Goal: Task Accomplishment & Management: Manage account settings

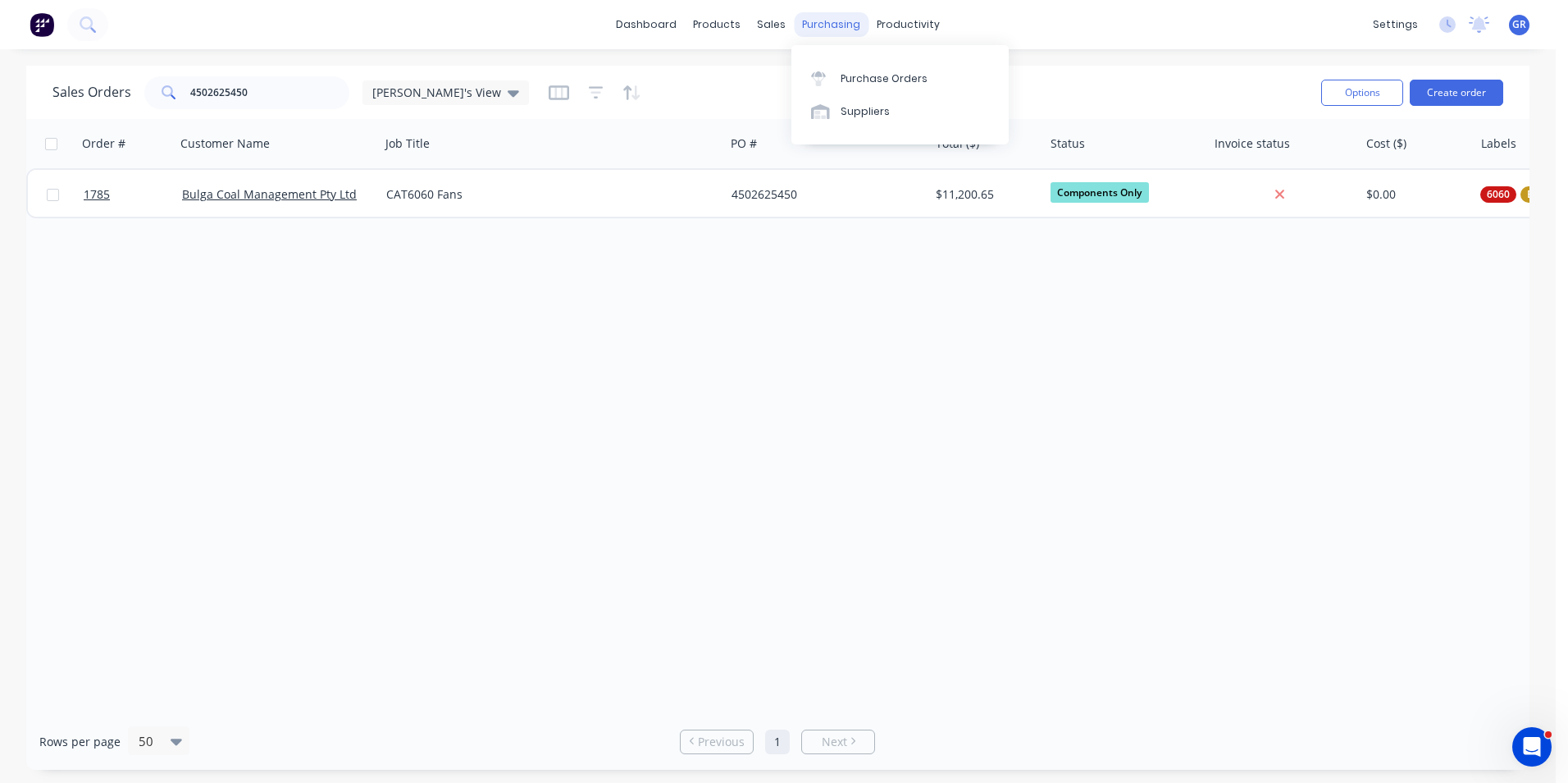
click at [822, 23] on div "purchasing" at bounding box center [831, 25] width 74 height 25
click at [876, 78] on div "Purchase Orders" at bounding box center [883, 79] width 87 height 15
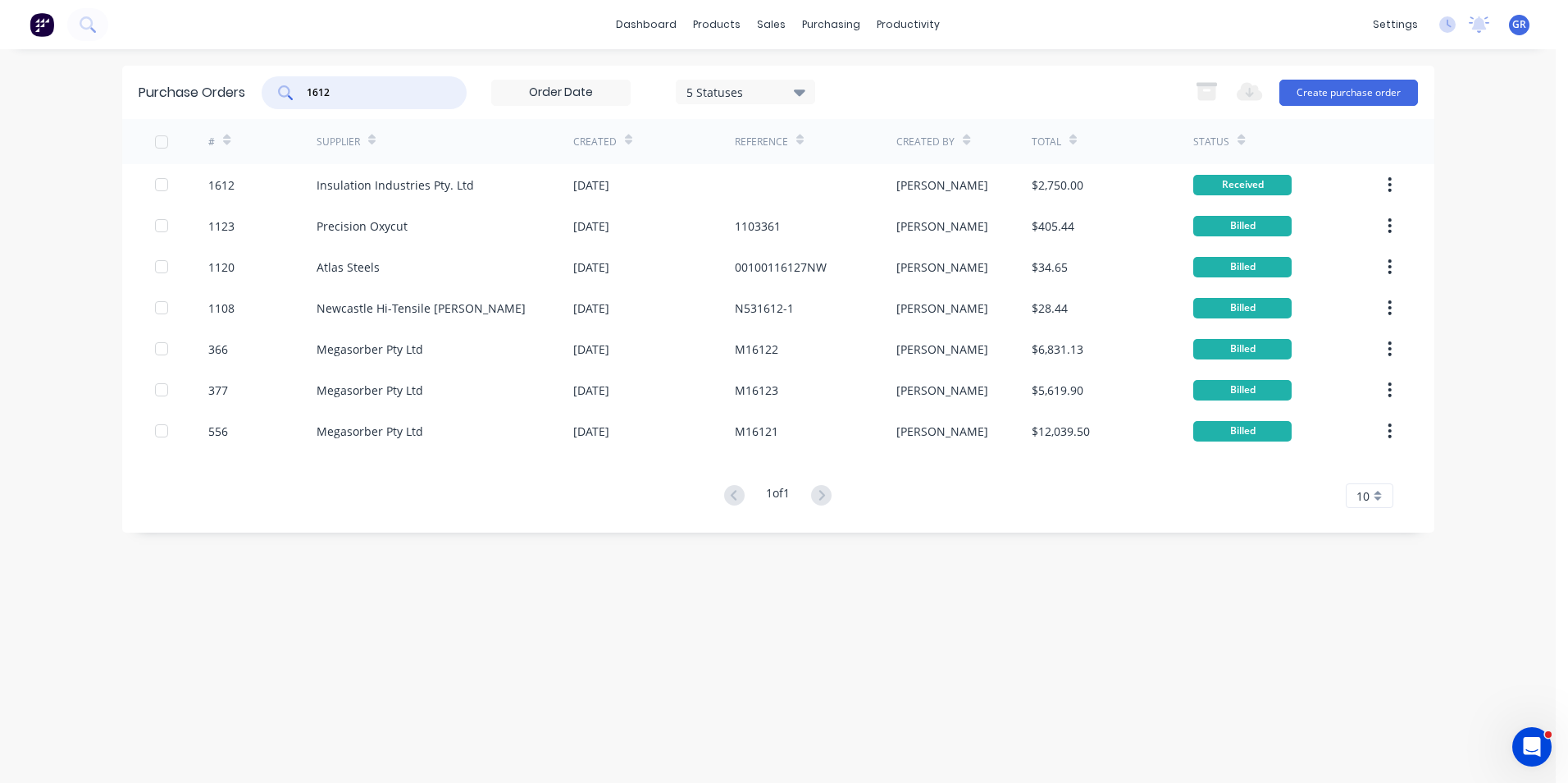
drag, startPoint x: 337, startPoint y: 94, endPoint x: 274, endPoint y: 93, distance: 63.0
click at [274, 93] on div "1612" at bounding box center [364, 92] width 205 height 33
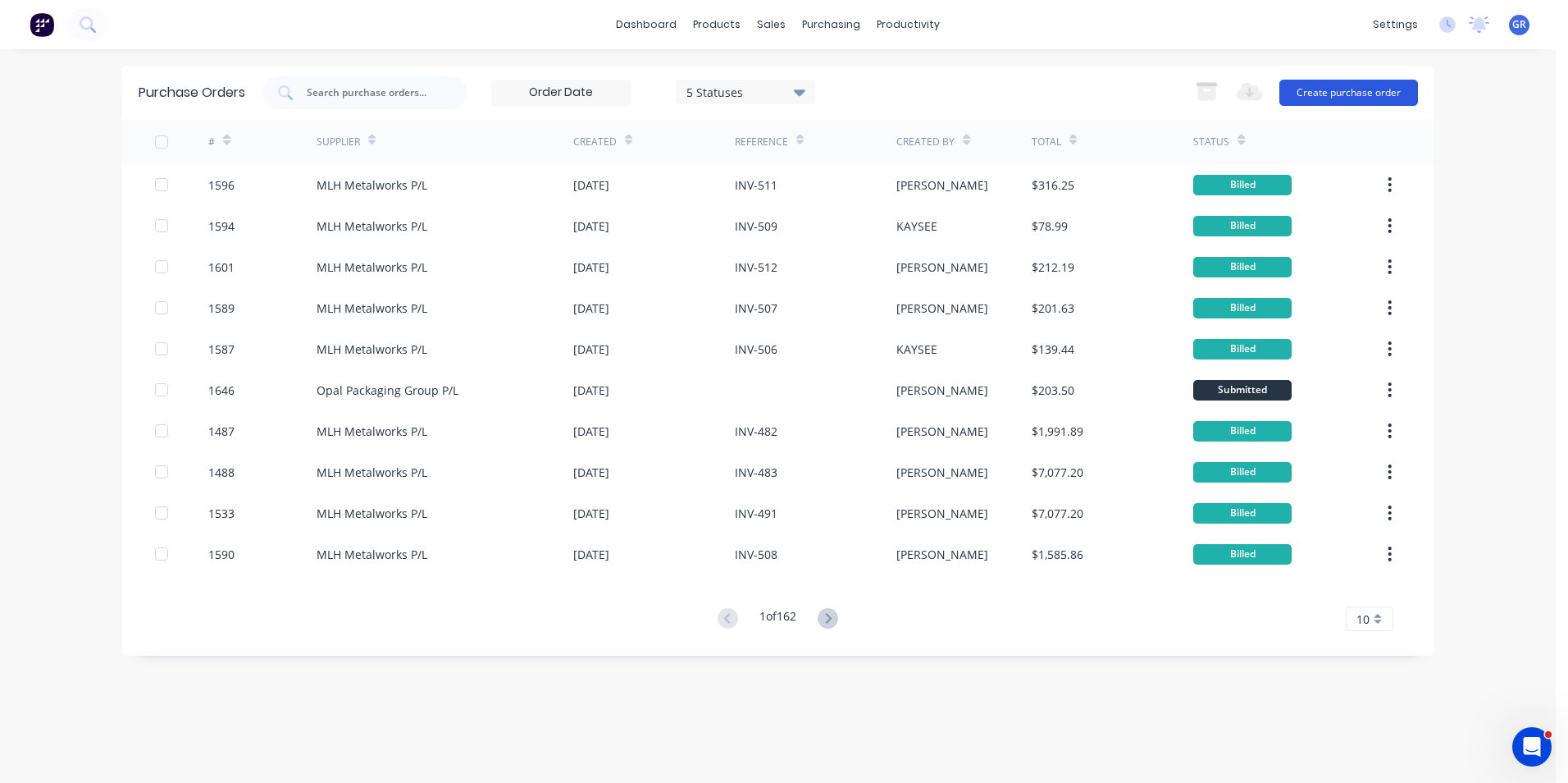
click at [1332, 94] on button "Create purchase order" at bounding box center [1349, 93] width 139 height 27
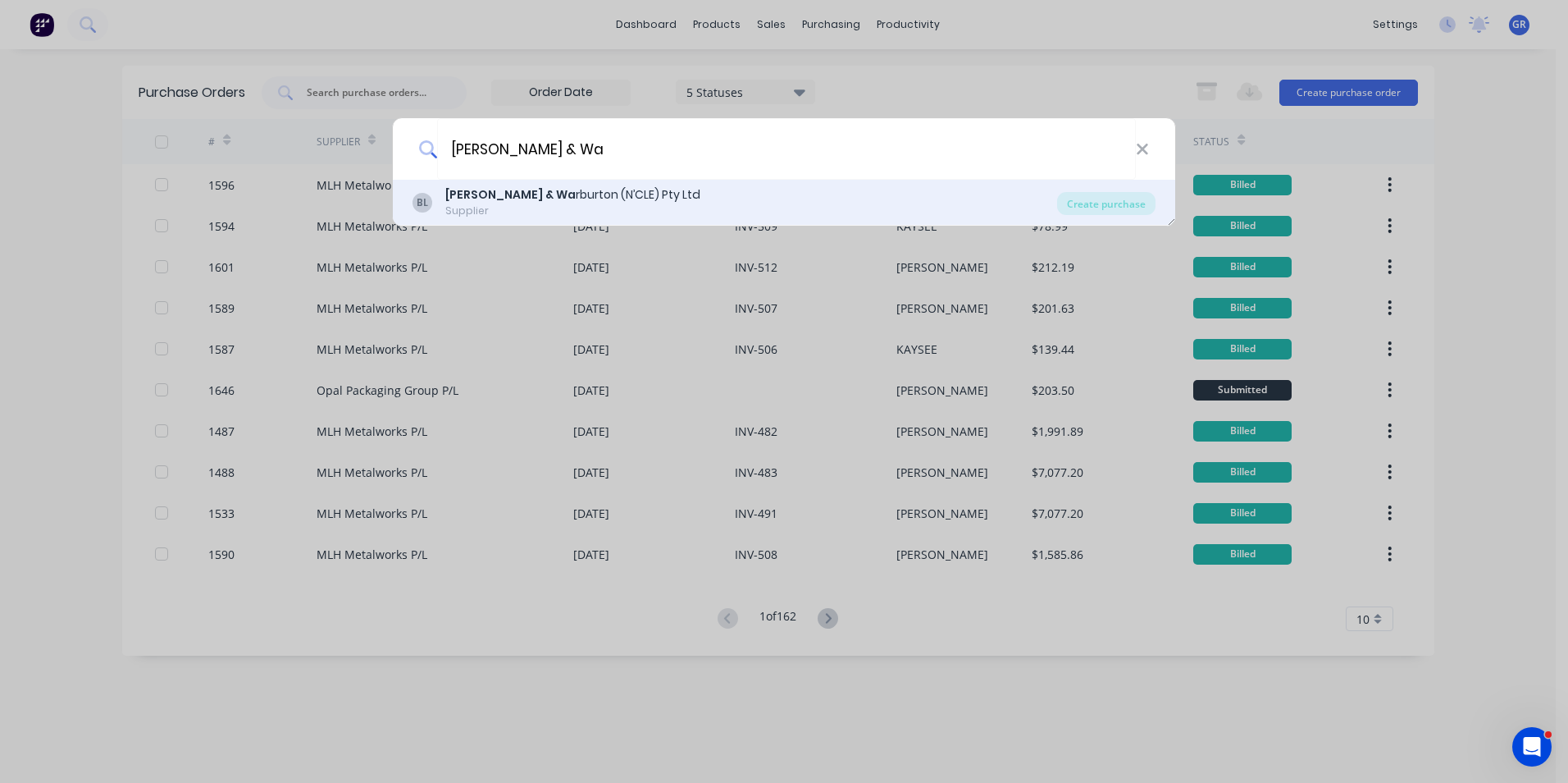
type input "[PERSON_NAME] & Wa"
click at [515, 186] on div "[PERSON_NAME] & Wa rburton (N’CLE) Pty Ltd Supplier Create purchase" at bounding box center [784, 203] width 783 height 46
click at [525, 191] on div "[PERSON_NAME] & Wa rburton (N’CLE) Pty Ltd" at bounding box center [572, 194] width 255 height 17
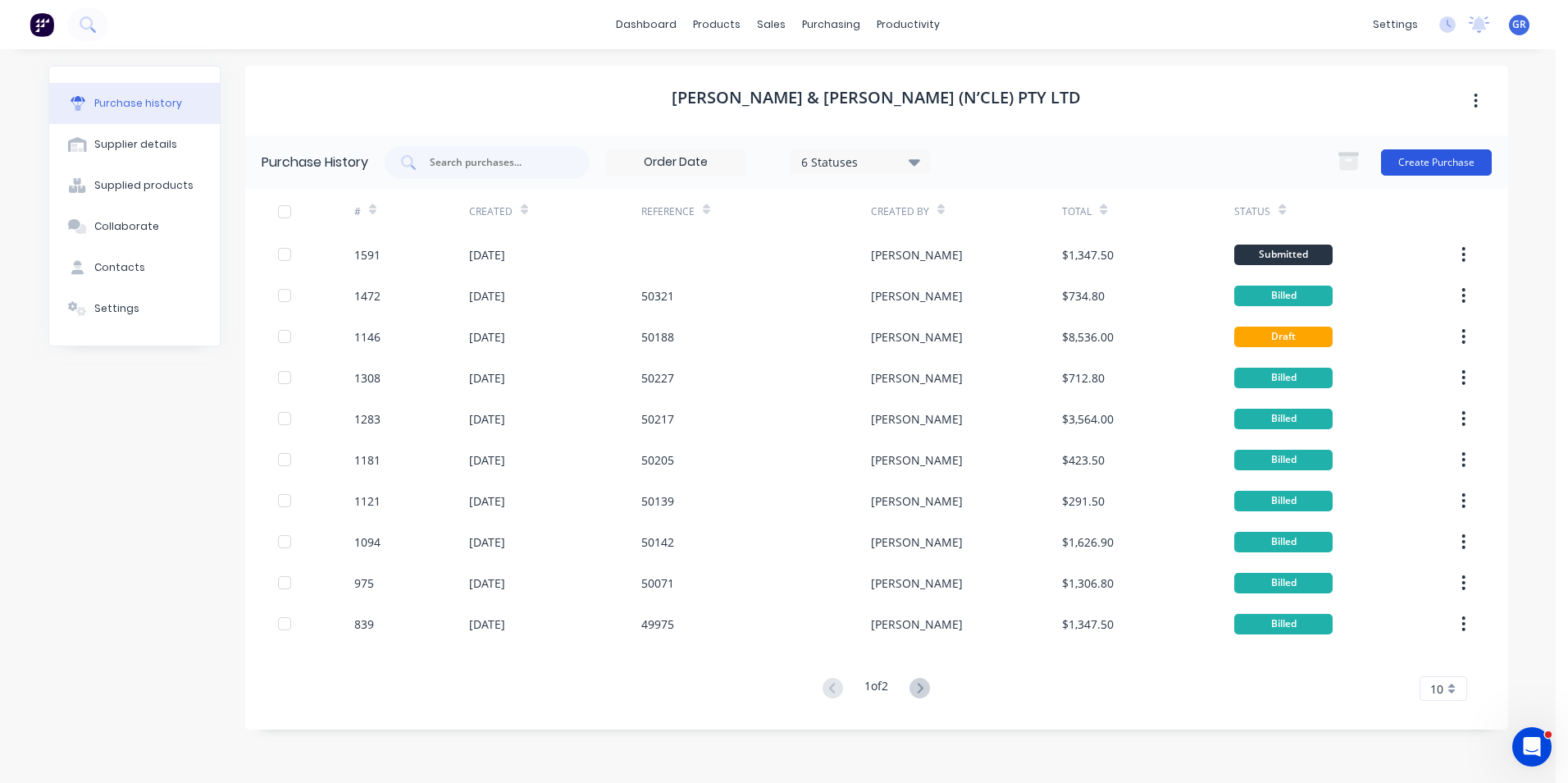
click at [1418, 158] on button "Create Purchase" at bounding box center [1435, 163] width 111 height 27
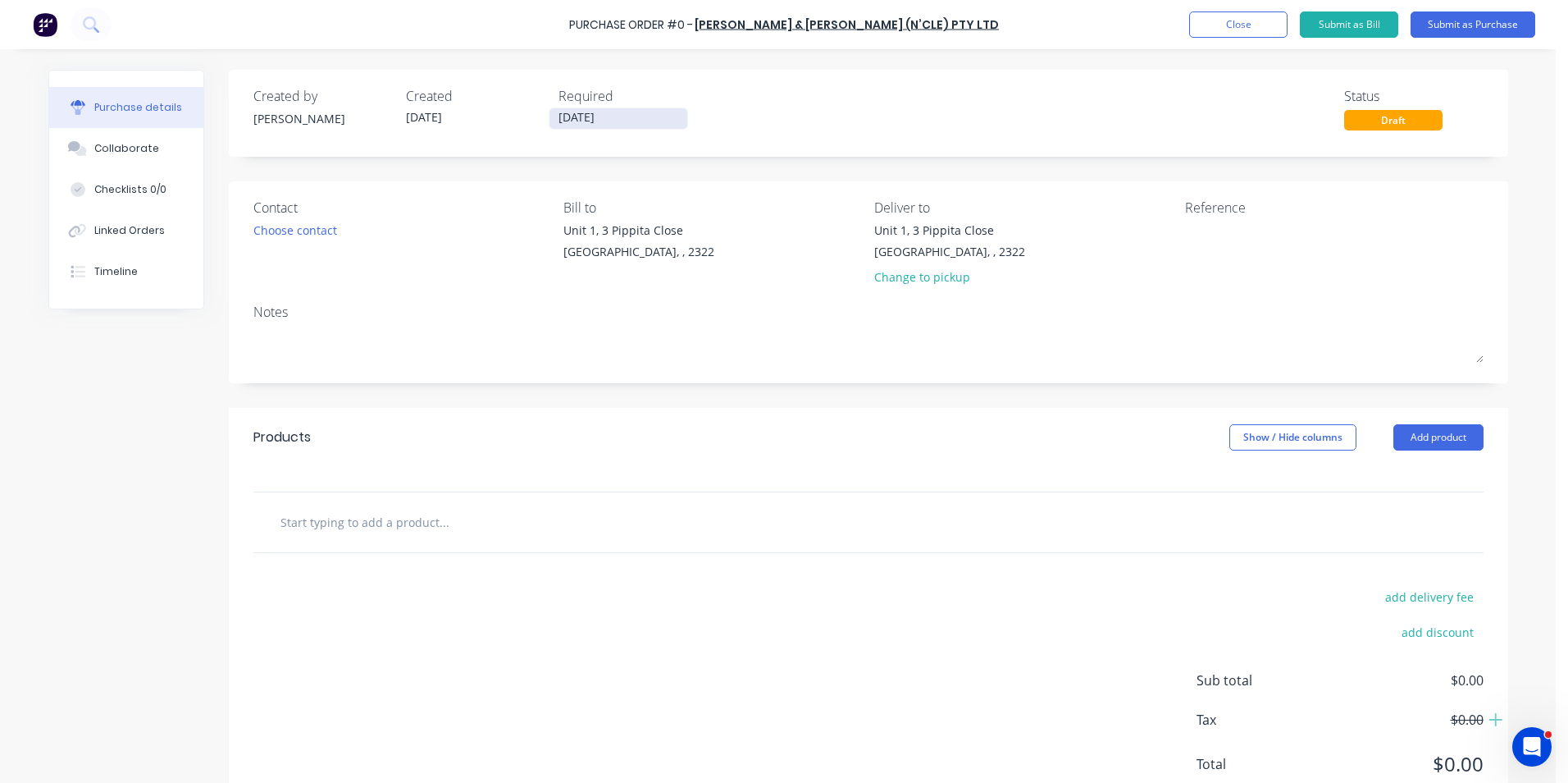
click at [577, 119] on input "[DATE]" at bounding box center [618, 118] width 138 height 20
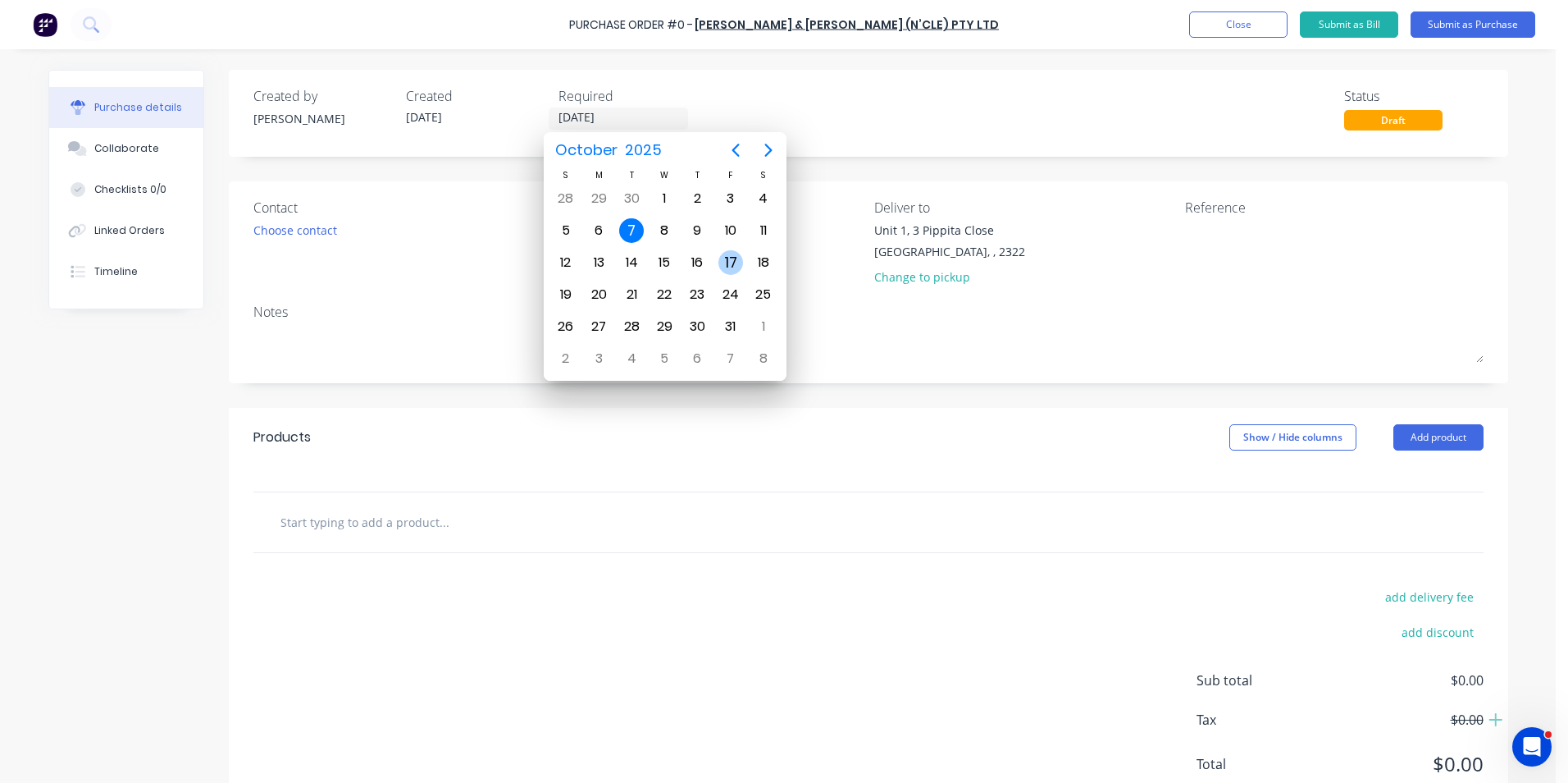
click at [731, 262] on div "17" at bounding box center [730, 263] width 25 height 25
type input "[DATE]"
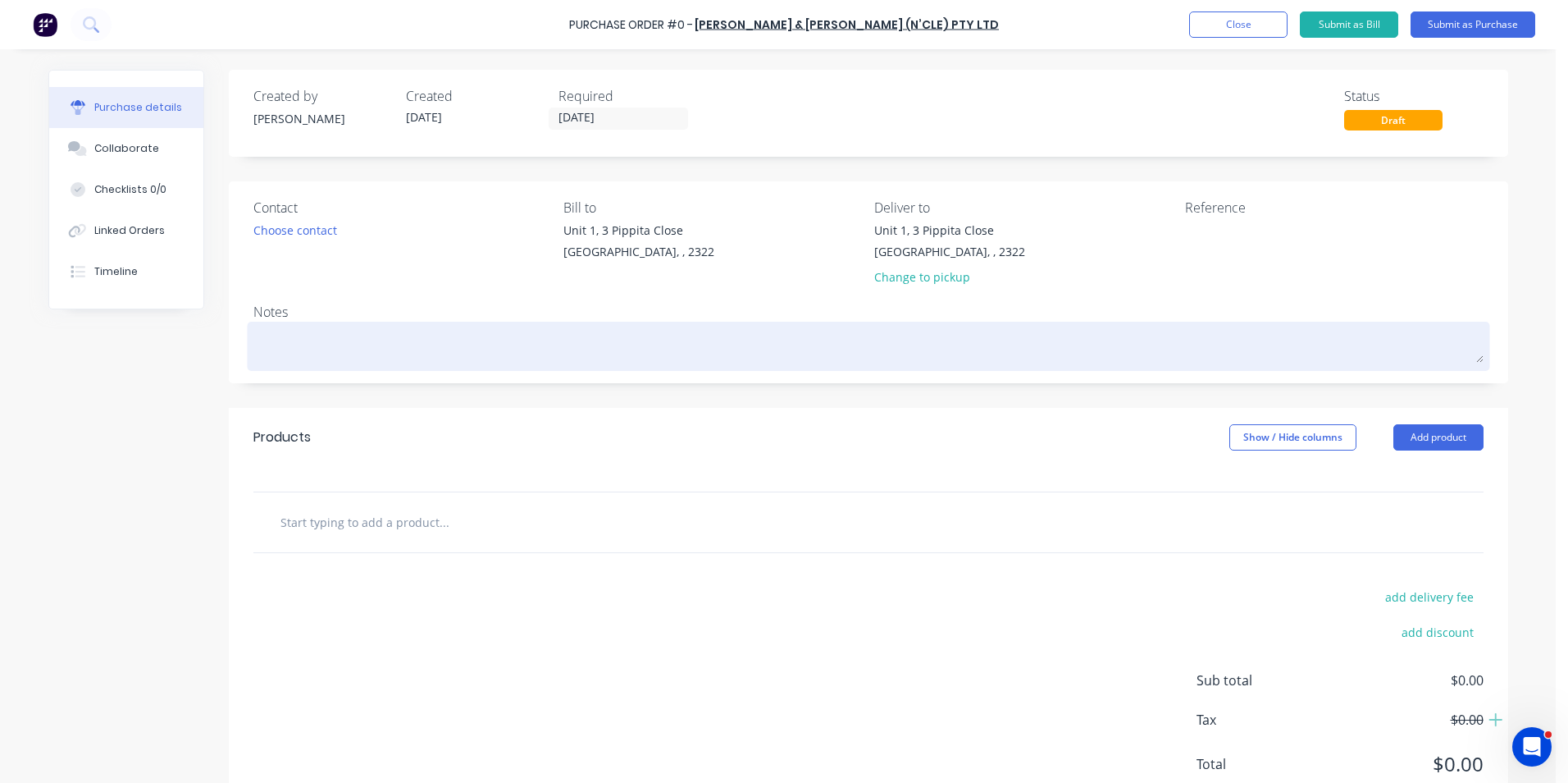
click at [282, 341] on textarea at bounding box center [868, 344] width 1230 height 37
type textarea "x"
type textarea "7"
type textarea "x"
type textarea "79"
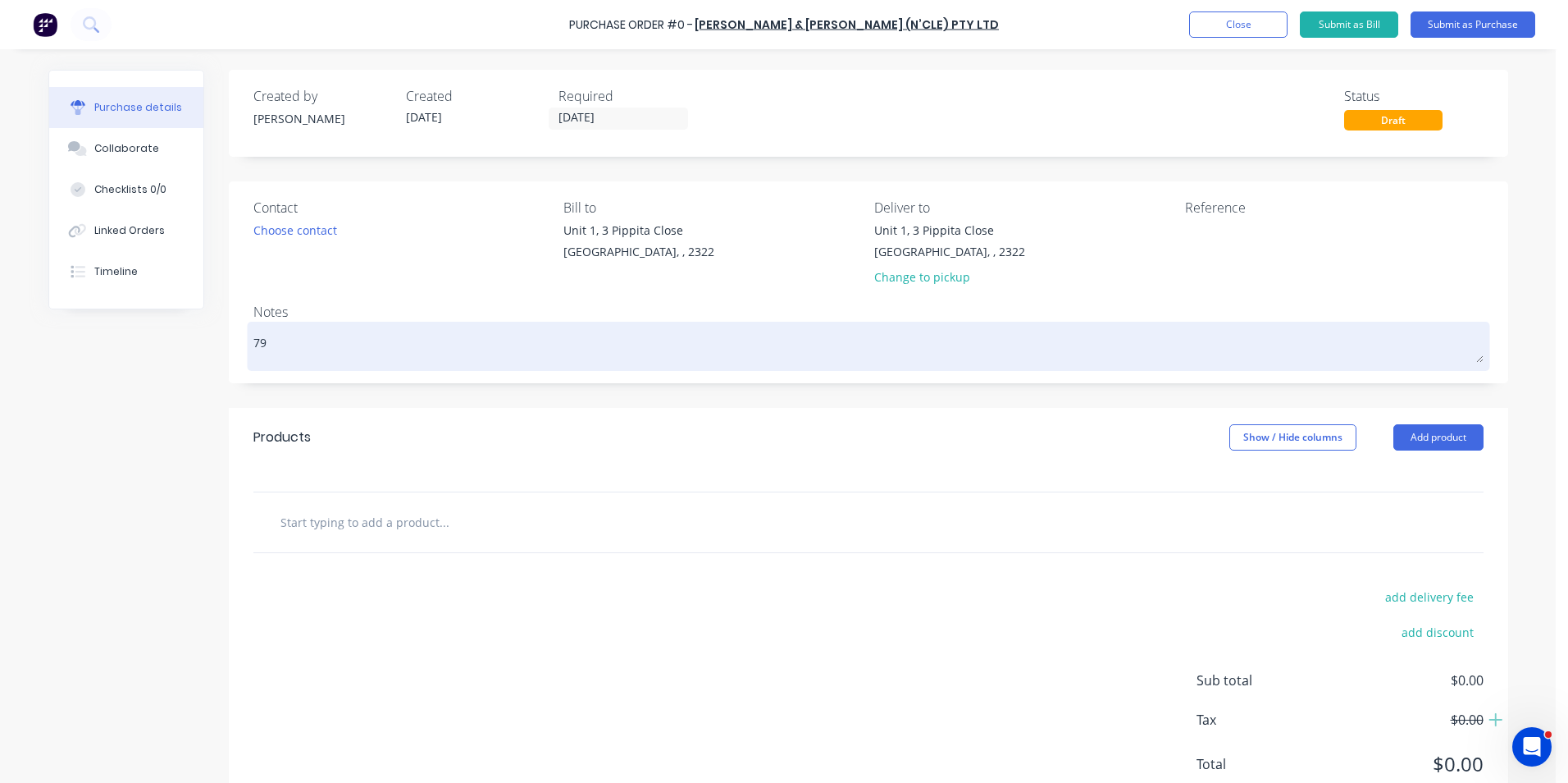
type textarea "x"
type textarea "794"
type textarea "x"
type textarea "794"
type textarea "x"
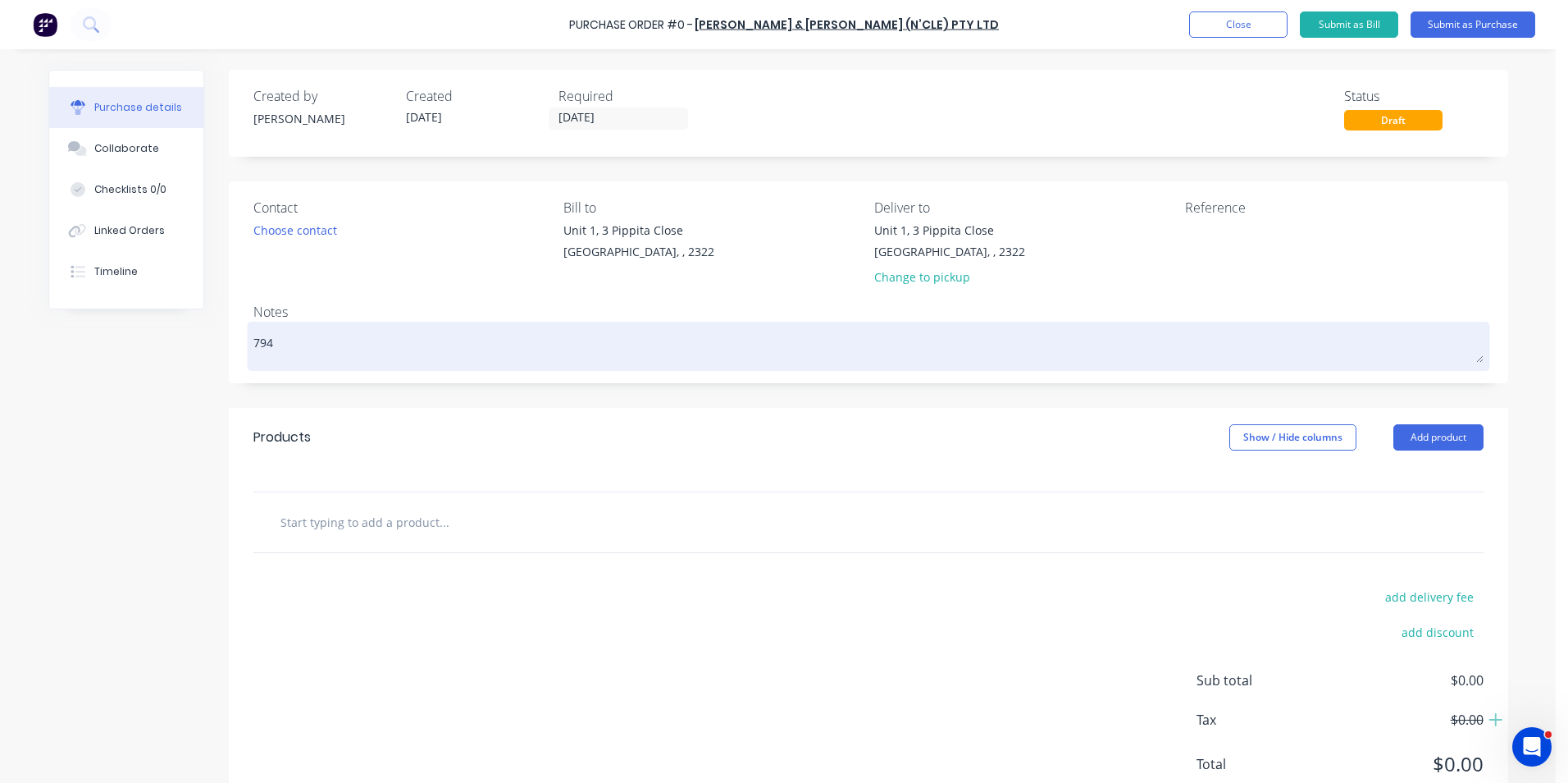
type textarea "794 T"
type textarea "x"
type textarea "794 Tr"
type textarea "x"
type textarea "794 Tru"
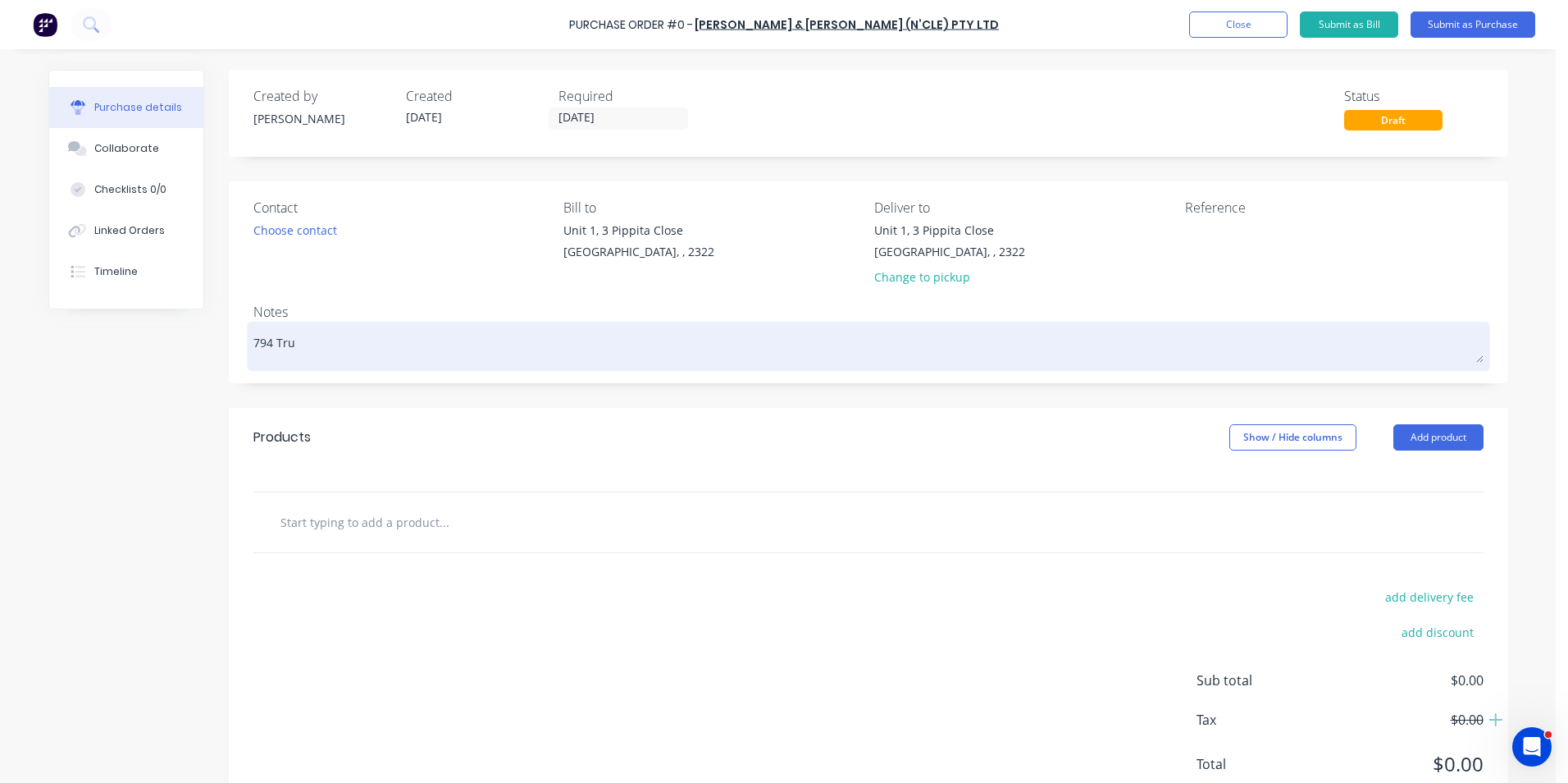
type textarea "x"
type textarea "794 Truc"
type textarea "x"
type textarea "794 Truch"
type textarea "x"
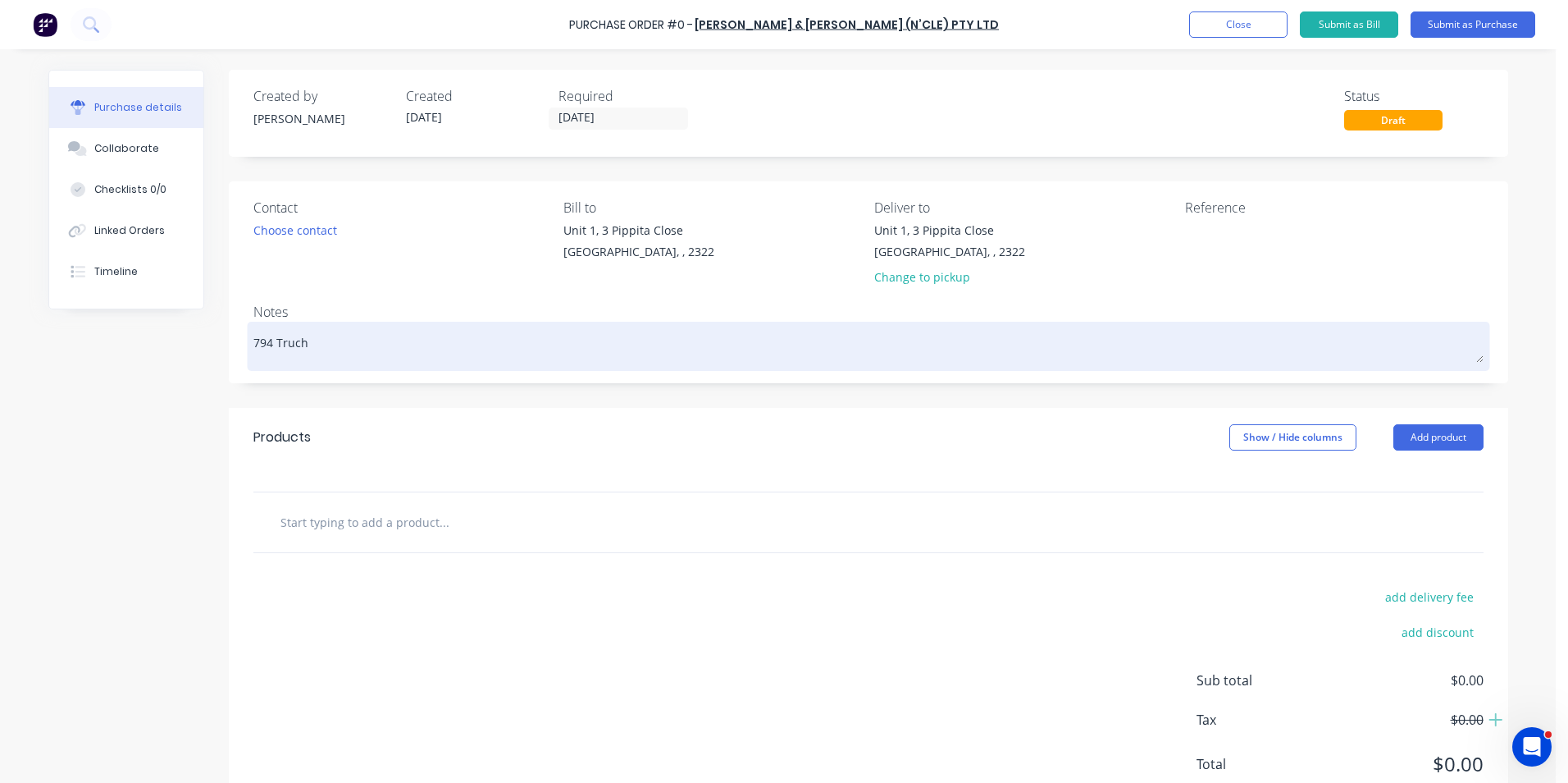
type textarea "794 Truc"
type textarea "x"
type textarea "794 Truck"
type textarea "x"
type textarea "794 Trucks"
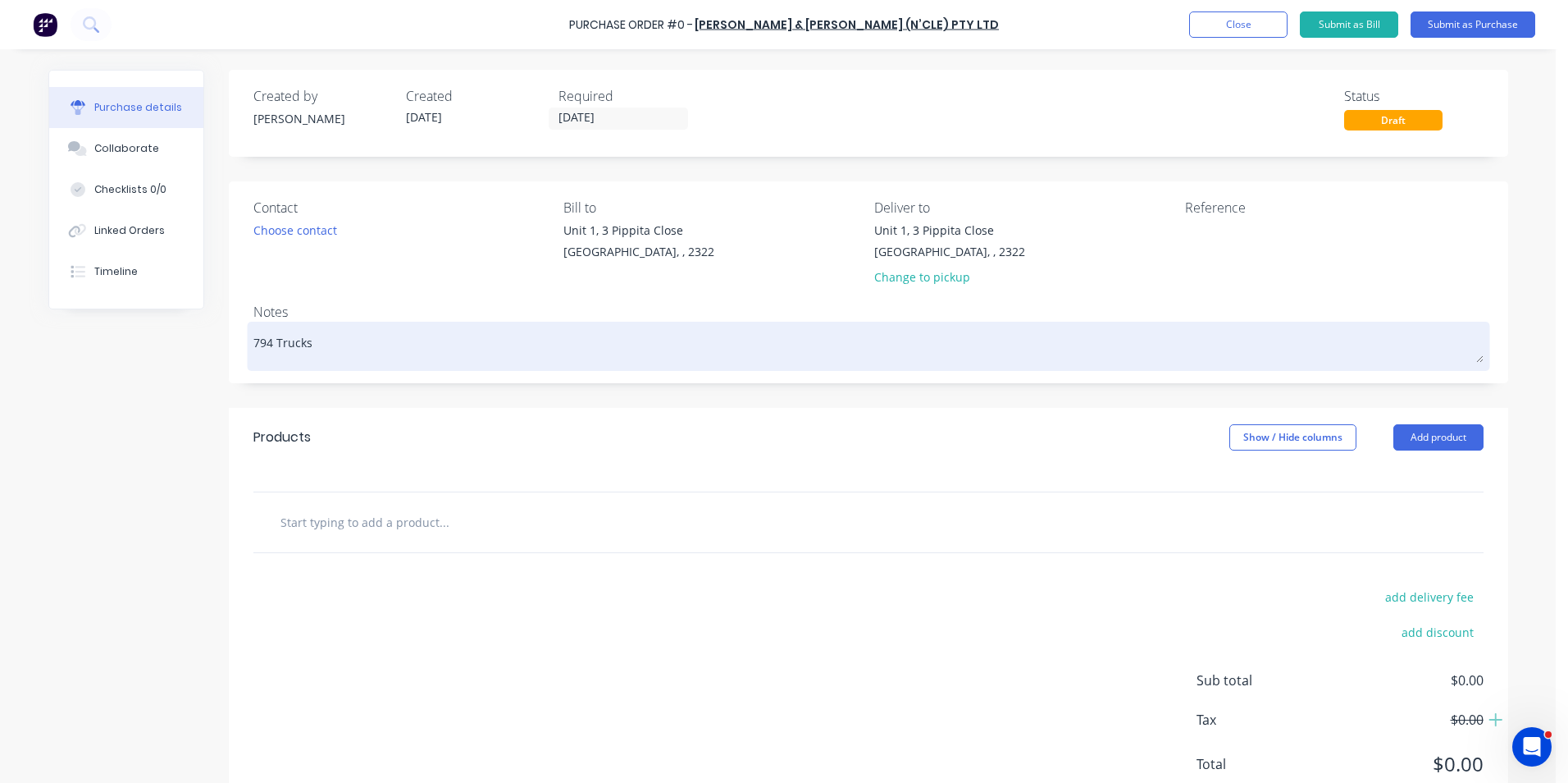
type textarea "x"
type textarea "794 Trucks"
drag, startPoint x: 315, startPoint y: 337, endPoint x: 272, endPoint y: 344, distance: 43.6
click at [272, 344] on textarea "794 Trucks" at bounding box center [868, 344] width 1230 height 37
type textarea "x"
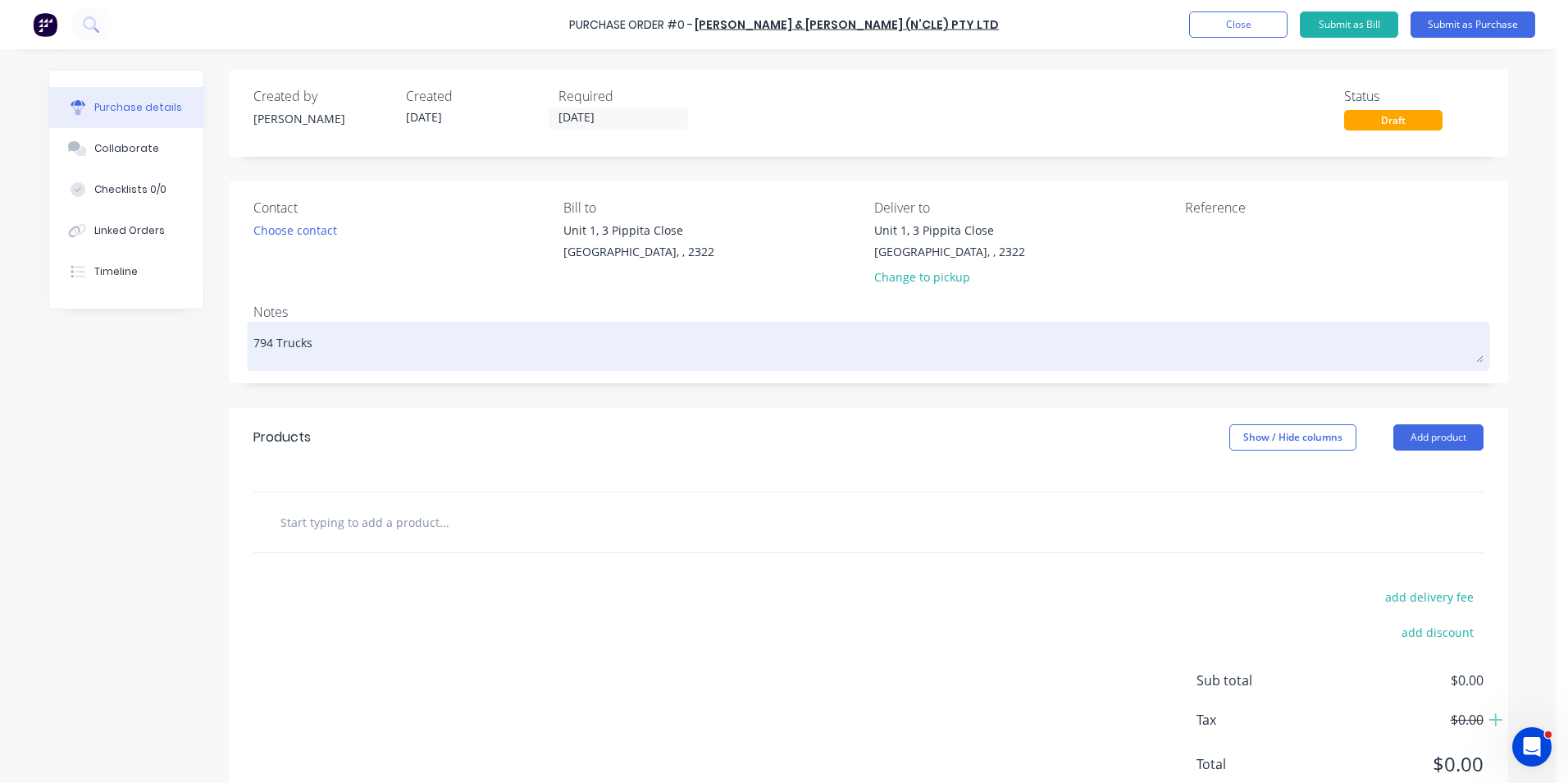
type textarea "794 S"
type textarea "x"
type textarea "794 Si"
type textarea "x"
type textarea "794 Sid"
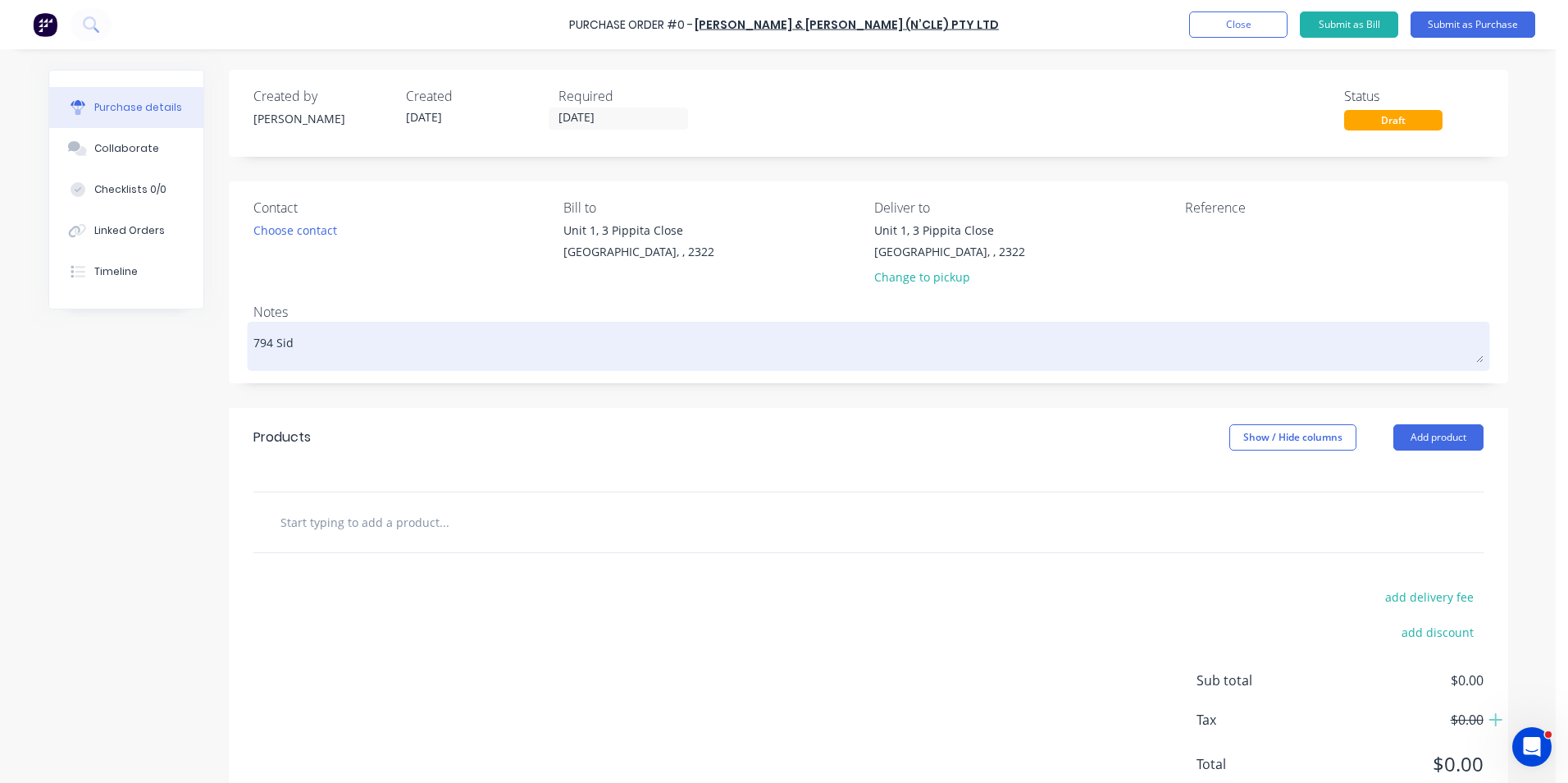
type textarea "x"
type textarea "794 Side"
type textarea "x"
type textarea "794 Side"
type textarea "x"
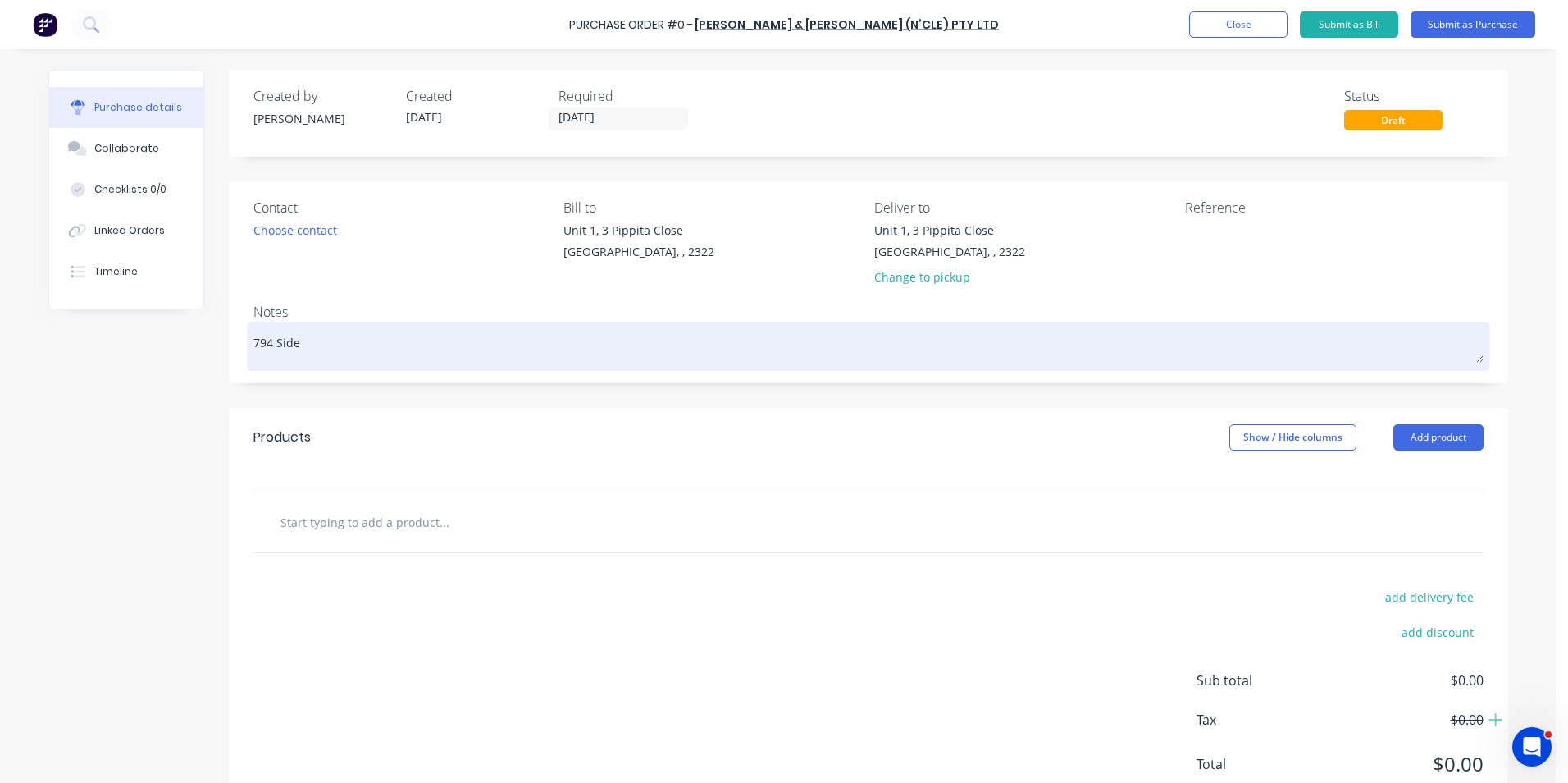
type textarea "794 Side P"
type textarea "x"
type textarea "794 Side Pa"
type textarea "x"
type textarea "794 Side Pan"
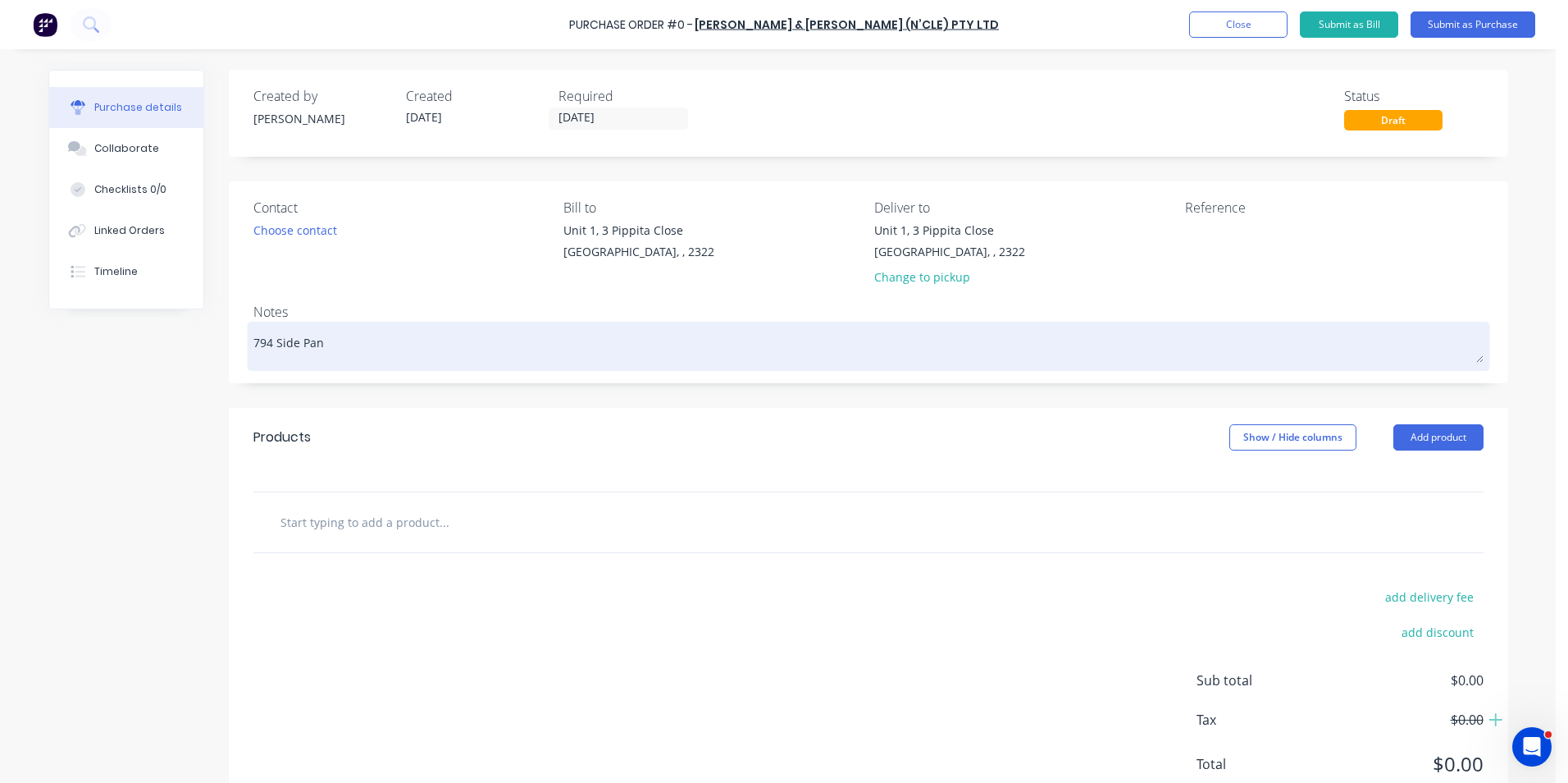
type textarea "x"
type textarea "794 Side Pane"
type textarea "x"
type textarea "794 Side Panel"
type textarea "x"
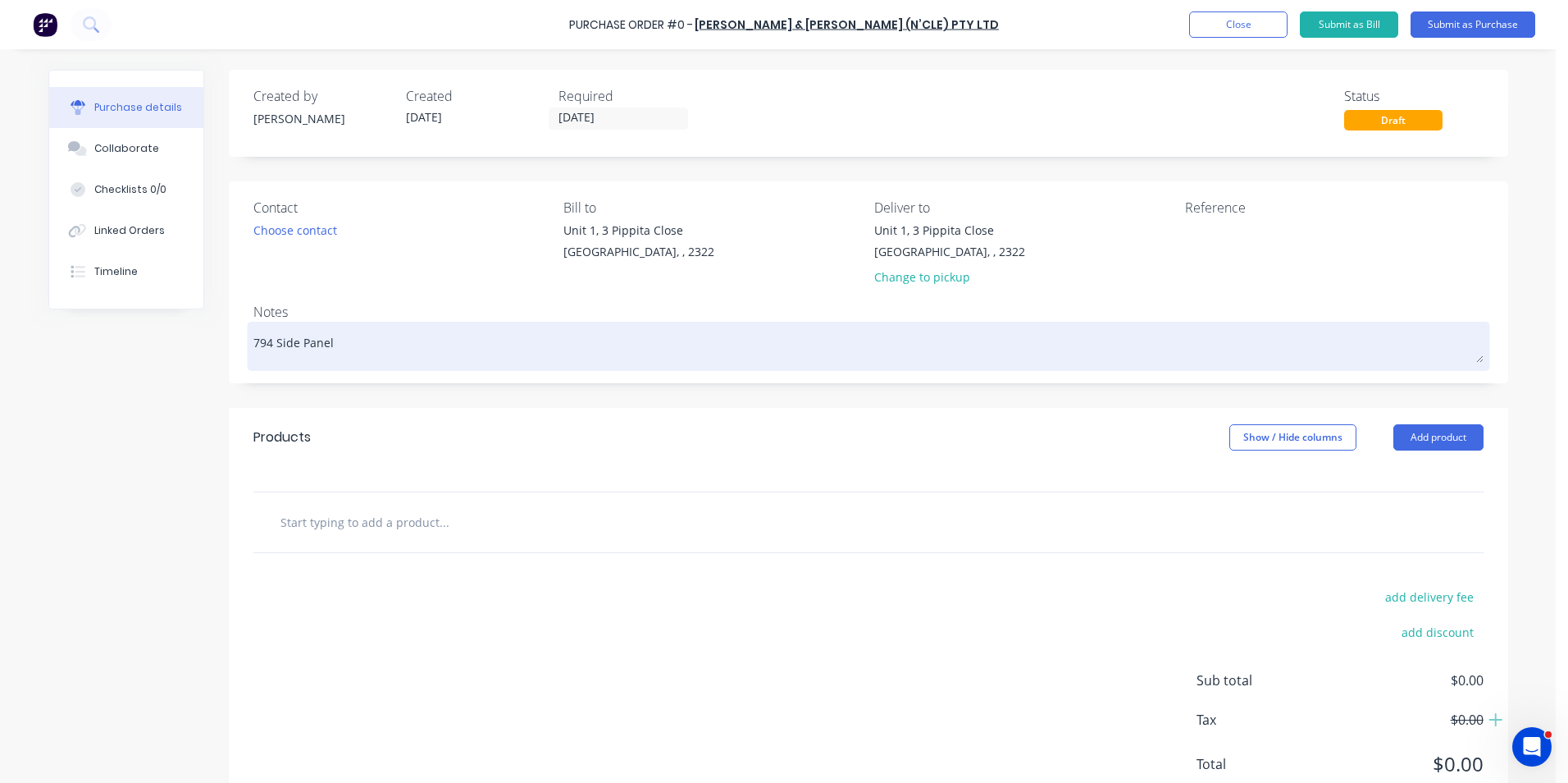
type textarea "794 Side Panel"
type textarea "x"
type textarea "794 Side Panel -"
type textarea "x"
type textarea "794 Side Panel -"
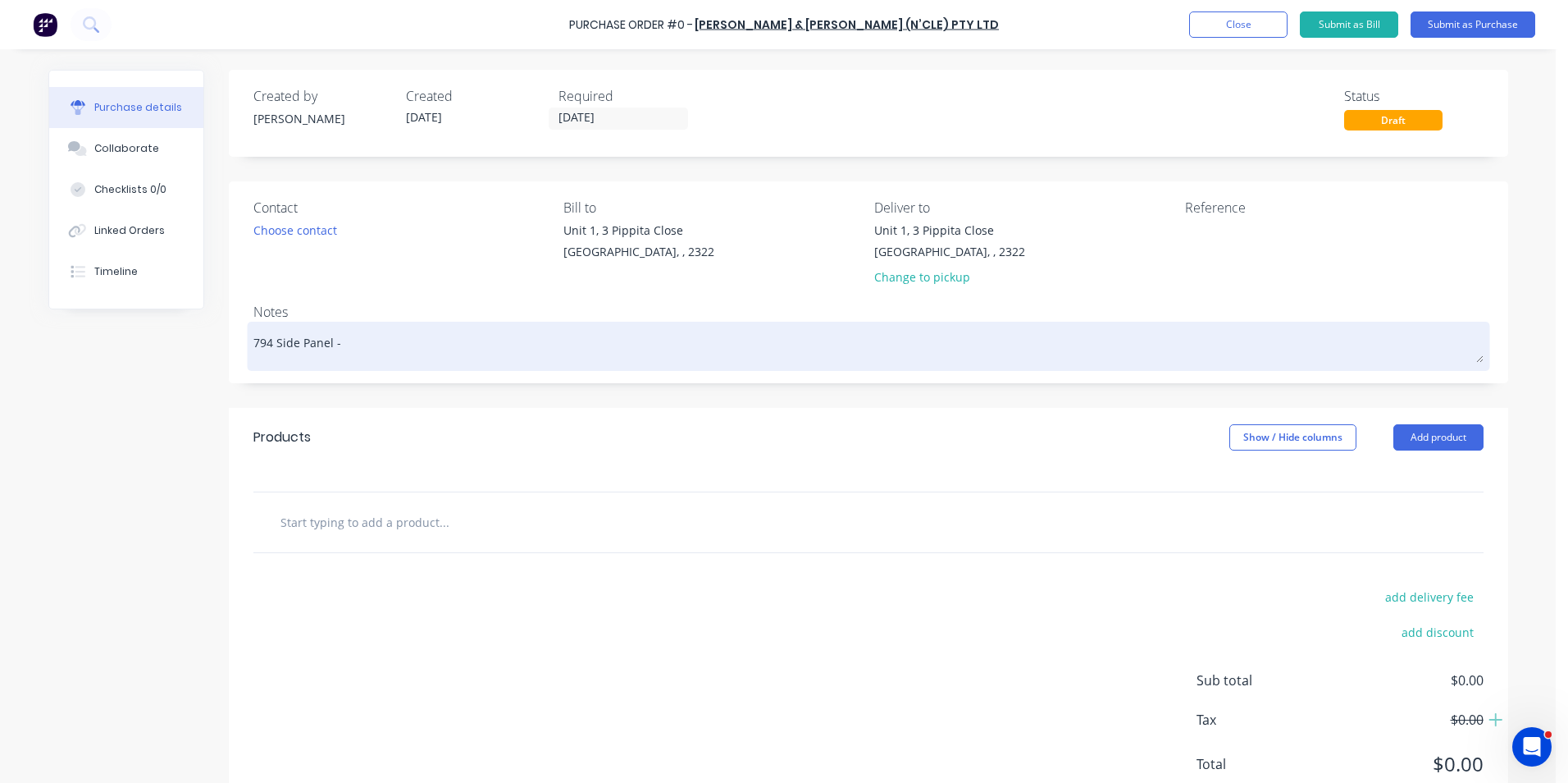
type textarea "x"
type textarea "794 Side Panel - M"
type textarea "x"
type textarea "794 Side Panel - Ma"
type textarea "x"
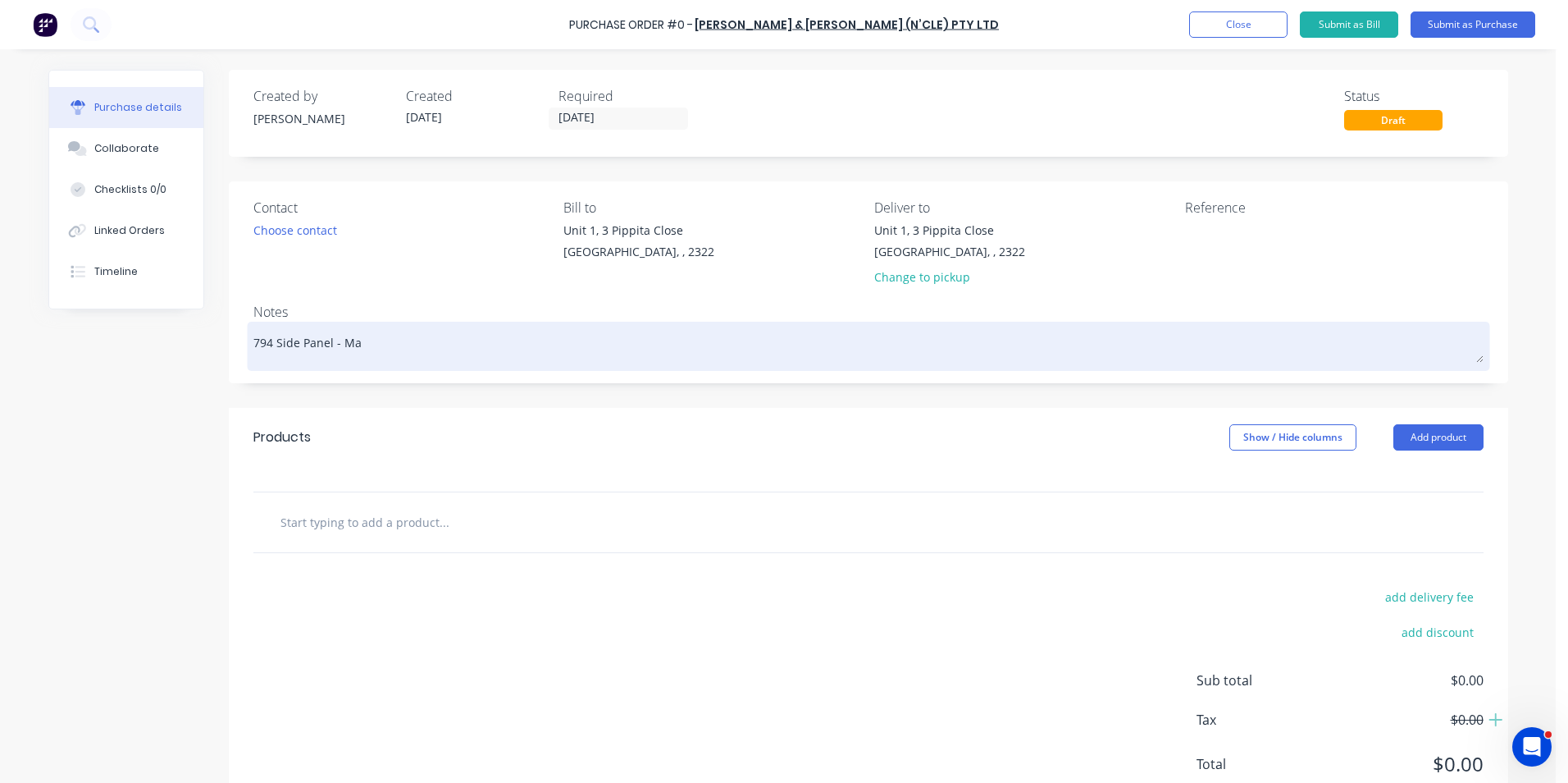
type textarea "794 Side Panel - Mac"
type textarea "x"
type textarea "794 Side Panel - Mach"
type textarea "x"
type textarea "794 Side Panel - Machi"
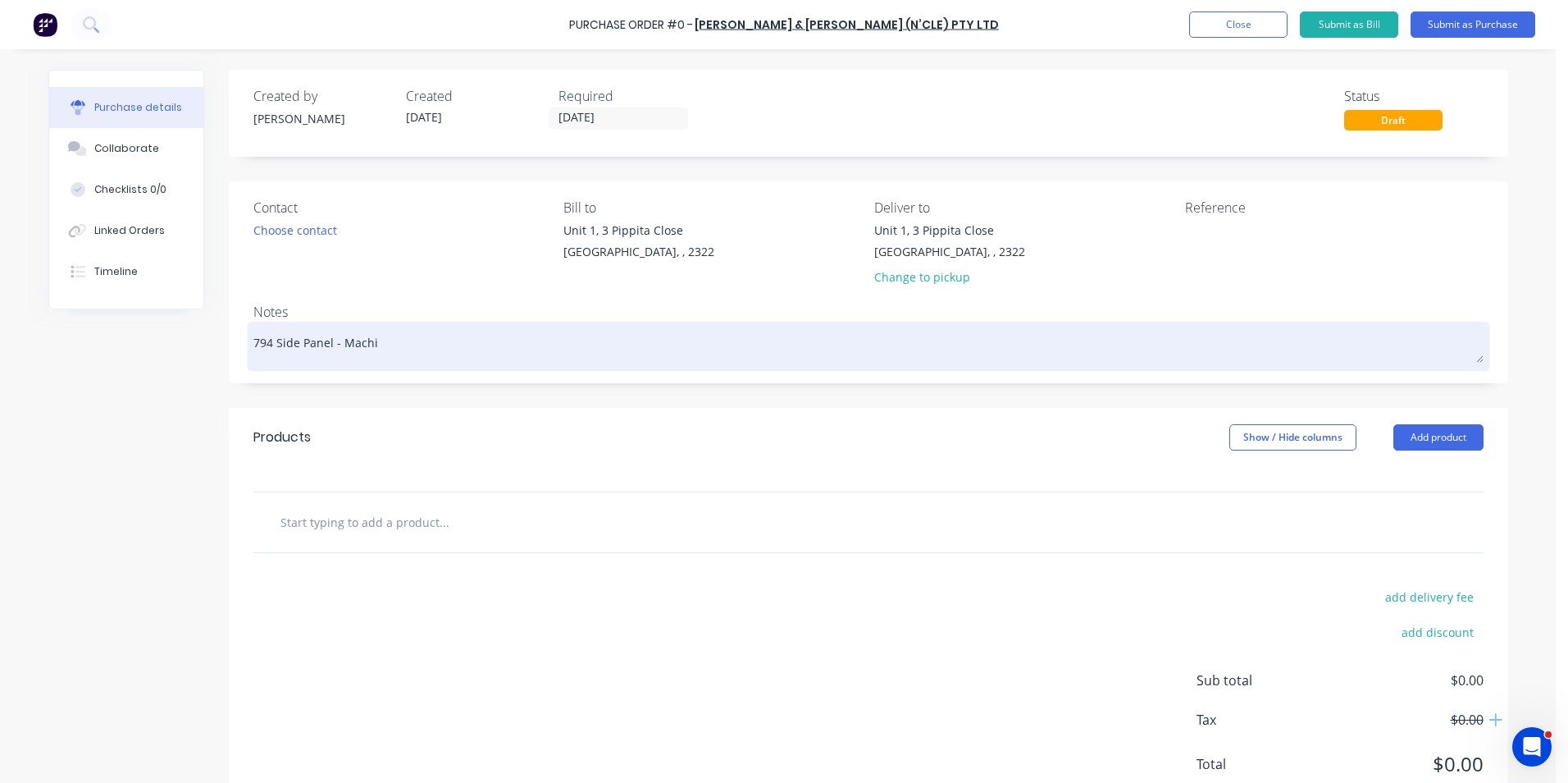
type textarea "x"
type textarea "794 Side Panel - Machin"
type textarea "x"
type textarea "794 Side Panel - Machine"
type textarea "x"
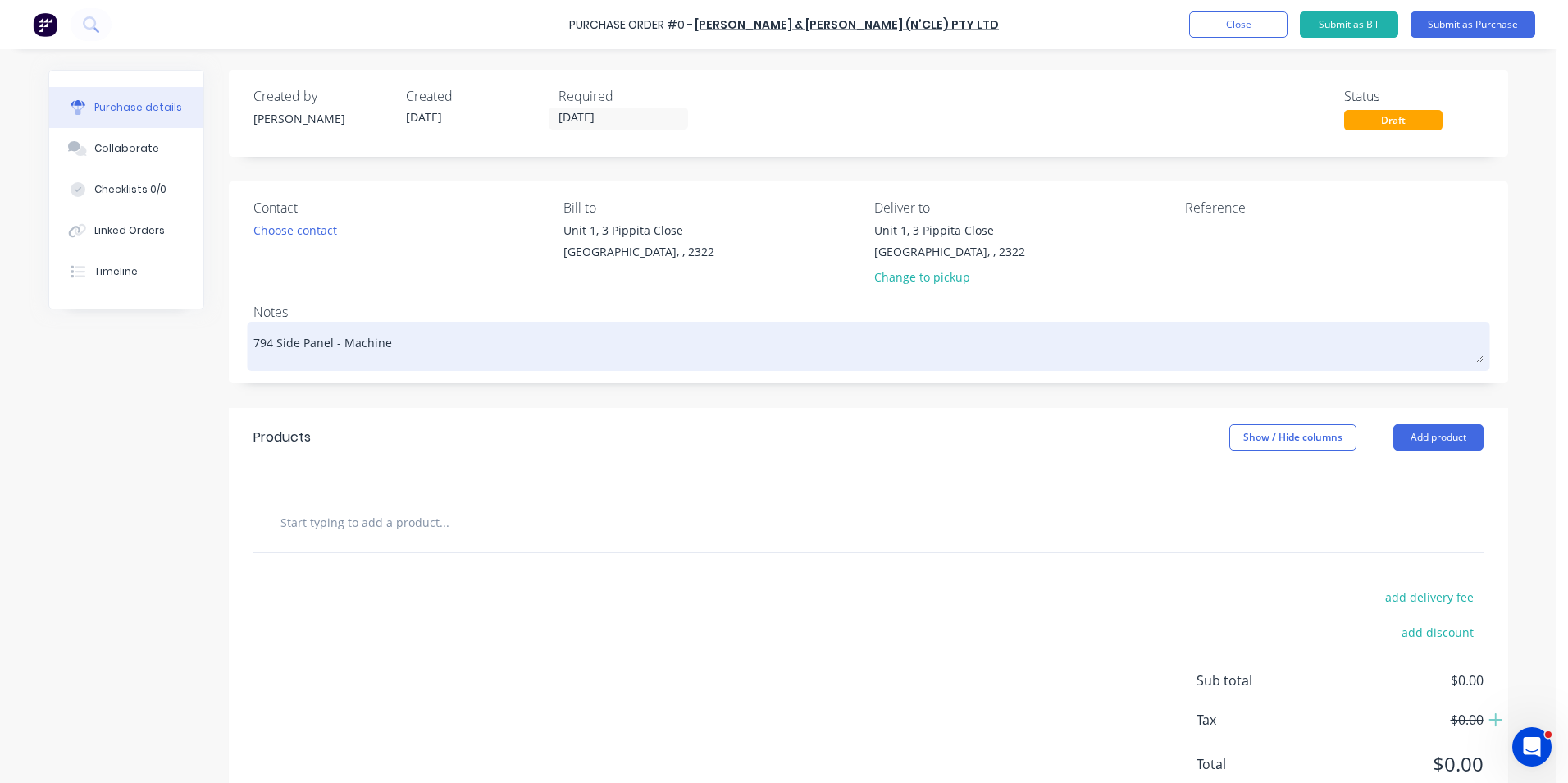
type textarea "794 Side Panel - Machined"
type textarea "x"
type textarea "794 Side Panel - Machined"
type textarea "x"
type textarea "794 Side Panel - Machined B"
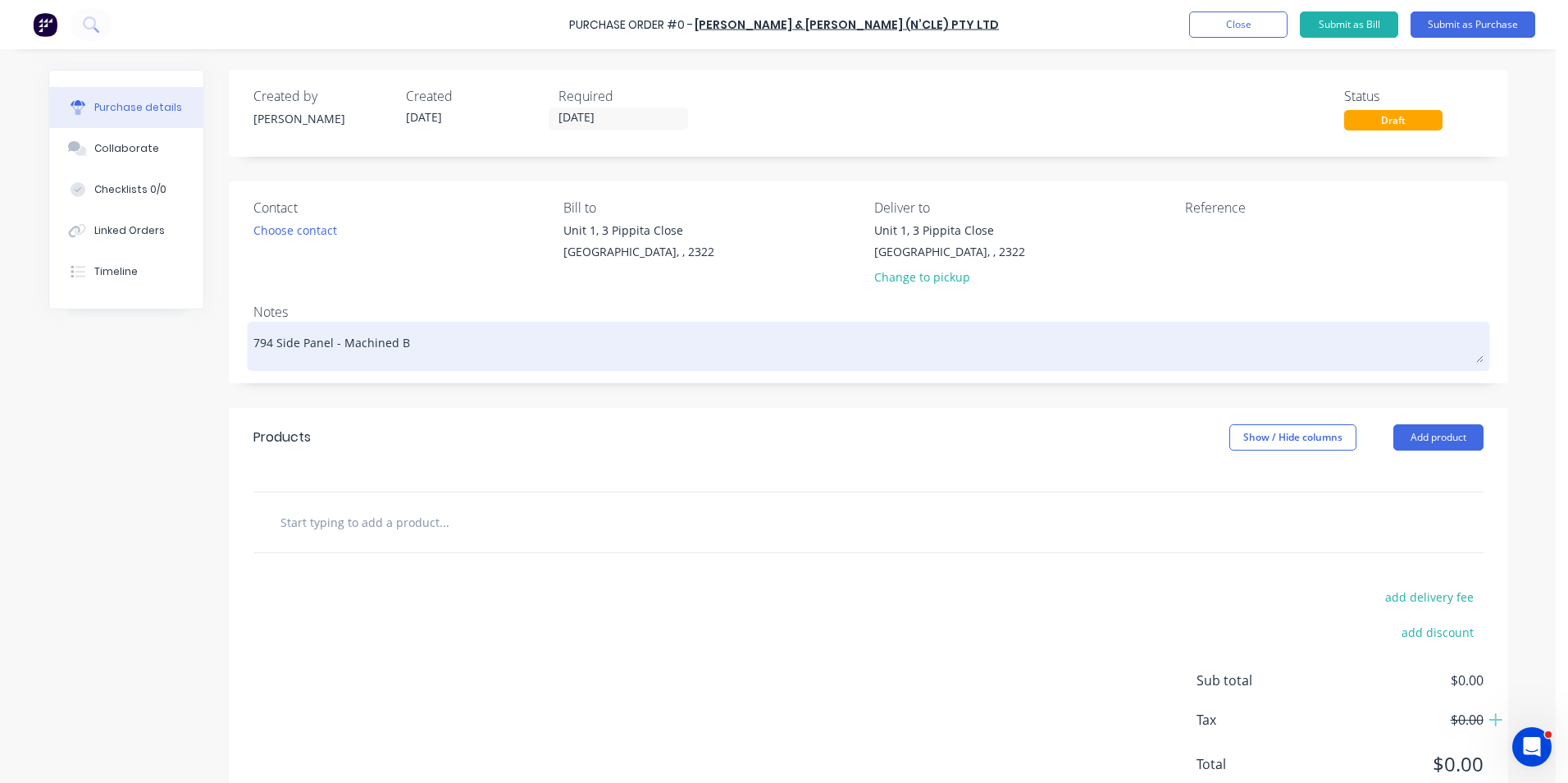
type textarea "x"
type textarea "794 Side Panel - Machined Bo"
type textarea "x"
type textarea "794 Side Panel - Machined Bos"
type textarea "x"
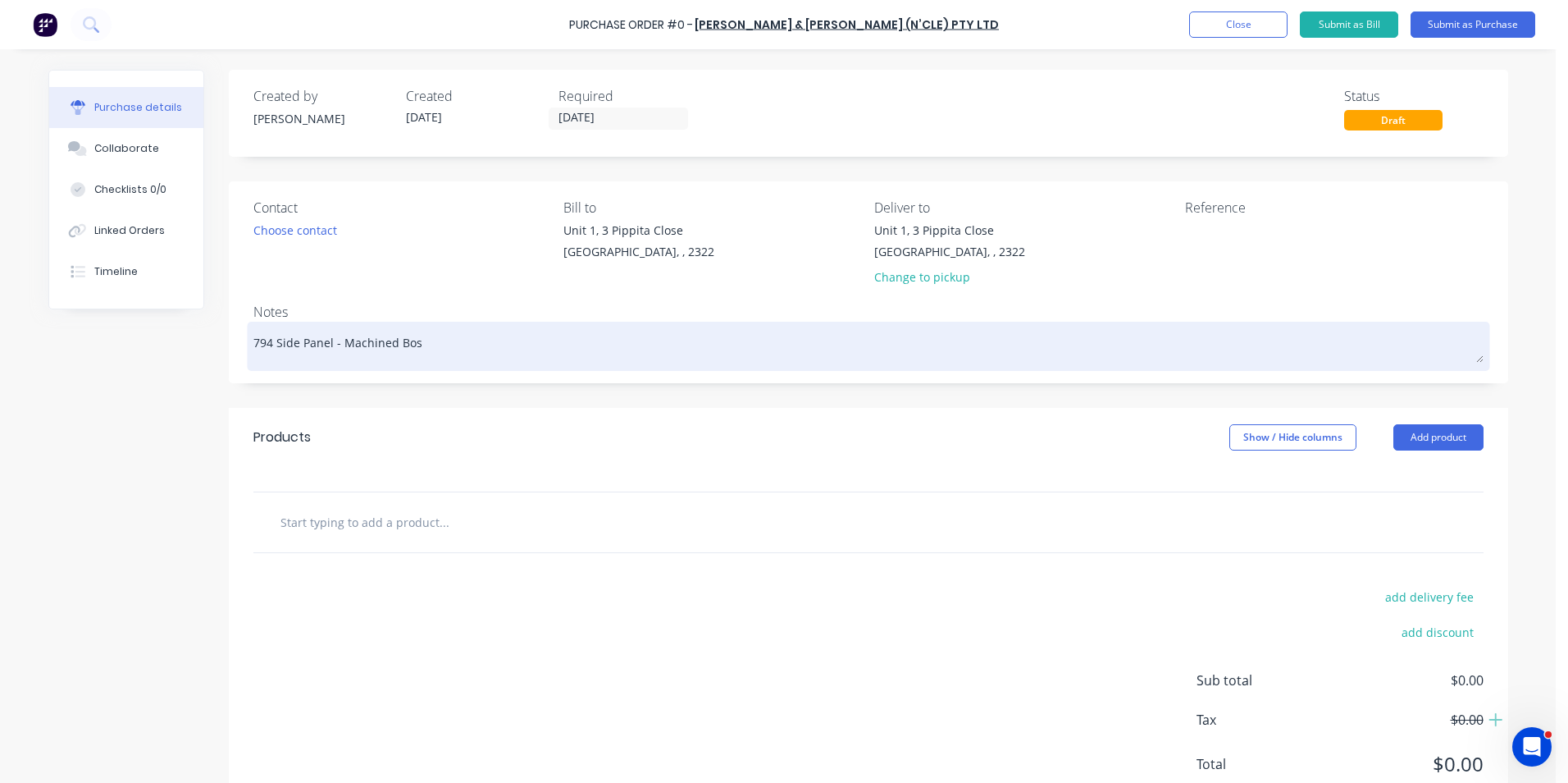
type textarea "794 Side Panel - Machined Boss"
type textarea "x"
type textarea "794 Side Panel - Machined Boss"
type textarea "x"
type textarea "794 Side Panel - Machined Boss -"
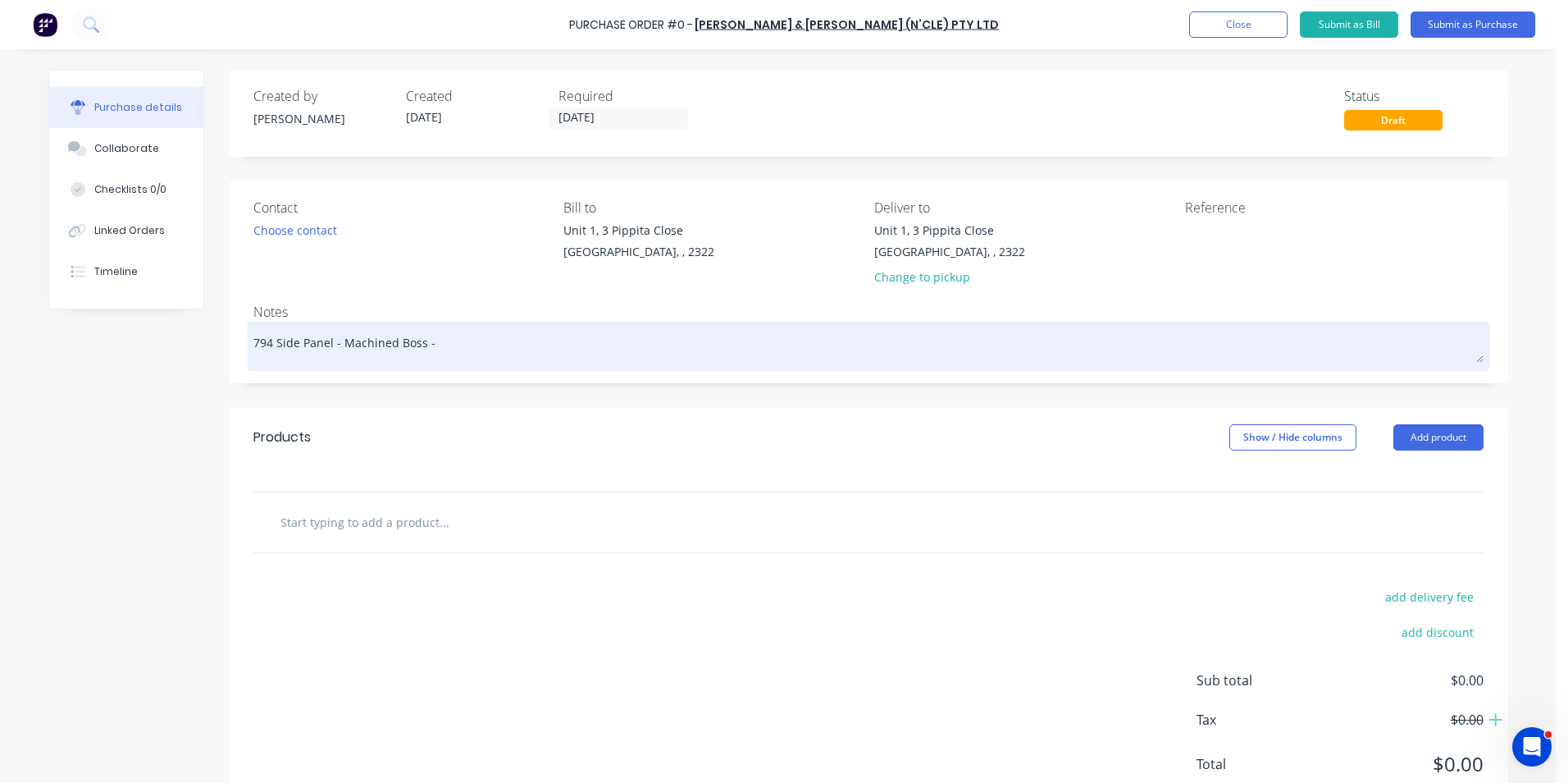
type textarea "x"
type textarea "794 Side Panel - Machined Boss -"
type textarea "x"
type textarea "794 Side Panel - Machined Boss - T"
type textarea "x"
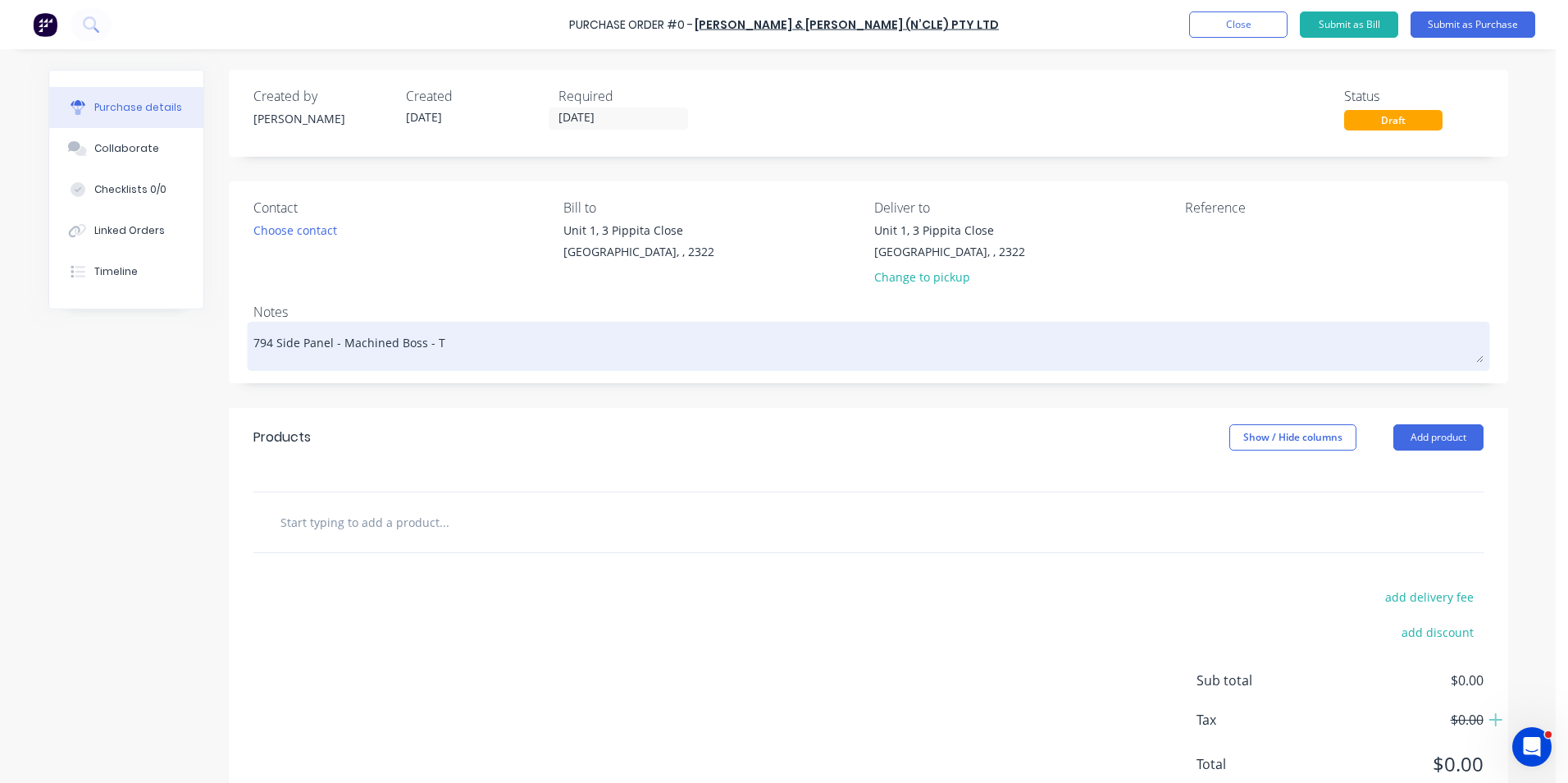
type textarea "794 Side Panel - Machined Boss - Tr"
type textarea "x"
type textarea "794 Side Panel - Machined Boss - Tru"
type textarea "x"
type textarea "794 Side Panel - Machined Boss - Truc"
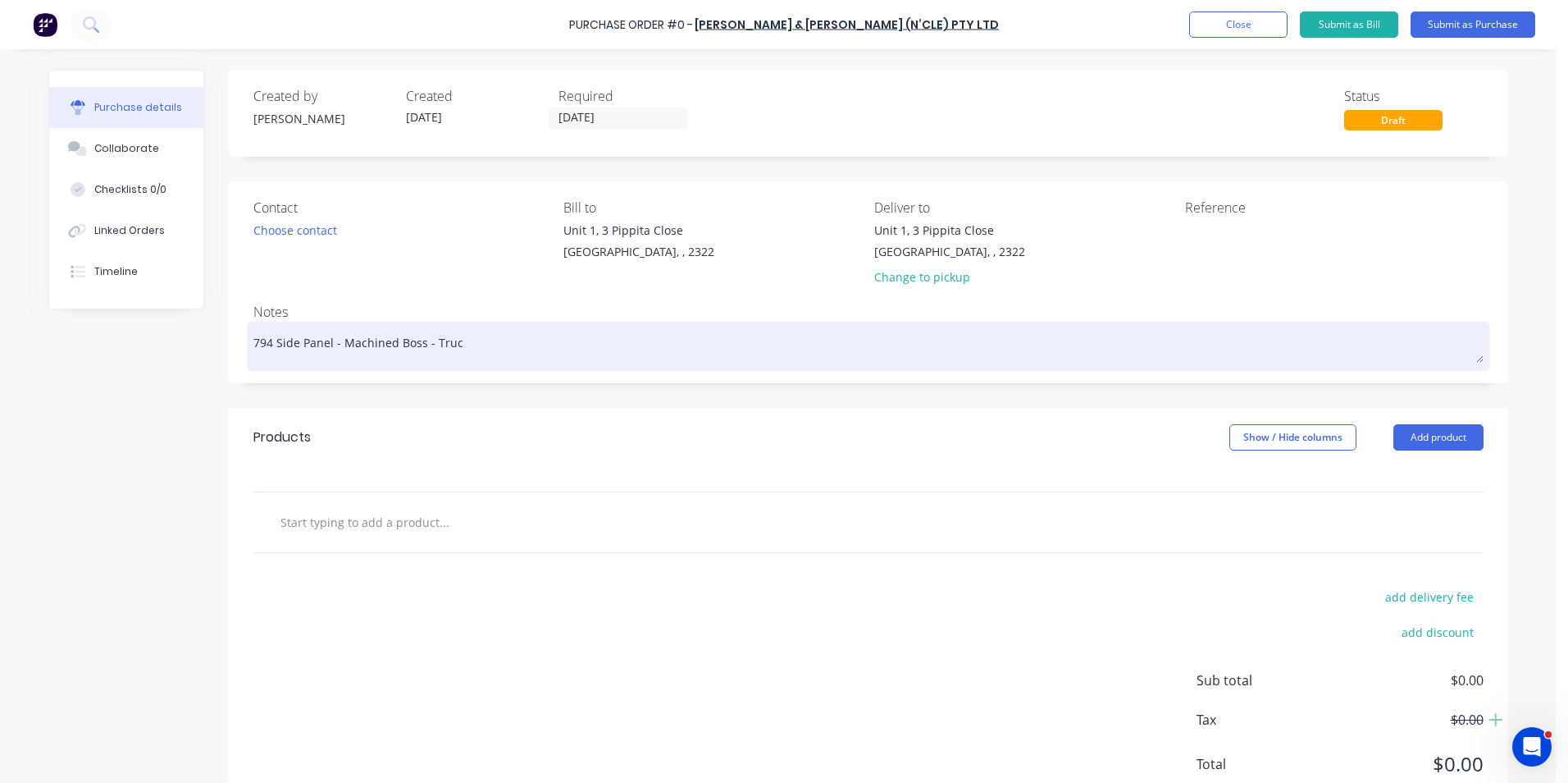
type textarea "x"
type textarea "794 Side Panel - Machined Boss - Truck"
type textarea "x"
type textarea "794 Side Panel - Machined Boss - Trucks"
type textarea "x"
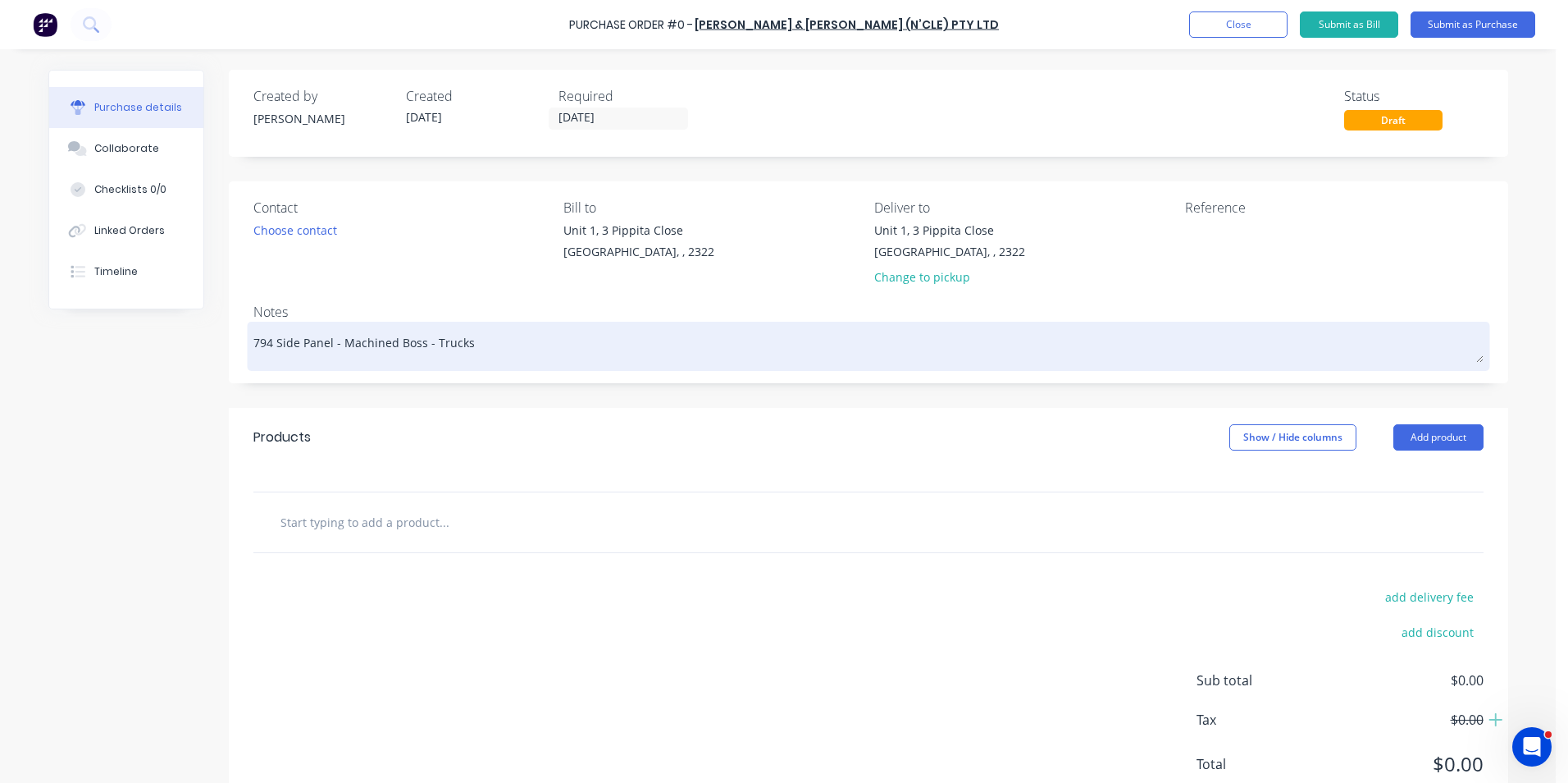
type textarea "794 Side Panel - Machined Boss - Trucks"
type textarea "x"
type textarea "794 Side Panel - Machined Boss - Trucks #"
type textarea "x"
type textarea "794 Side Panel - Machined Boss - Trucks #1"
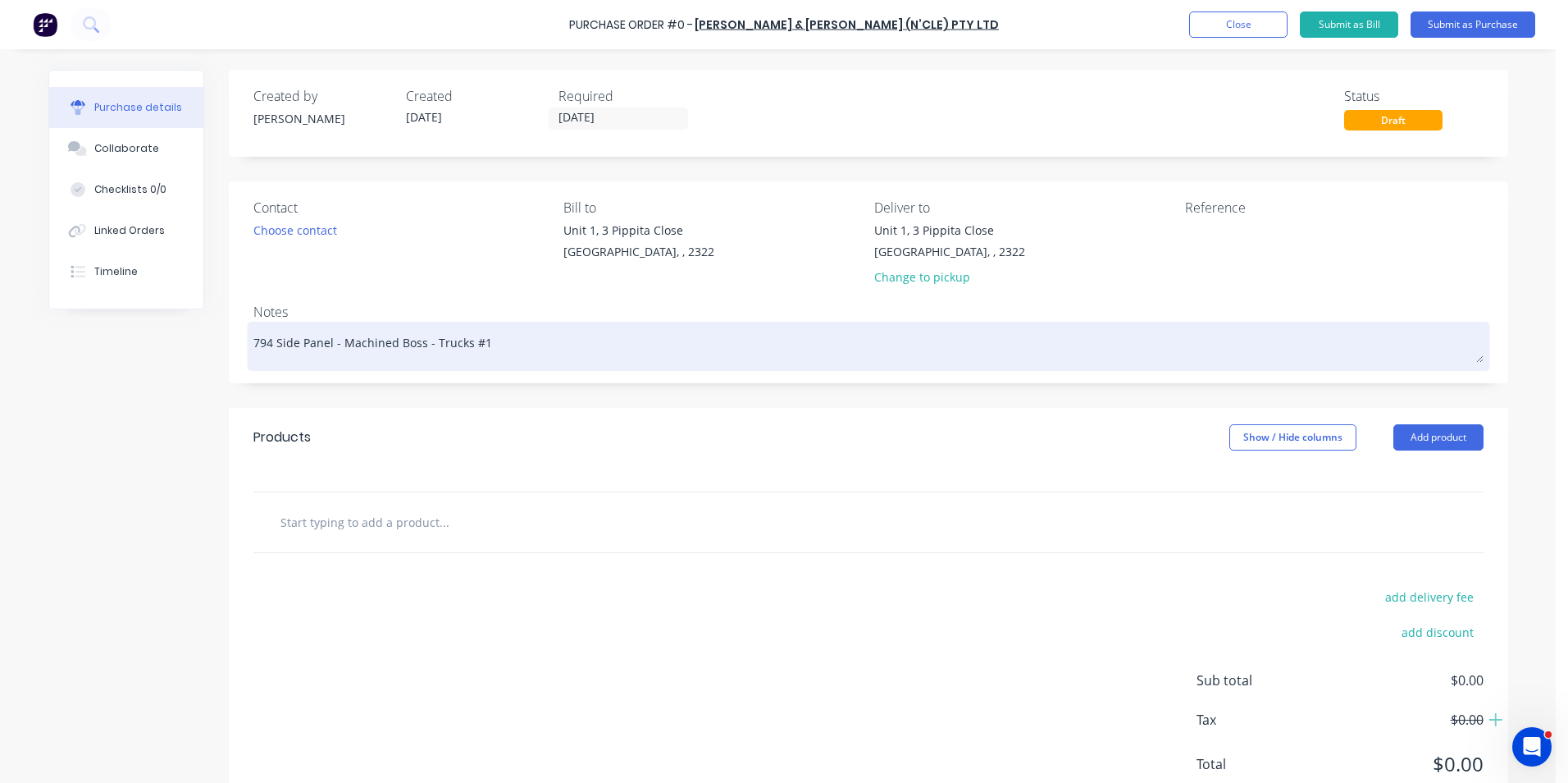
type textarea "x"
type textarea "794 Side Panel - Machined Boss - Trucks #14"
type textarea "x"
type textarea "794 Side Panel - Machined Boss - Trucks #14,"
type textarea "x"
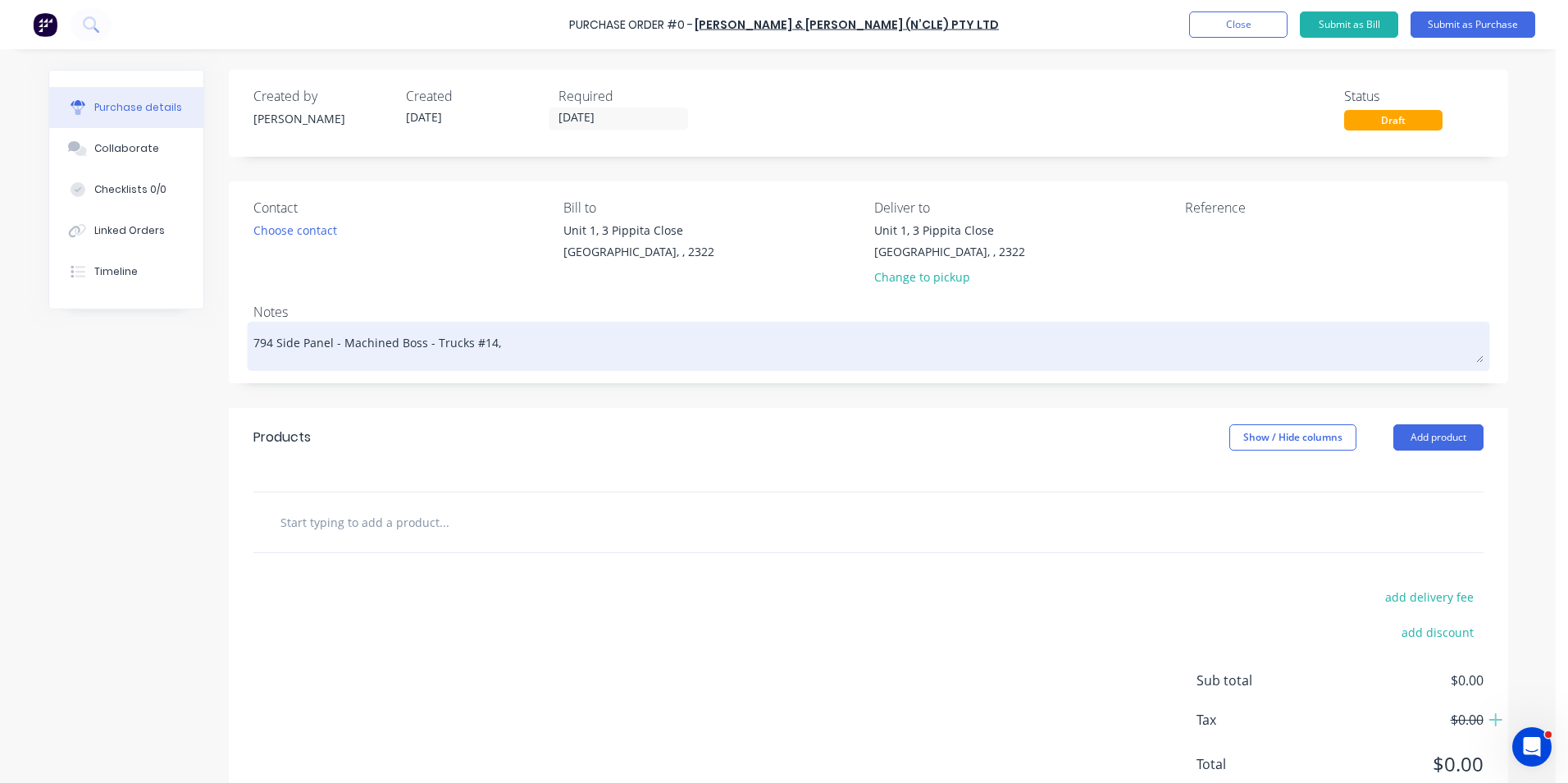
type textarea "794 Side Panel - Machined Boss - Trucks #14,"
type textarea "x"
type textarea "794 Side Panel - Machined Boss - Trucks #14, #"
type textarea "x"
type textarea "794 Side Panel - Machined Boss - Trucks #14, #1"
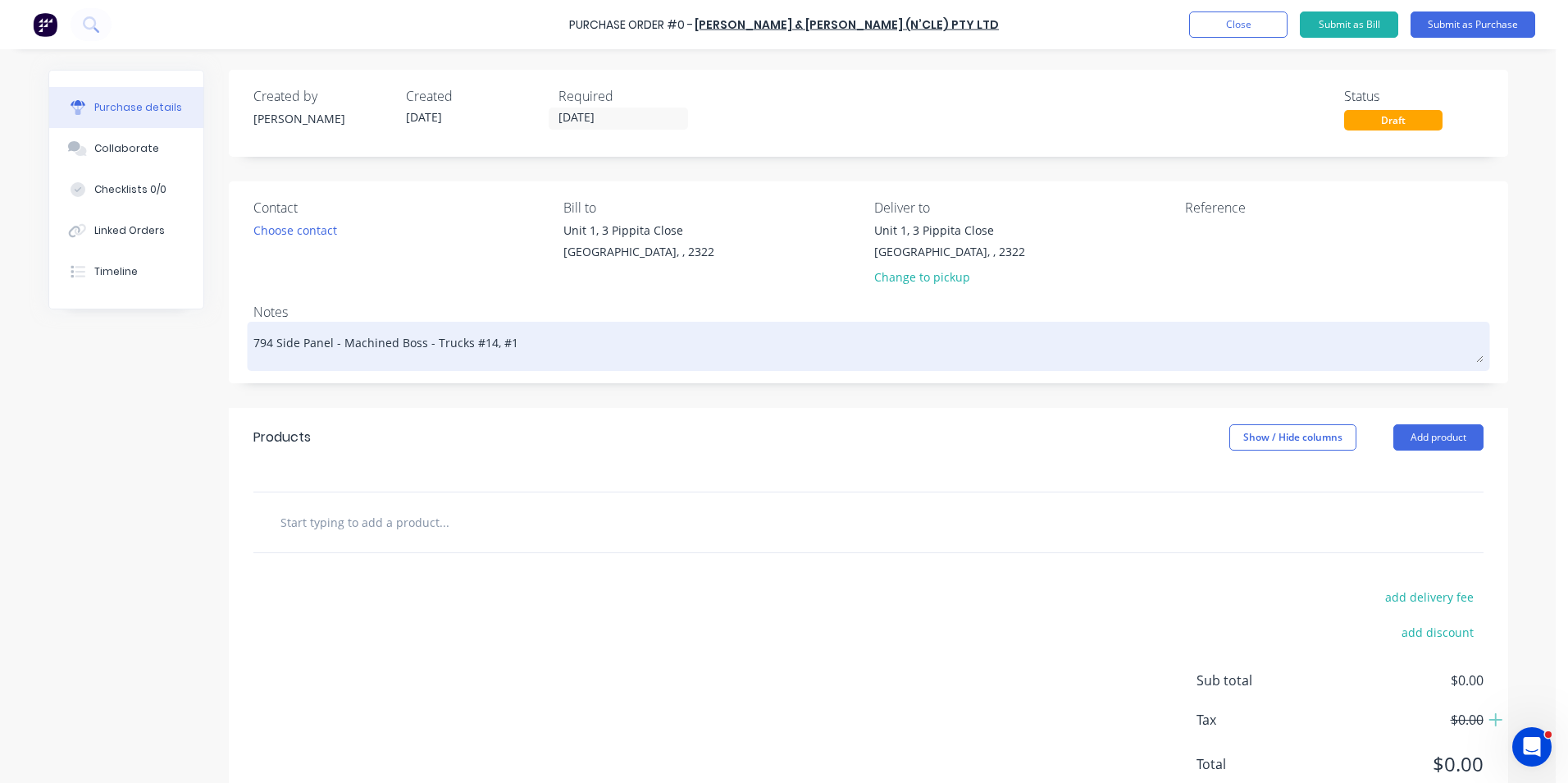
type textarea "x"
type textarea "794 Side Panel - Machined Boss - Trucks #14, #15"
type textarea "x"
type textarea "794 Side Panel - Machined Boss - Trucks #14, #15"
type textarea "x"
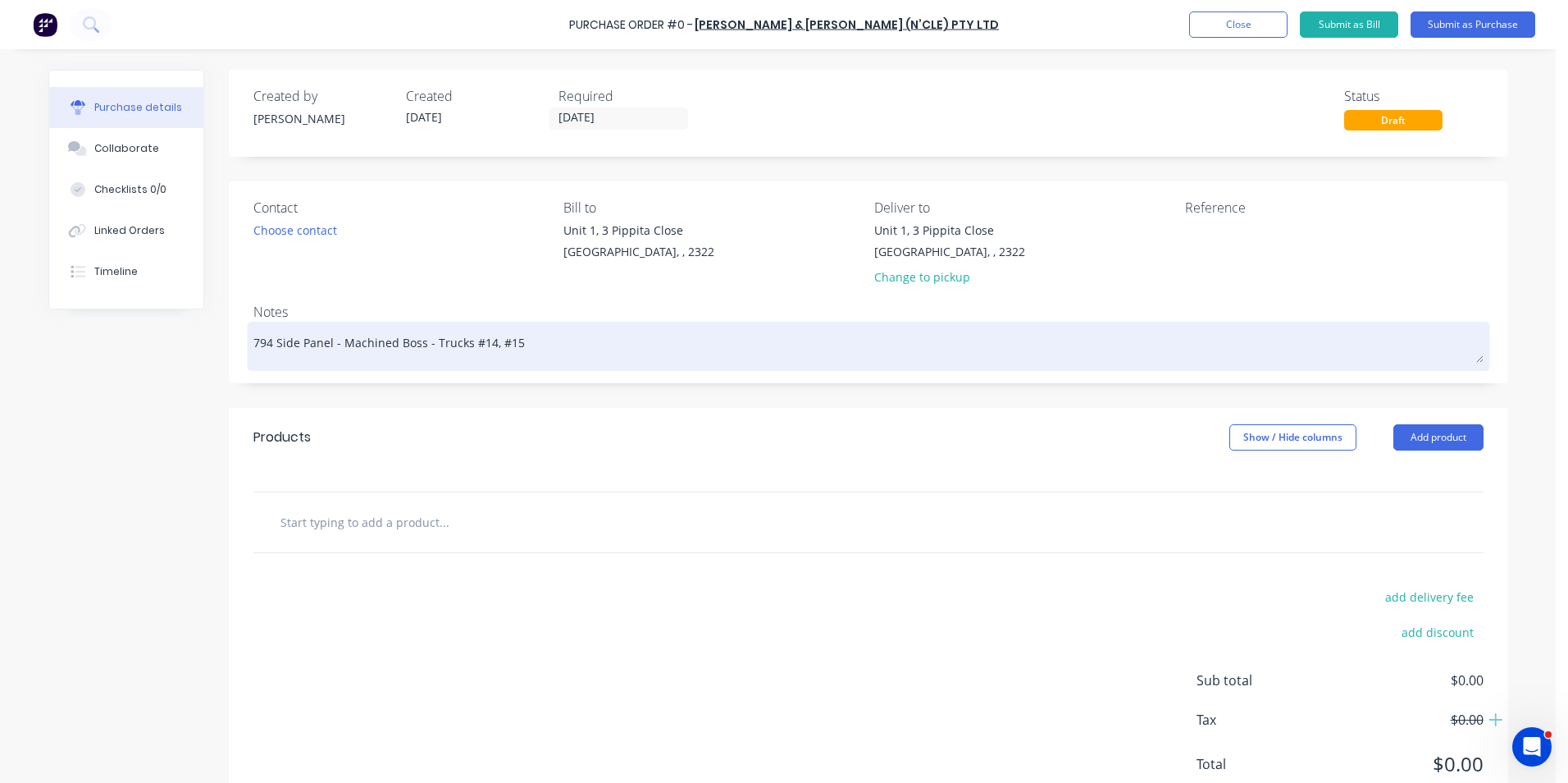
type textarea "794 Side Panel - Machined Boss - Trucks #14, #15 &"
type textarea "x"
type textarea "794 Side Panel - Machined Boss - Trucks #14, #15 &"
type textarea "x"
type textarea "794 Side Panel - Machined Boss - Trucks #14, #15 & #"
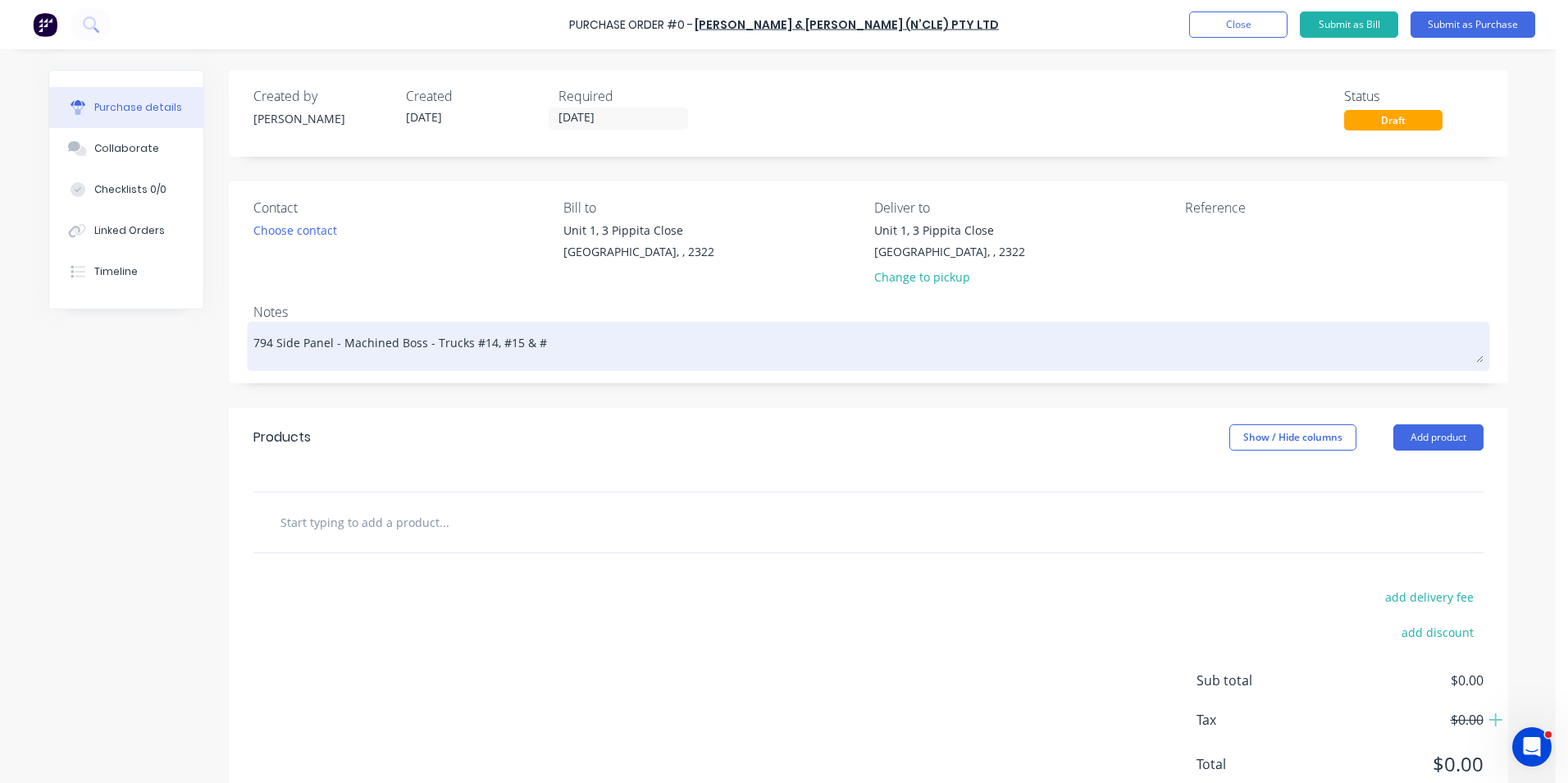
type textarea "x"
type textarea "794 Side Panel - Machined Boss - Trucks #14, #15 & #1"
type textarea "x"
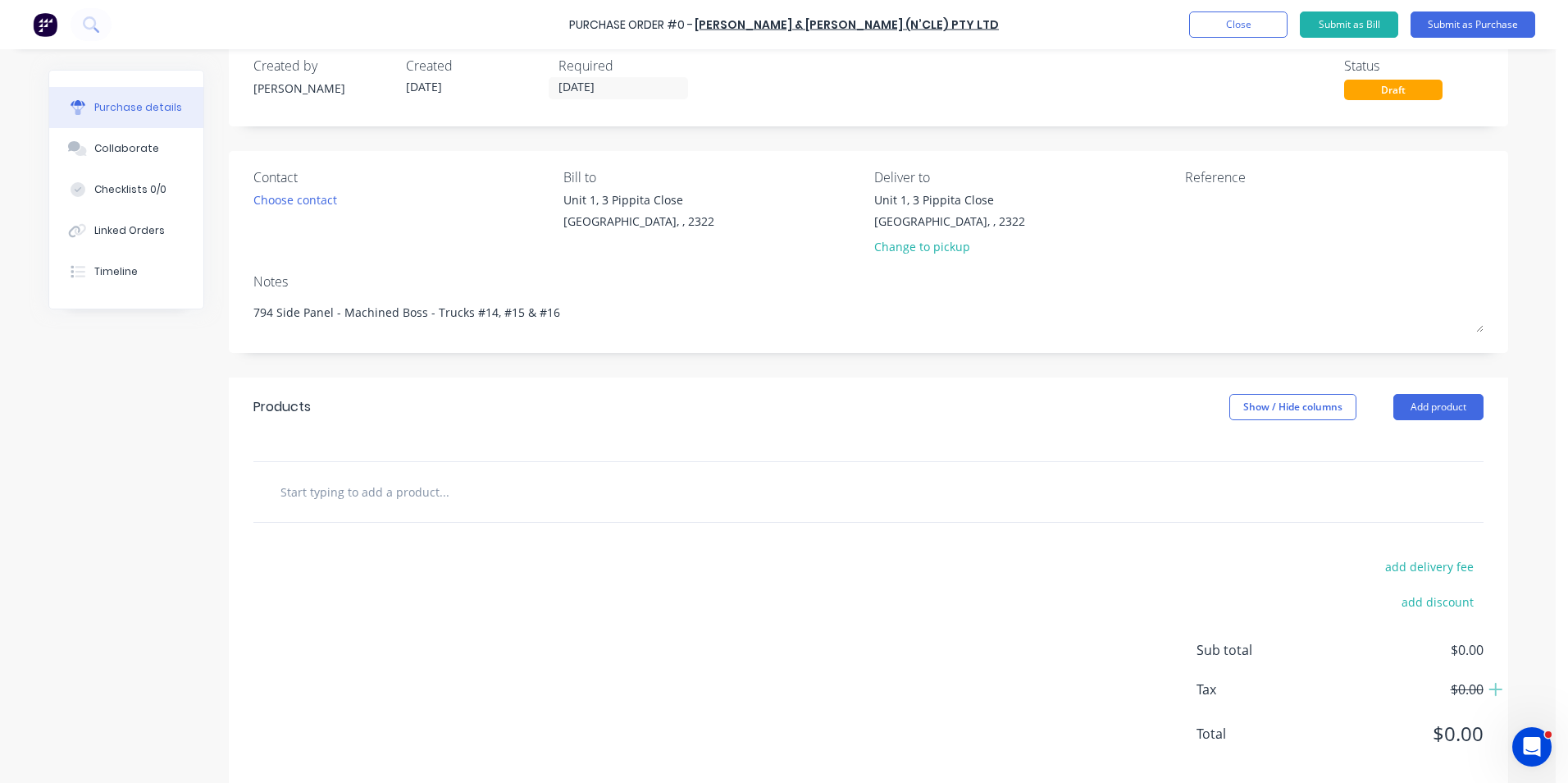
scroll to position [57, 0]
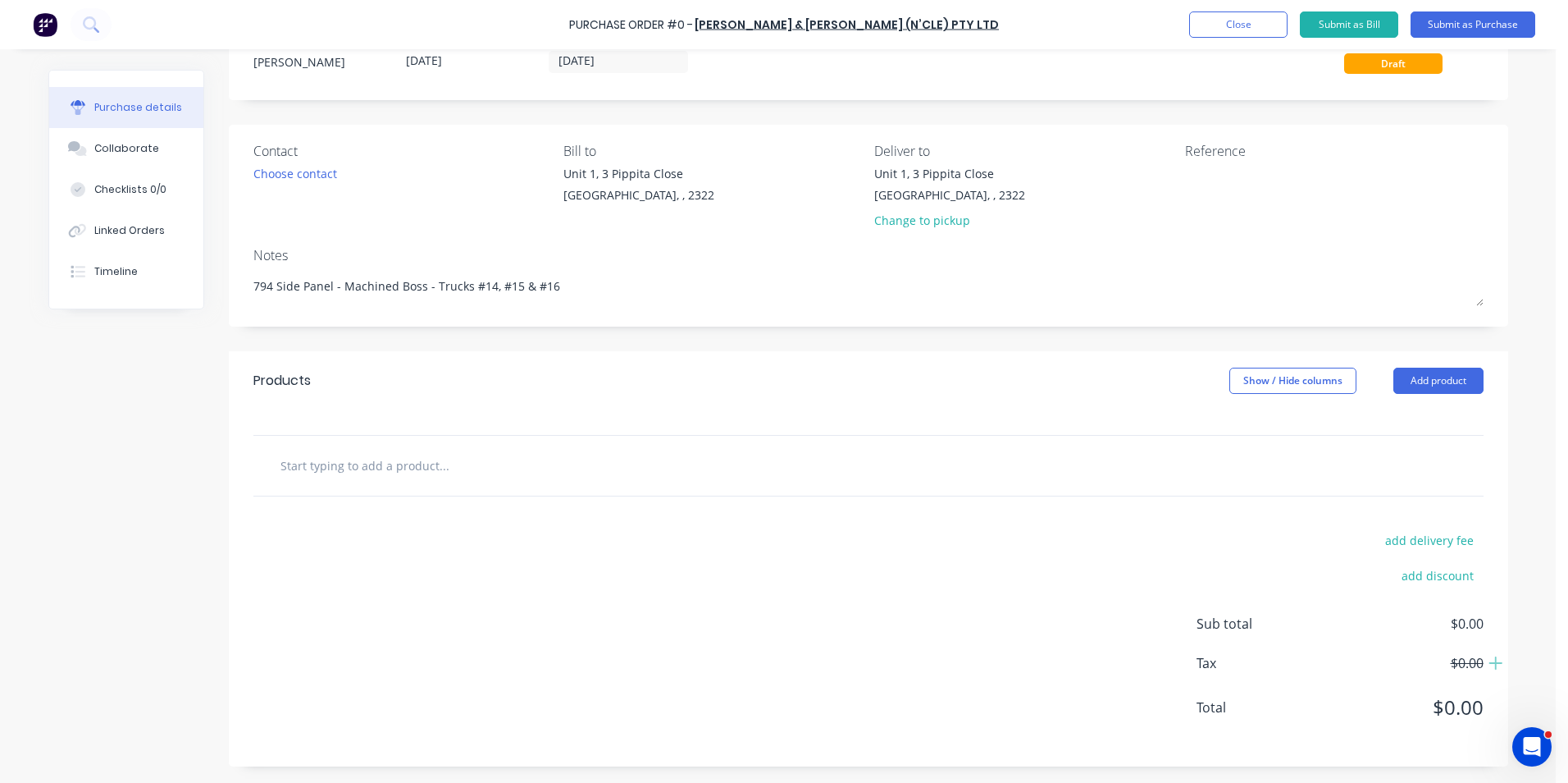
type textarea "794 Side Panel - Machined Boss - Trucks #14, #15 & #16"
type textarea "x"
type textarea "794 Side Panel - Machined Boss - Trucks #14, #15 & #16"
click at [304, 462] on input "text" at bounding box center [443, 464] width 328 height 33
type textarea "x"
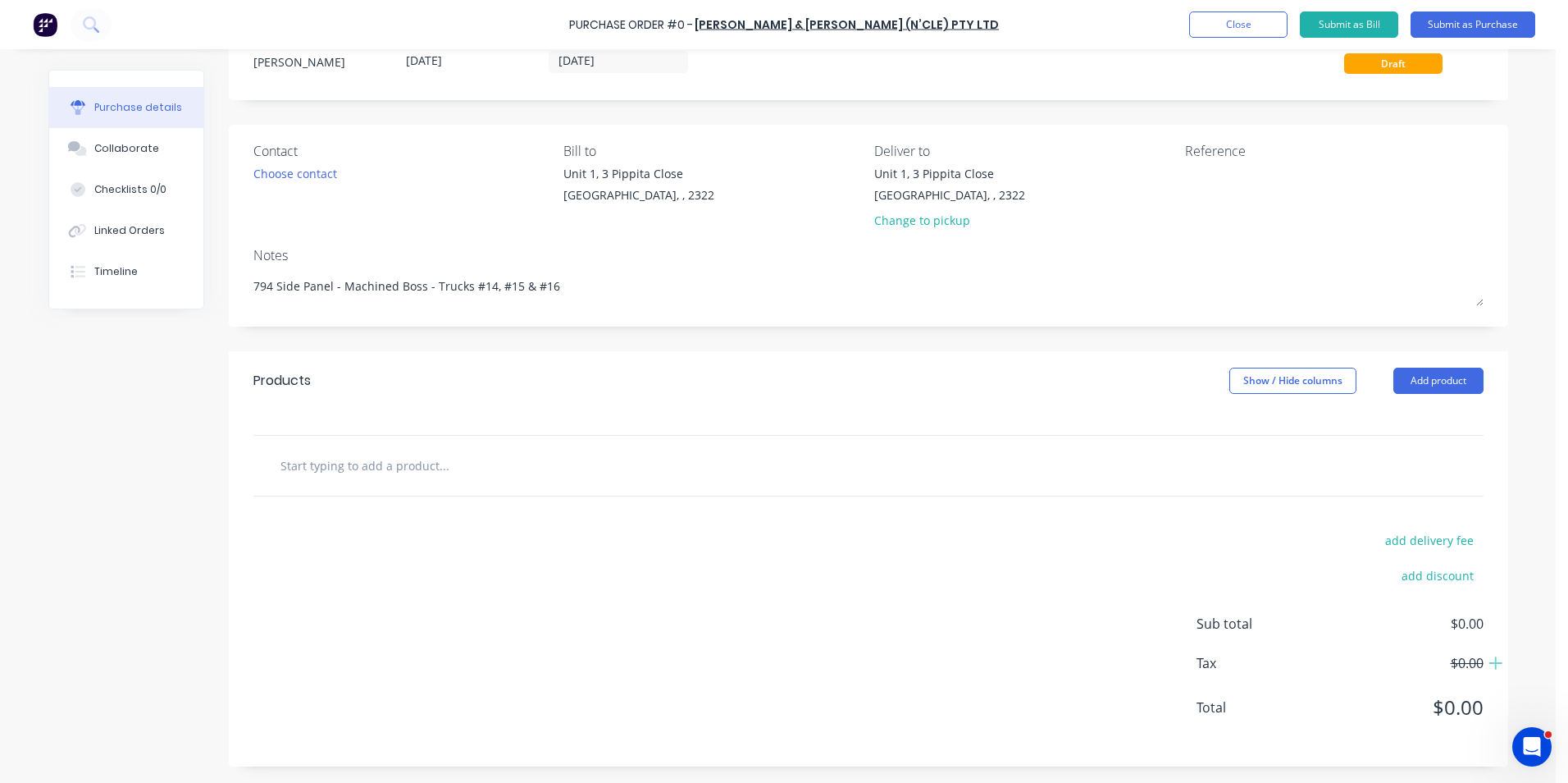
type input "S"
type textarea "x"
type input "Su"
type textarea "x"
type input "Sup"
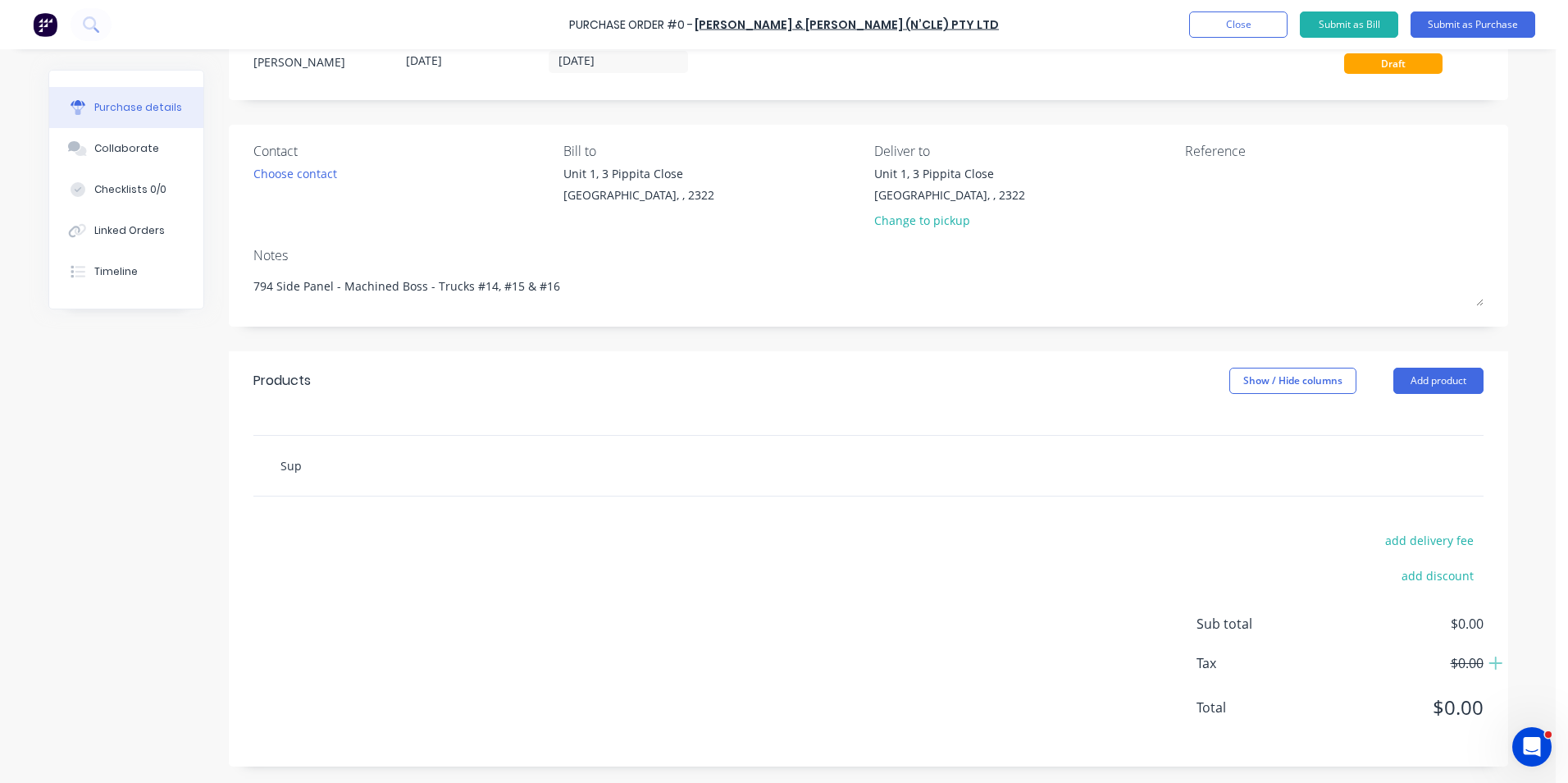
type textarea "x"
type input "Supp"
type textarea "x"
type input "Suppl"
type textarea "x"
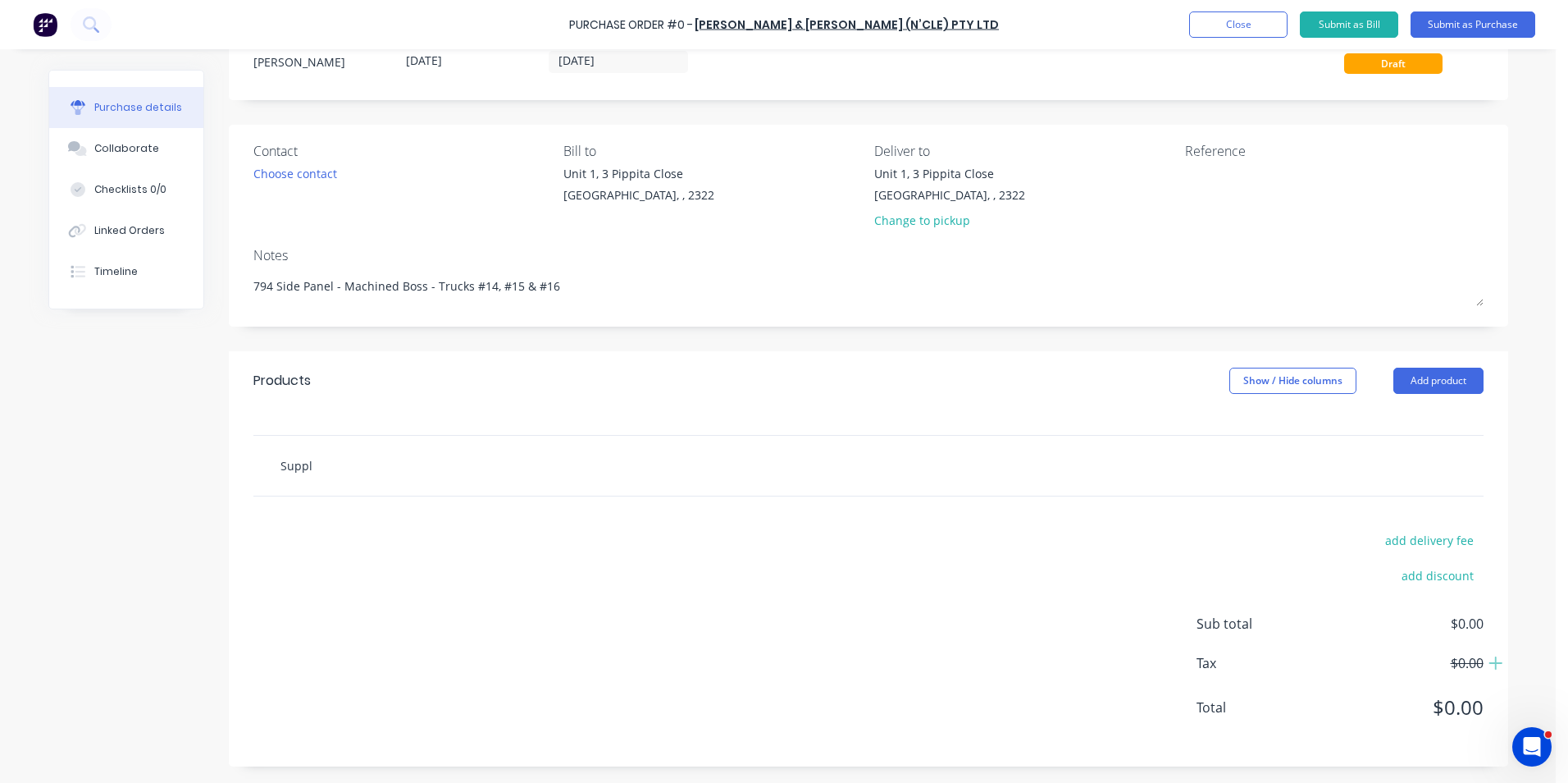
type input "Supply"
type textarea "x"
type input "Supply"
type textarea "x"
type input "Supply -"
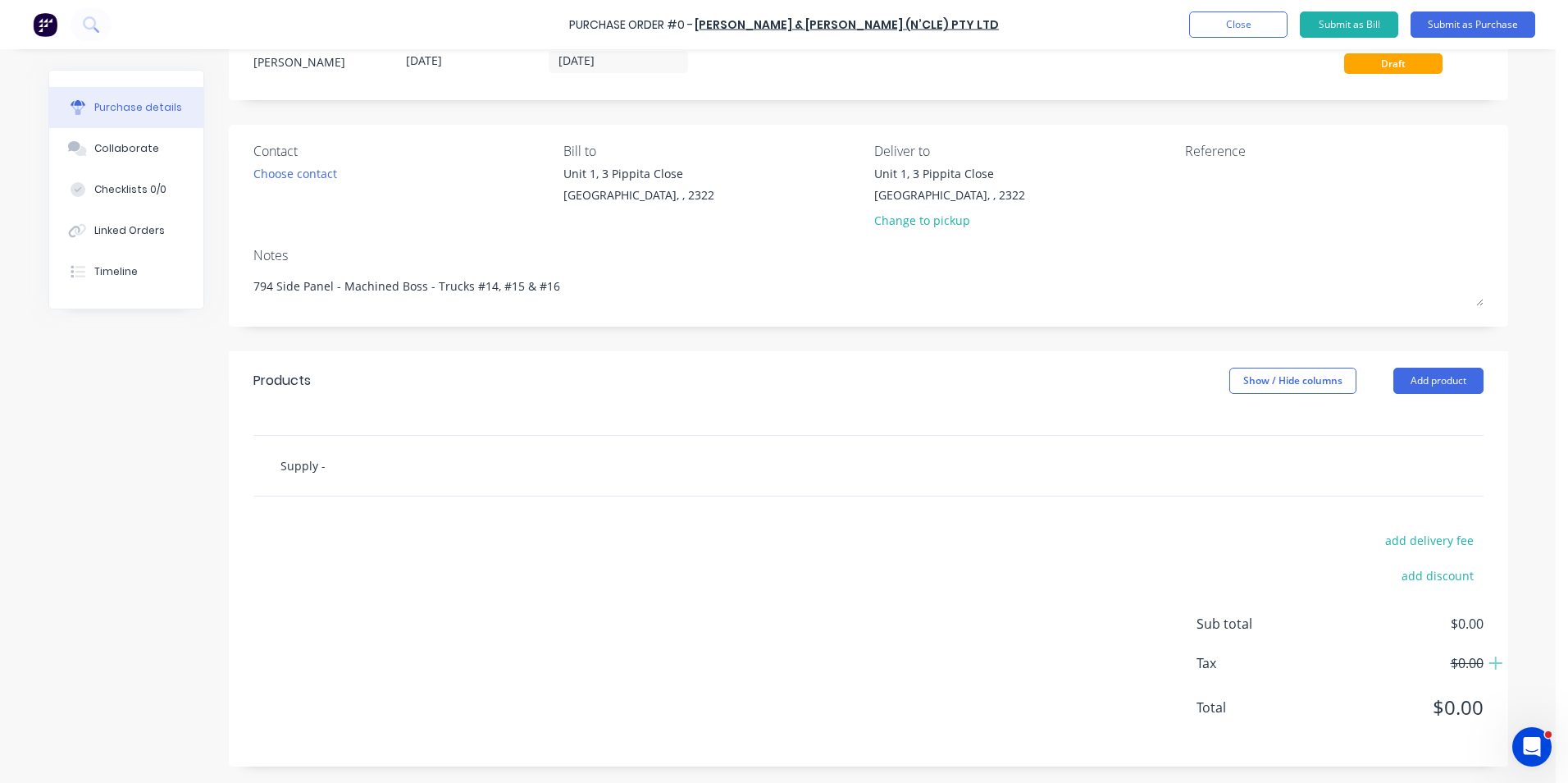
type textarea "x"
type input "Supply -"
type textarea "x"
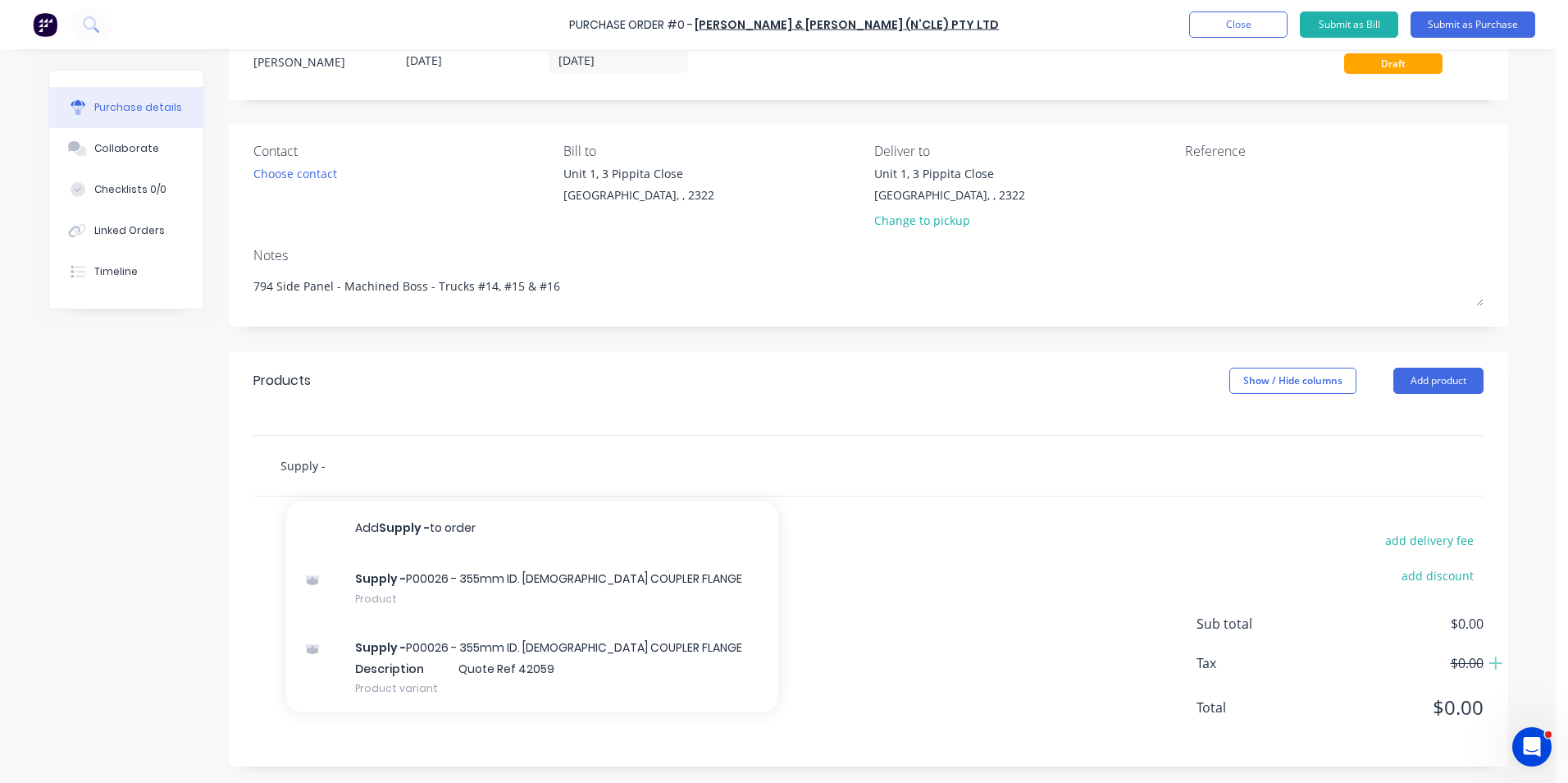
type input "Supply -"
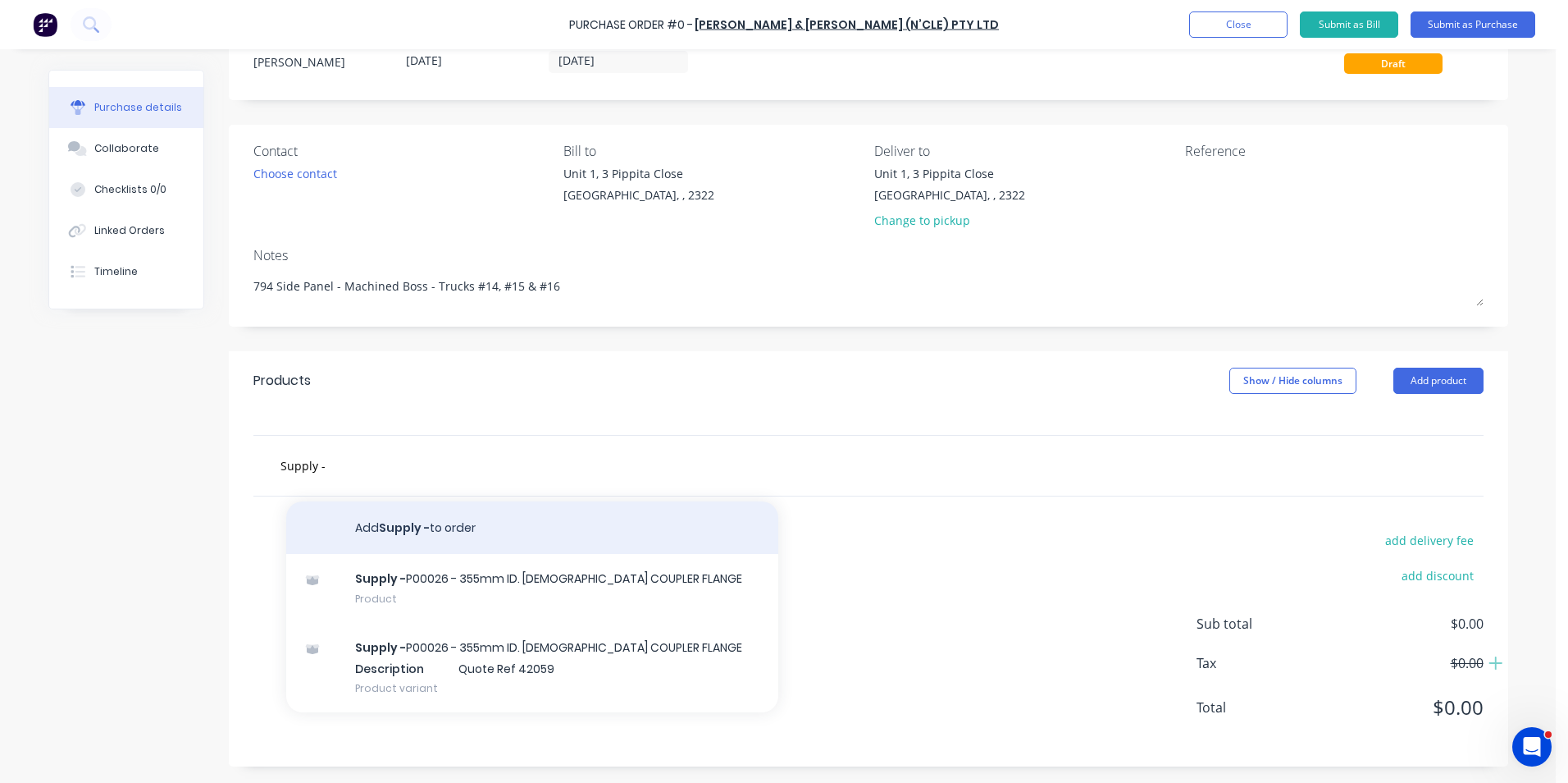
click at [434, 526] on button "Add Supply - to order" at bounding box center [532, 527] width 492 height 52
type textarea "x"
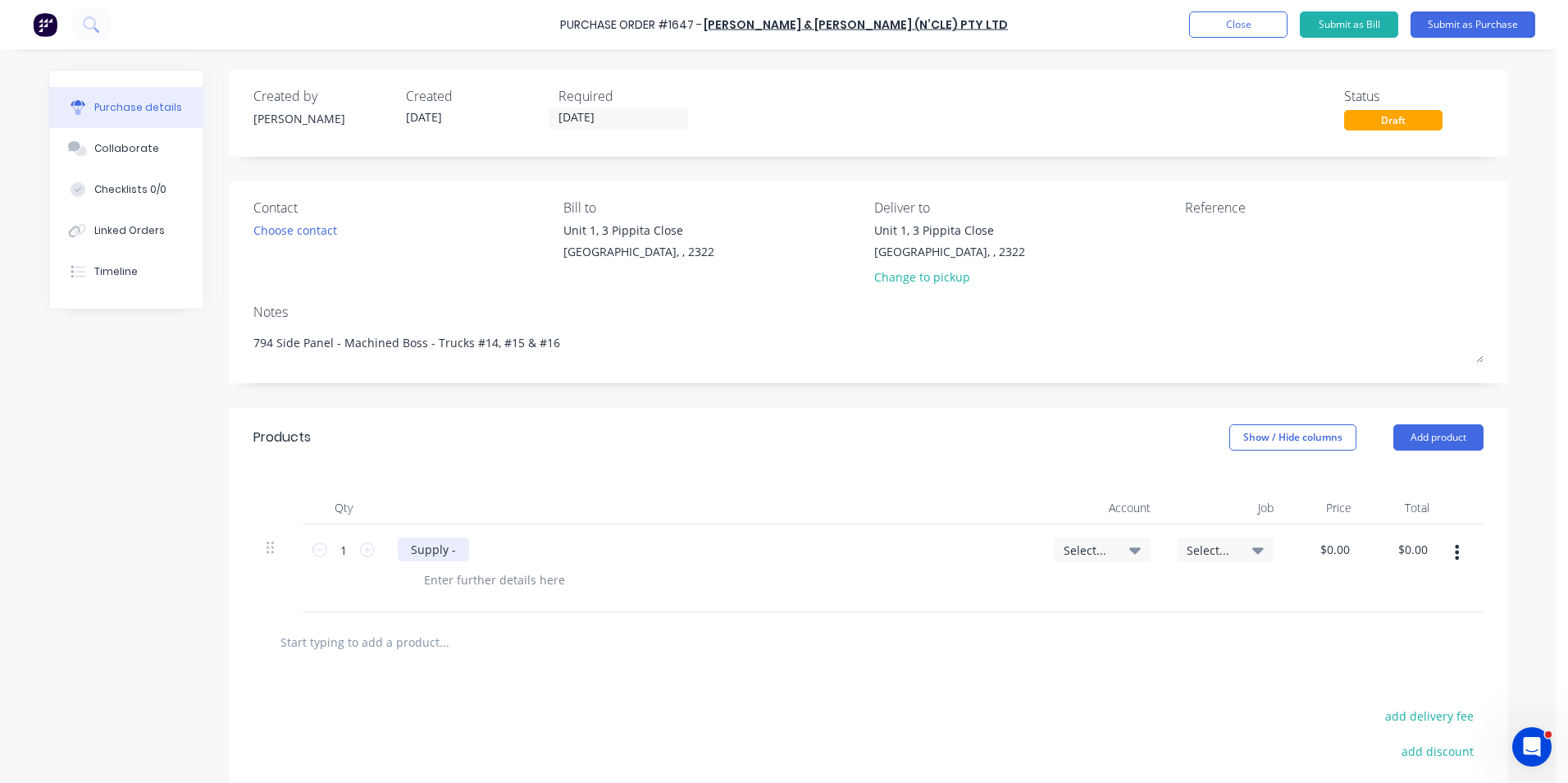
type textarea "x"
click at [458, 548] on div "Supply -" at bounding box center [433, 549] width 72 height 24
click at [524, 549] on div "Supply - 406503-361" at bounding box center [467, 549] width 138 height 24
click at [334, 552] on input "1" at bounding box center [343, 549] width 33 height 25
type textarea "x"
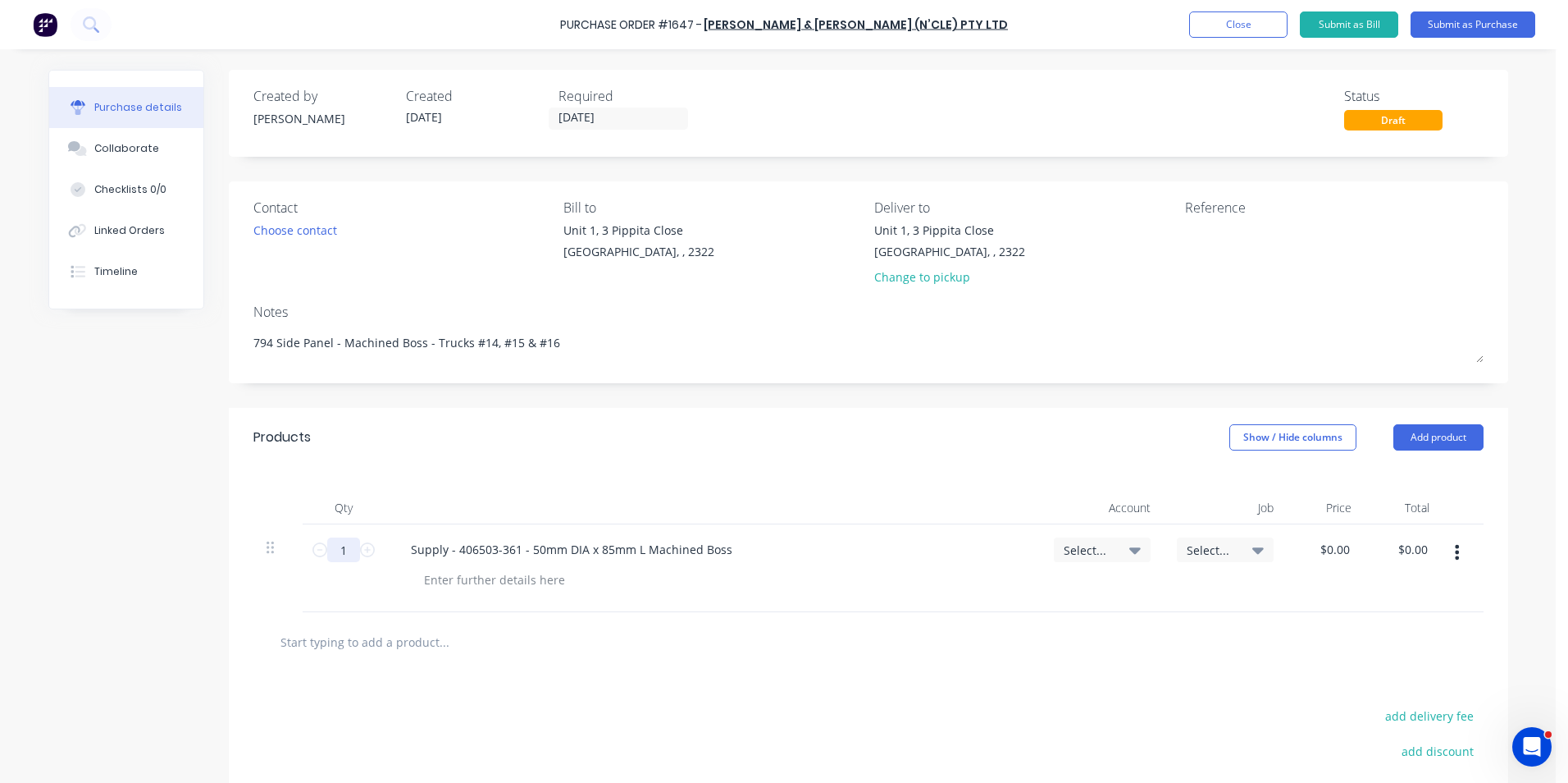
type input "6"
type textarea "x"
type input "6"
click at [555, 549] on div "Supply - 406503-361 - 50mm DIA x 85mm L Machined Boss" at bounding box center [571, 549] width 348 height 24
type textarea "x"
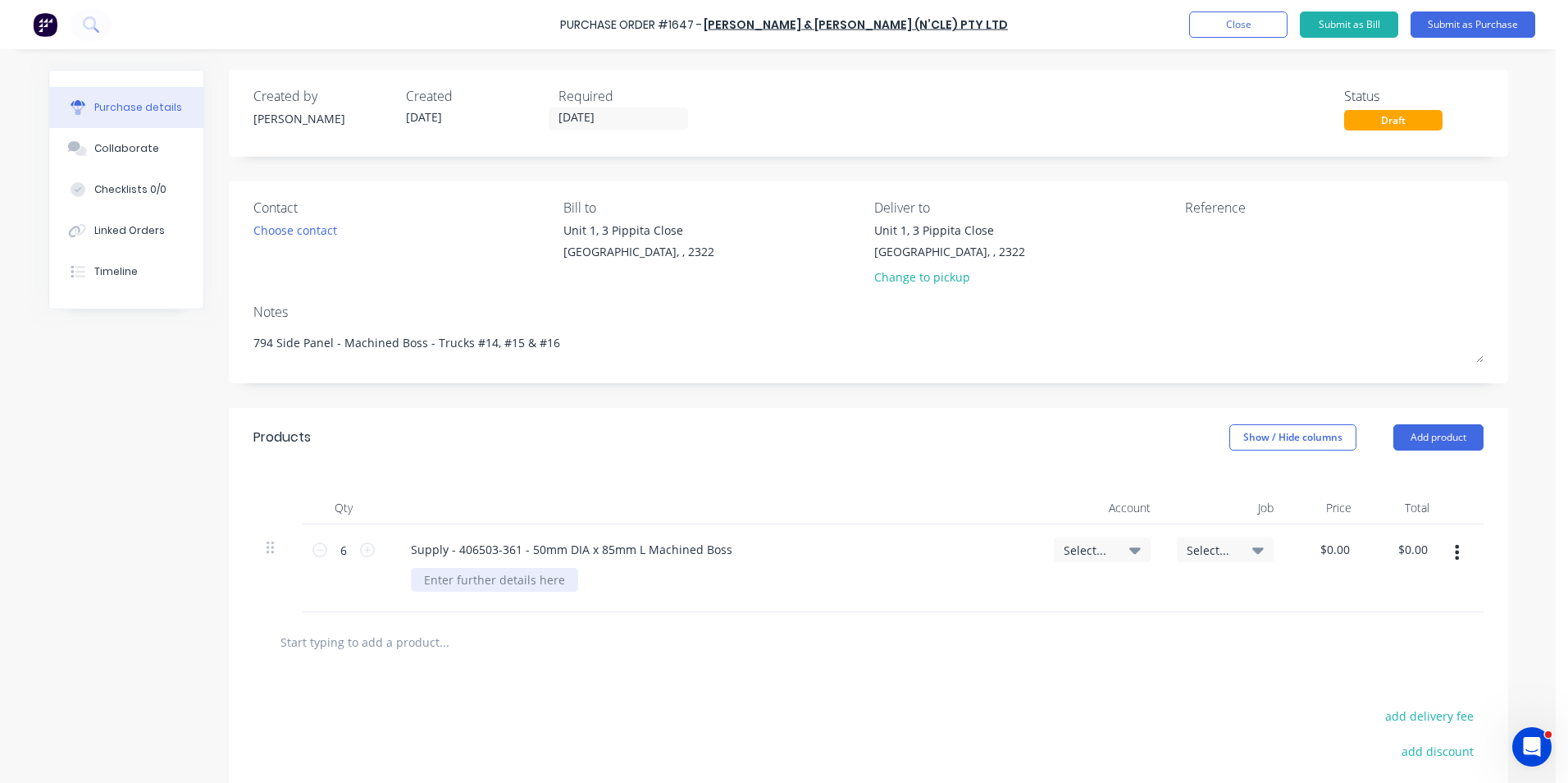
click at [456, 576] on div at bounding box center [494, 580] width 167 height 24
click at [472, 579] on div "Quote ref" at bounding box center [450, 580] width 79 height 24
click at [1088, 547] on span "Select..." at bounding box center [1089, 549] width 50 height 17
type textarea "x"
click at [1017, 597] on input at bounding box center [1048, 598] width 168 height 33
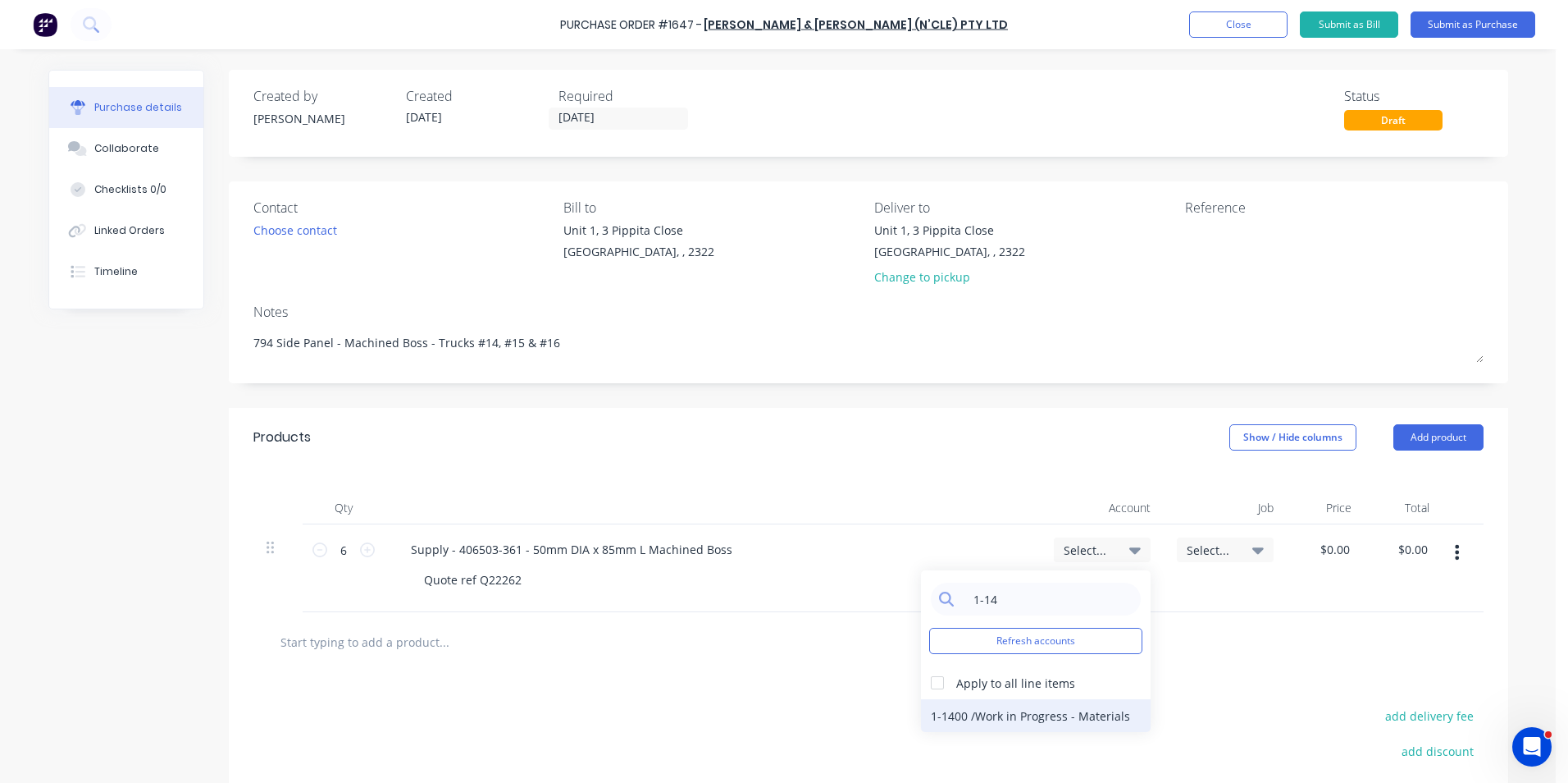
type input "1-14"
click at [1064, 710] on div "1-1400 / Work in Progress - Materials" at bounding box center [1036, 715] width 230 height 33
type textarea "x"
type input "0.00"
click at [1328, 550] on input "0.00" at bounding box center [1334, 549] width 38 height 24
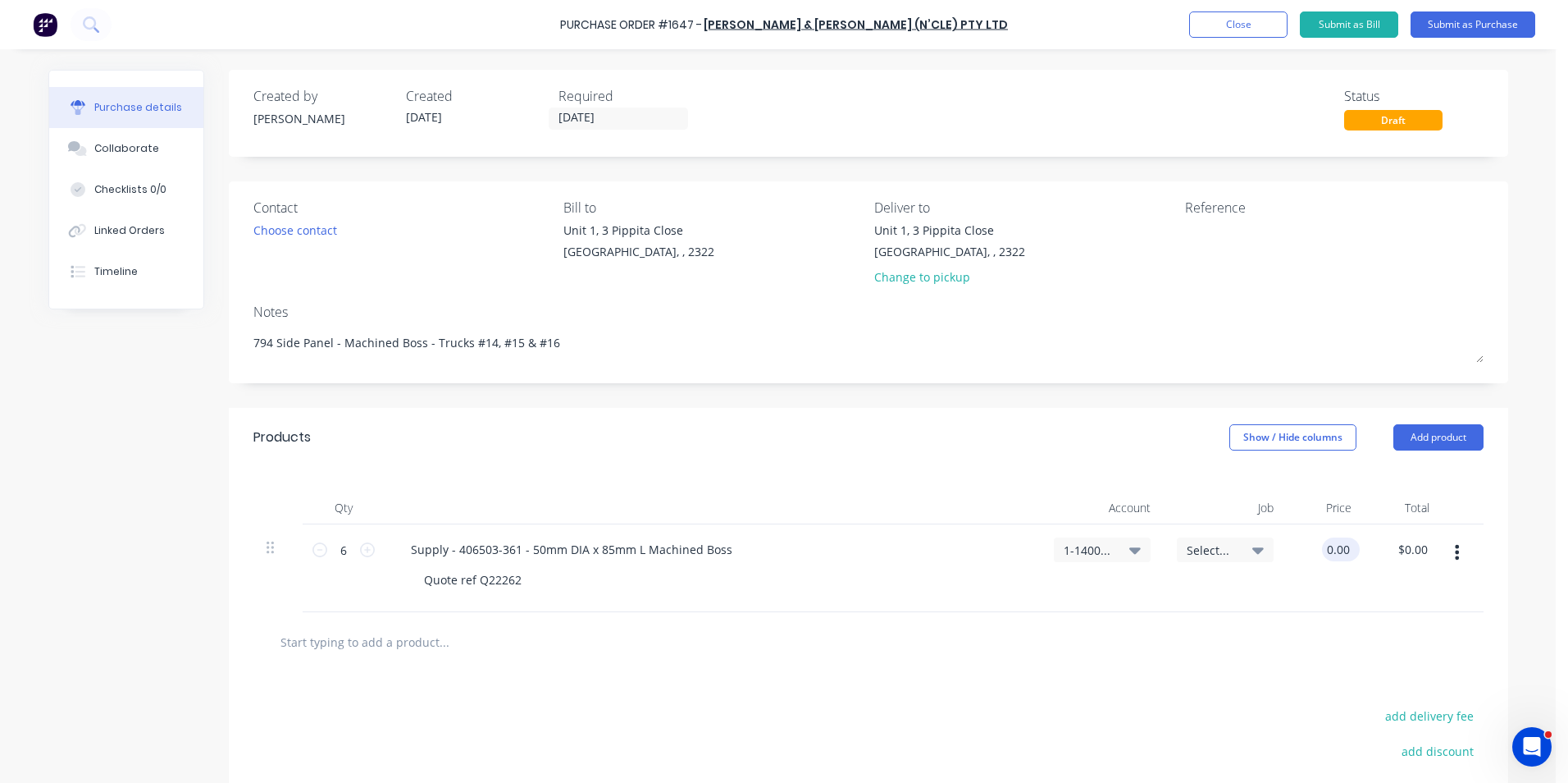
click at [1328, 550] on input "0.00" at bounding box center [1337, 549] width 31 height 24
type textarea "x"
click at [1328, 550] on input "0.00" at bounding box center [1337, 549] width 31 height 24
type input "35"
type textarea "x"
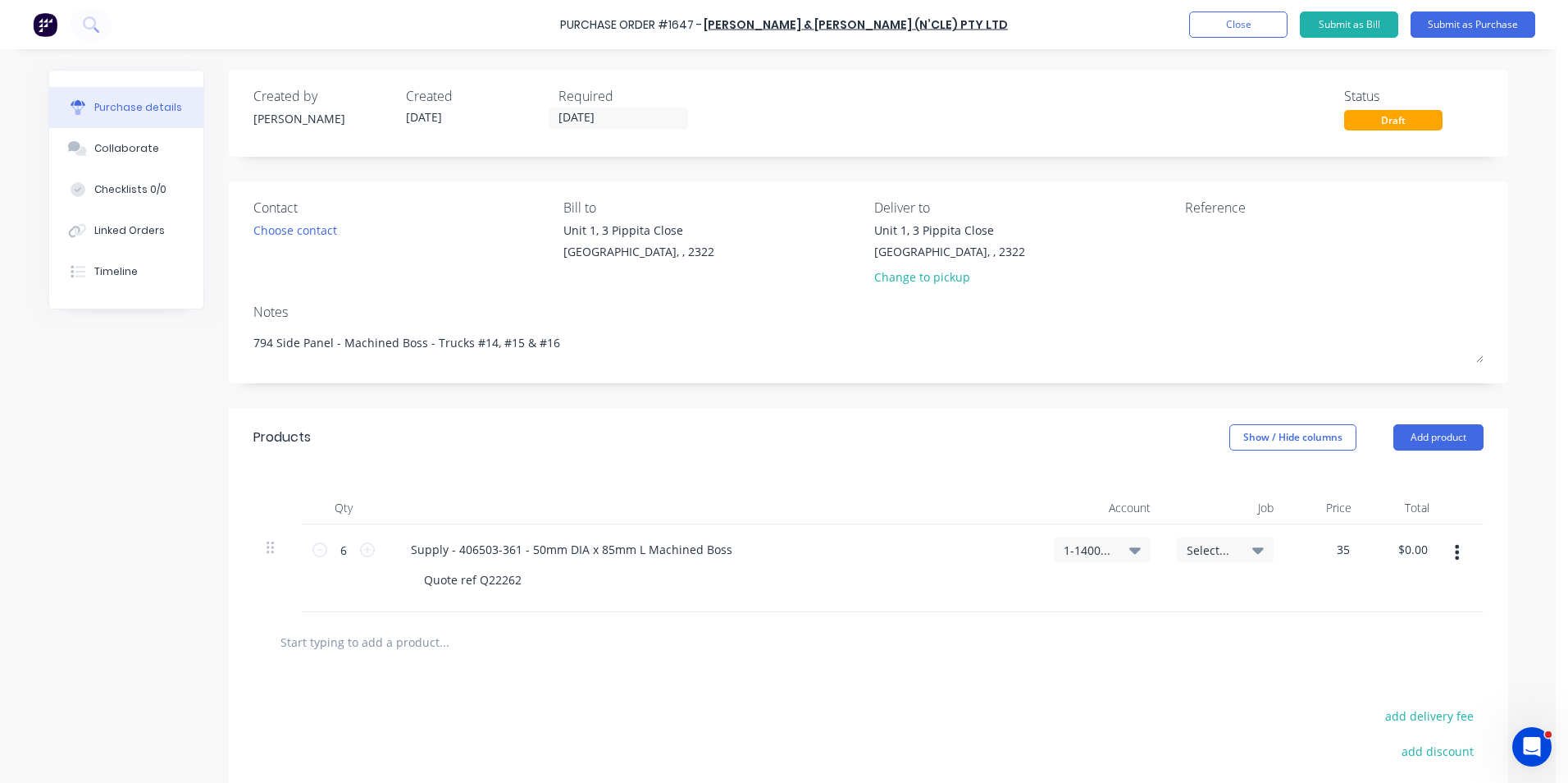
type input "$35.00"
type input "$210.00"
click at [1306, 586] on div "$35.00 35" at bounding box center [1326, 568] width 78 height 88
click at [509, 580] on div "Quote ref Q22262" at bounding box center [473, 580] width 124 height 24
drag, startPoint x: 521, startPoint y: 578, endPoint x: 473, endPoint y: 579, distance: 48.0
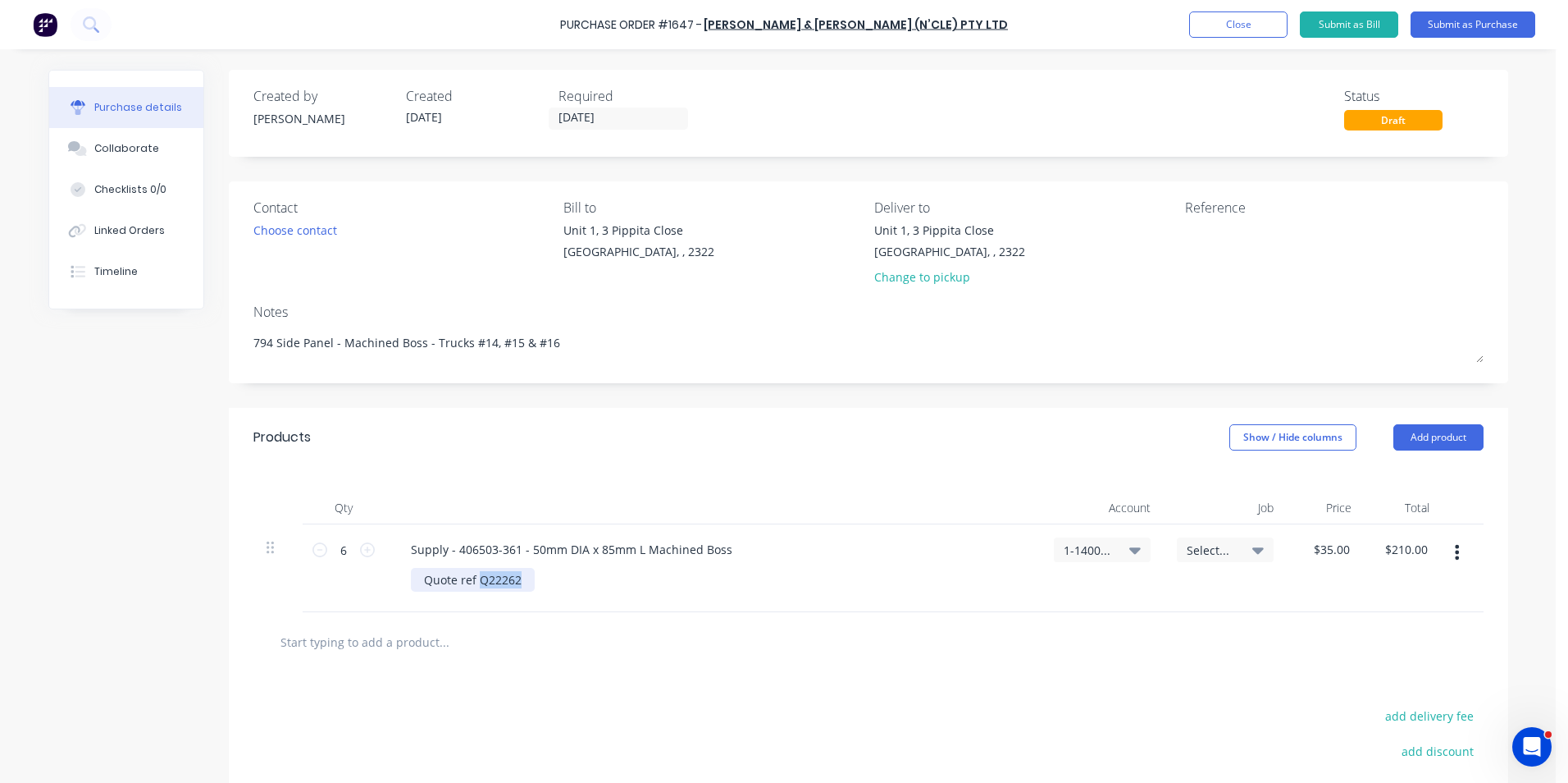
click at [473, 579] on div "Quote ref Q22262" at bounding box center [473, 580] width 124 height 24
type textarea "x"
type input "35.00"
click at [1330, 548] on input "35.00" at bounding box center [1331, 549] width 44 height 24
click at [1325, 549] on input "35.00" at bounding box center [1334, 549] width 38 height 24
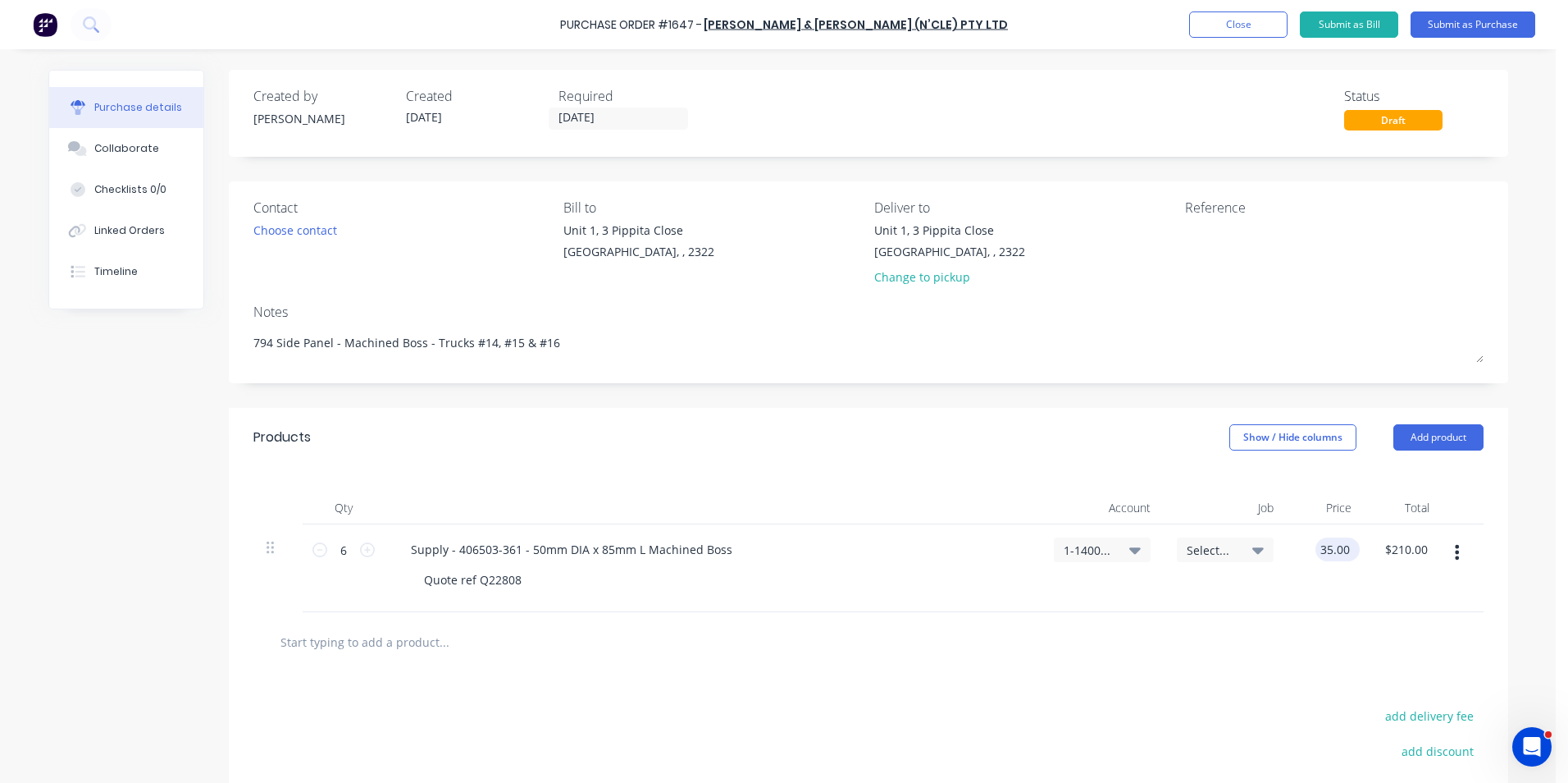
type textarea "x"
click at [1325, 549] on input "35.00" at bounding box center [1334, 549] width 38 height 24
type input "63.50"
type textarea "x"
type input "$63.50"
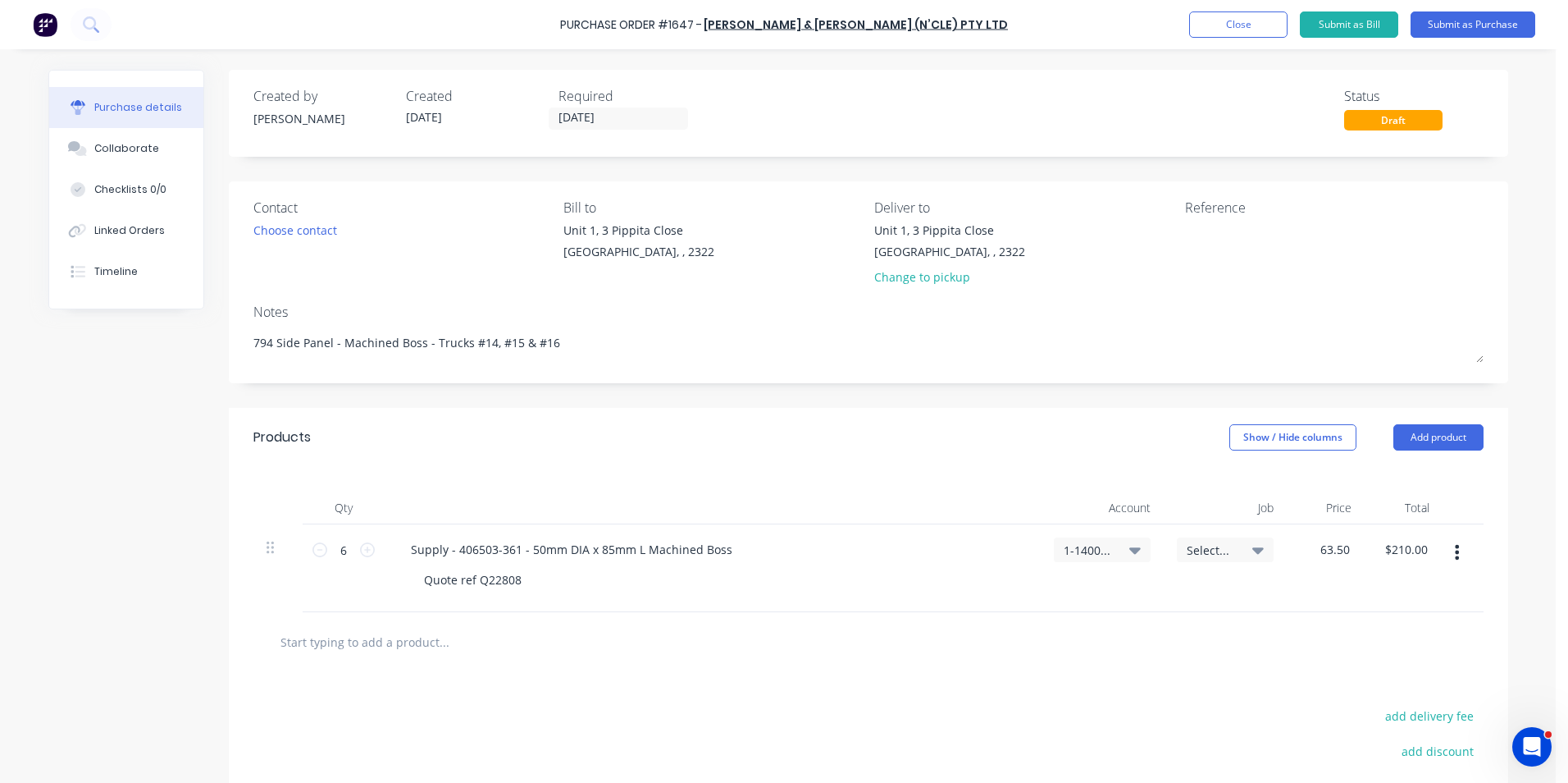
type input "$381.00"
click at [1303, 580] on div "$63.50 63.50" at bounding box center [1326, 568] width 78 height 88
click at [1476, 20] on button "Submit as Purchase" at bounding box center [1472, 25] width 125 height 27
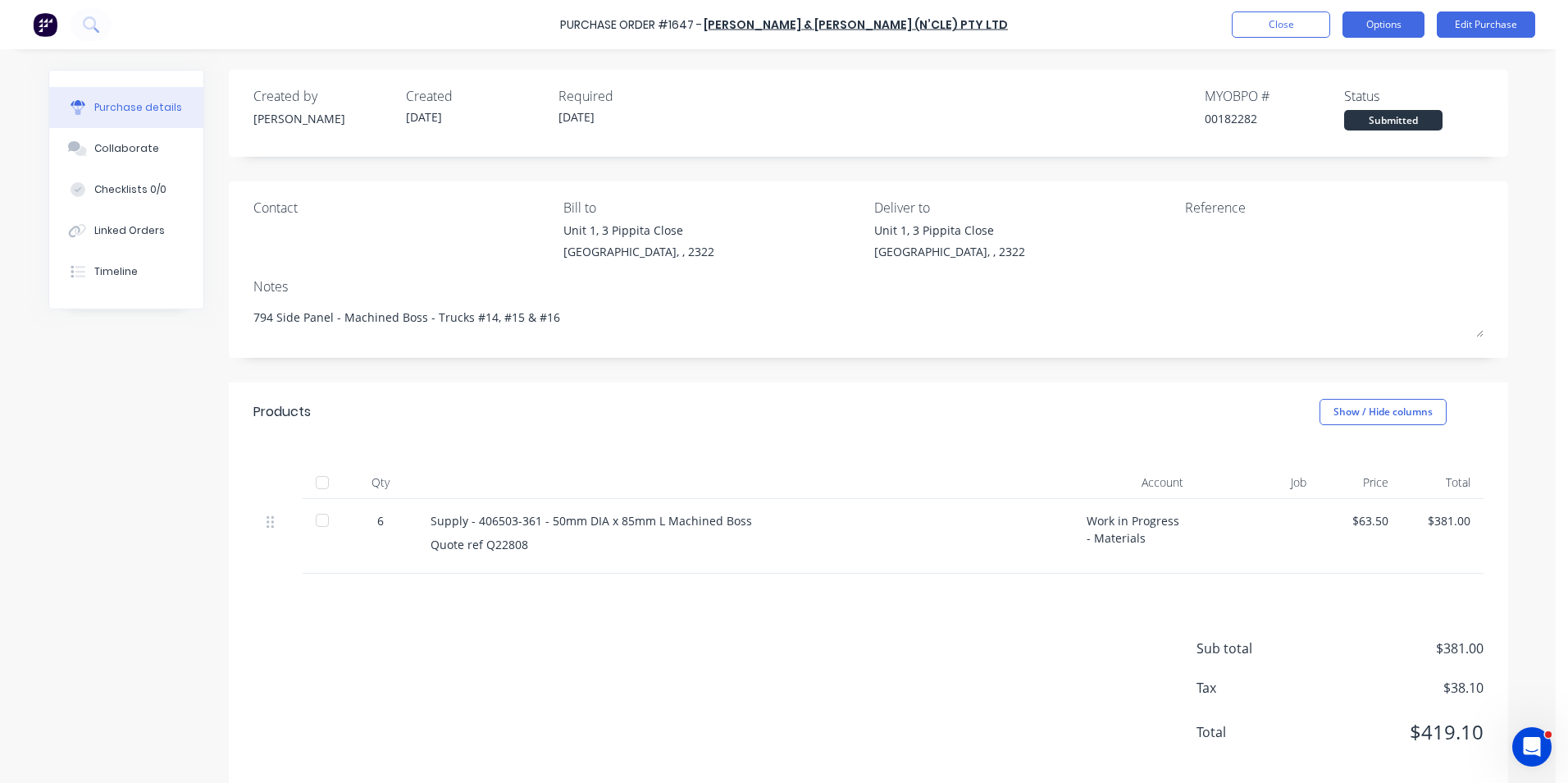
click at [1393, 19] on button "Options" at bounding box center [1383, 25] width 82 height 27
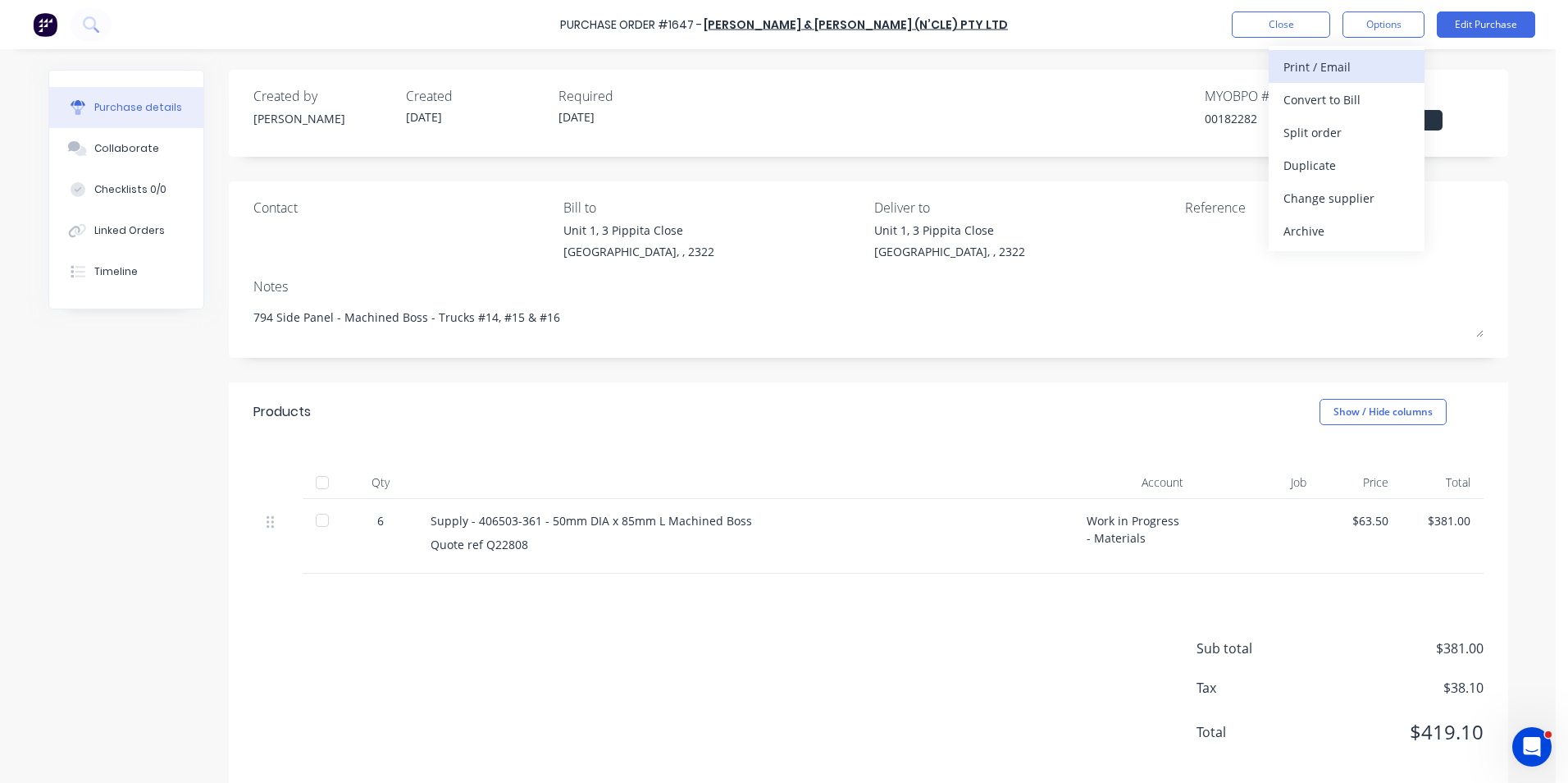
click at [1318, 66] on div "Print / Email" at bounding box center [1346, 66] width 126 height 24
click at [1330, 97] on div "With pricing" at bounding box center [1346, 99] width 126 height 24
type textarea "x"
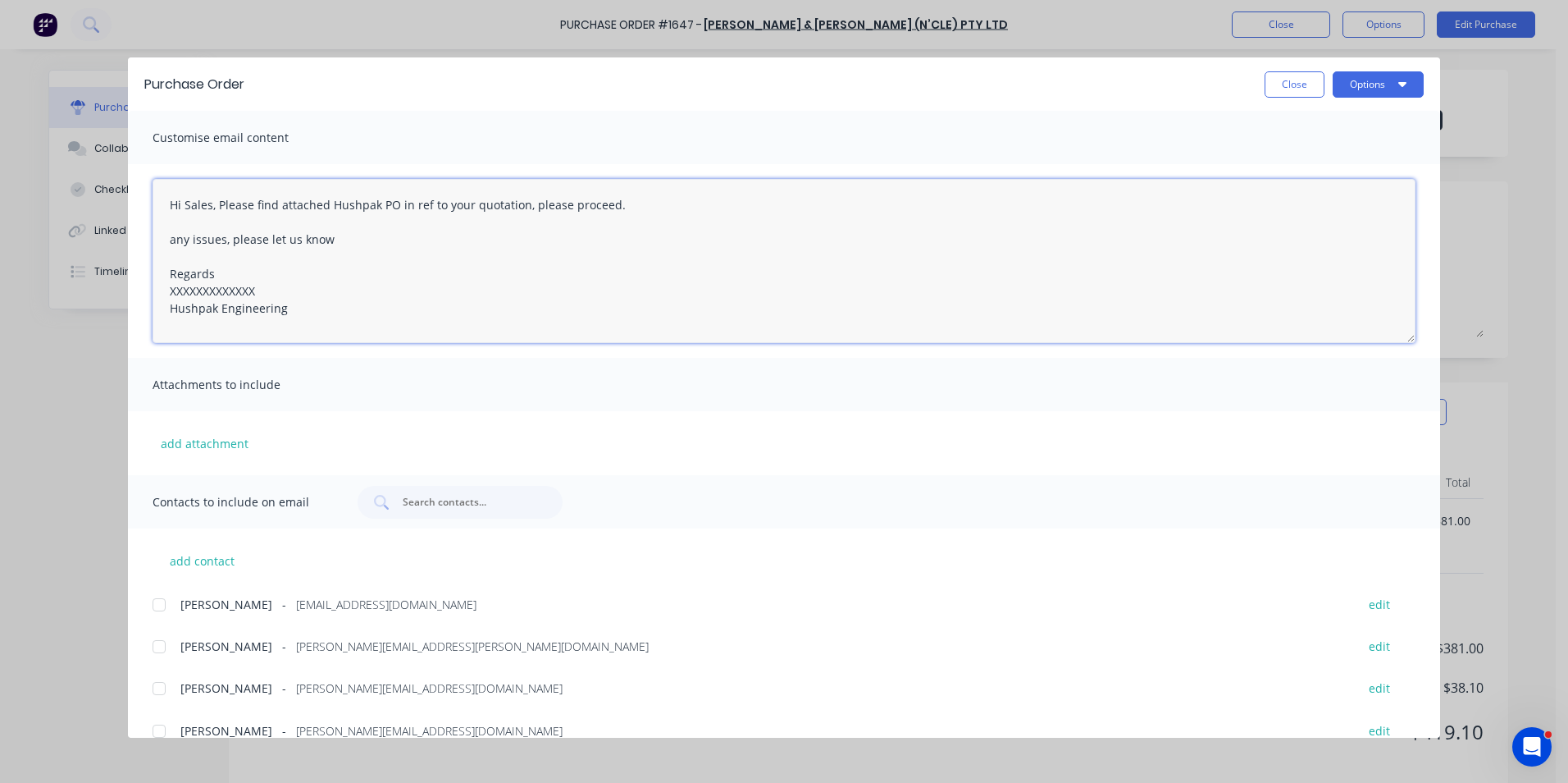
drag, startPoint x: 269, startPoint y: 290, endPoint x: 142, endPoint y: 287, distance: 127.0
click at [142, 287] on div "Hi Sales, Please find attached Hushpak PO in ref to your quotation, please proc…" at bounding box center [784, 260] width 1312 height 194
type textarea "Hi Sales, Please find attached Hushpak PO in ref to your quotation, please proc…"
click at [223, 440] on button "add attachment" at bounding box center [204, 443] width 104 height 25
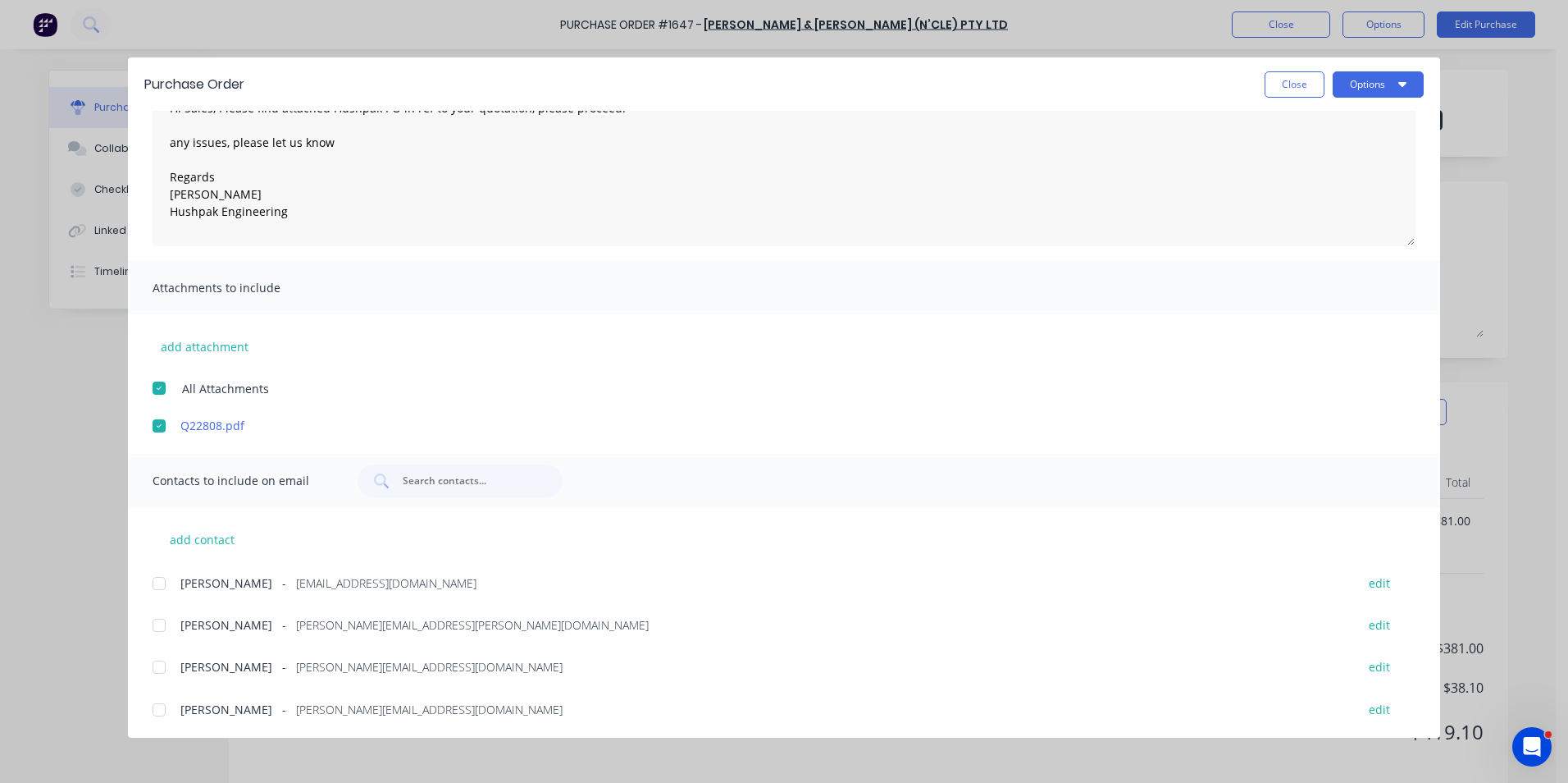
scroll to position [99, 0]
click at [159, 581] on div at bounding box center [158, 580] width 33 height 33
click at [158, 622] on div at bounding box center [158, 622] width 33 height 33
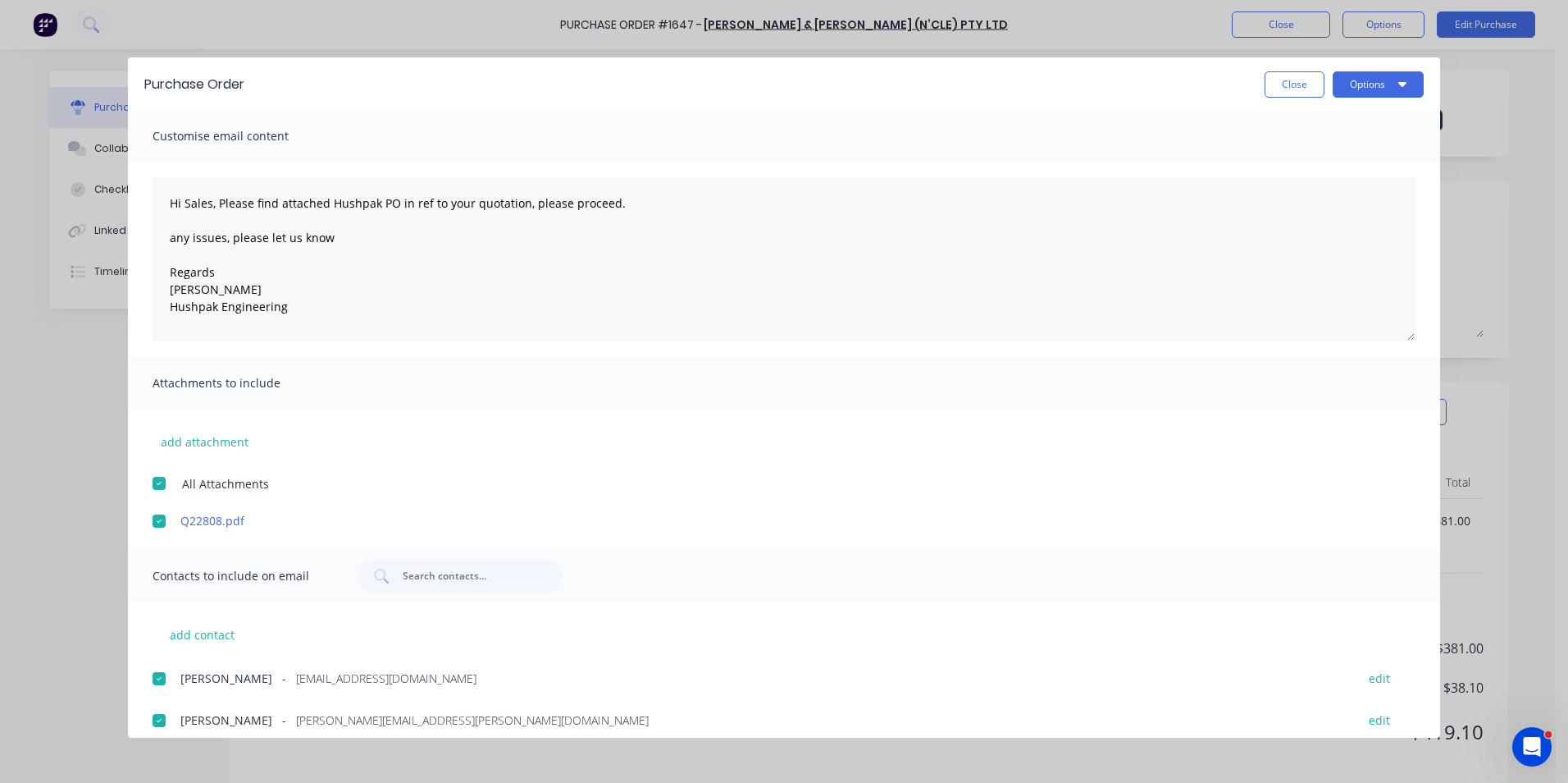
scroll to position [0, 0]
click at [1381, 87] on button "Options" at bounding box center [1378, 85] width 91 height 27
click at [1298, 188] on div "Email" at bounding box center [1345, 191] width 126 height 24
click at [1296, 85] on button "Close" at bounding box center [1295, 85] width 60 height 27
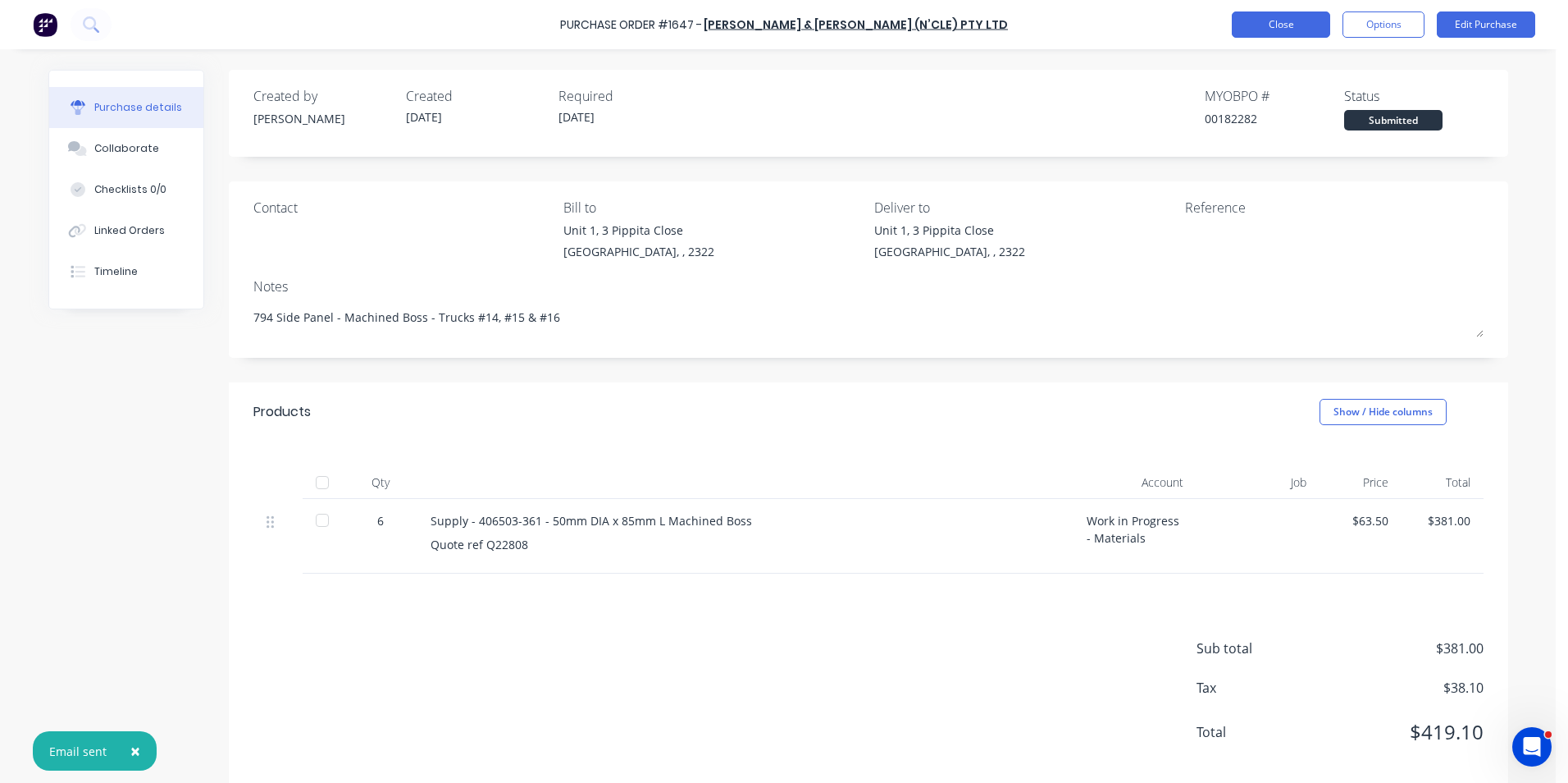
click at [1305, 23] on button "Close" at bounding box center [1281, 25] width 98 height 27
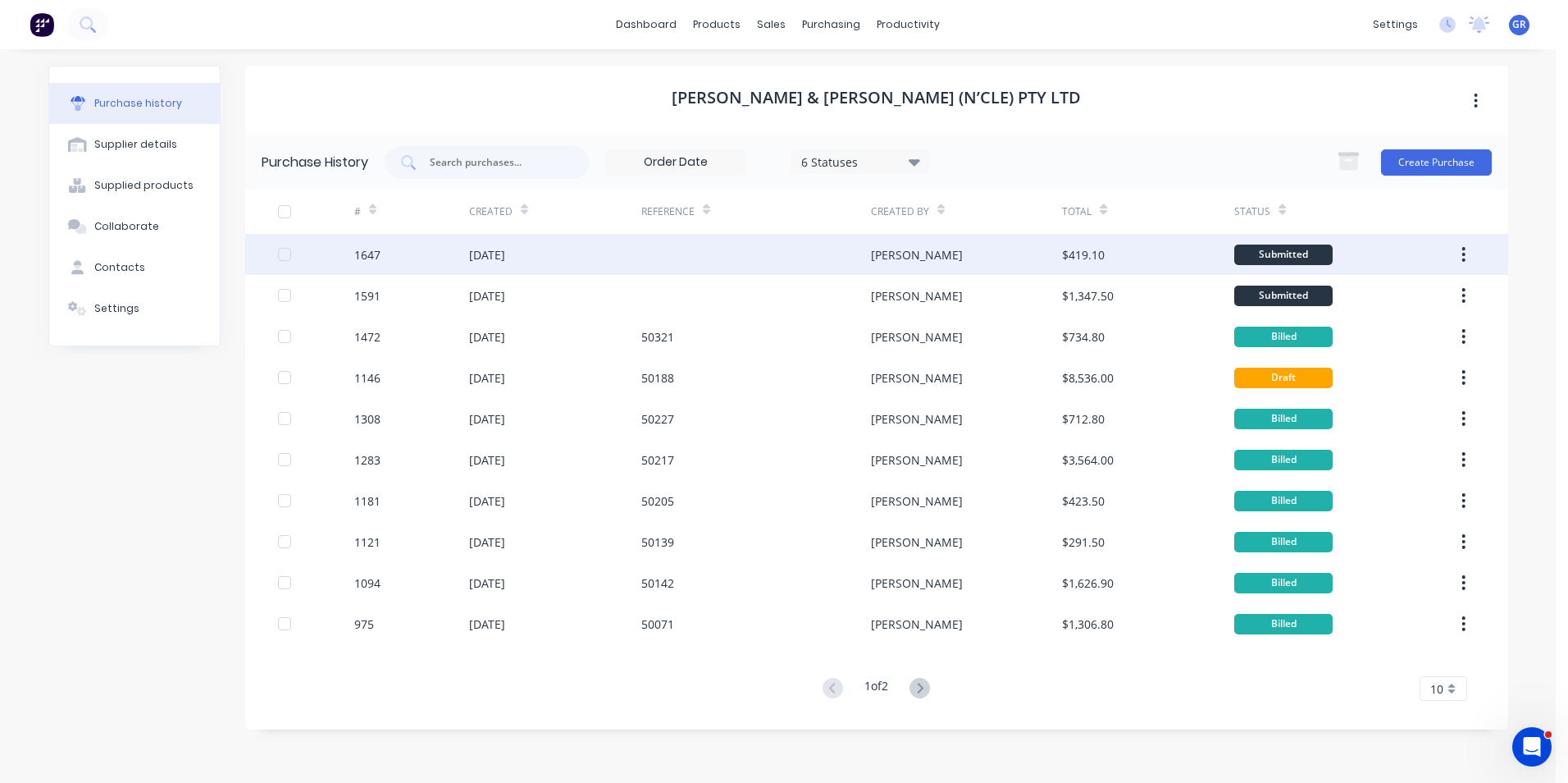
click at [366, 252] on div "1647" at bounding box center [368, 254] width 27 height 17
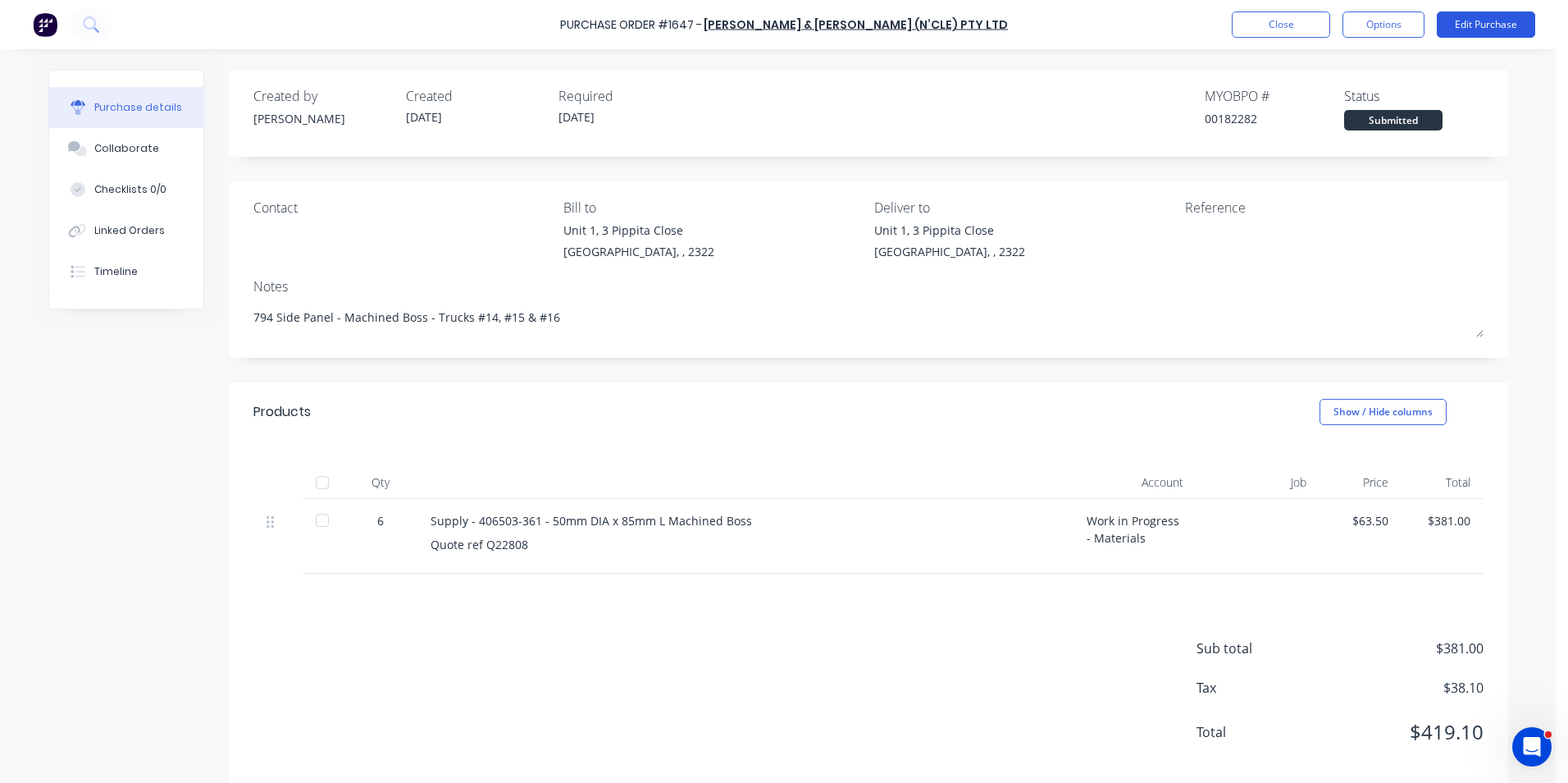
click at [1494, 25] on button "Edit Purchase" at bounding box center [1486, 25] width 98 height 27
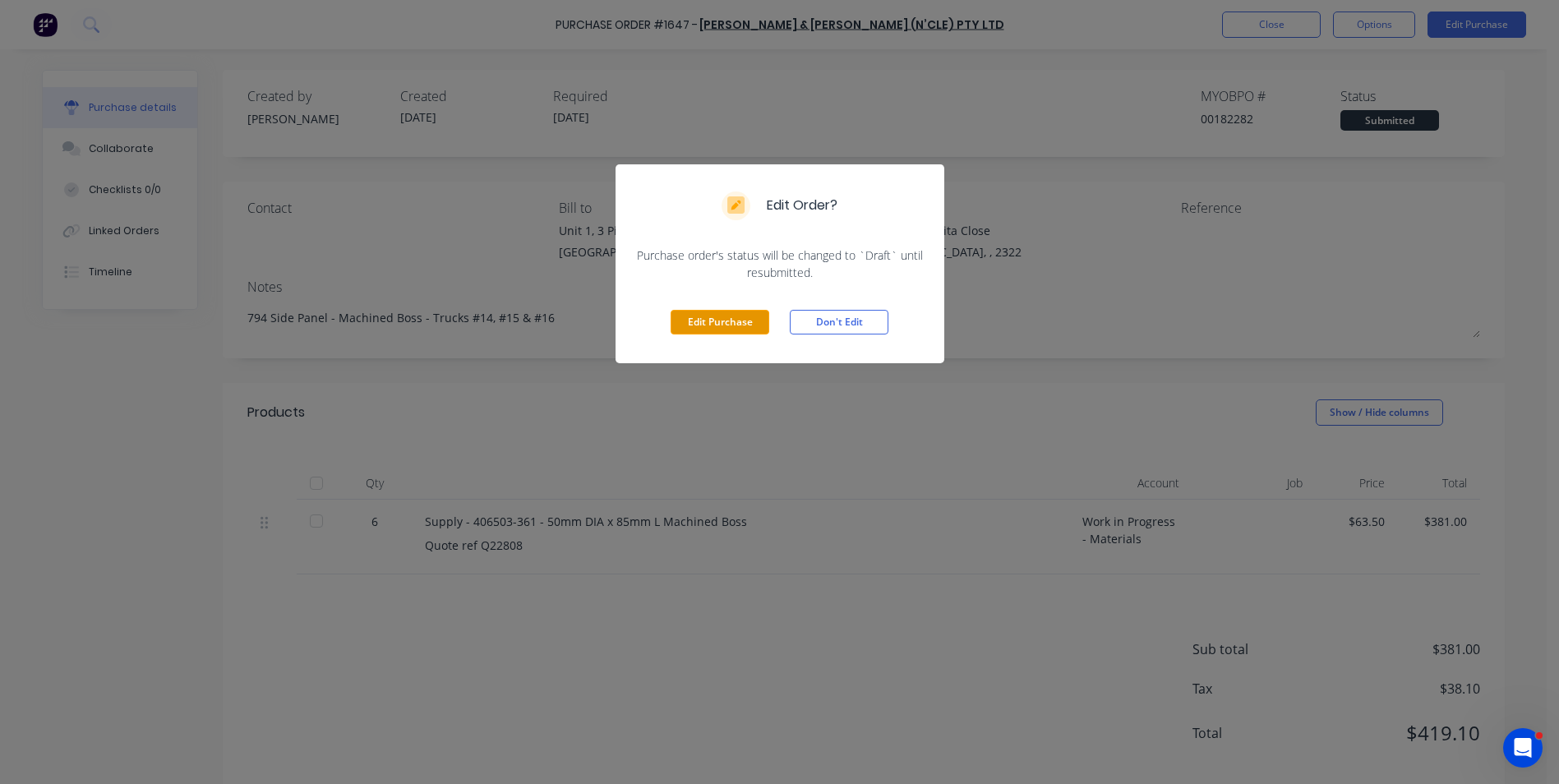
click at [732, 318] on button "Edit Purchase" at bounding box center [720, 322] width 98 height 25
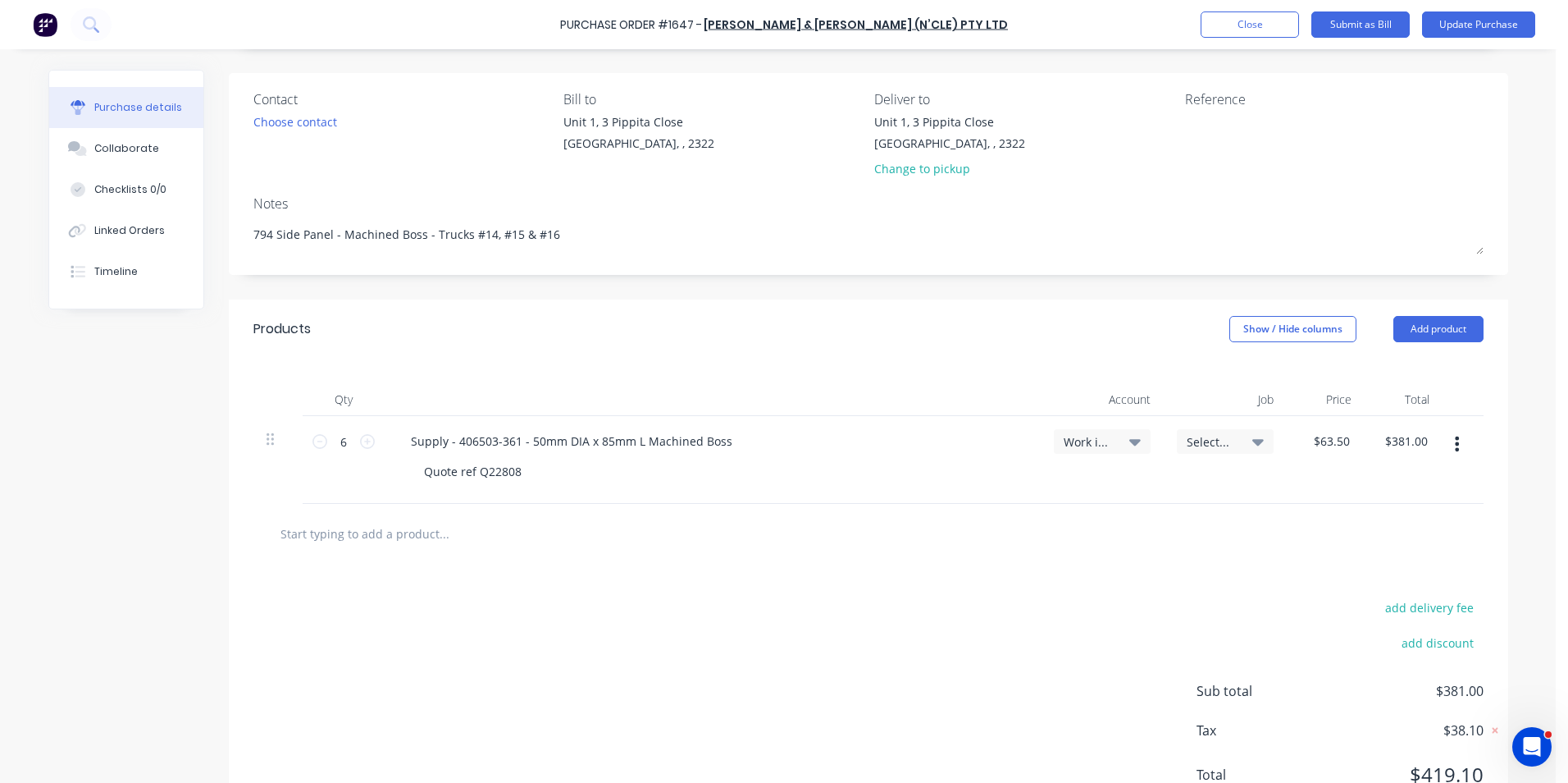
scroll to position [175, 0]
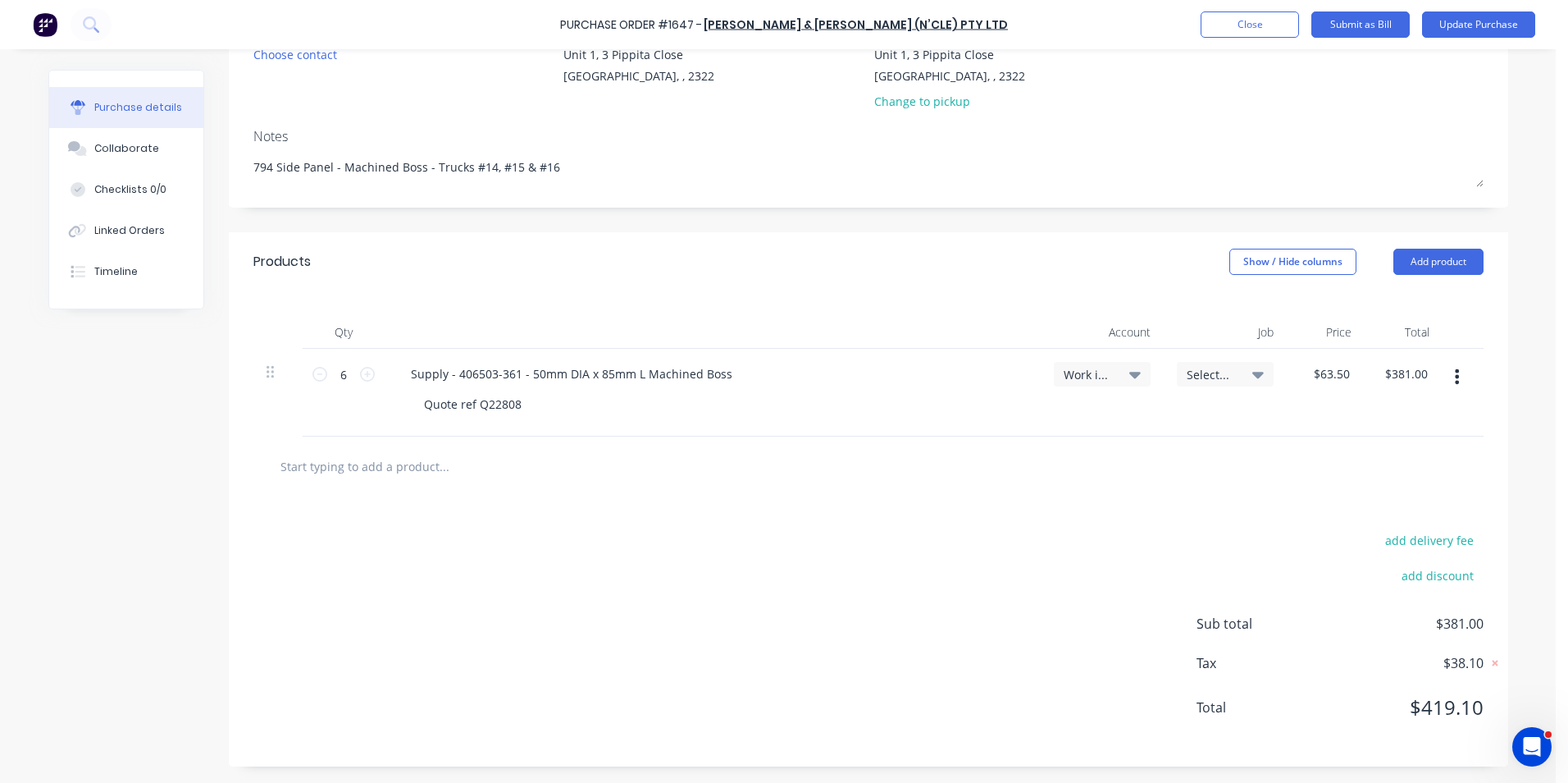
click at [1455, 375] on icon "button" at bounding box center [1457, 376] width 4 height 18
click at [1374, 452] on button "Duplicate" at bounding box center [1407, 452] width 140 height 33
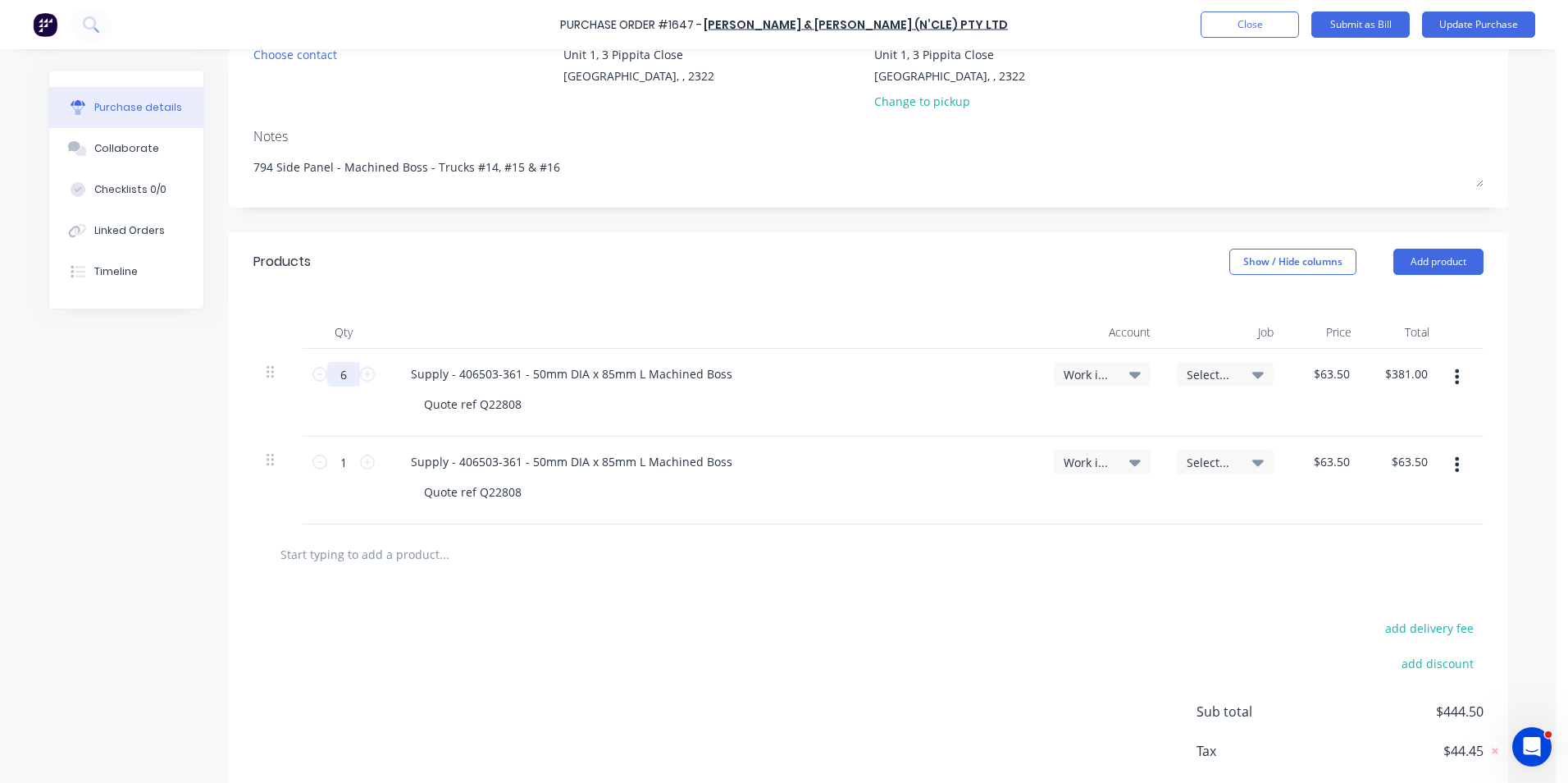
drag, startPoint x: 338, startPoint y: 377, endPoint x: 324, endPoint y: 377, distance: 14.0
click at [327, 377] on input "6" at bounding box center [343, 374] width 33 height 25
type textarea "x"
type input "2"
type input "$127.00"
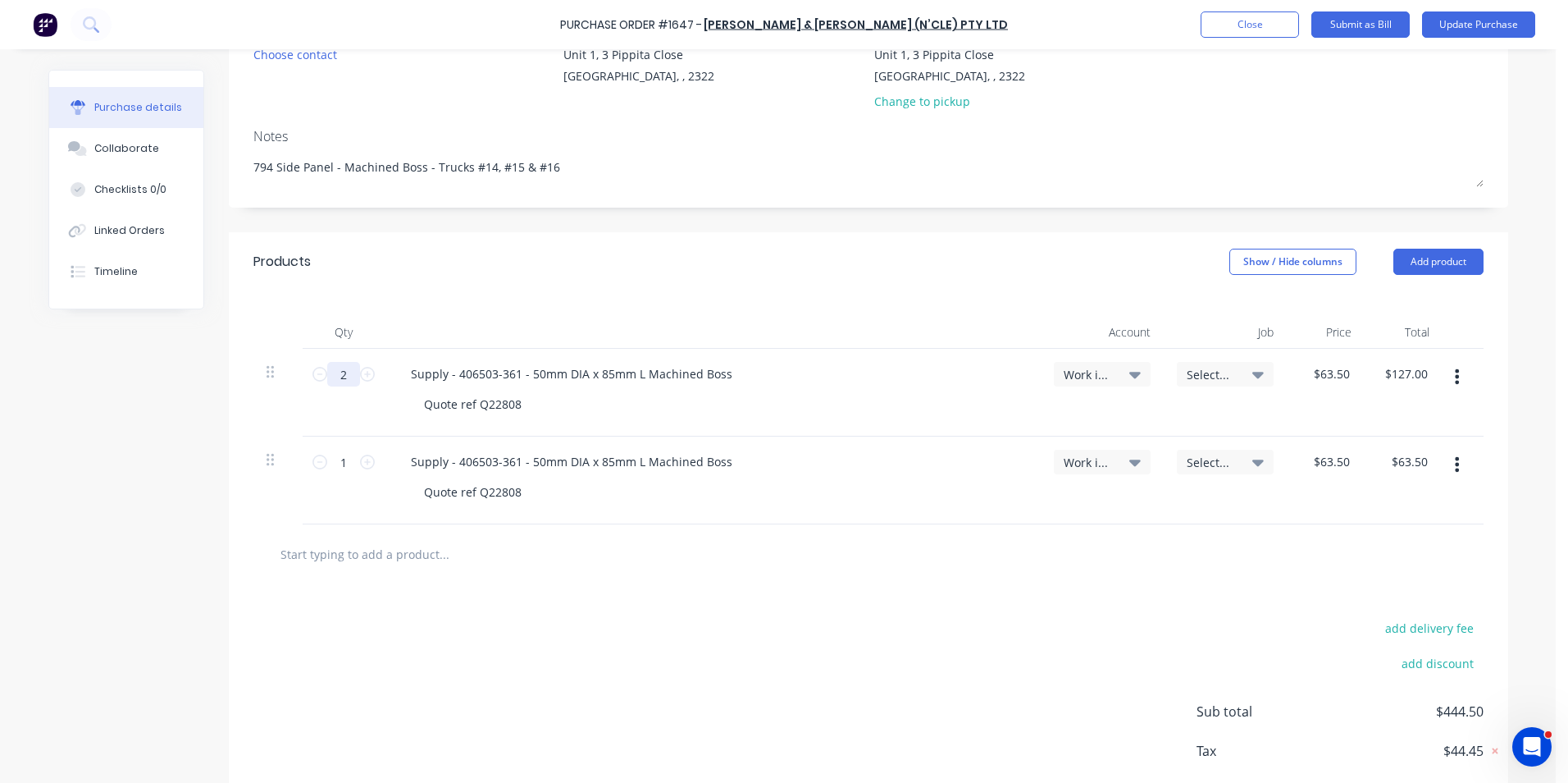
type textarea "x"
type input "2"
click at [1455, 464] on icon "button" at bounding box center [1457, 464] width 4 height 15
click at [1383, 536] on button "Duplicate" at bounding box center [1407, 541] width 140 height 33
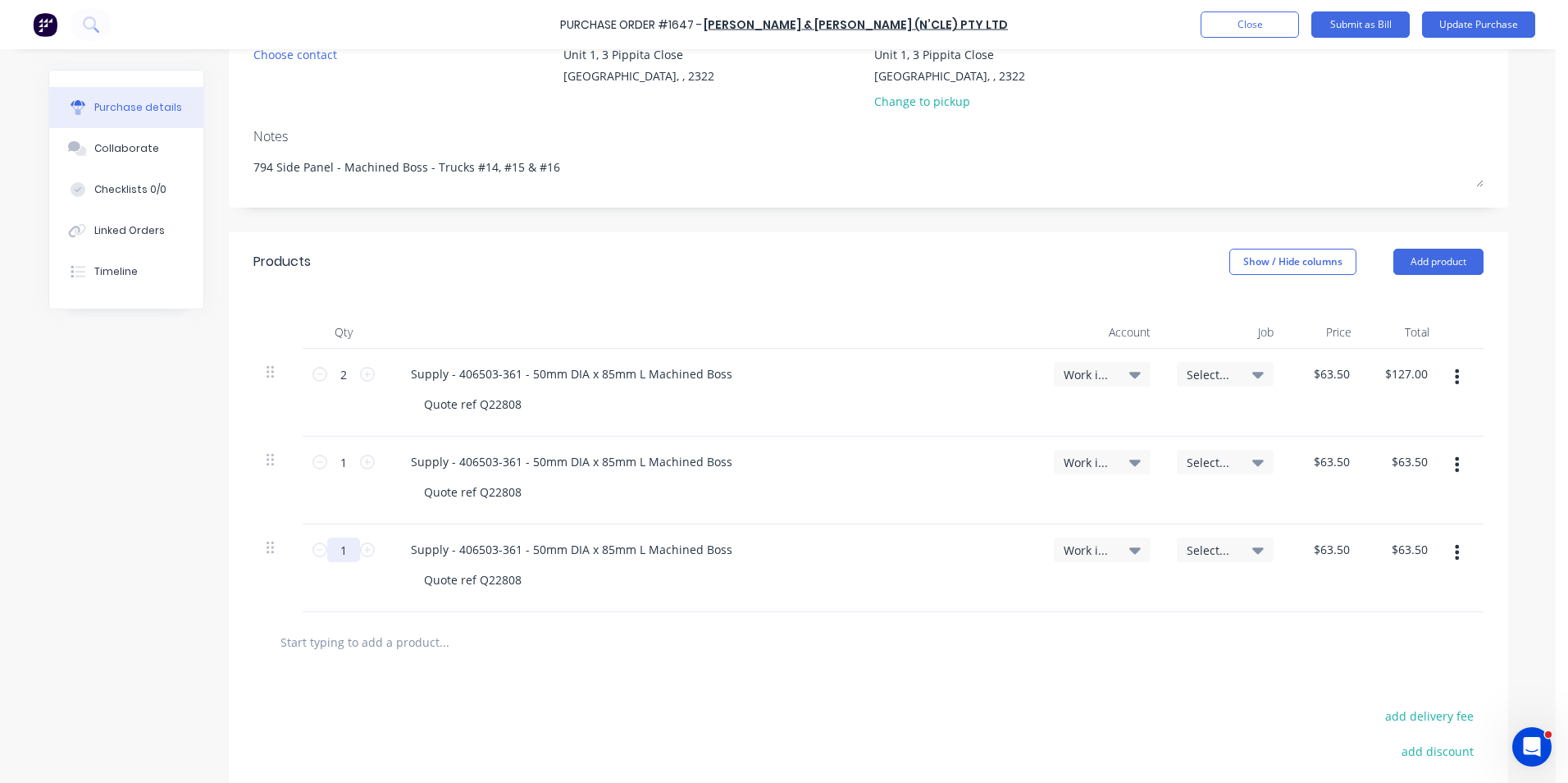
click at [332, 555] on input "1" at bounding box center [343, 549] width 33 height 25
type textarea "x"
type input "2"
type input "$127.00"
type textarea "x"
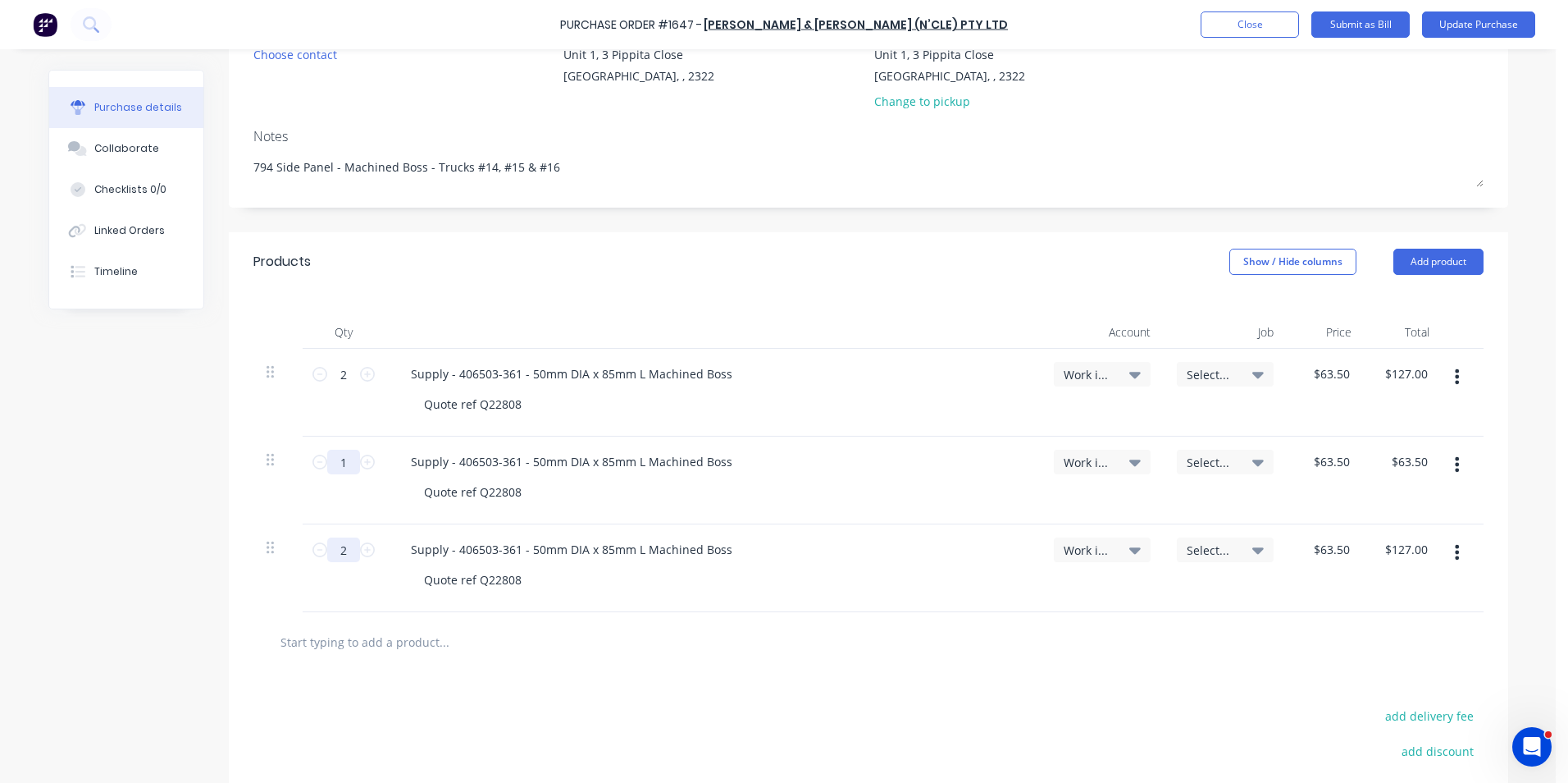
type input "2"
drag, startPoint x: 340, startPoint y: 465, endPoint x: 328, endPoint y: 468, distance: 12.4
click at [328, 468] on input "1" at bounding box center [343, 462] width 33 height 25
type textarea "x"
type input "2"
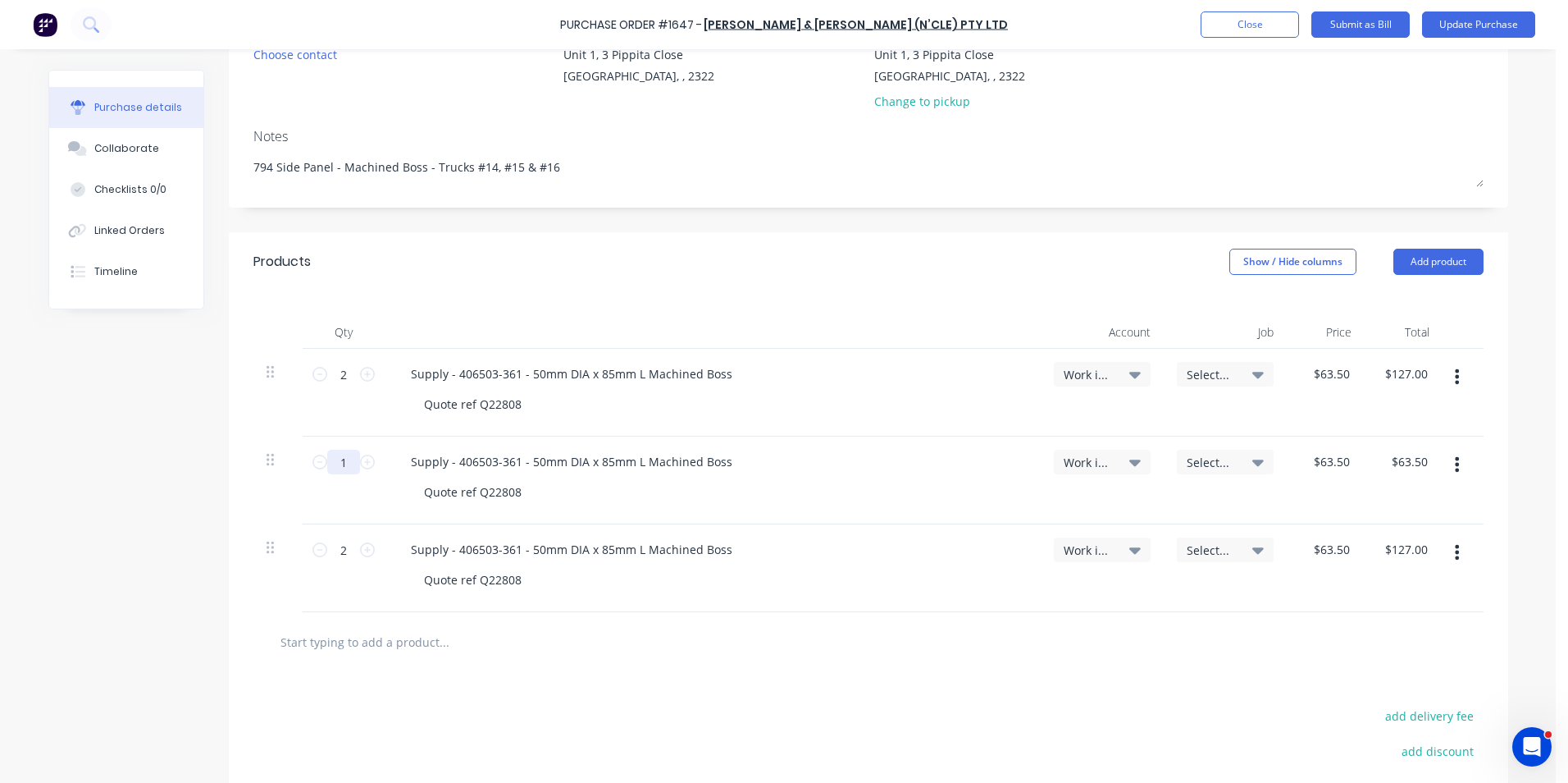
type input "$127.00"
type textarea "x"
type input "2"
type textarea "x"
click at [513, 407] on div "Quote ref Q22808" at bounding box center [473, 403] width 124 height 24
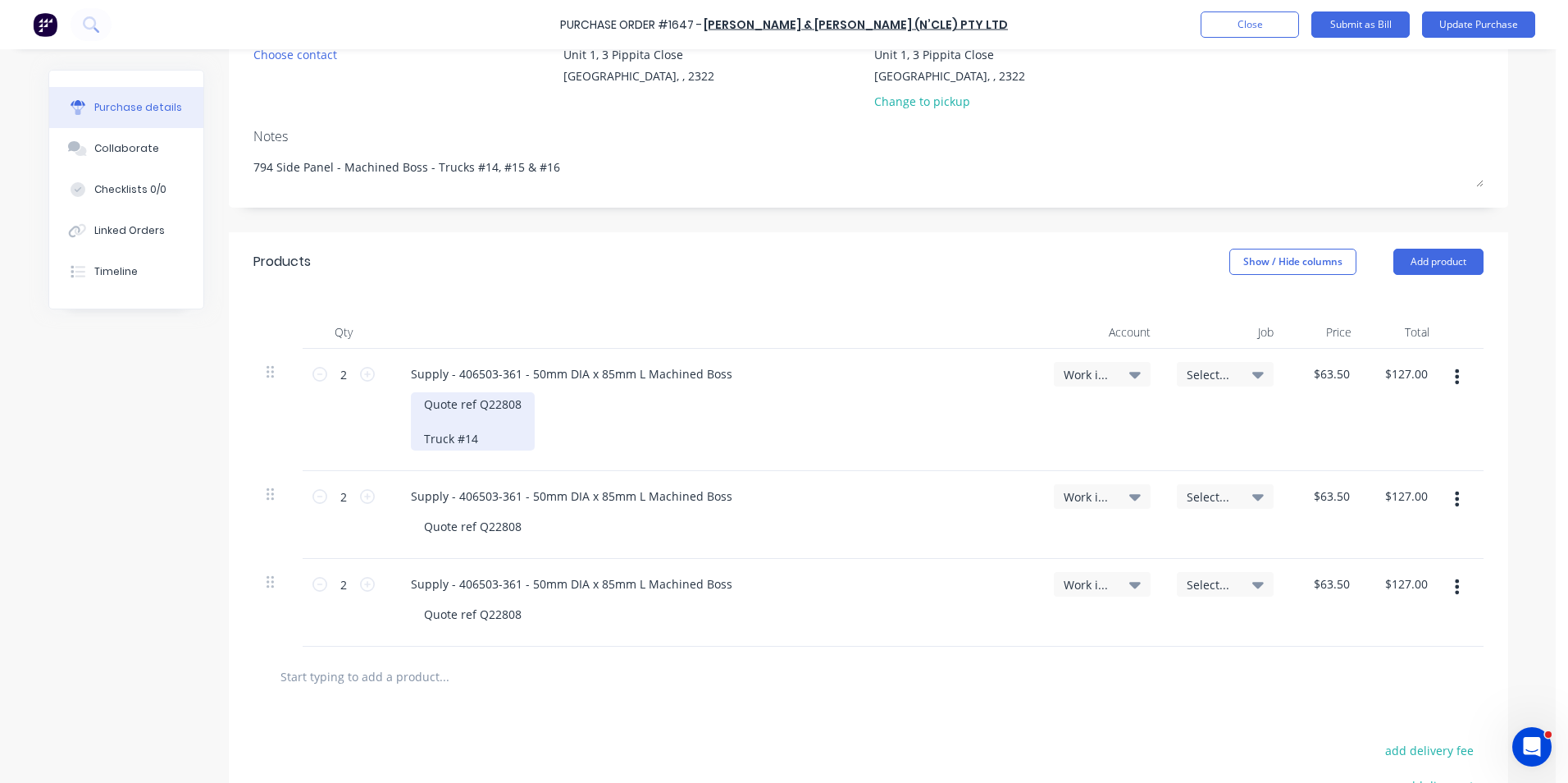
click at [416, 440] on div "Quote ref Q22808 Truck #14" at bounding box center [473, 421] width 124 height 58
drag, startPoint x: 524, startPoint y: 439, endPoint x: 430, endPoint y: 443, distance: 94.1
click at [387, 443] on div "Supply - 406503-361 - 50mm DIA x 85mm L Machined Boss Quote ref Q22808 JN1685 -…" at bounding box center [713, 410] width 656 height 122
copy div "JN1685 - Truck #14"
type textarea "x"
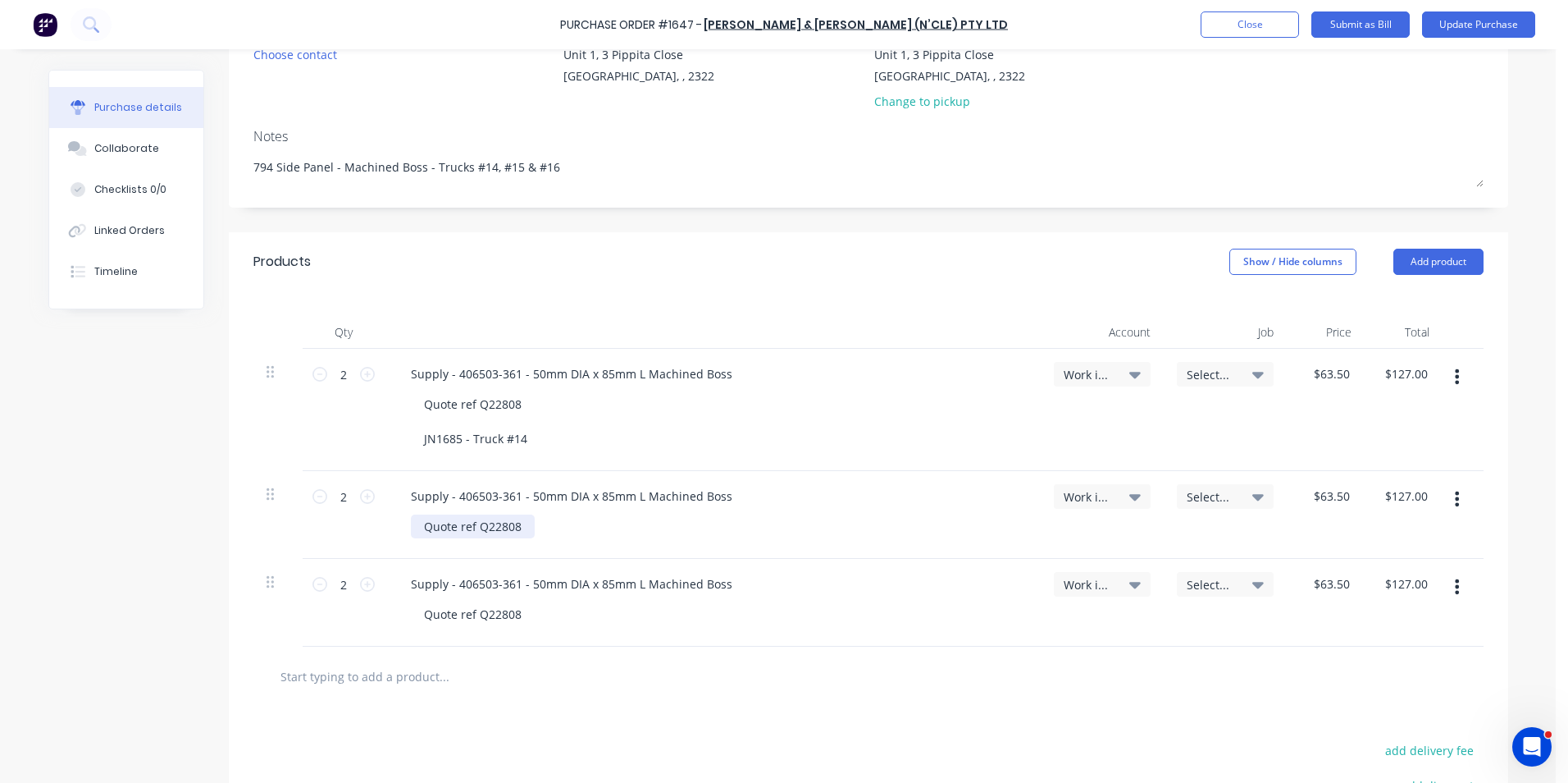
click at [524, 530] on div "Quote ref Q22808" at bounding box center [473, 526] width 124 height 24
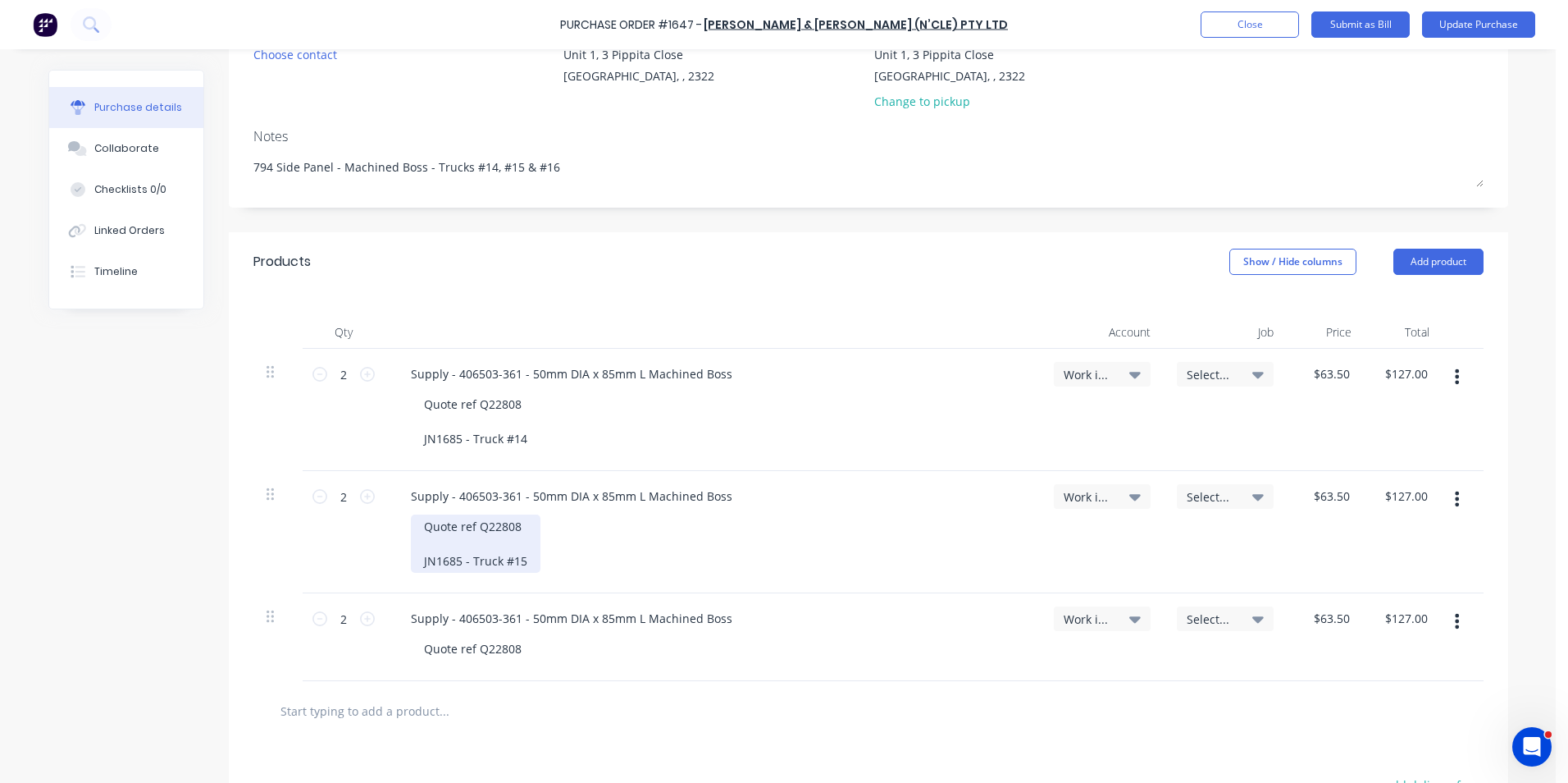
click at [454, 563] on div "Quote ref Q22808 JN1685 - Truck #15" at bounding box center [476, 543] width 130 height 58
drag, startPoint x: 455, startPoint y: 561, endPoint x: 438, endPoint y: 567, distance: 18.0
click at [438, 567] on div "Quote ref Q22808 JN1685 - Truck #15" at bounding box center [476, 543] width 130 height 58
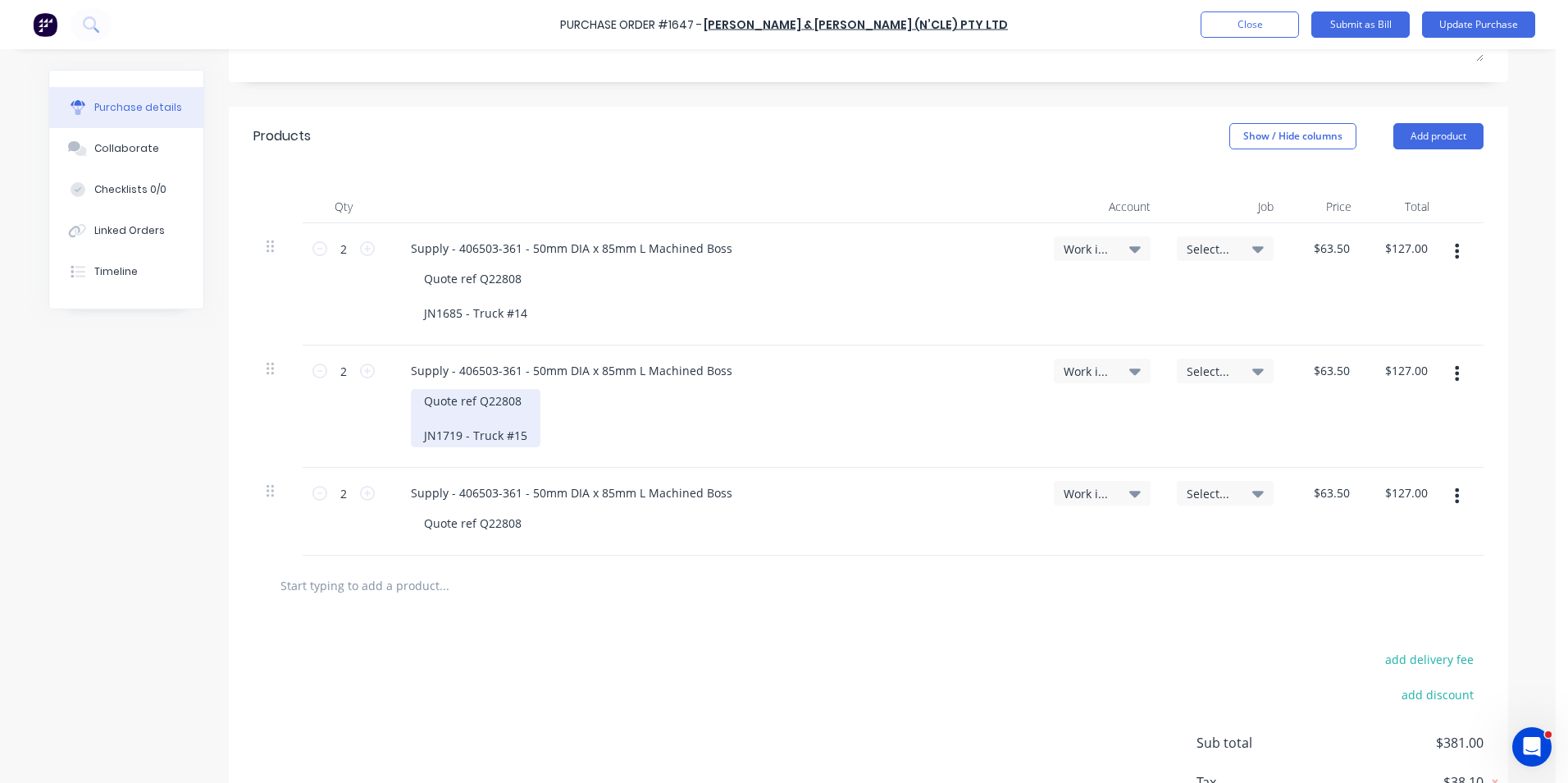
scroll to position [340, 0]
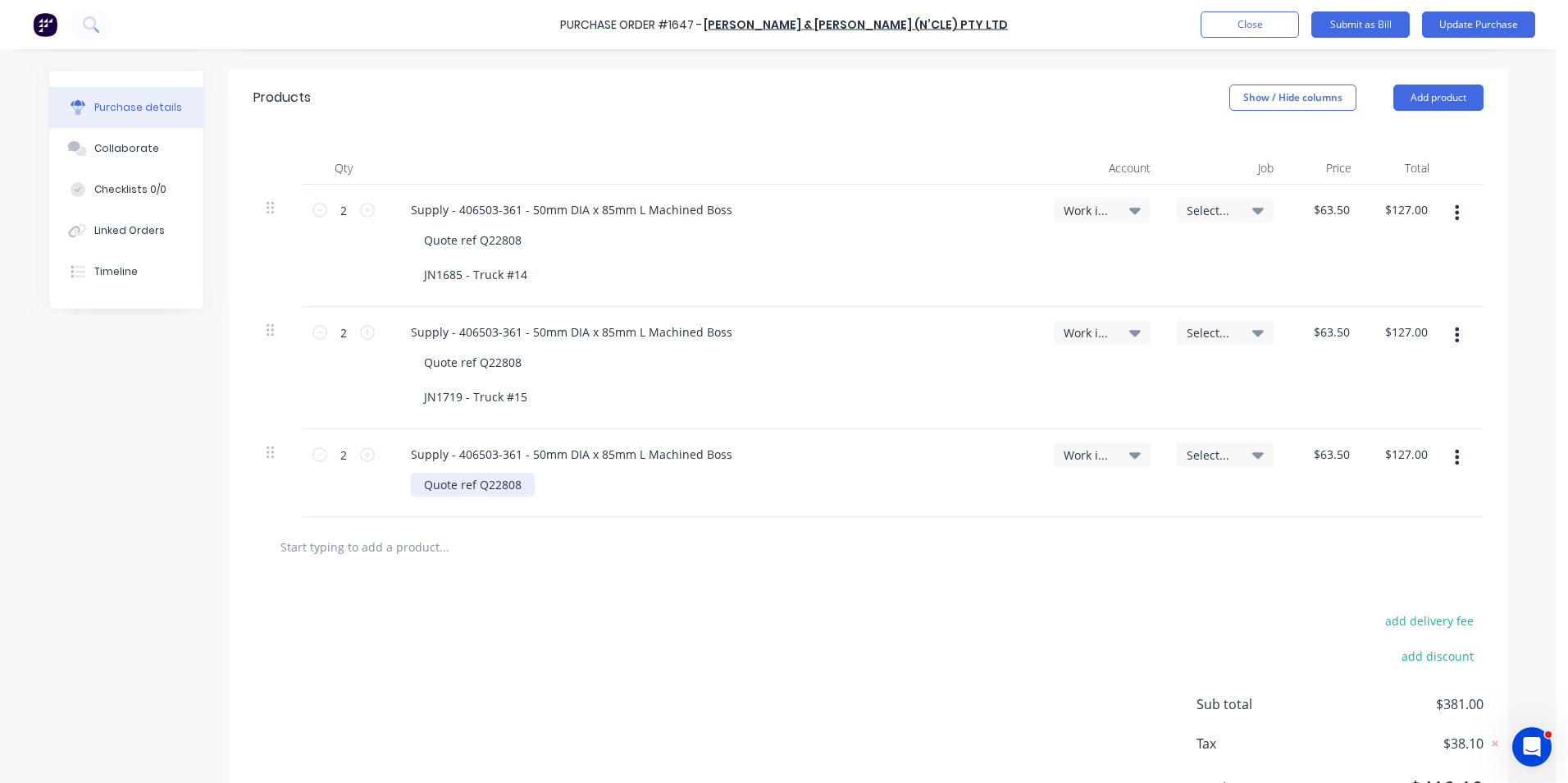
type textarea "x"
click at [517, 486] on div "Quote ref Q22808" at bounding box center [473, 484] width 124 height 24
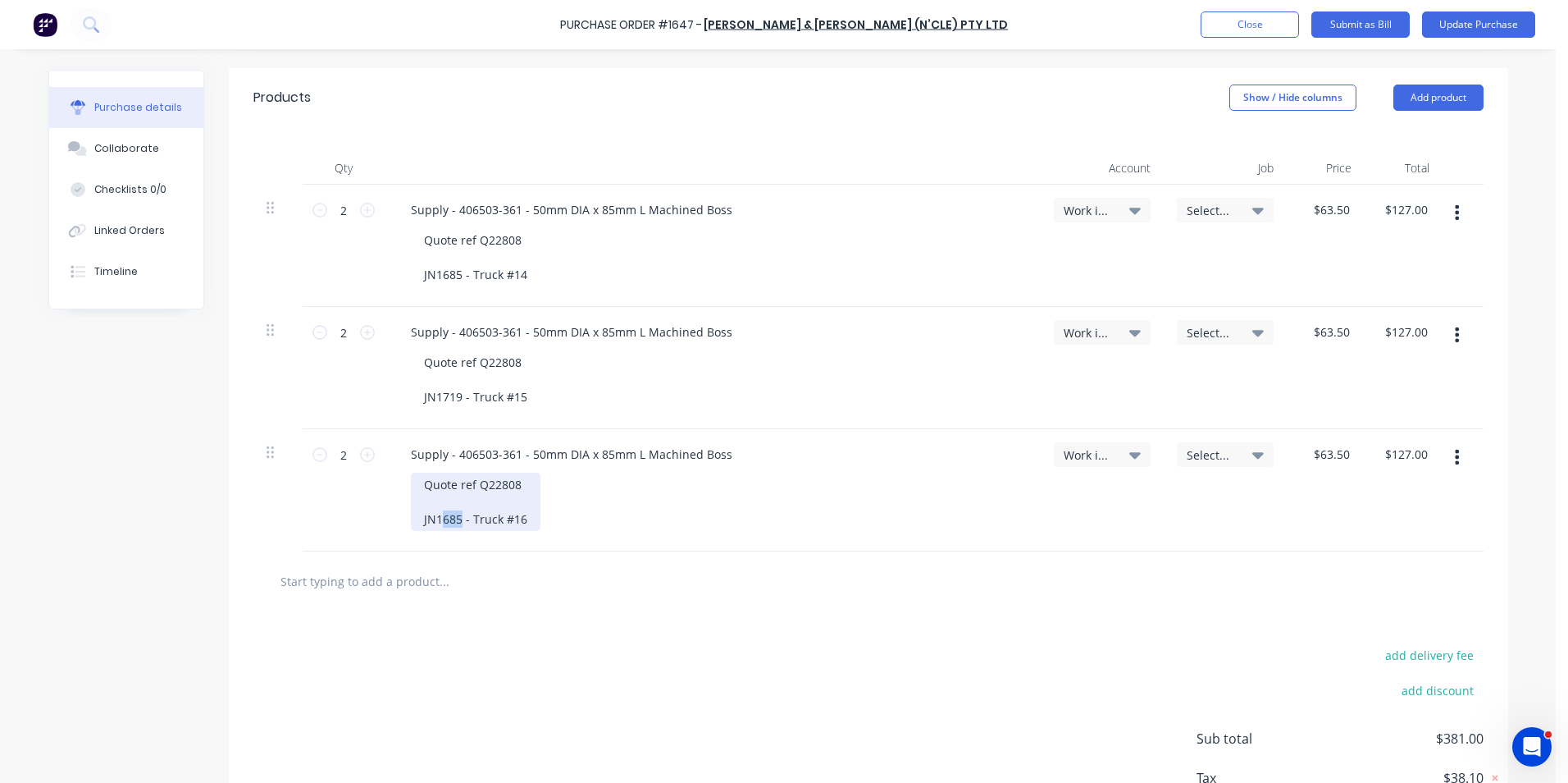
drag, startPoint x: 455, startPoint y: 522, endPoint x: 436, endPoint y: 525, distance: 19.2
click at [436, 525] on div "Quote ref Q22808 JN1685 - Truck #16" at bounding box center [476, 502] width 130 height 58
drag, startPoint x: 456, startPoint y: 522, endPoint x: 437, endPoint y: 522, distance: 19.0
click at [437, 522] on div "Quote ref Q22808 JN1685 - Truck #16" at bounding box center [476, 502] width 130 height 58
click at [534, 514] on div "Quote ref Q22808 JN1740 - Truck #16" at bounding box center [719, 502] width 616 height 58
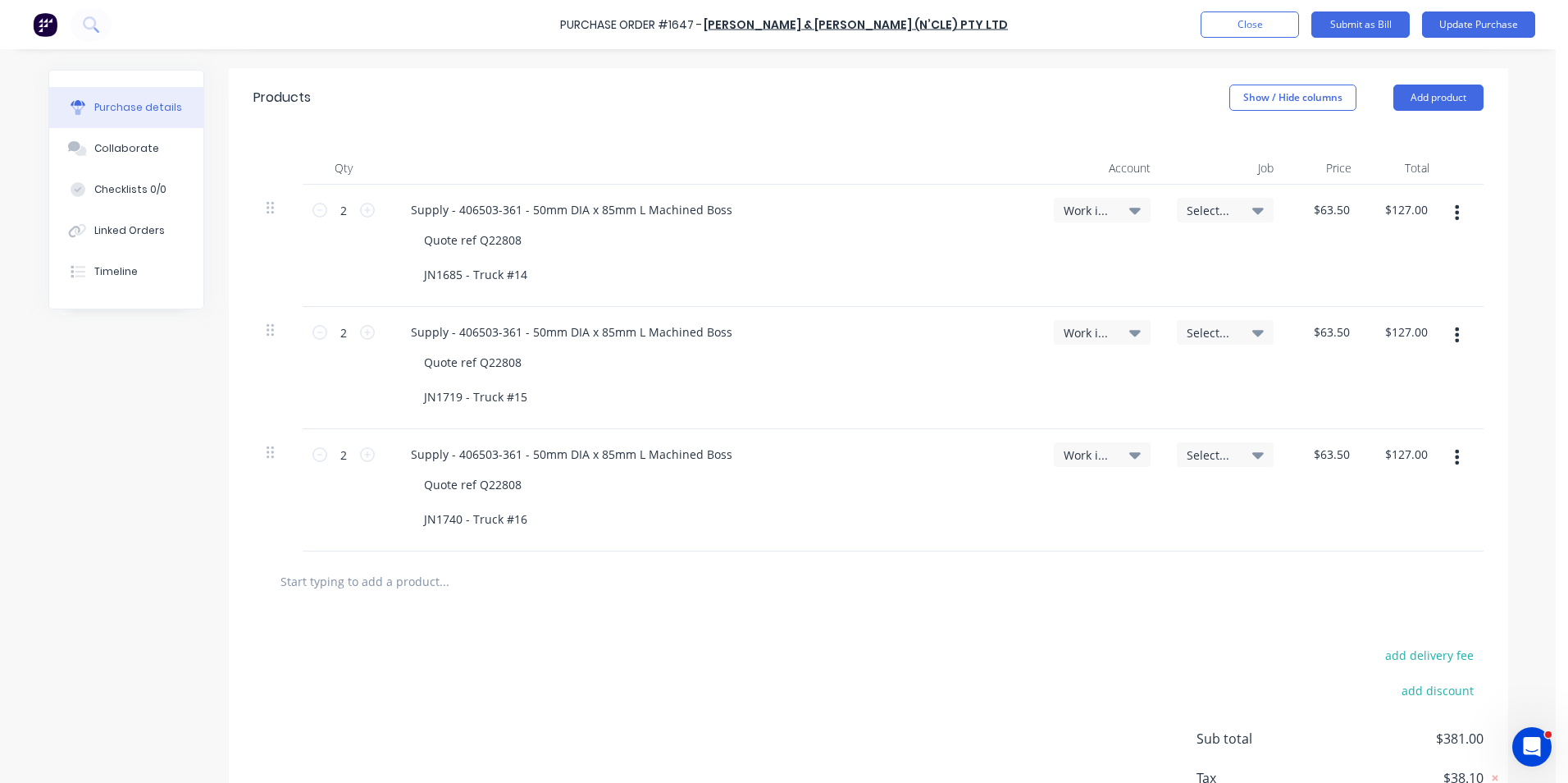
click at [1210, 208] on span "Select..." at bounding box center [1212, 210] width 50 height 17
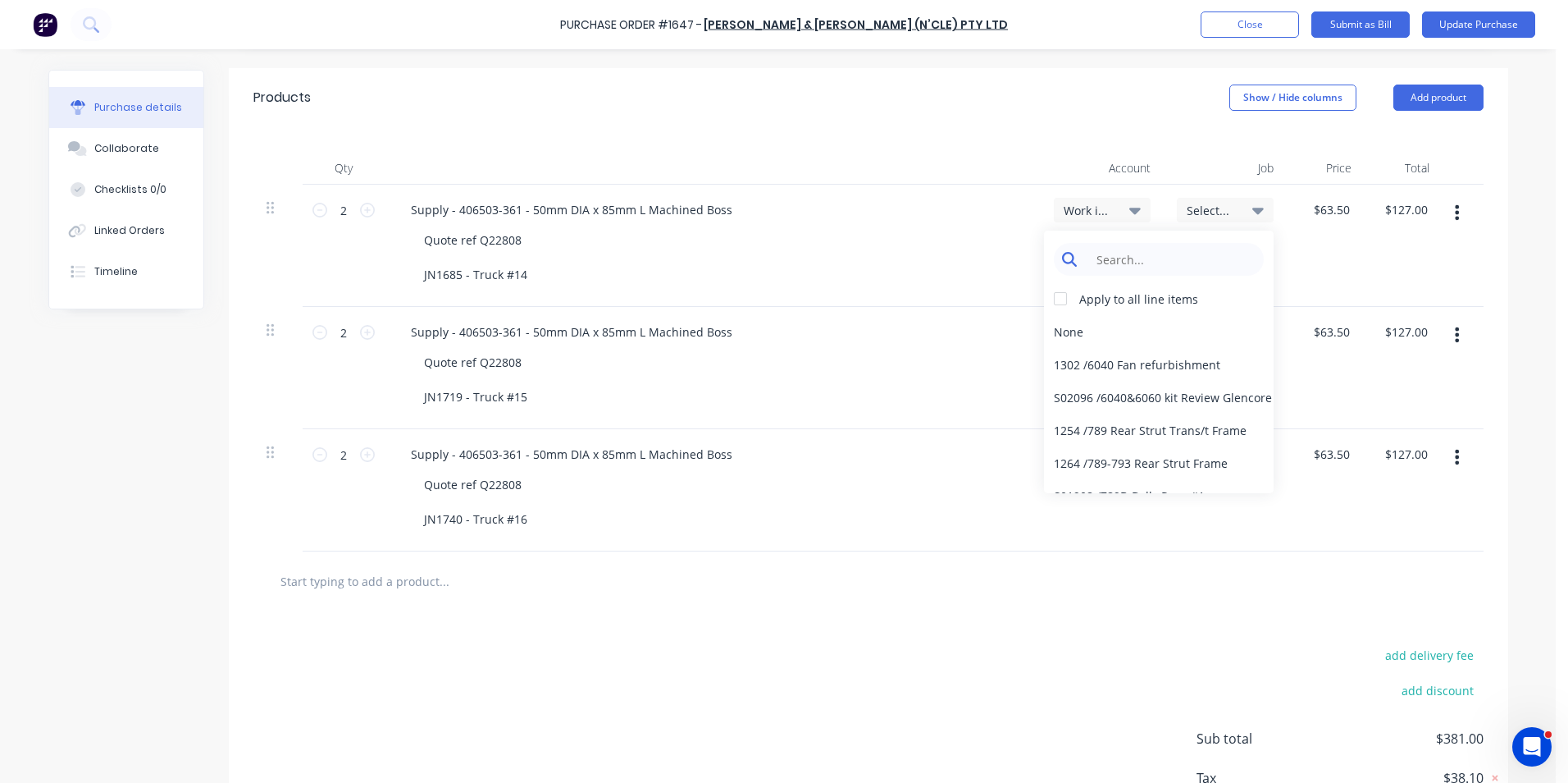
click at [1136, 258] on input at bounding box center [1172, 258] width 168 height 33
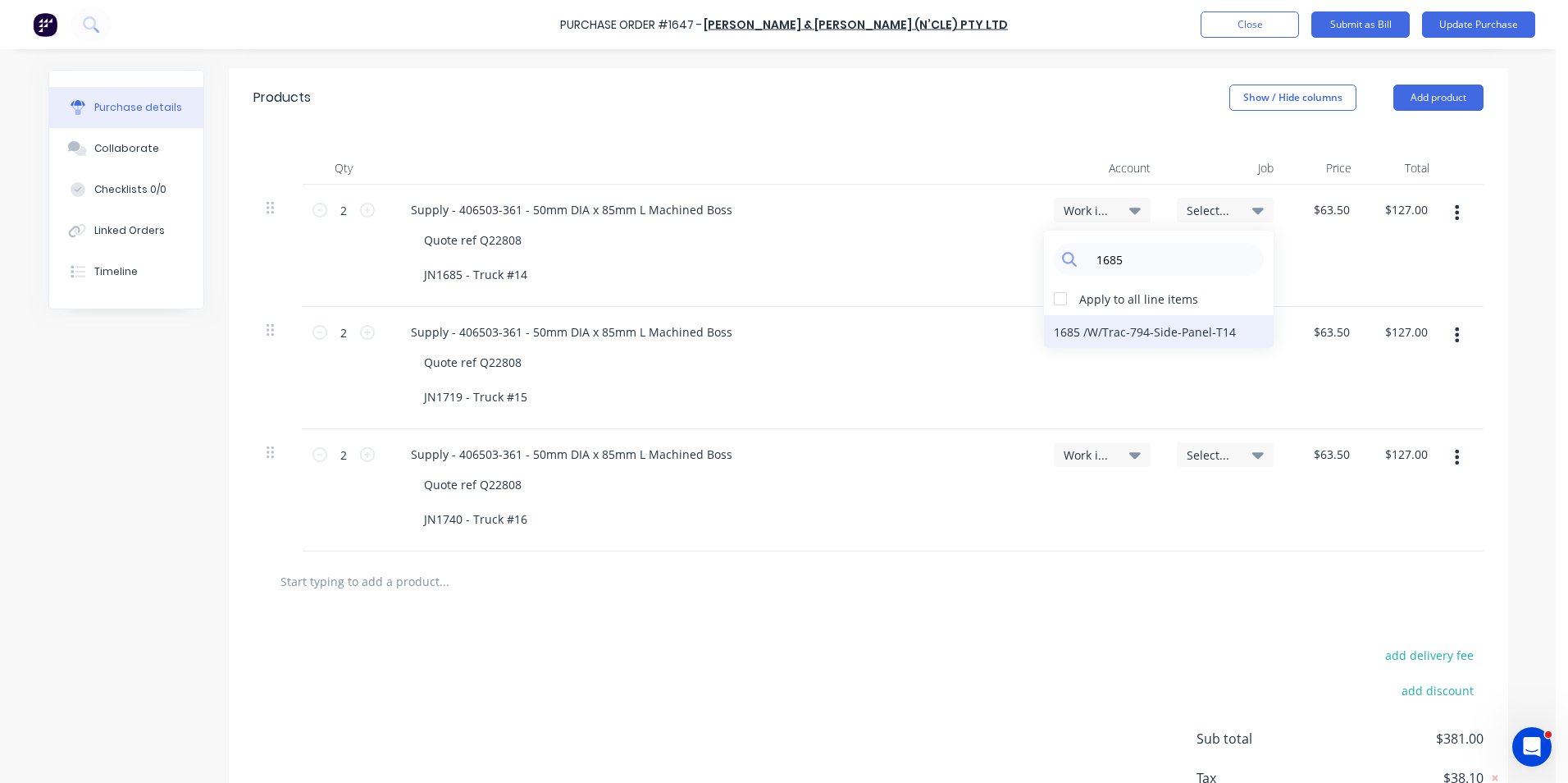
click at [1128, 333] on div "1685 / W/Trac-794-Side-Panel-T14" at bounding box center [1159, 331] width 230 height 33
click at [1201, 329] on span "Select..." at bounding box center [1212, 332] width 50 height 17
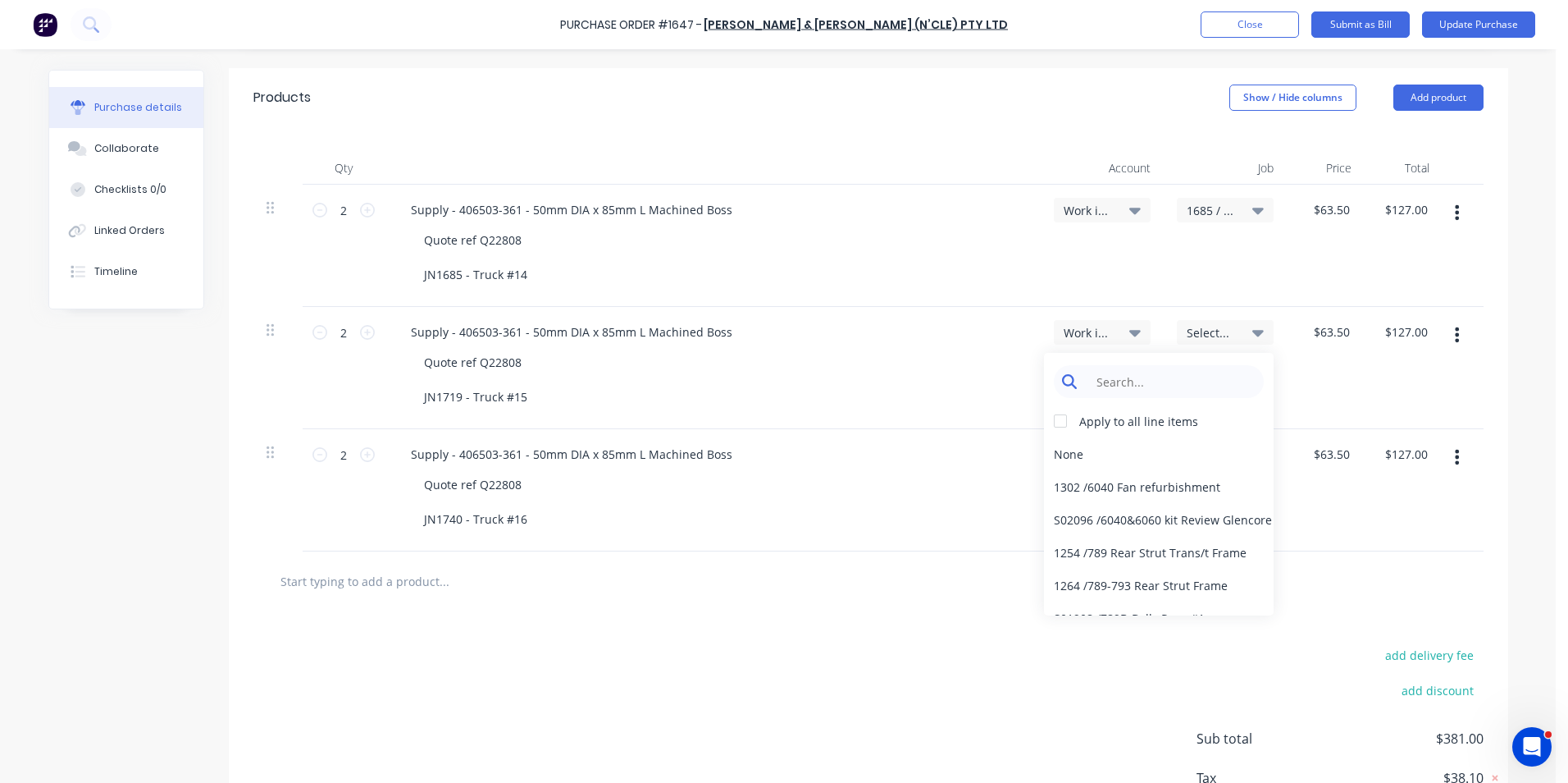
click at [1118, 375] on input at bounding box center [1172, 381] width 168 height 33
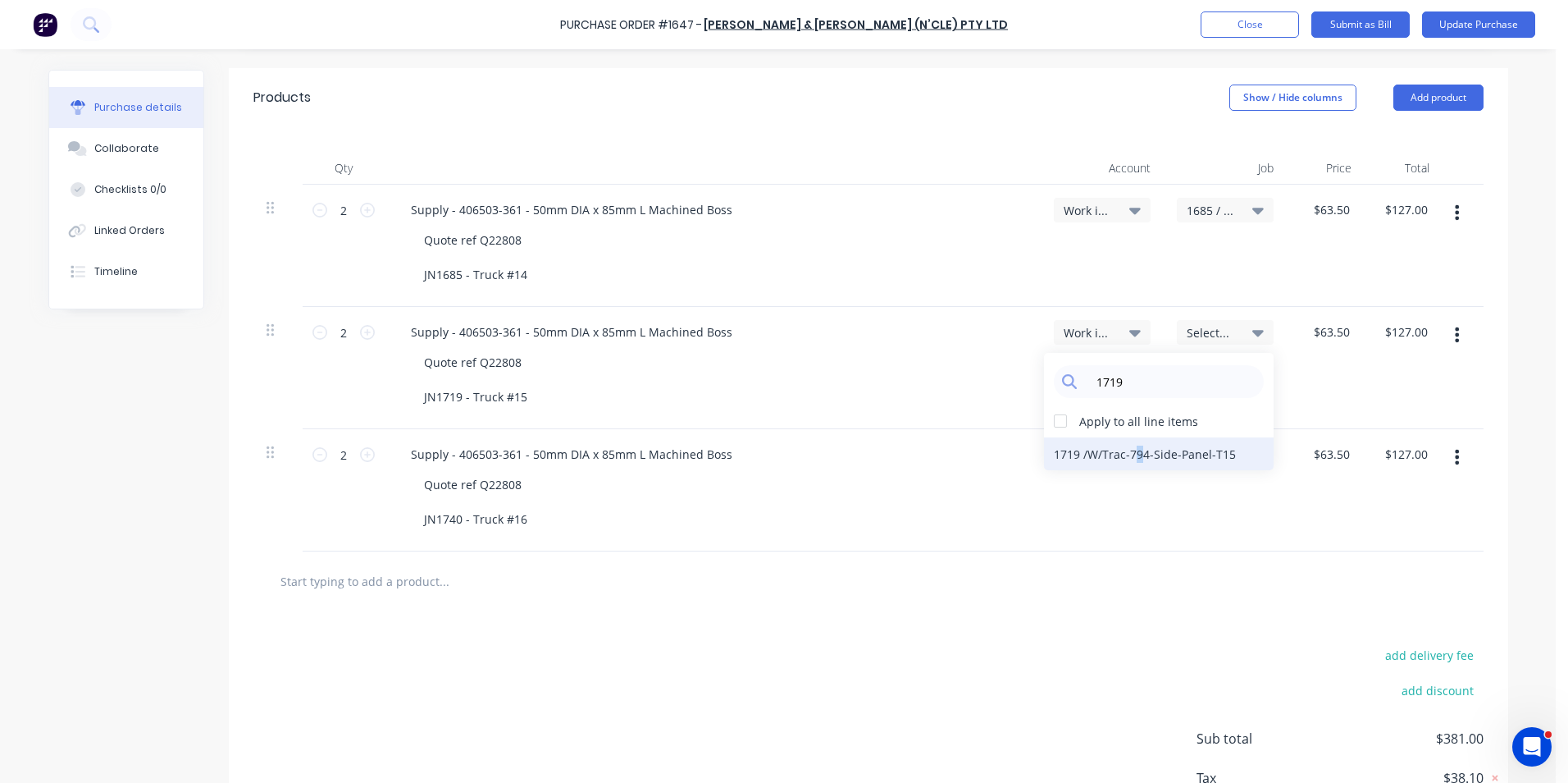
click at [1136, 451] on div "1719 / W/Trac-794-Side-Panel-T15" at bounding box center [1159, 453] width 230 height 33
click at [1203, 447] on span "Select..." at bounding box center [1212, 454] width 50 height 17
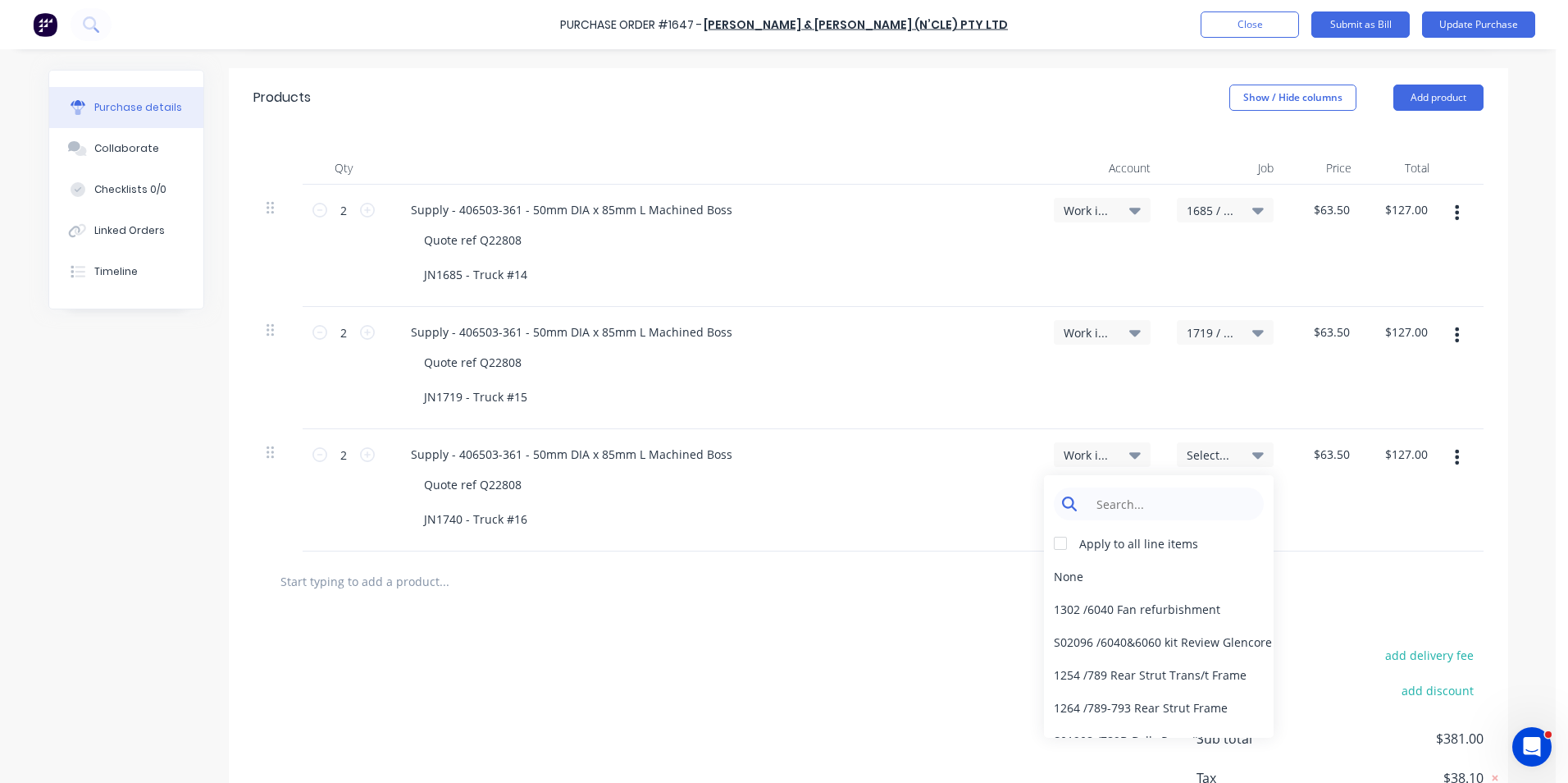
click at [1109, 504] on input at bounding box center [1172, 503] width 168 height 33
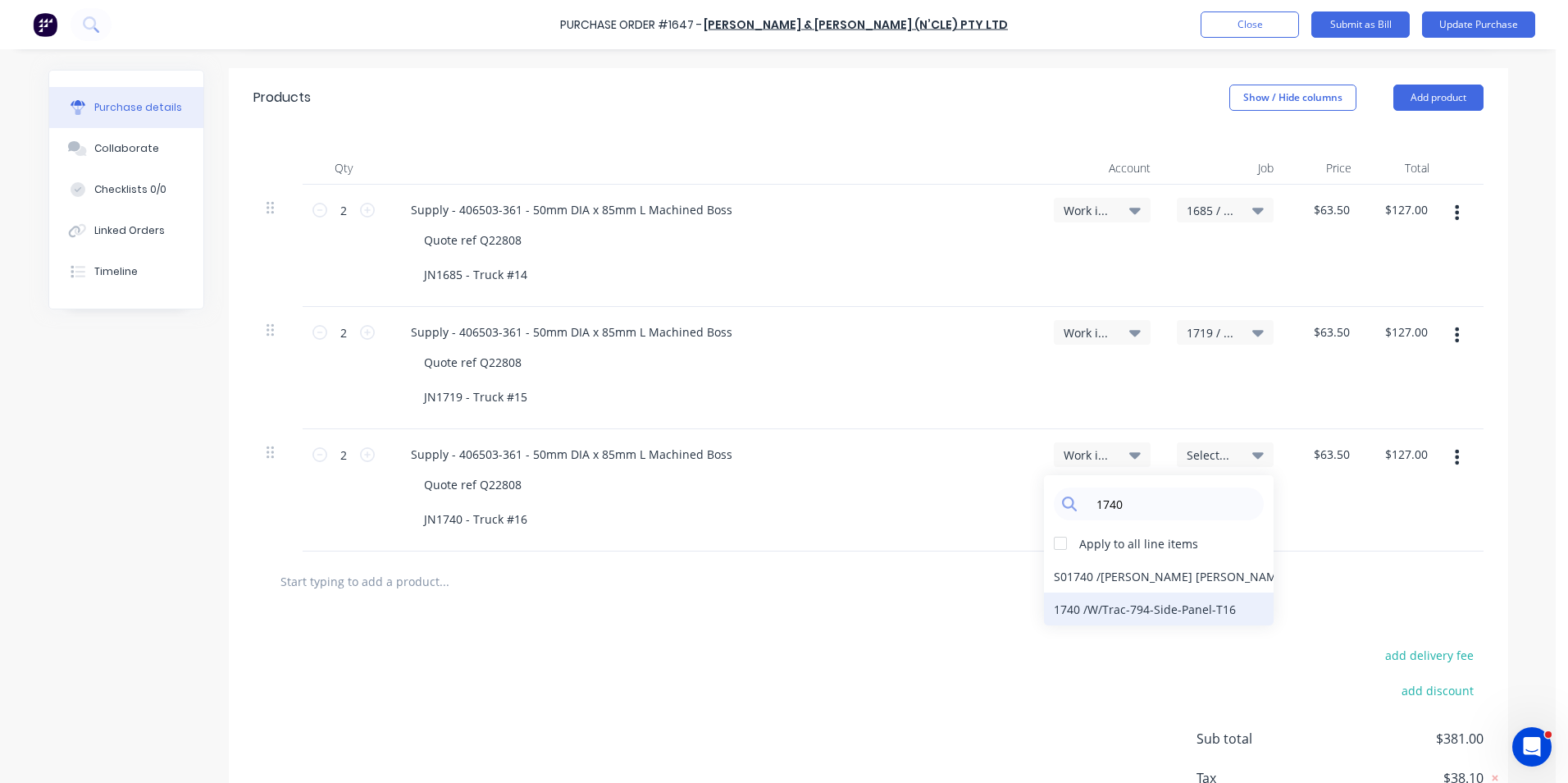
click at [1083, 606] on div "1740 / W/Trac-794-Side-Panel-T16" at bounding box center [1159, 608] width 230 height 33
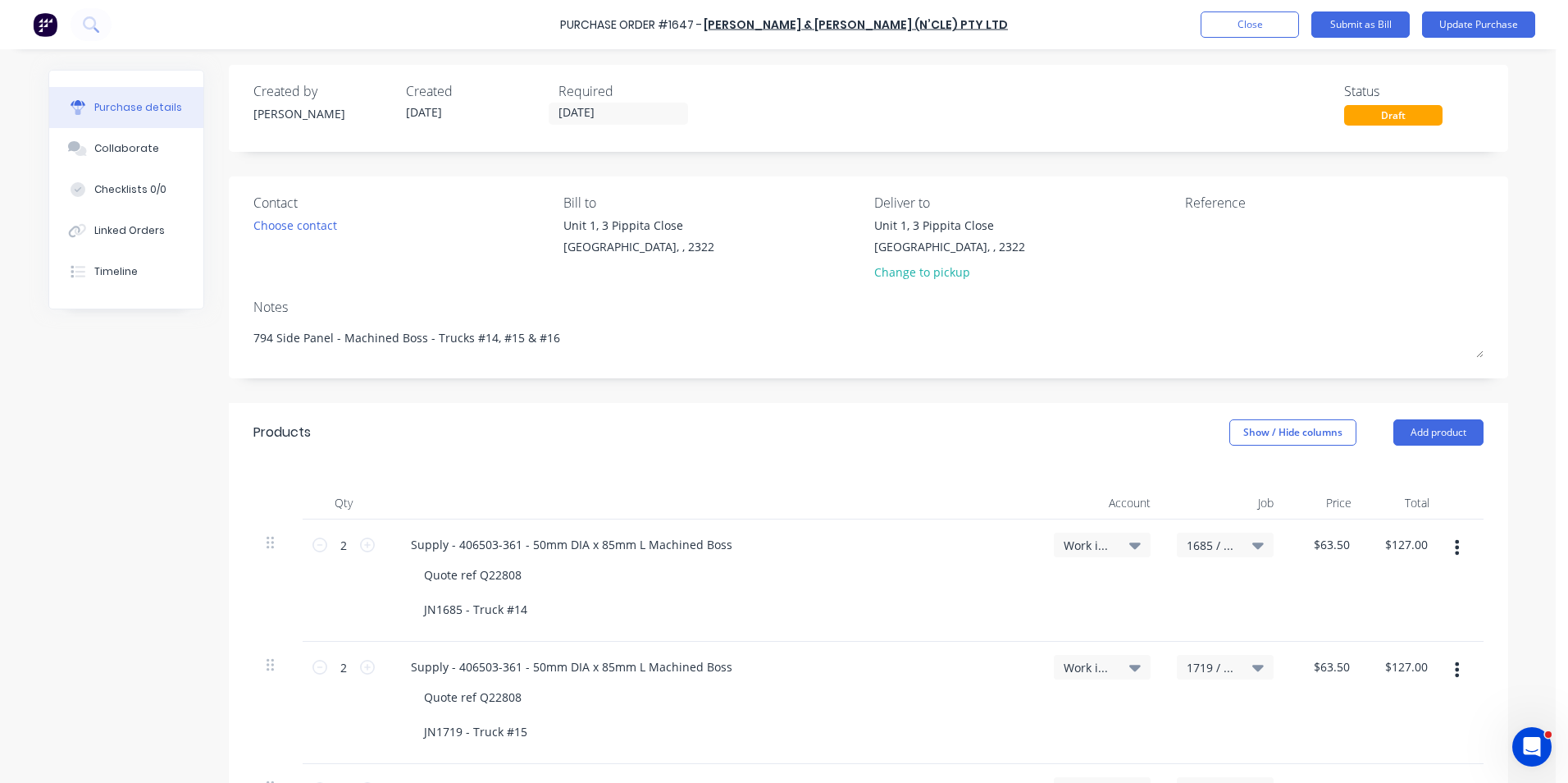
scroll to position [0, 0]
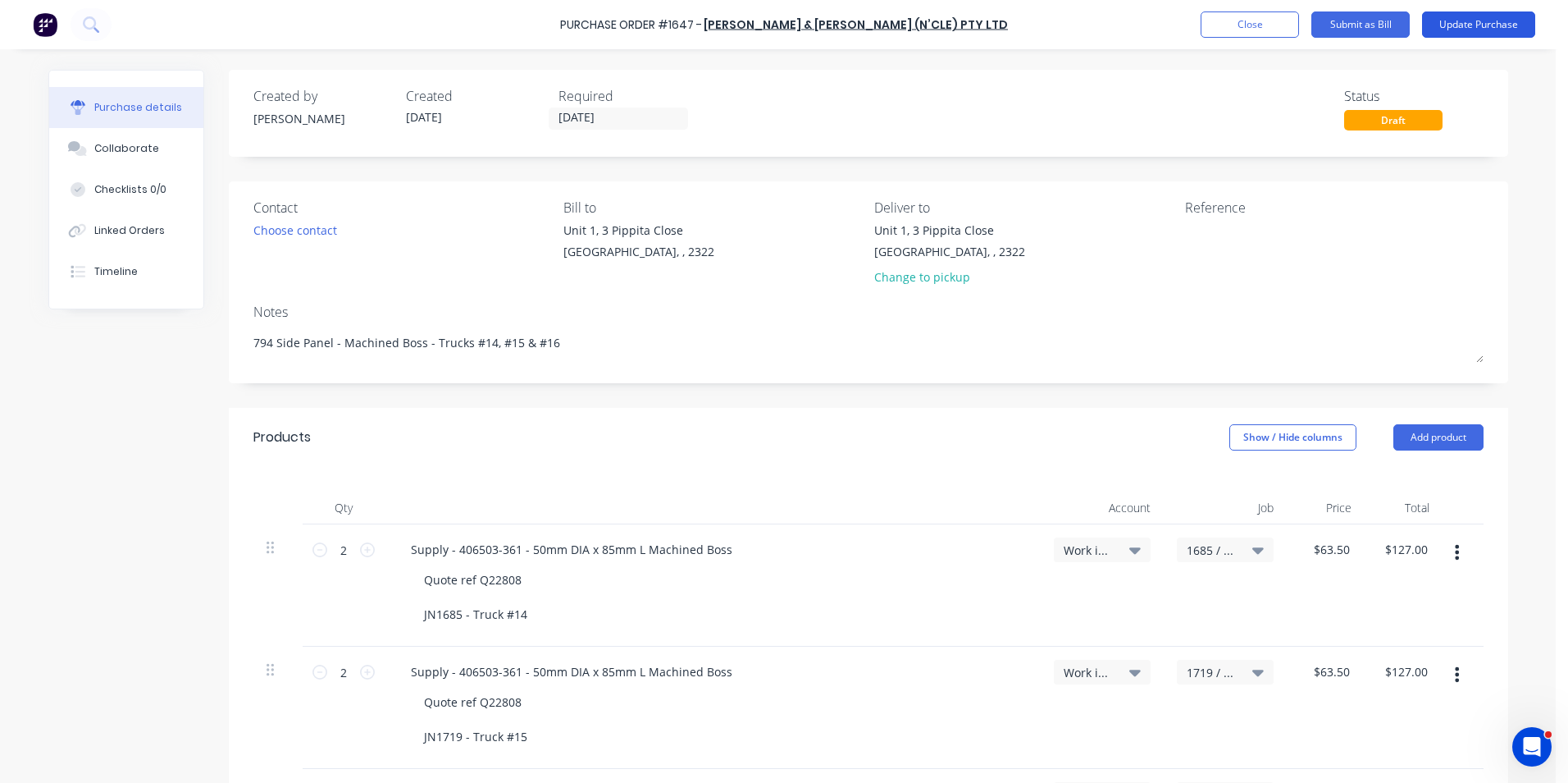
click at [1489, 26] on button "Update Purchase" at bounding box center [1479, 25] width 113 height 27
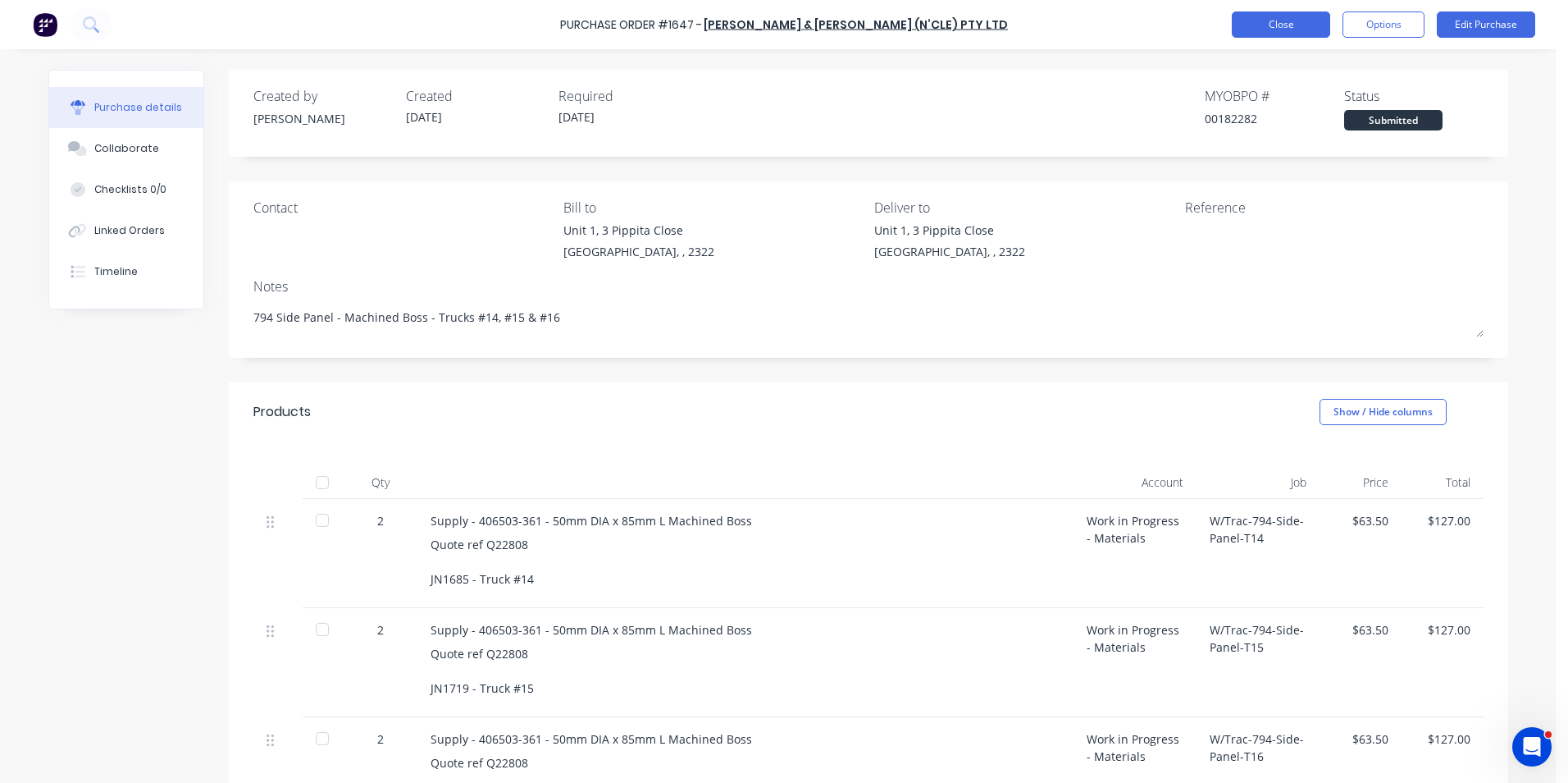
click at [1292, 26] on button "Close" at bounding box center [1281, 25] width 98 height 27
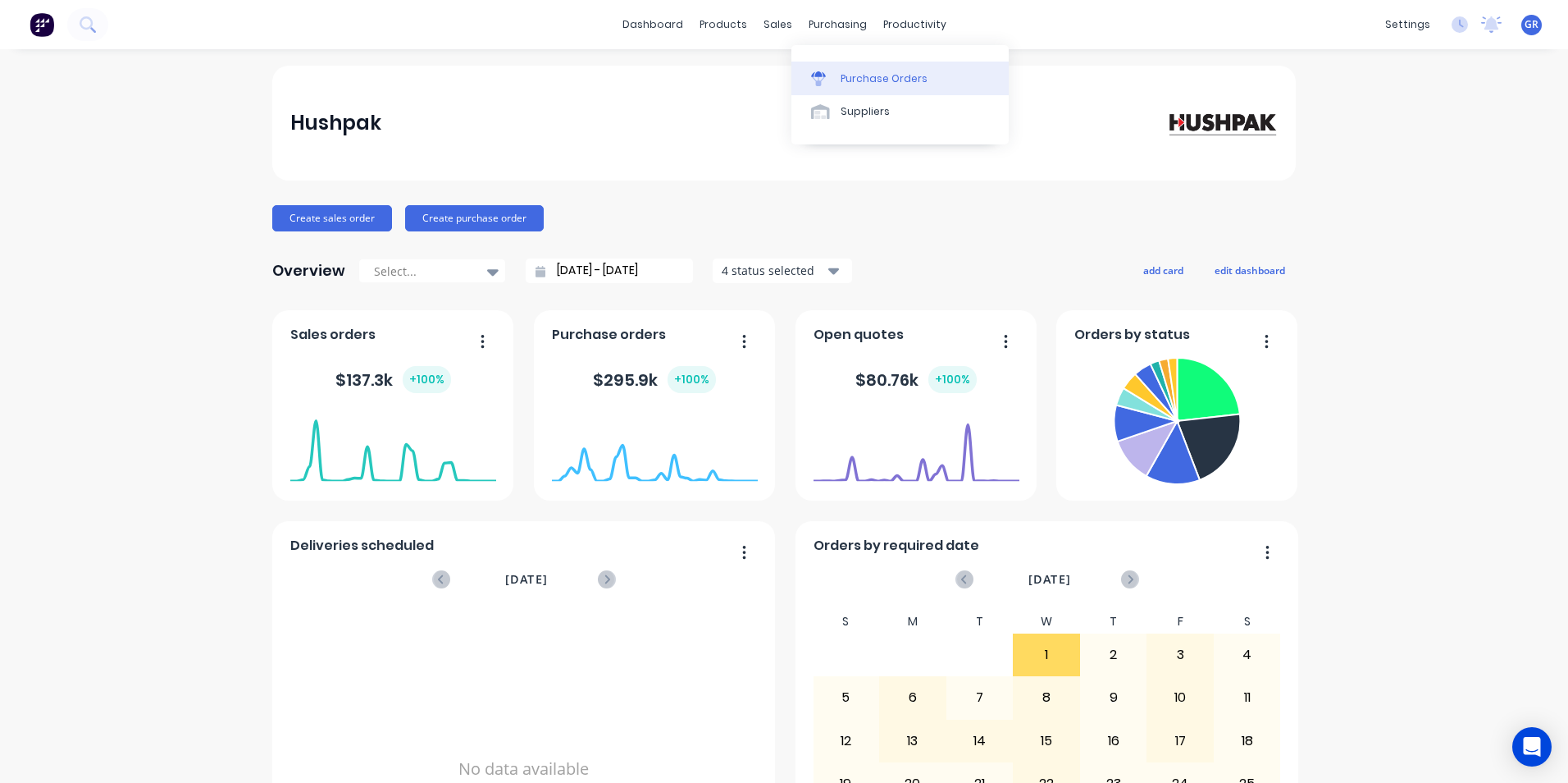
click at [862, 79] on div "Purchase Orders" at bounding box center [883, 79] width 87 height 15
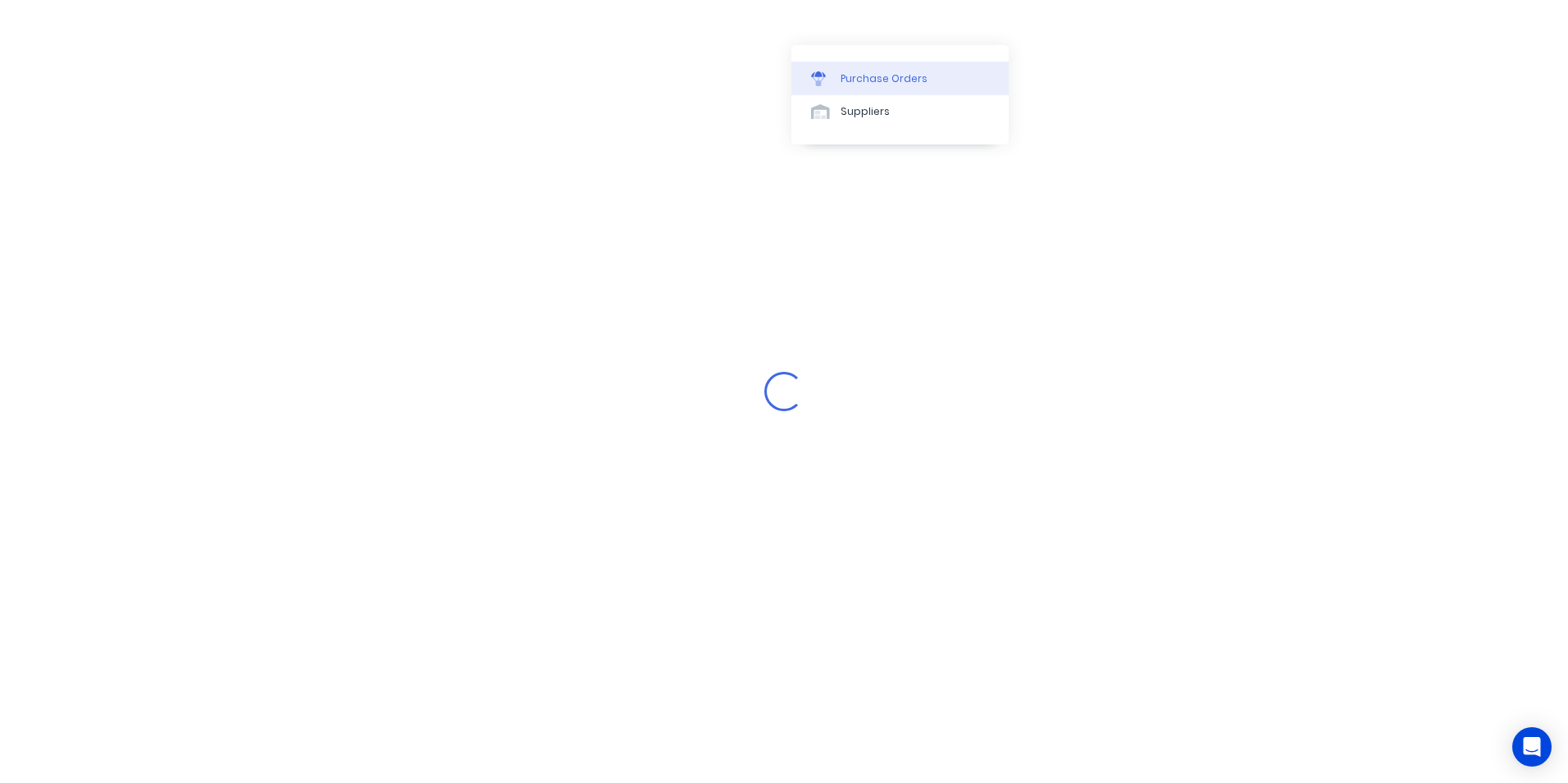
click at [862, 77] on div "Purchase Orders" at bounding box center [883, 79] width 87 height 15
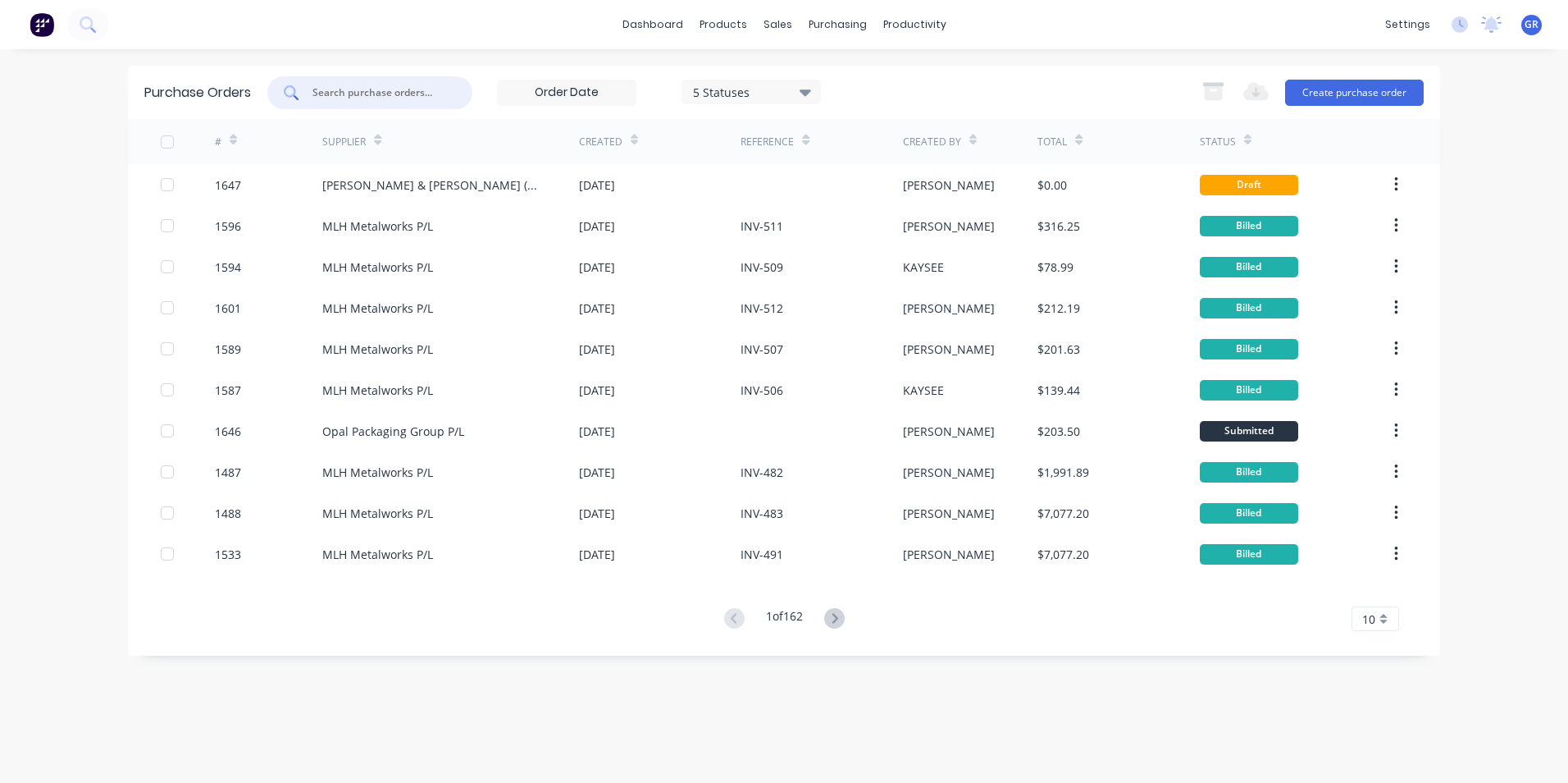
click at [329, 90] on input "text" at bounding box center [379, 93] width 136 height 17
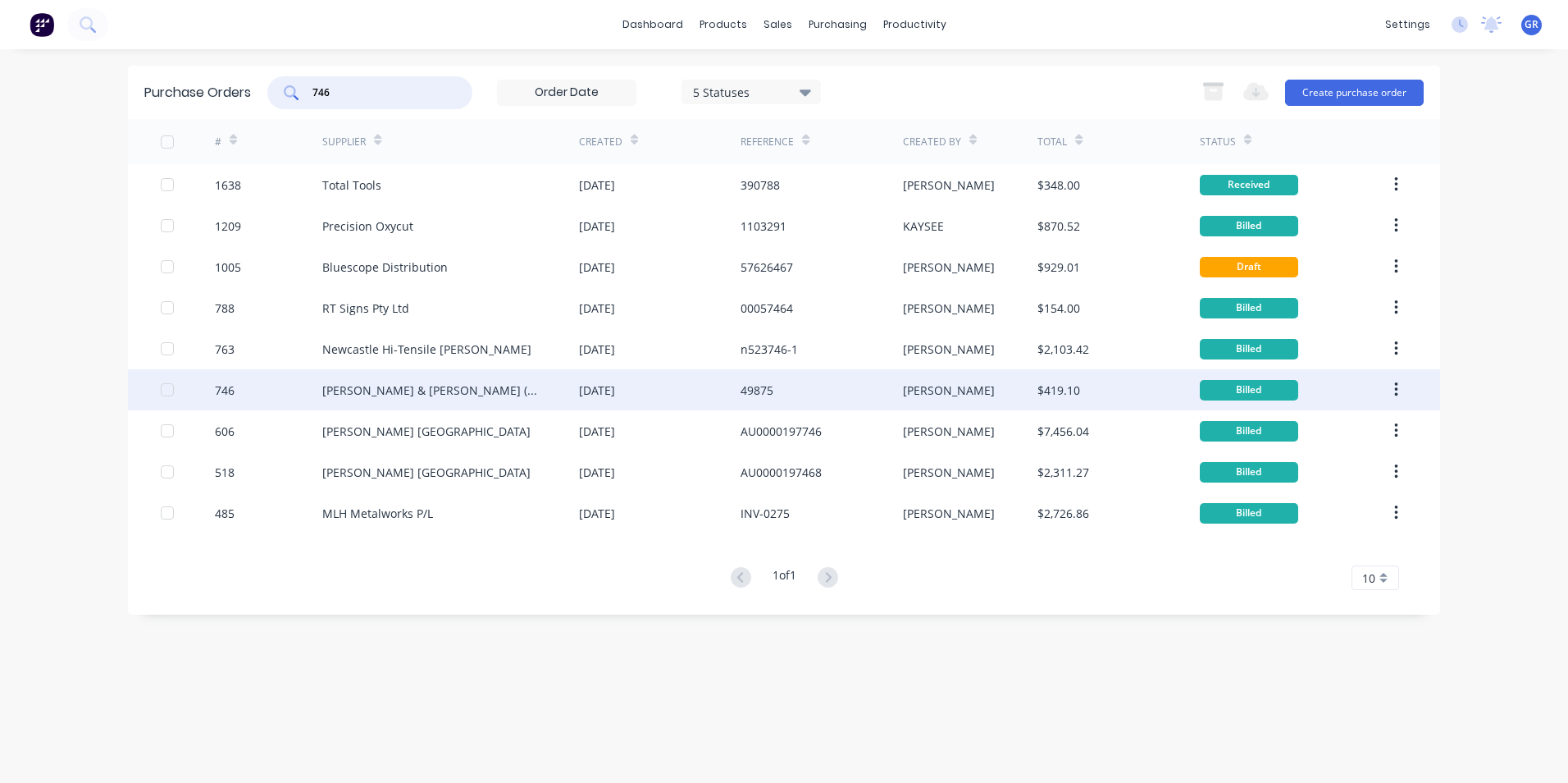
type input "746"
click at [231, 389] on div "746" at bounding box center [225, 389] width 19 height 17
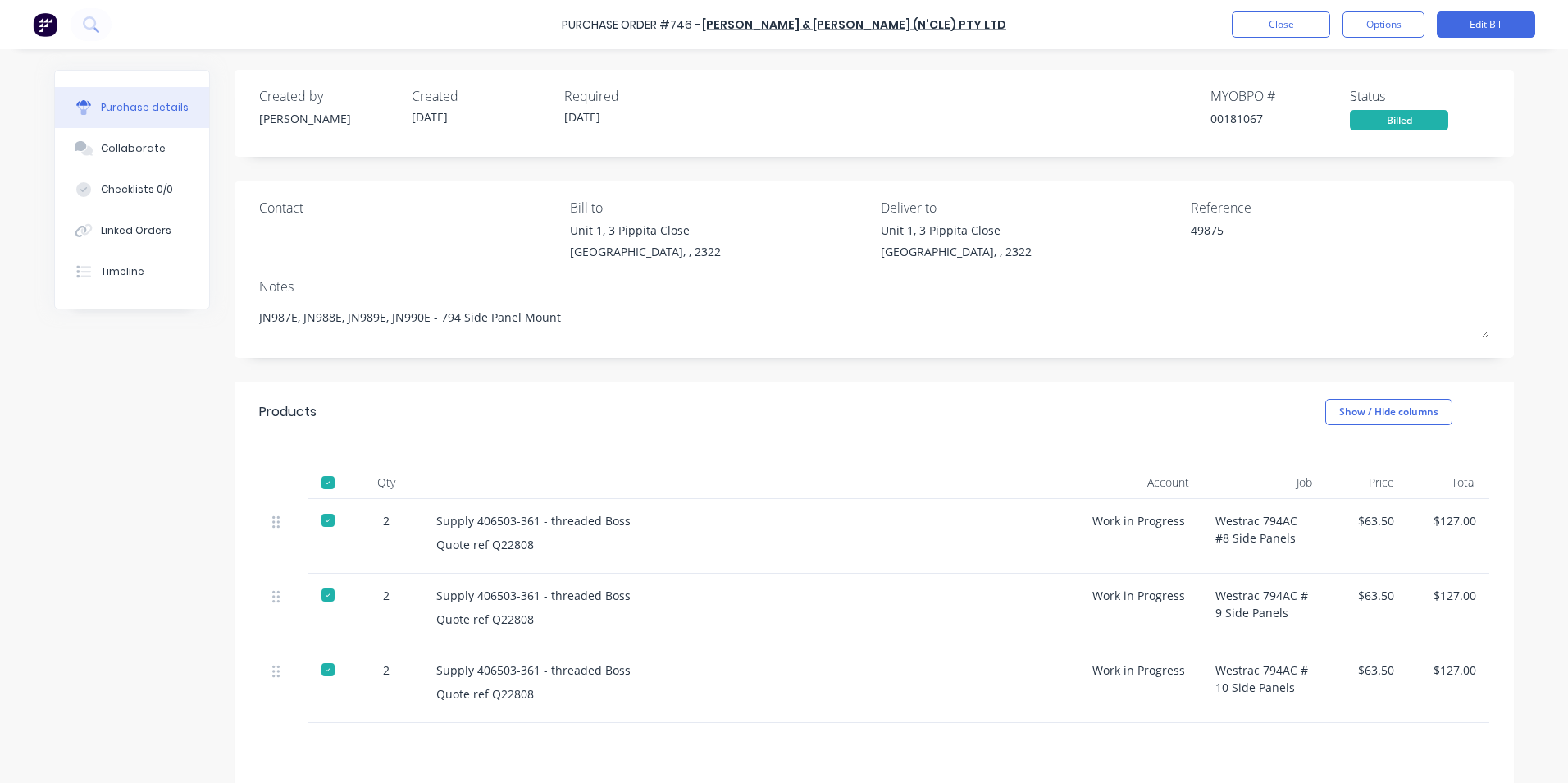
type textarea "x"
click at [1290, 27] on button "Close" at bounding box center [1281, 25] width 98 height 27
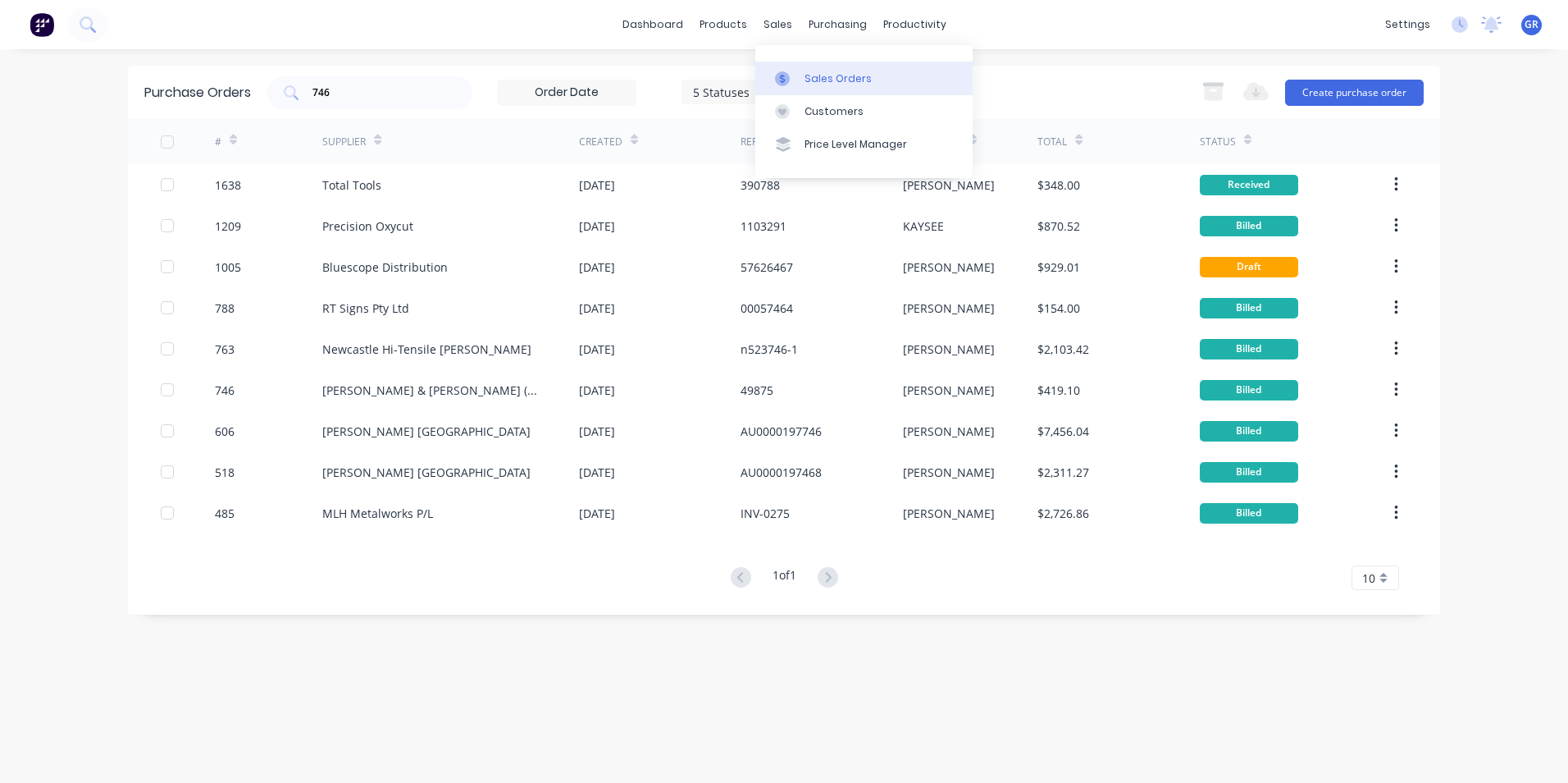
click at [830, 79] on div "Sales Orders" at bounding box center [838, 79] width 67 height 15
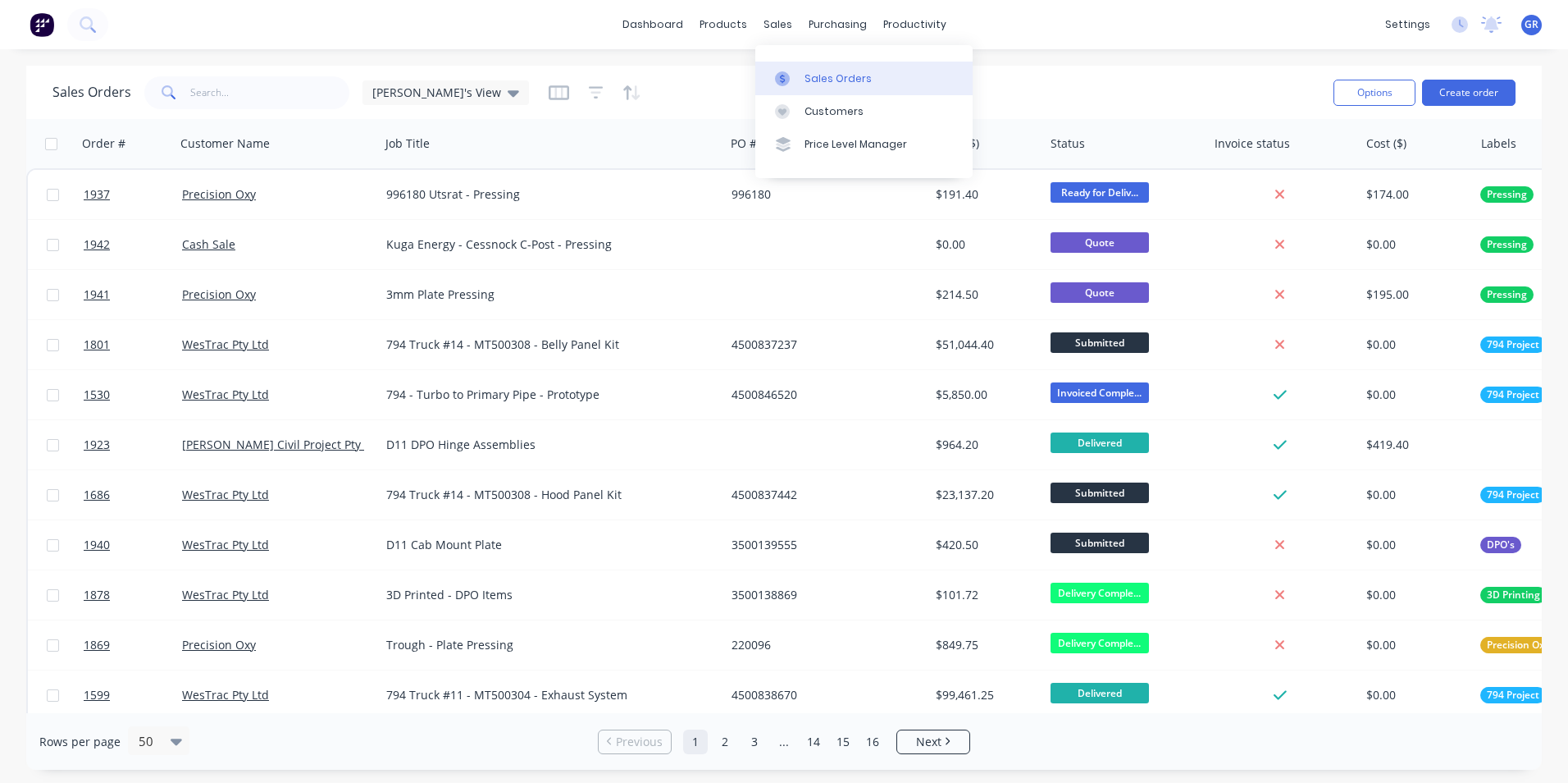
click at [853, 77] on div "Sales Orders" at bounding box center [838, 79] width 67 height 15
click at [218, 89] on input "text" at bounding box center [270, 92] width 160 height 33
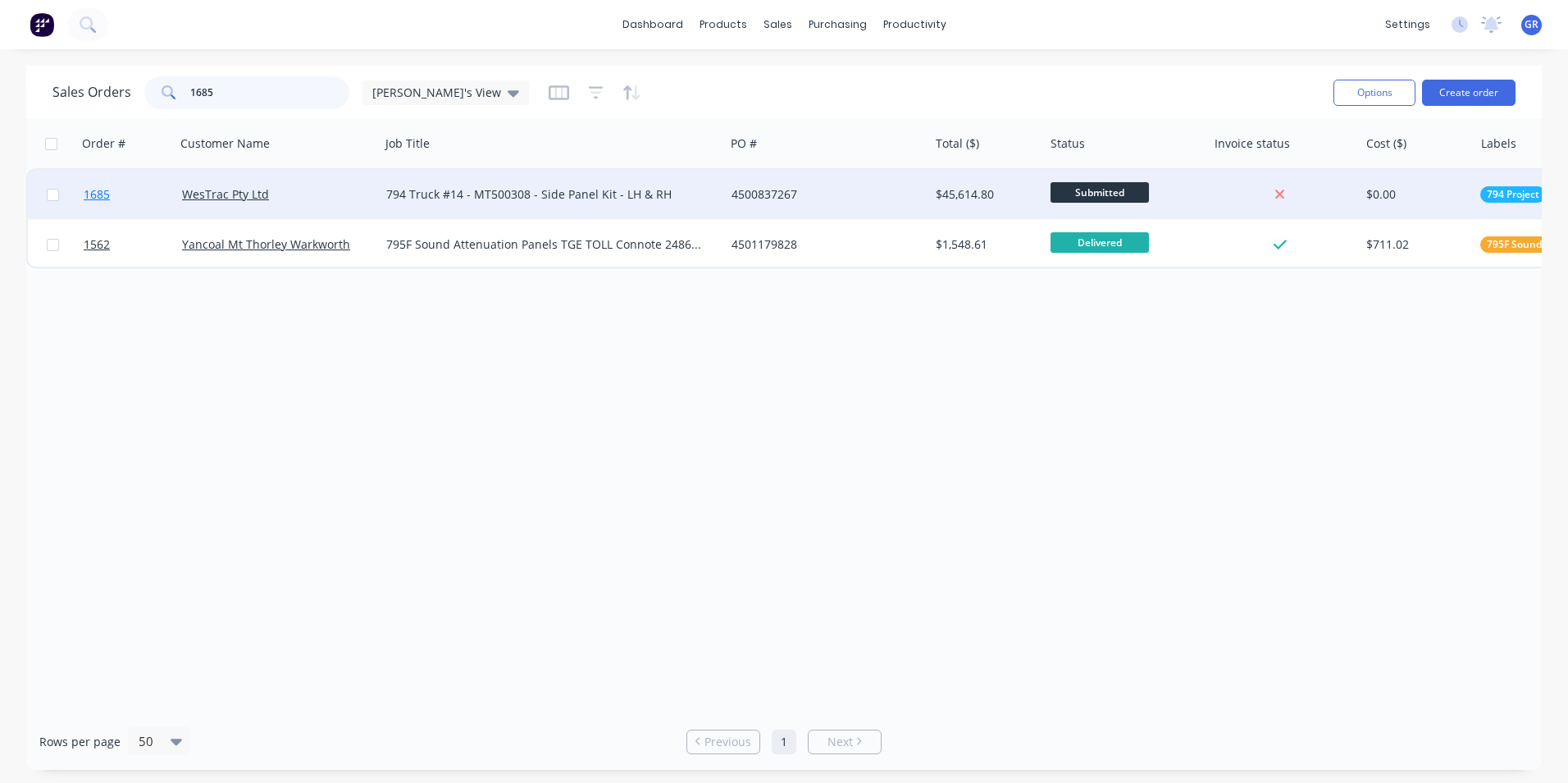
type input "1685"
click at [100, 191] on span "1685" at bounding box center [97, 194] width 27 height 17
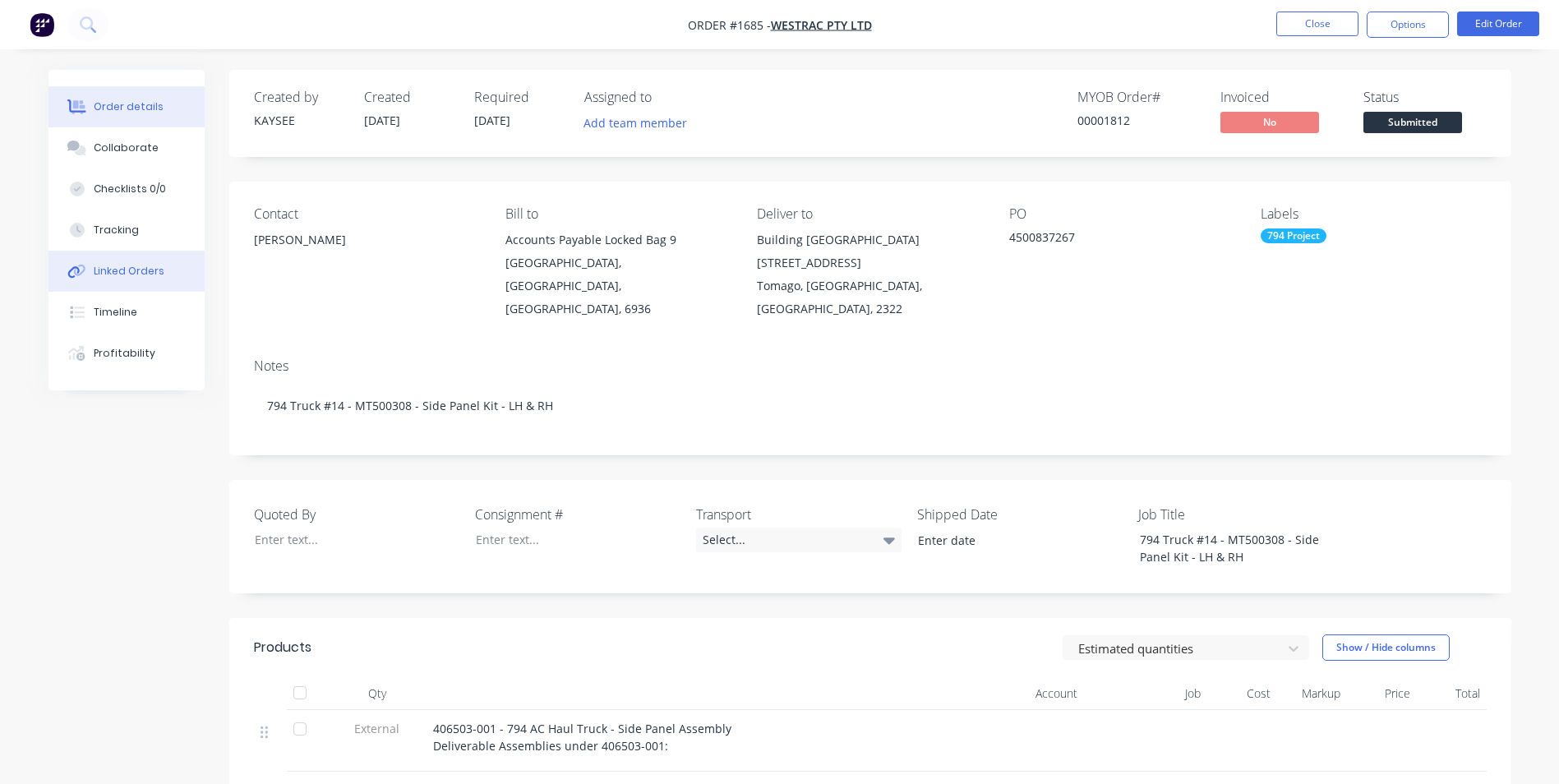
click at [146, 267] on div "Linked Orders" at bounding box center [129, 271] width 71 height 15
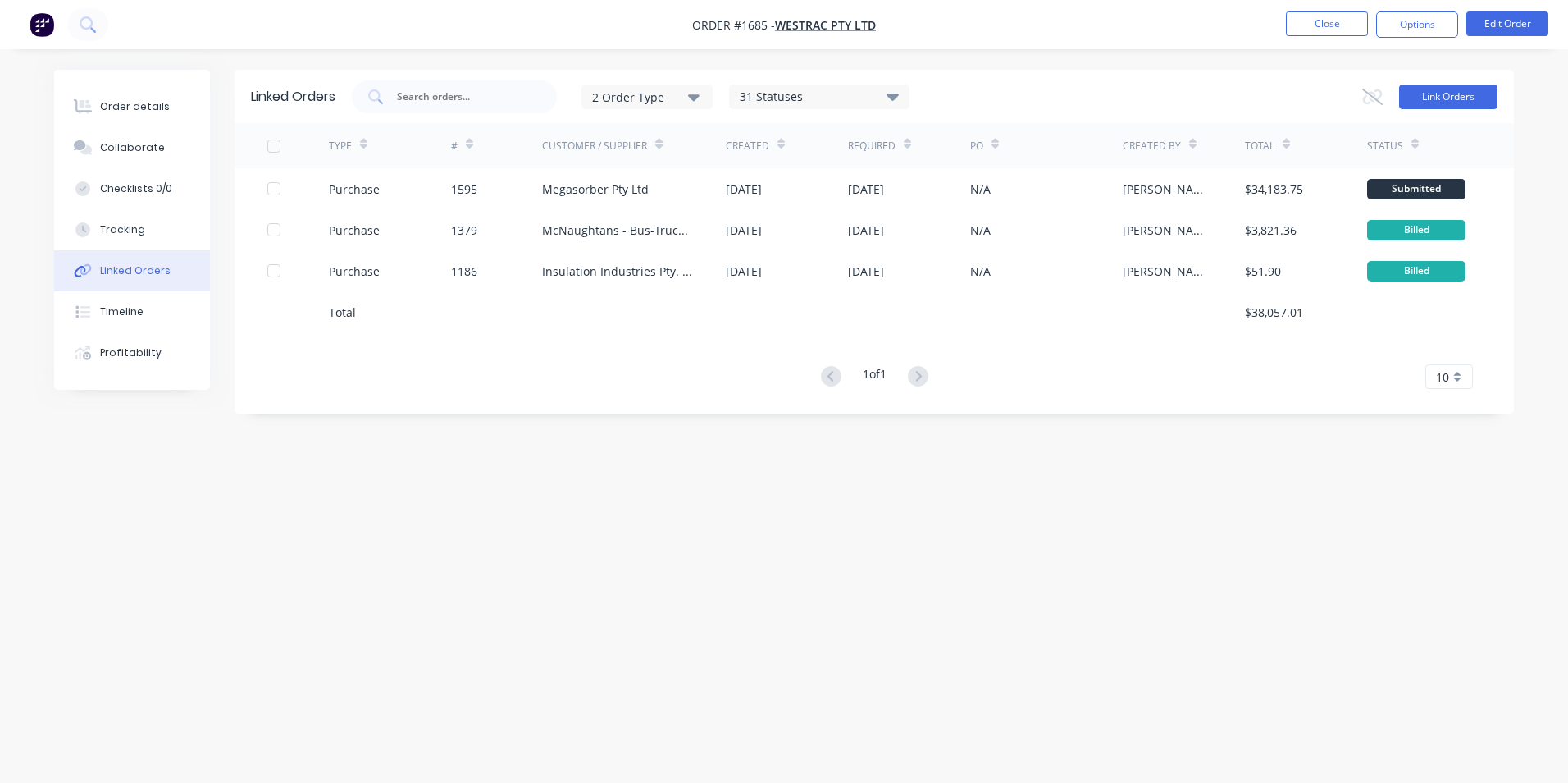
click at [1424, 96] on button "Link Orders" at bounding box center [1448, 97] width 98 height 25
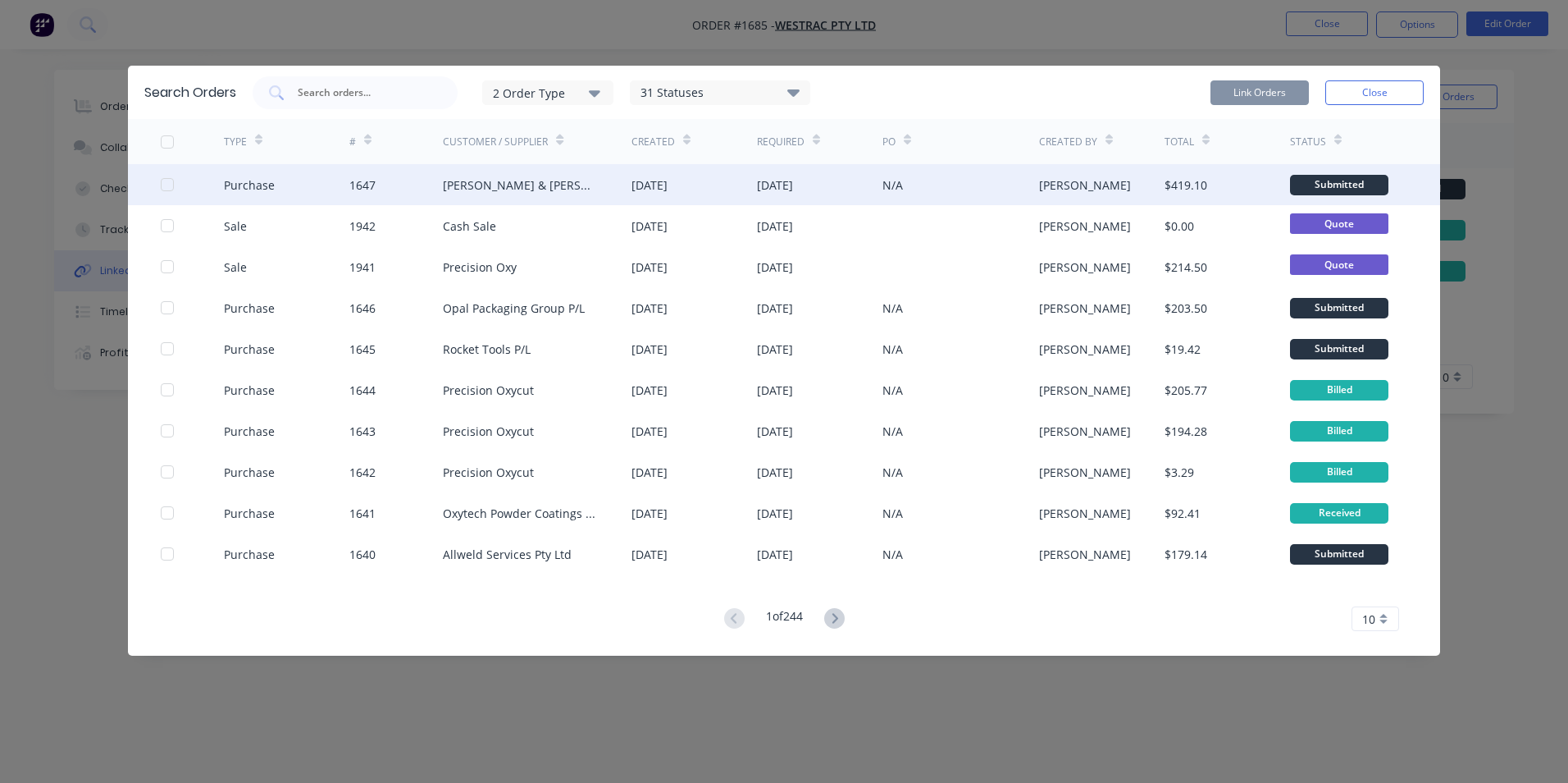
click at [164, 182] on div at bounding box center [167, 184] width 33 height 33
click at [1266, 86] on button "Link Orders" at bounding box center [1259, 93] width 98 height 25
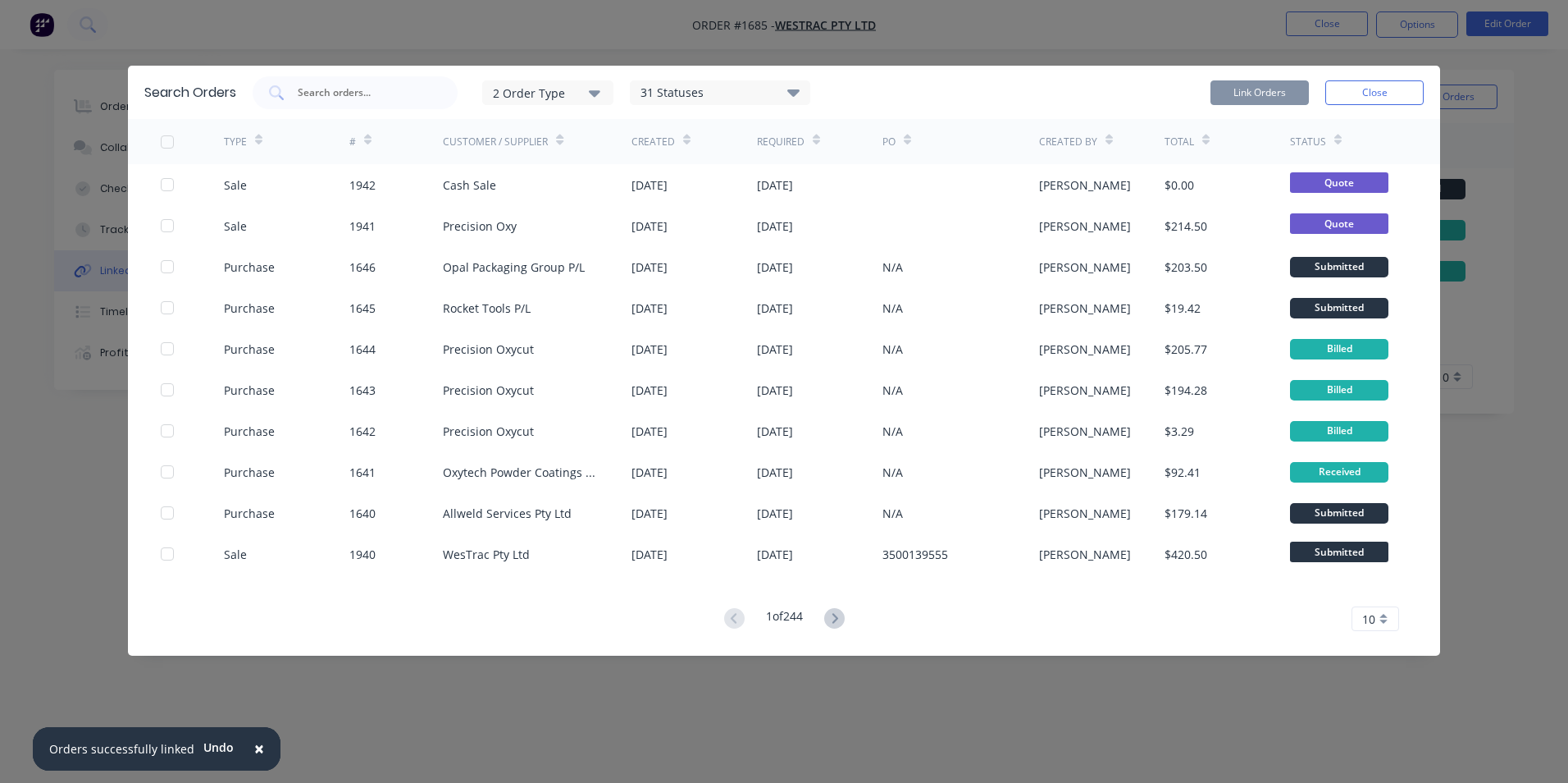
click at [1371, 94] on button "Close" at bounding box center [1373, 93] width 98 height 25
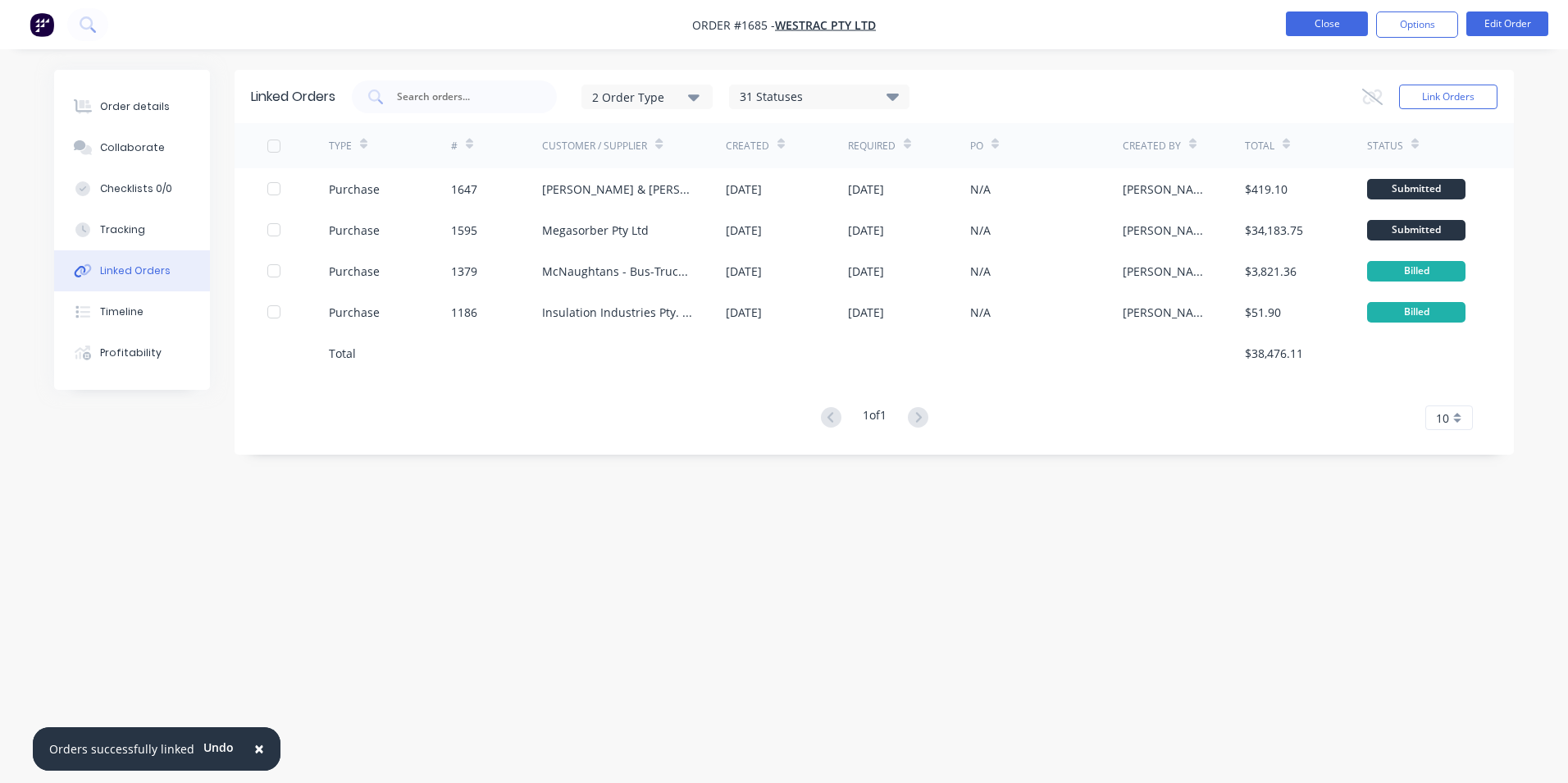
click at [1328, 19] on button "Close" at bounding box center [1327, 24] width 82 height 25
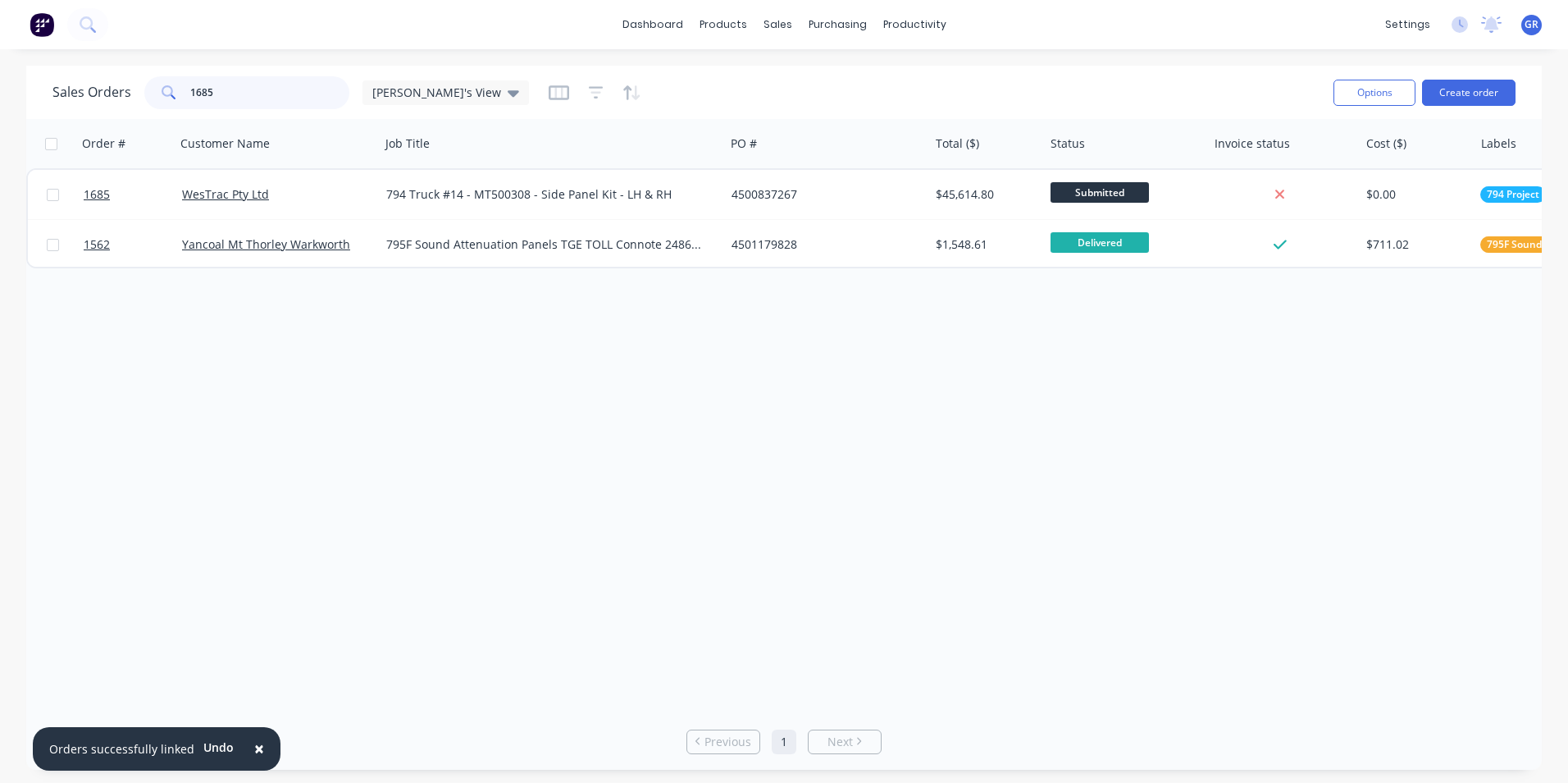
drag, startPoint x: 226, startPoint y: 91, endPoint x: 164, endPoint y: 88, distance: 62.1
click at [164, 88] on div "1685" at bounding box center [247, 92] width 205 height 33
click at [219, 93] on input "1685" at bounding box center [270, 92] width 160 height 33
drag, startPoint x: 220, startPoint y: 91, endPoint x: 190, endPoint y: 95, distance: 30.3
click at [190, 95] on input "1685" at bounding box center [270, 92] width 160 height 33
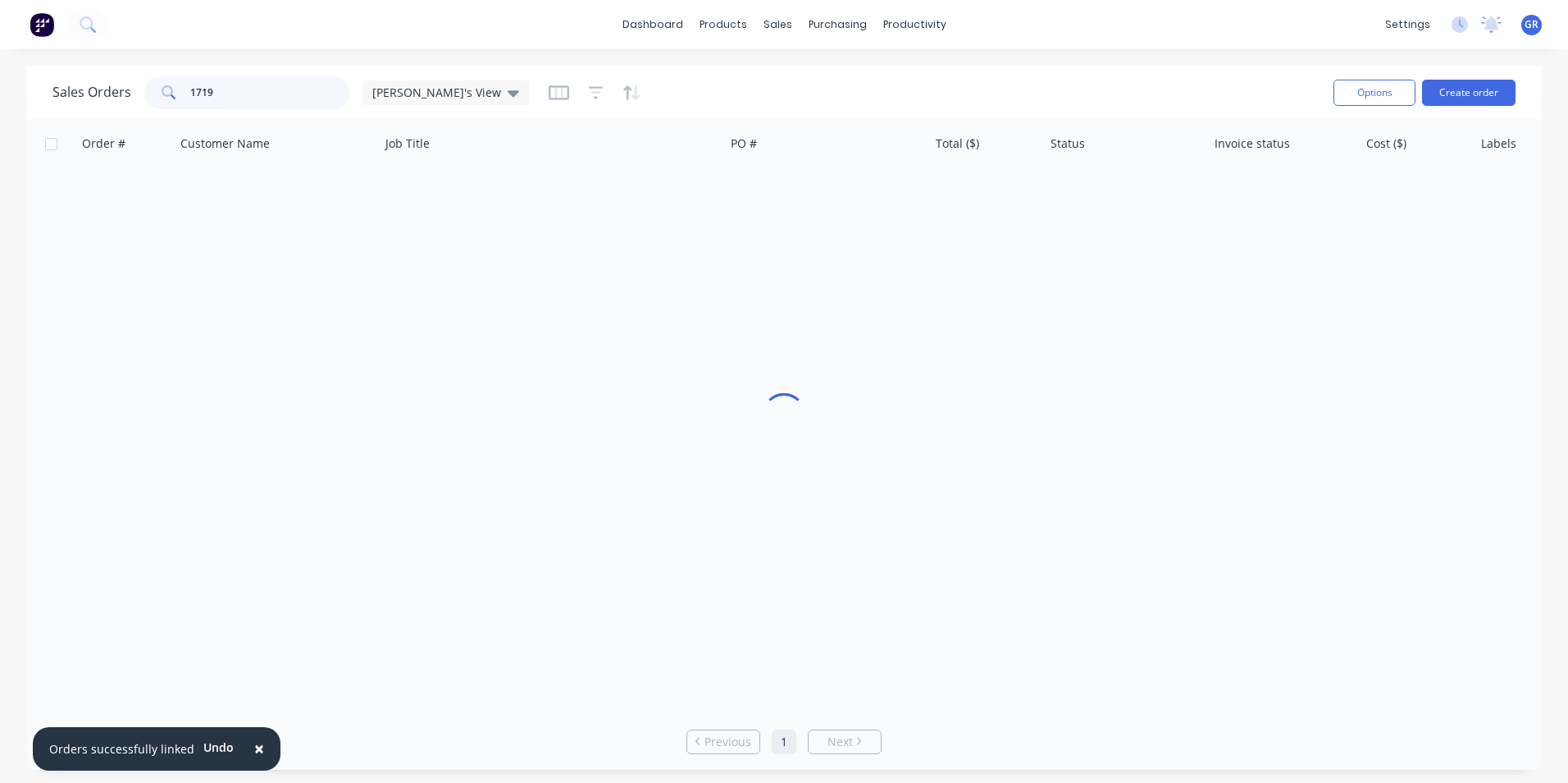
type input "1719"
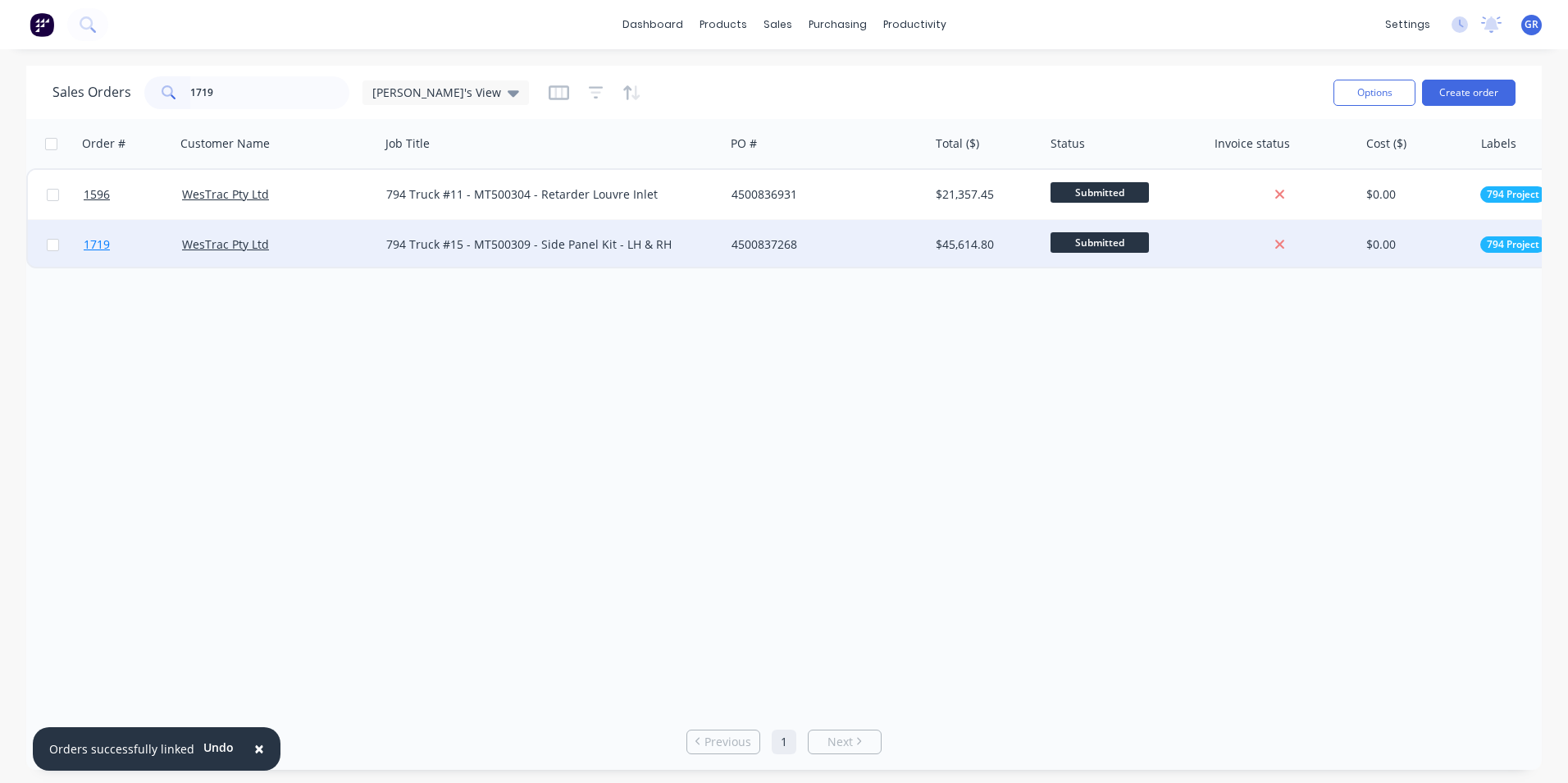
click at [98, 247] on span "1719" at bounding box center [97, 244] width 27 height 17
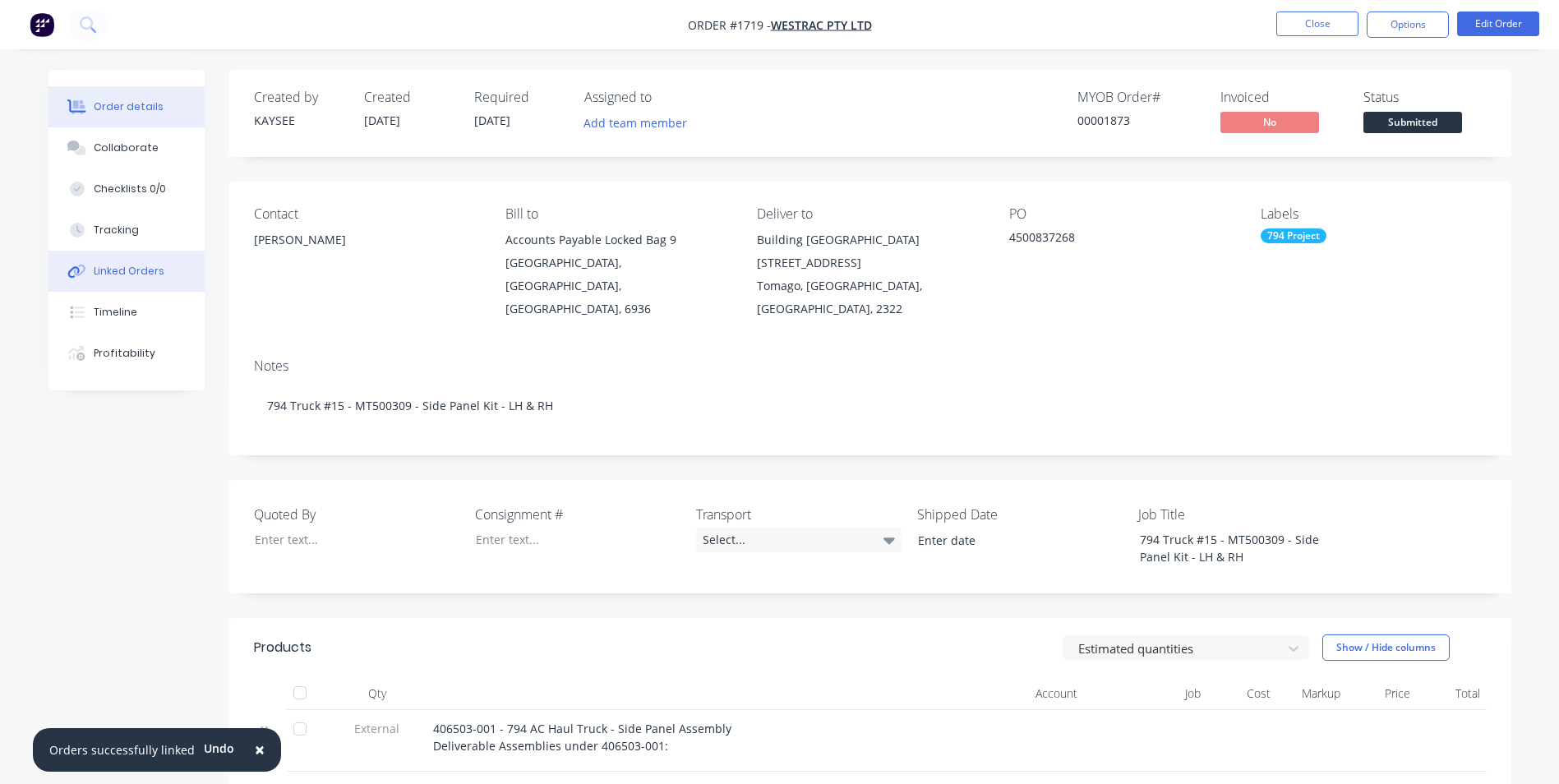
click at [133, 268] on div "Linked Orders" at bounding box center [129, 271] width 71 height 15
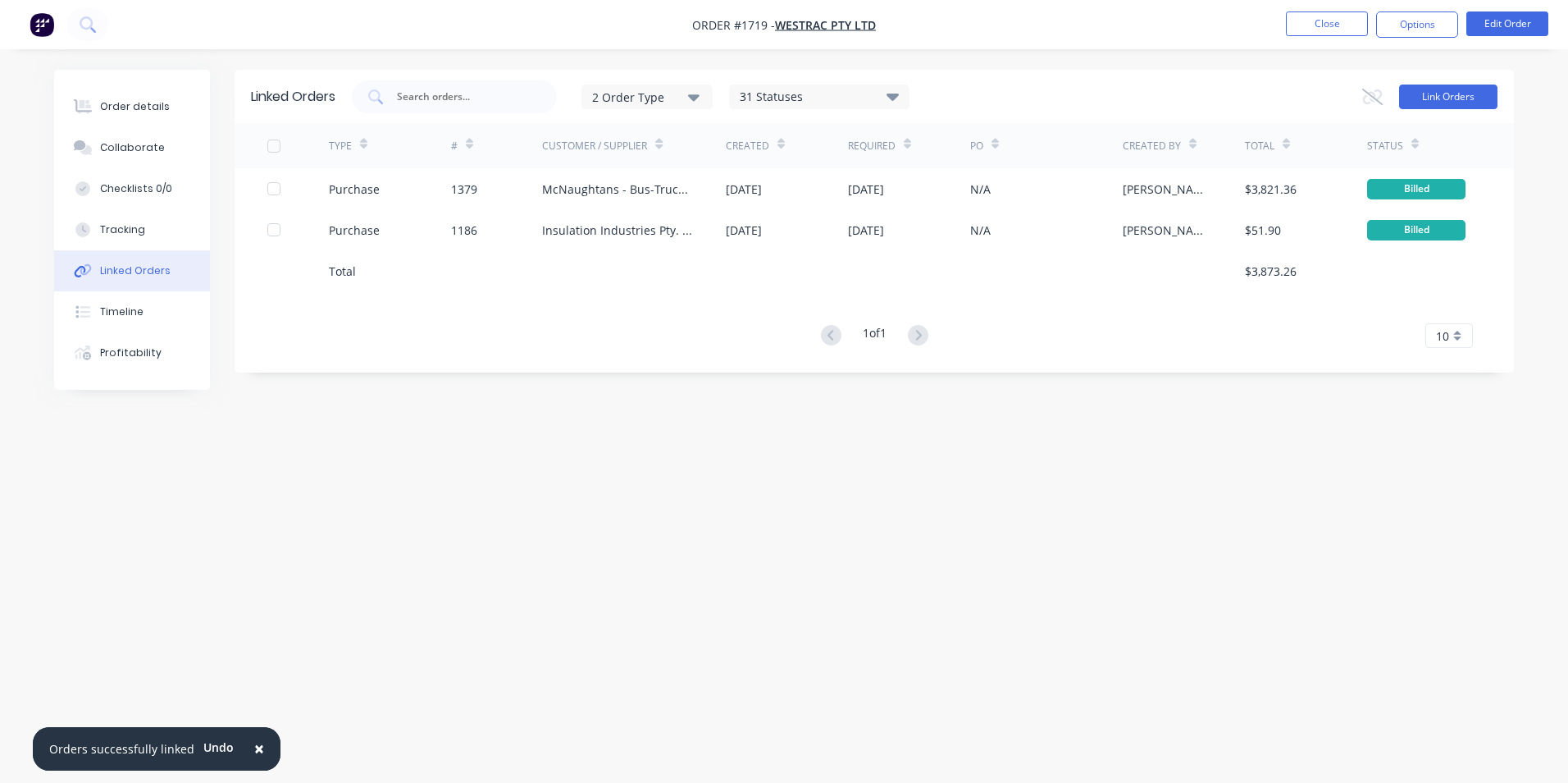
click at [1419, 96] on button "Link Orders" at bounding box center [1448, 97] width 98 height 25
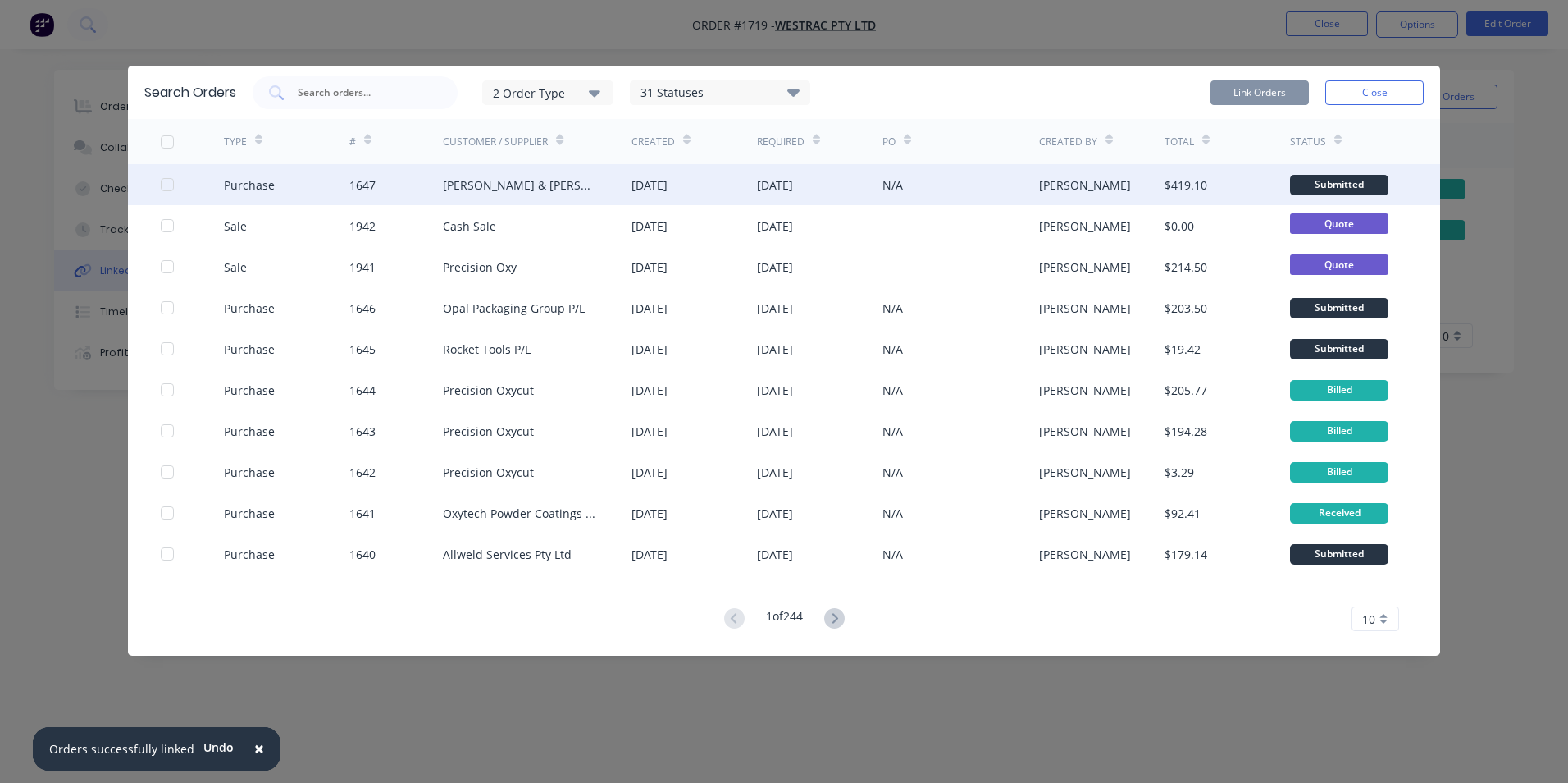
click at [166, 181] on div at bounding box center [167, 184] width 33 height 33
click at [1257, 88] on button "Link Orders" at bounding box center [1259, 93] width 98 height 25
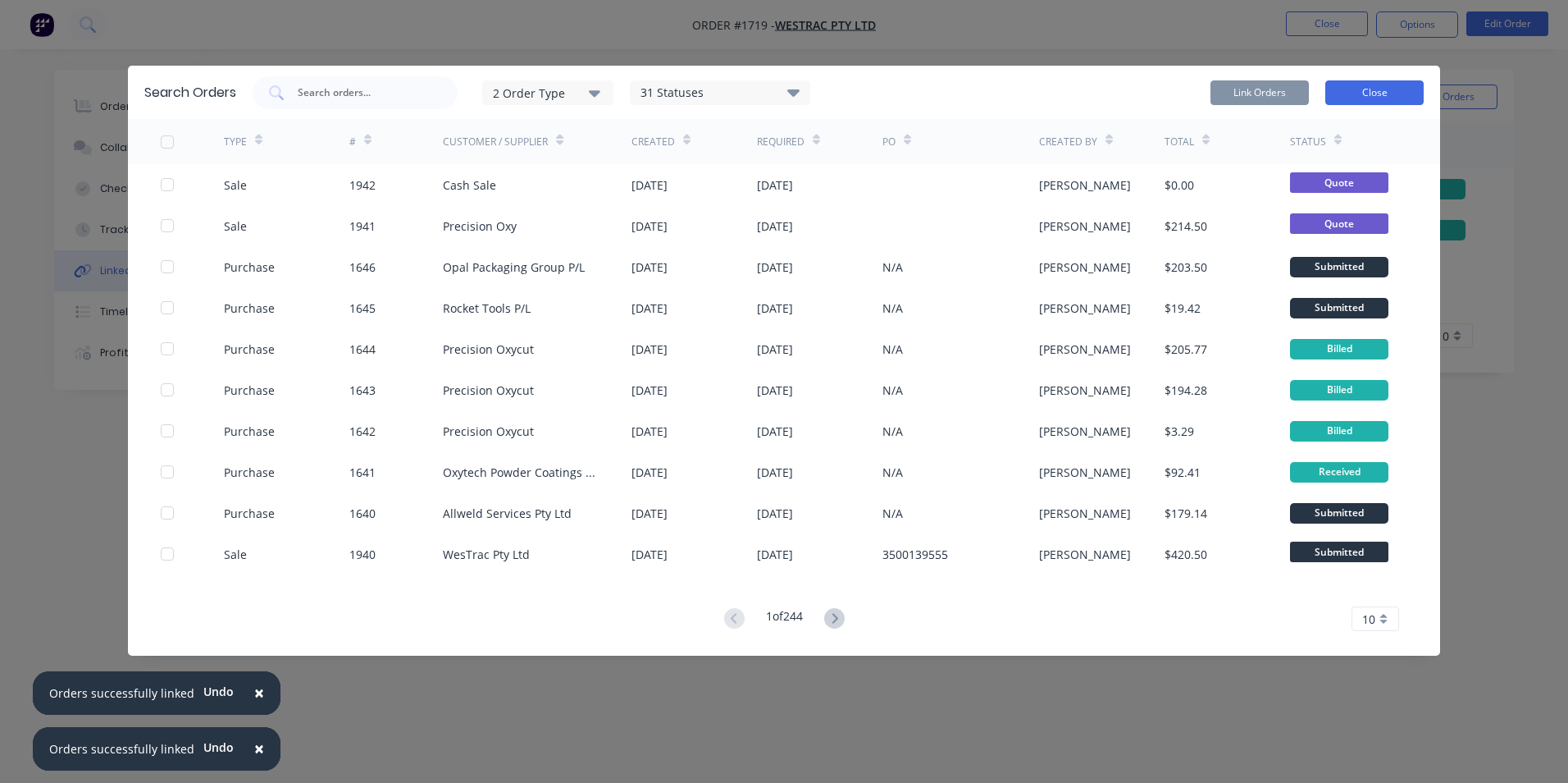
click at [1390, 98] on button "Close" at bounding box center [1373, 93] width 98 height 25
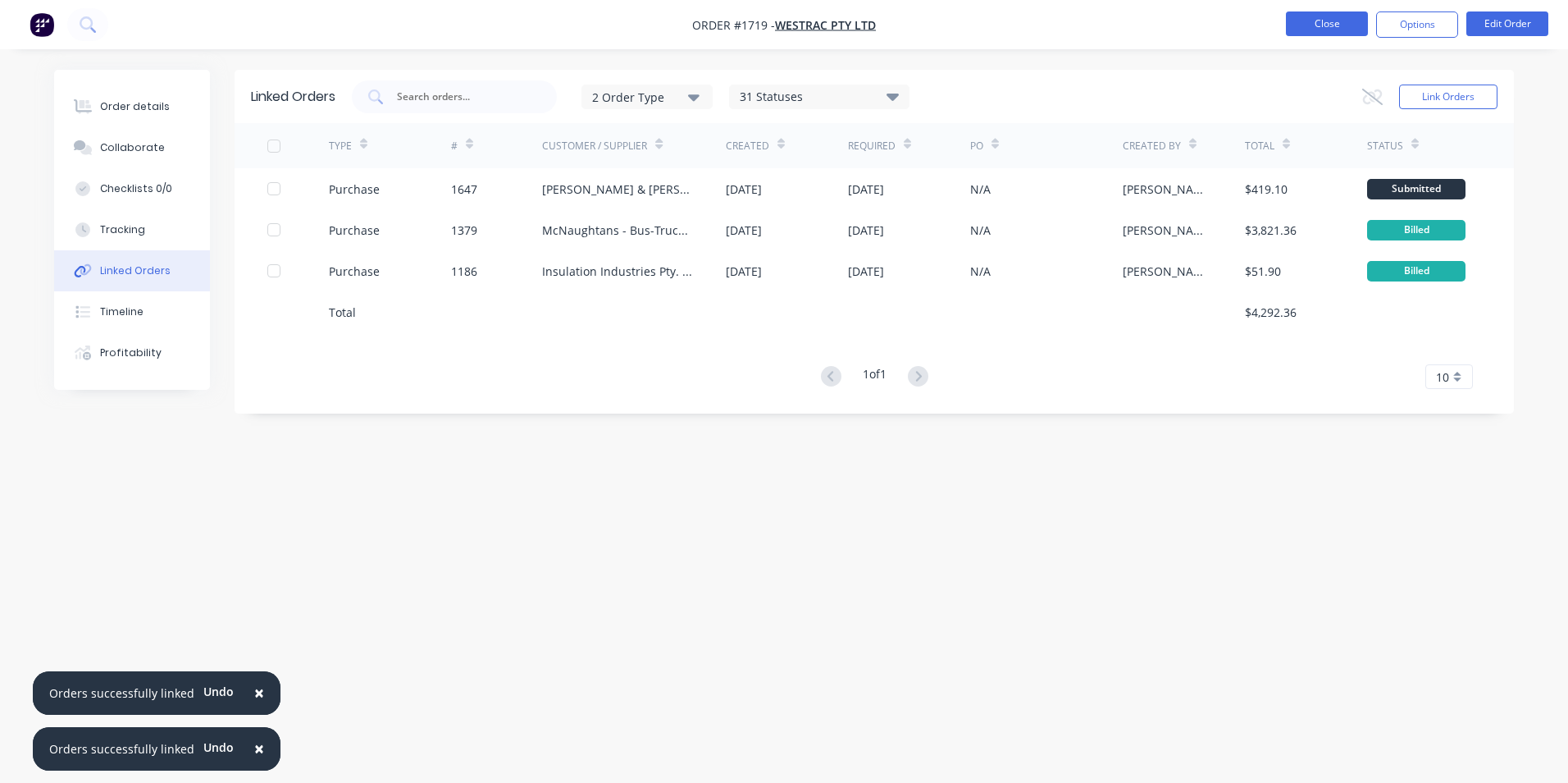
click at [1342, 28] on button "Close" at bounding box center [1327, 24] width 82 height 25
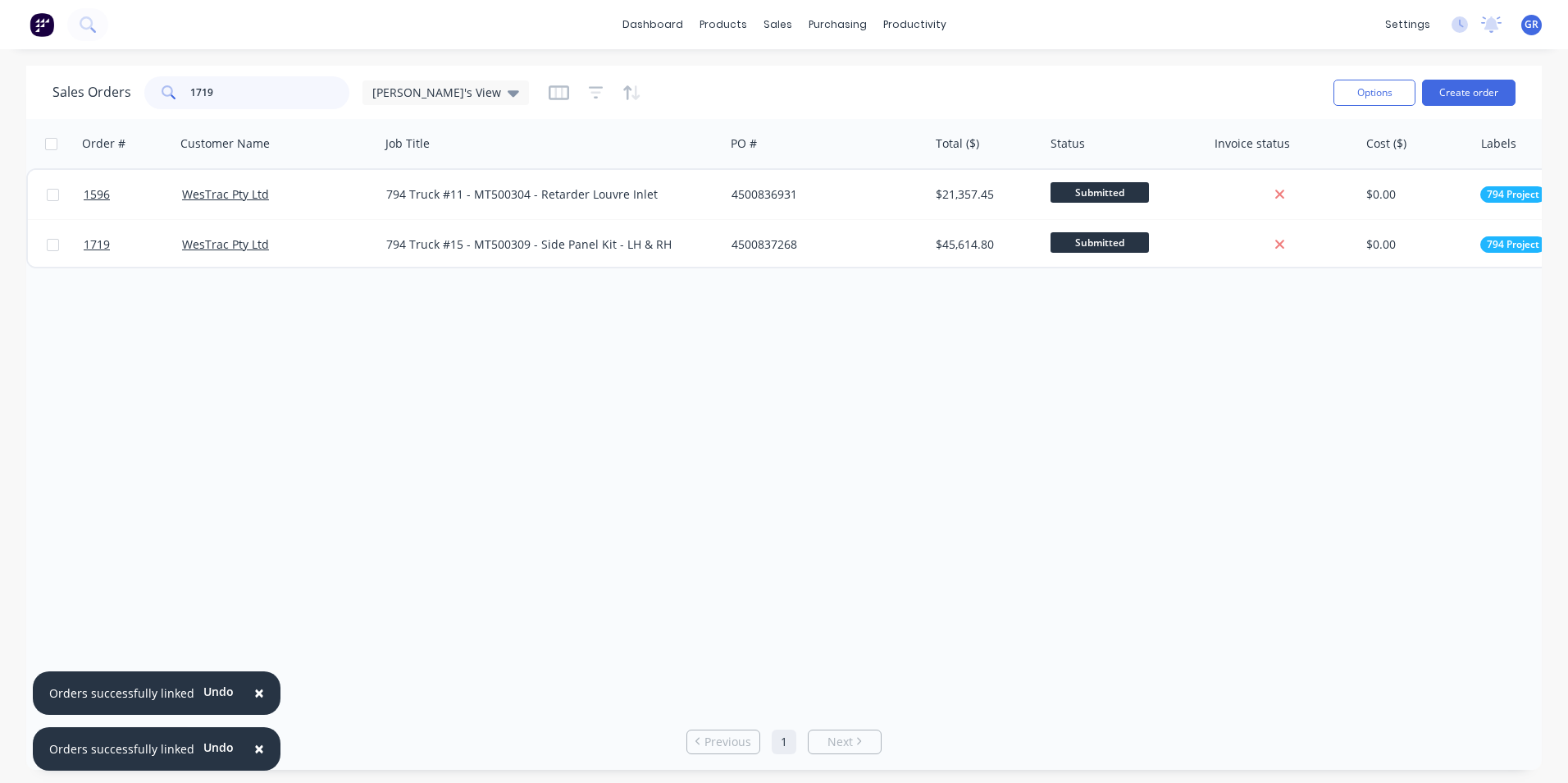
drag, startPoint x: 224, startPoint y: 93, endPoint x: 136, endPoint y: 85, distance: 88.4
click at [136, 85] on div "Sales Orders 1719 Greg's View" at bounding box center [290, 92] width 477 height 33
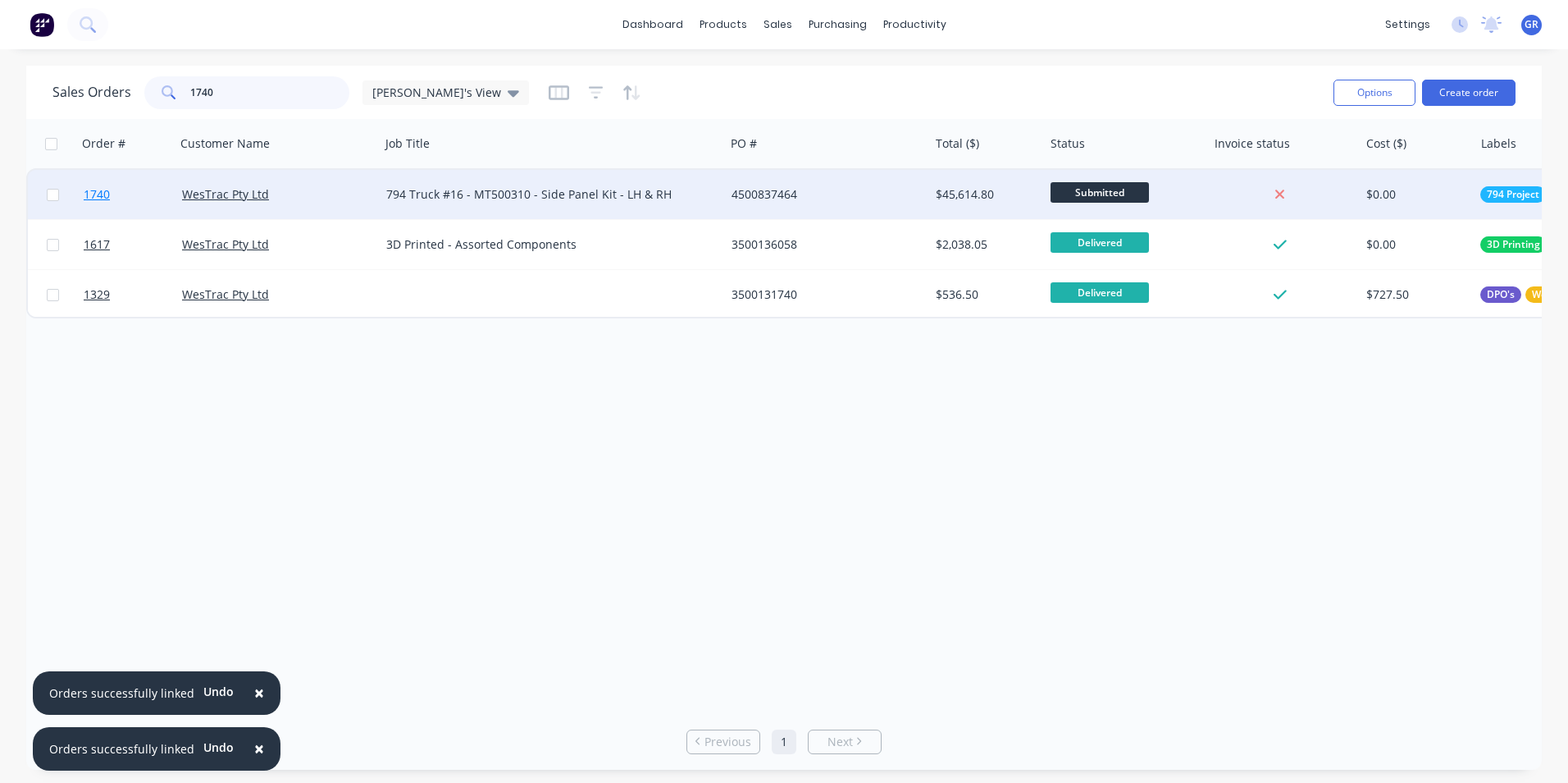
type input "1740"
click at [96, 193] on span "1740" at bounding box center [97, 194] width 27 height 17
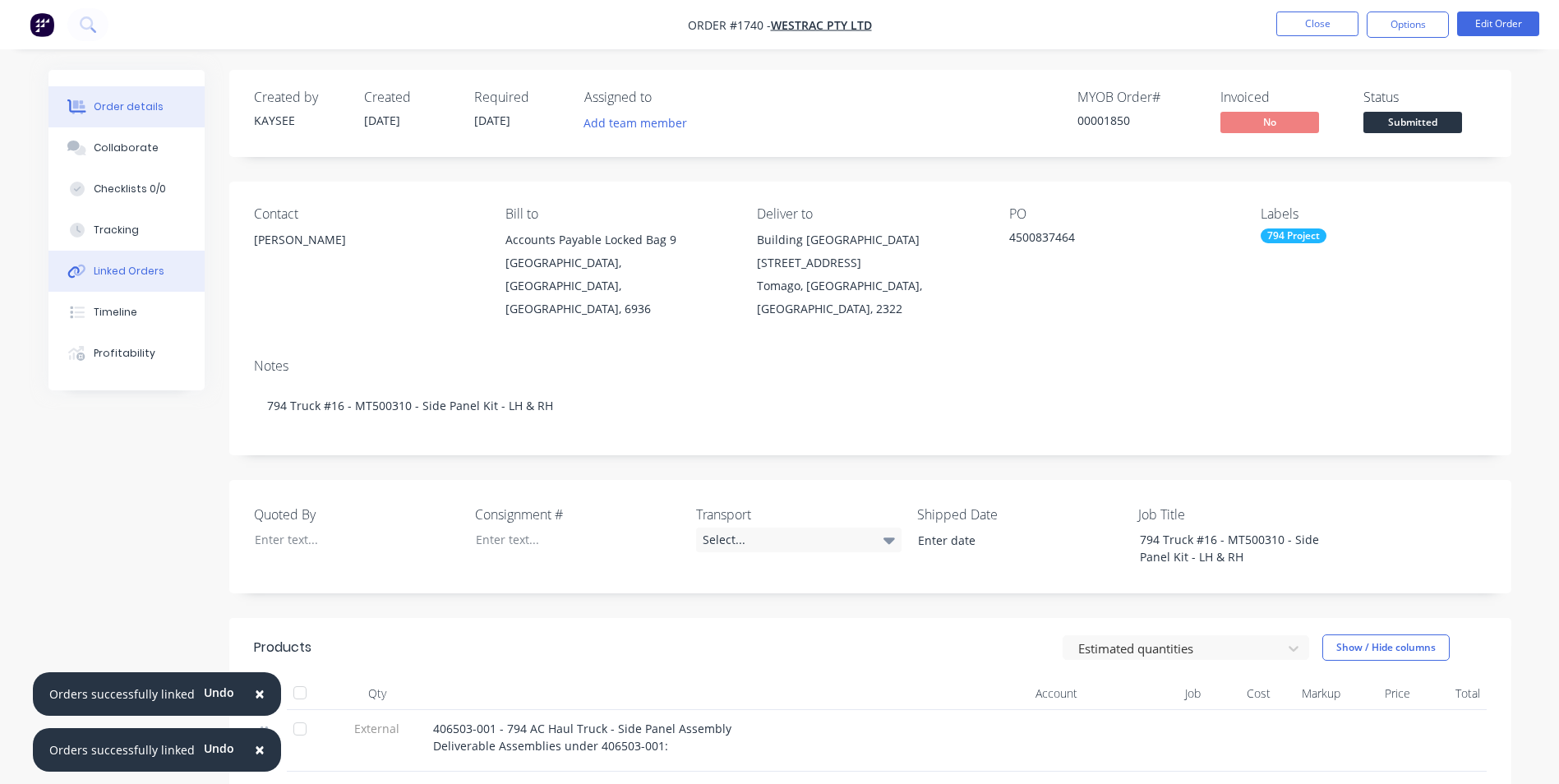
click at [127, 267] on div "Linked Orders" at bounding box center [129, 271] width 71 height 15
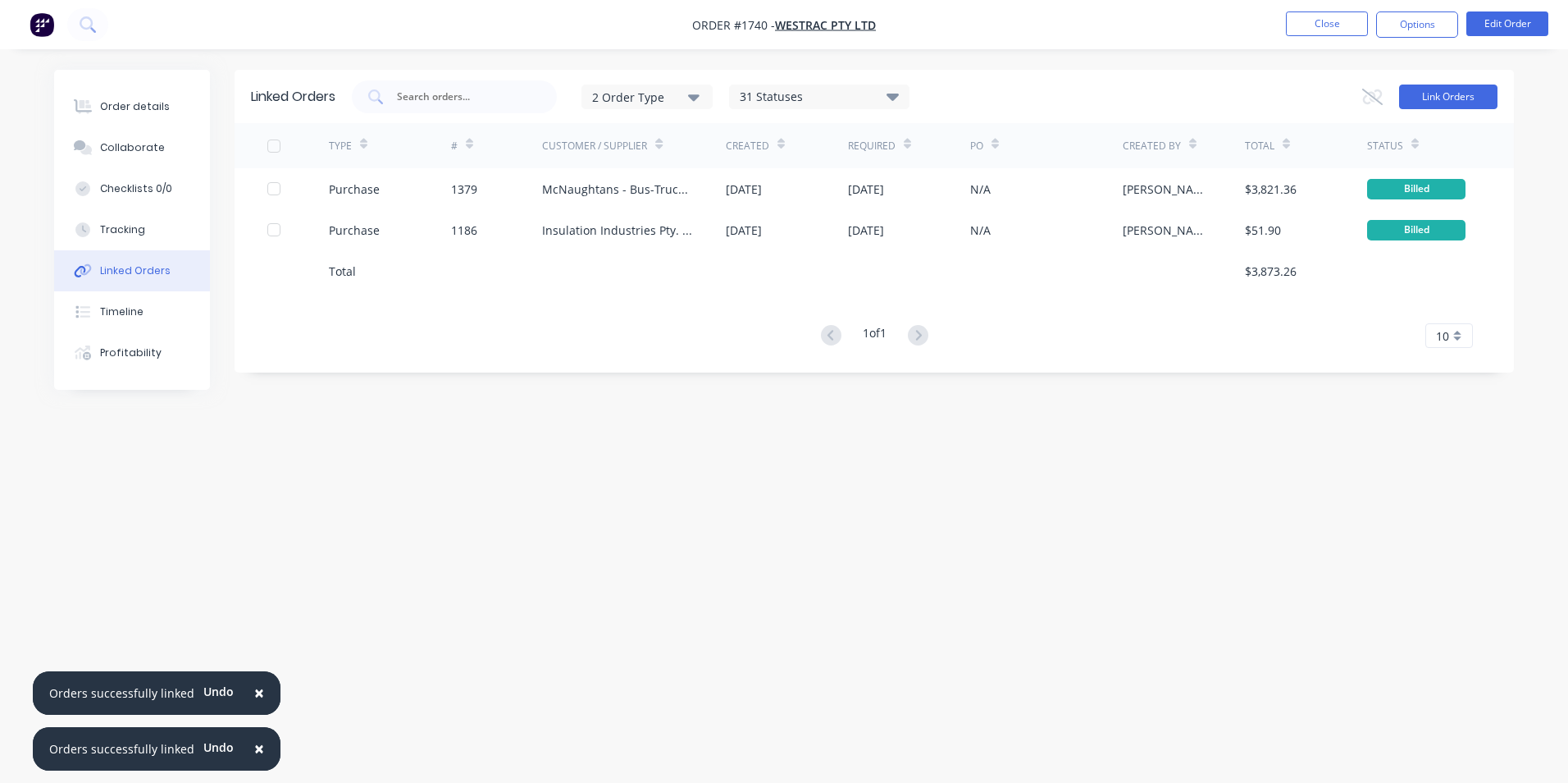
click at [1459, 97] on button "Link Orders" at bounding box center [1448, 97] width 98 height 25
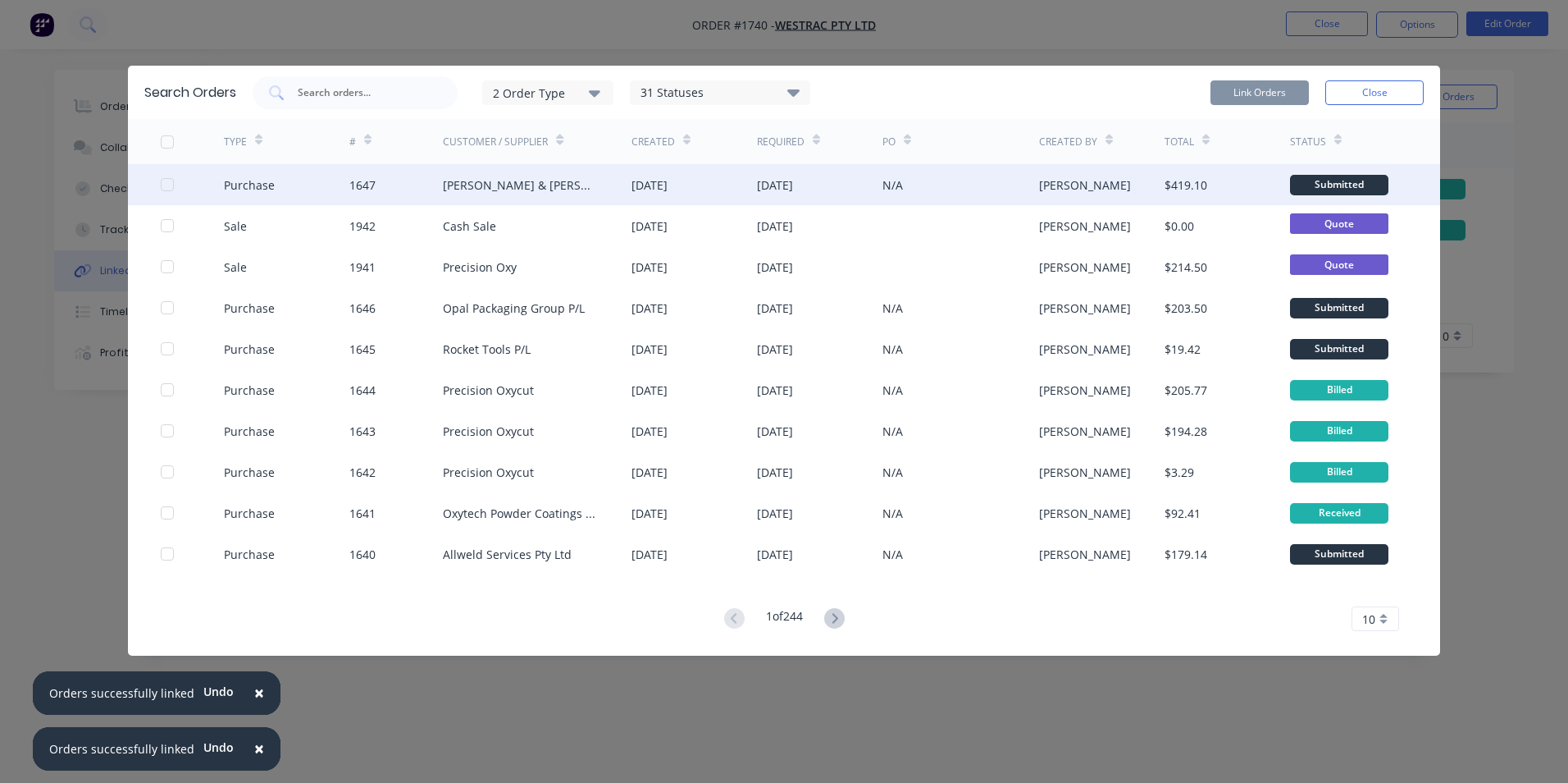
click at [170, 184] on div at bounding box center [167, 184] width 33 height 33
click at [1275, 90] on button "Link Orders" at bounding box center [1259, 93] width 98 height 25
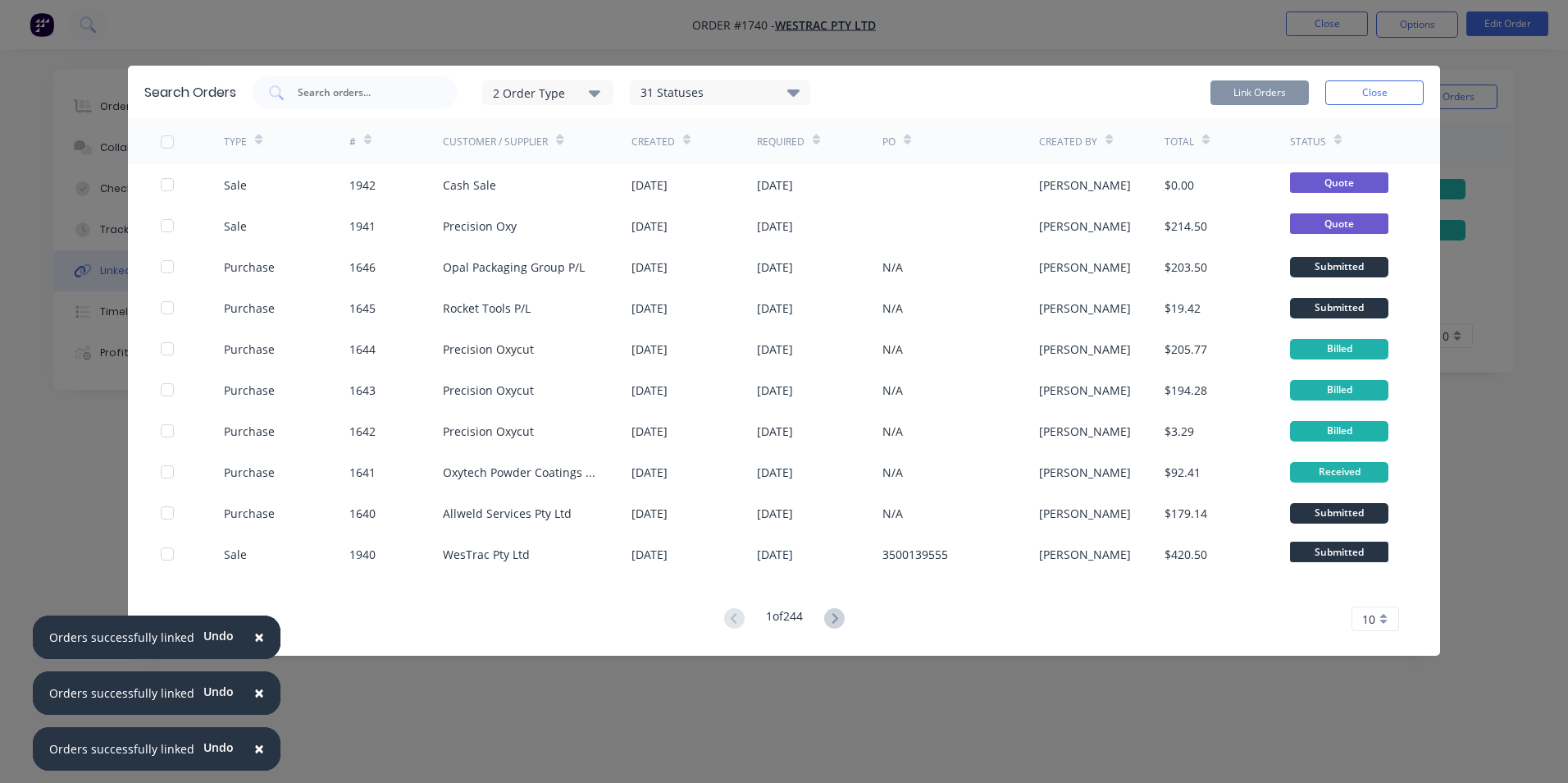
click at [1371, 91] on button "Close" at bounding box center [1373, 93] width 98 height 25
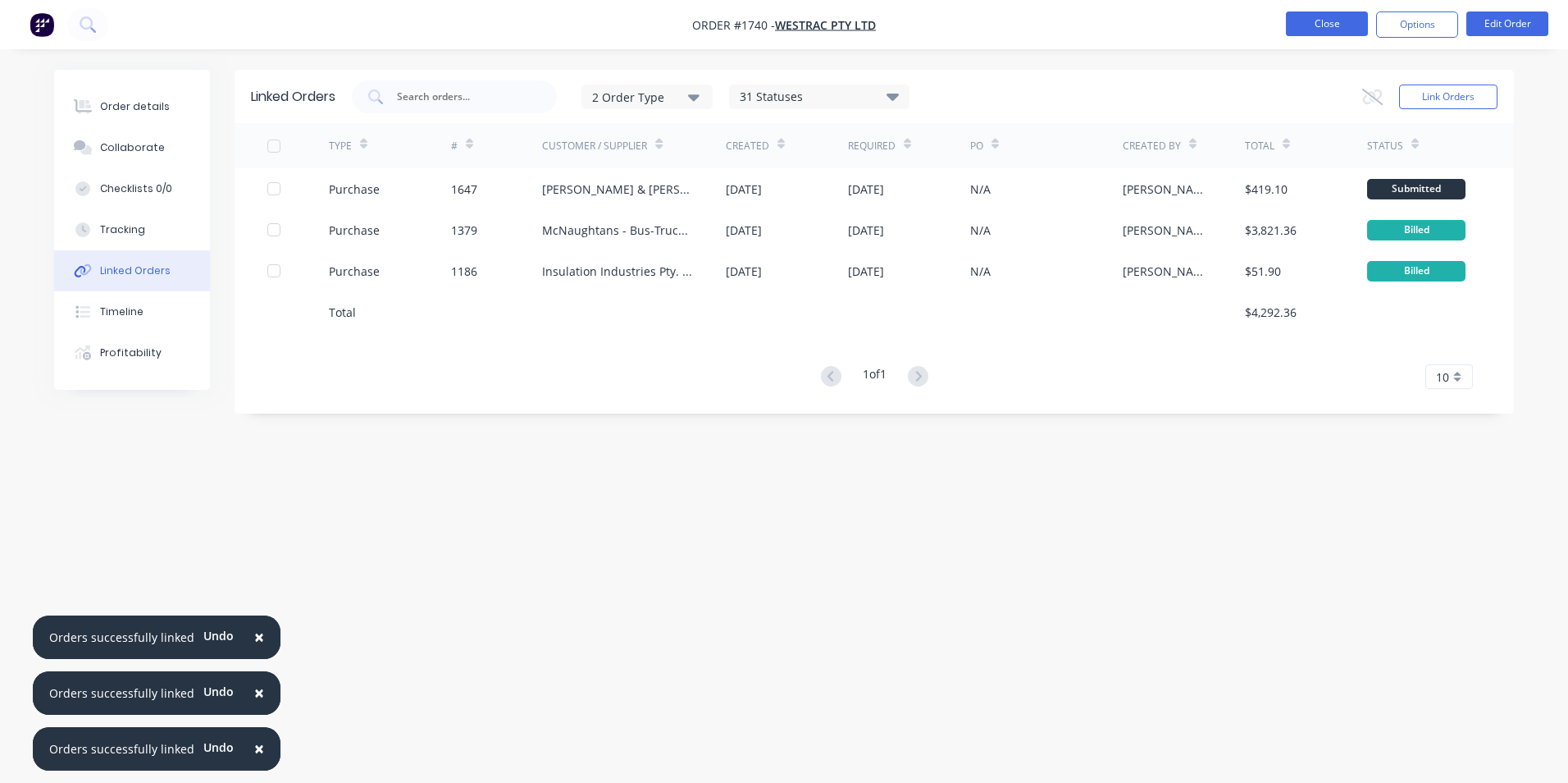
click at [1328, 21] on button "Close" at bounding box center [1327, 24] width 82 height 25
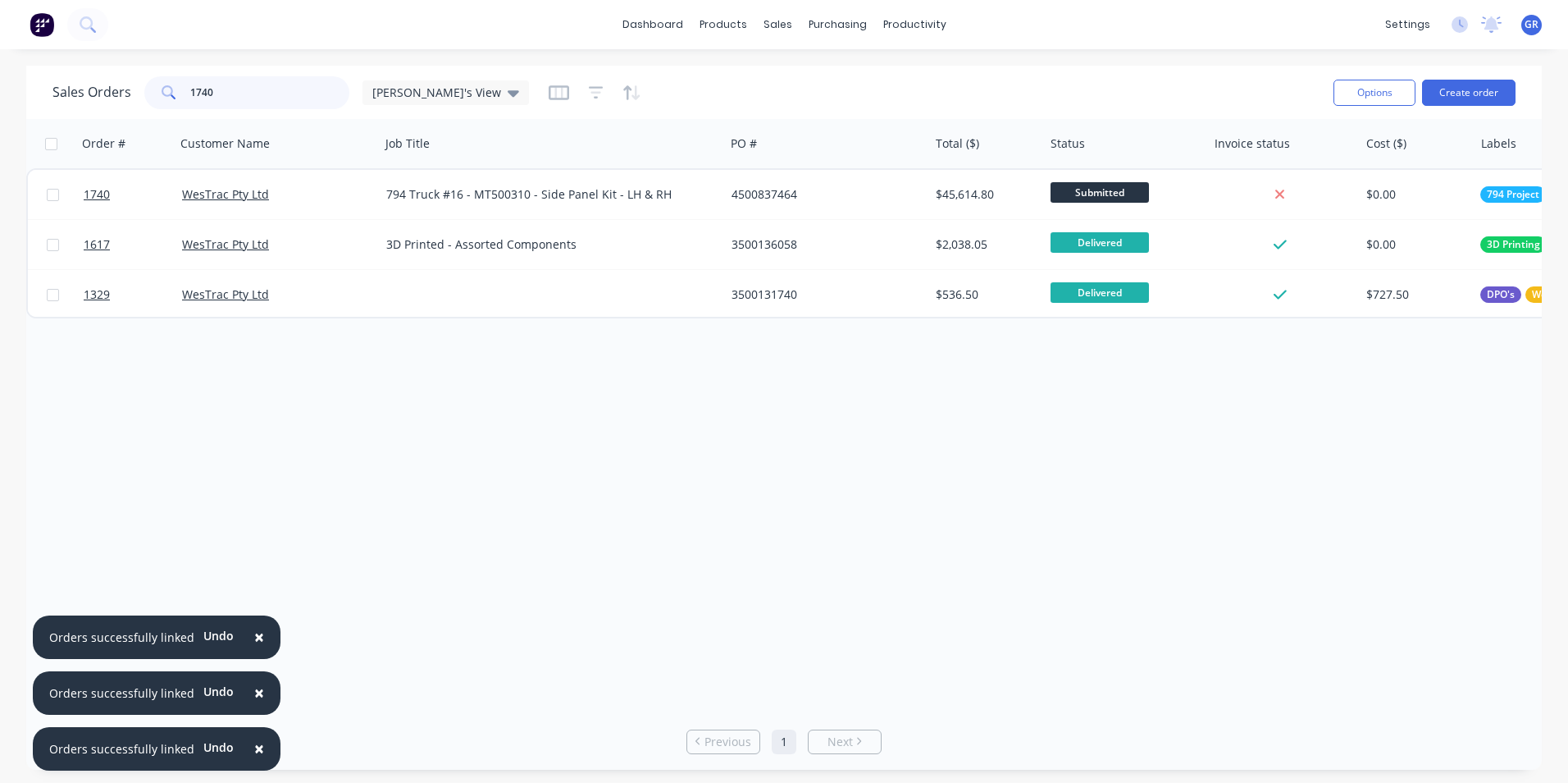
drag, startPoint x: 219, startPoint y: 88, endPoint x: 169, endPoint y: 86, distance: 50.0
click at [169, 86] on div "1740" at bounding box center [247, 92] width 205 height 33
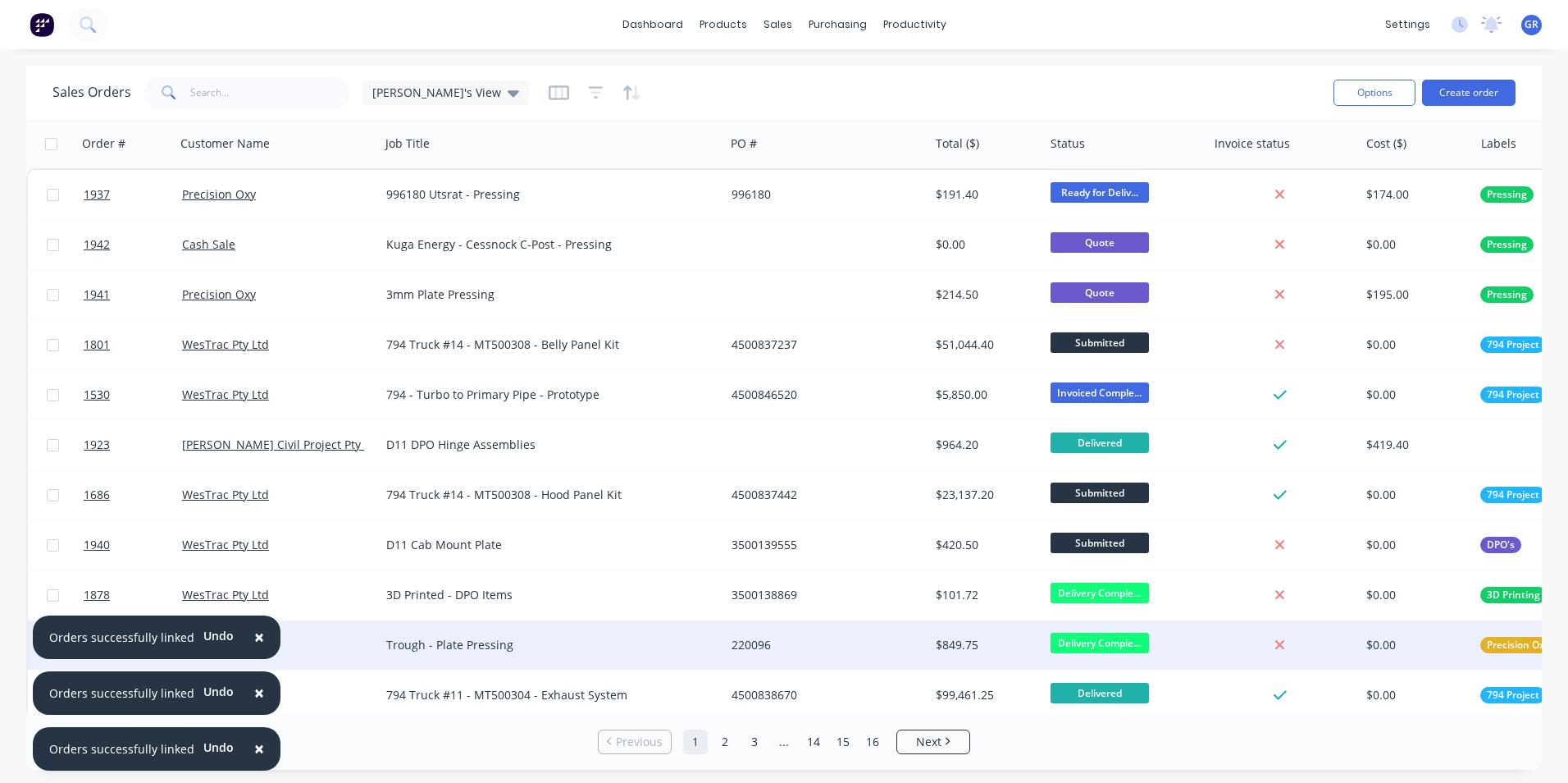
click at [254, 633] on span "×" at bounding box center [258, 637] width 10 height 23
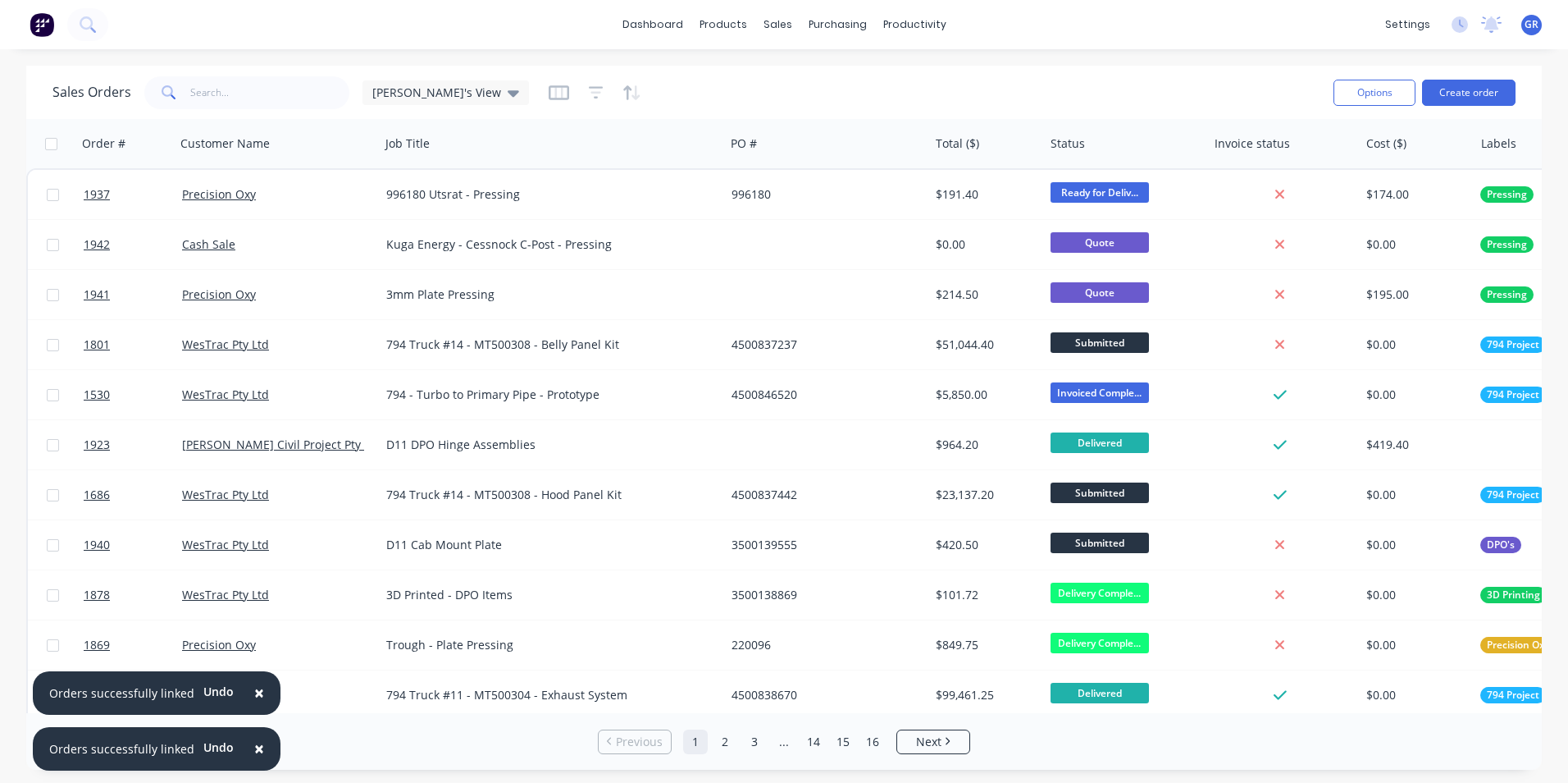
click at [254, 691] on span "×" at bounding box center [258, 693] width 10 height 23
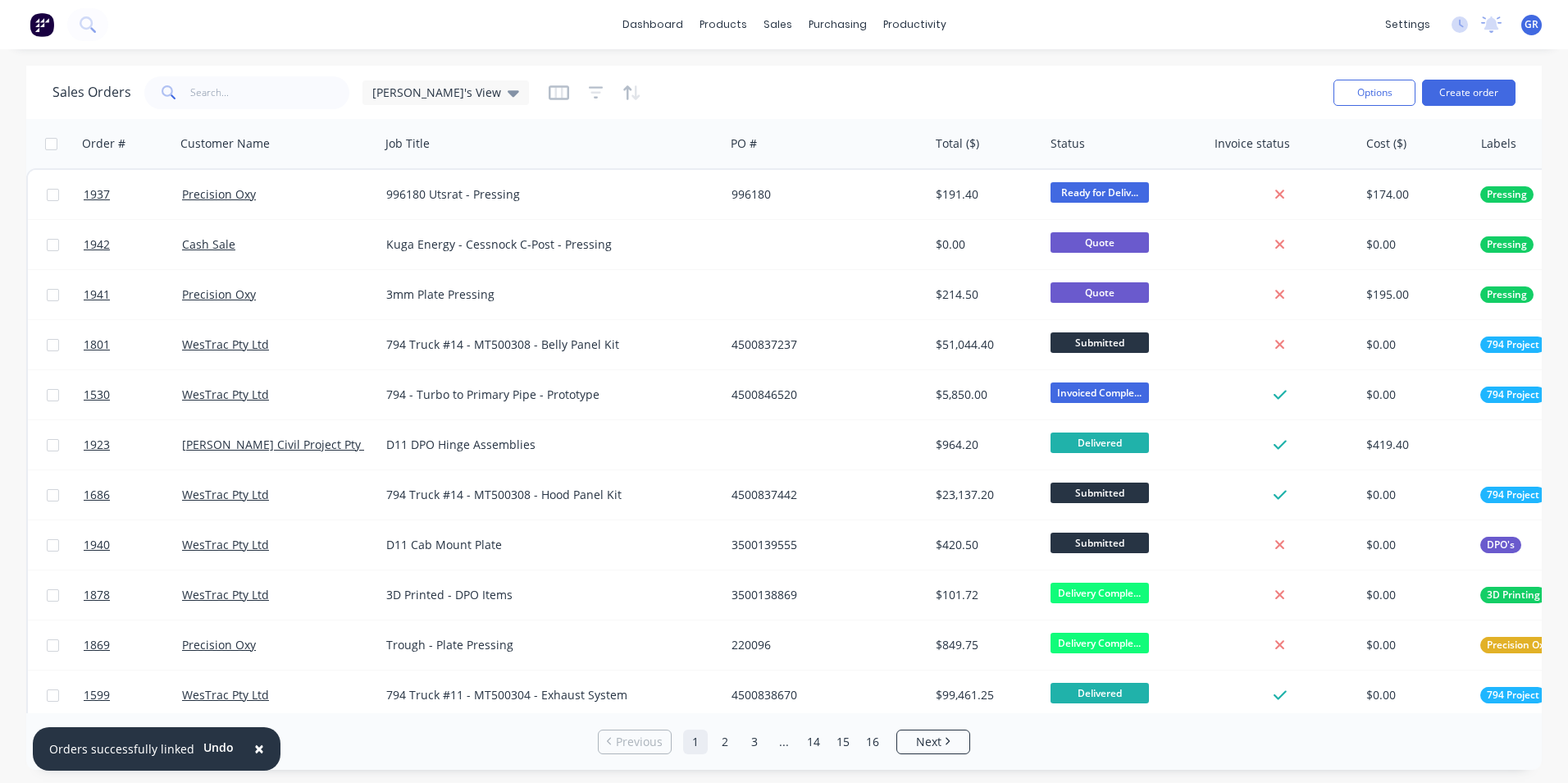
click at [254, 750] on span "×" at bounding box center [258, 748] width 10 height 23
